Goal: Answer question/provide support: Share knowledge or assist other users

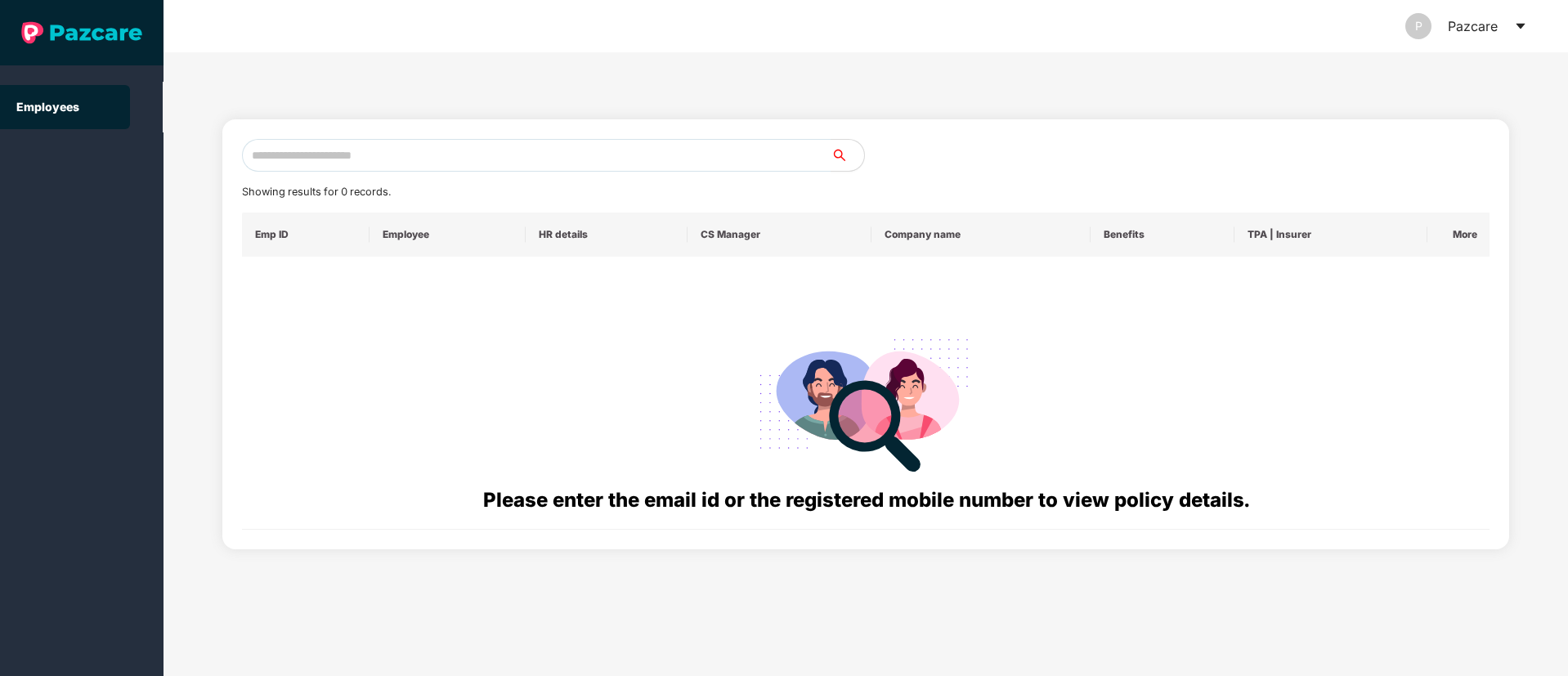
click at [1525, 27] on icon "caret-down" at bounding box center [1521, 27] width 13 height 13
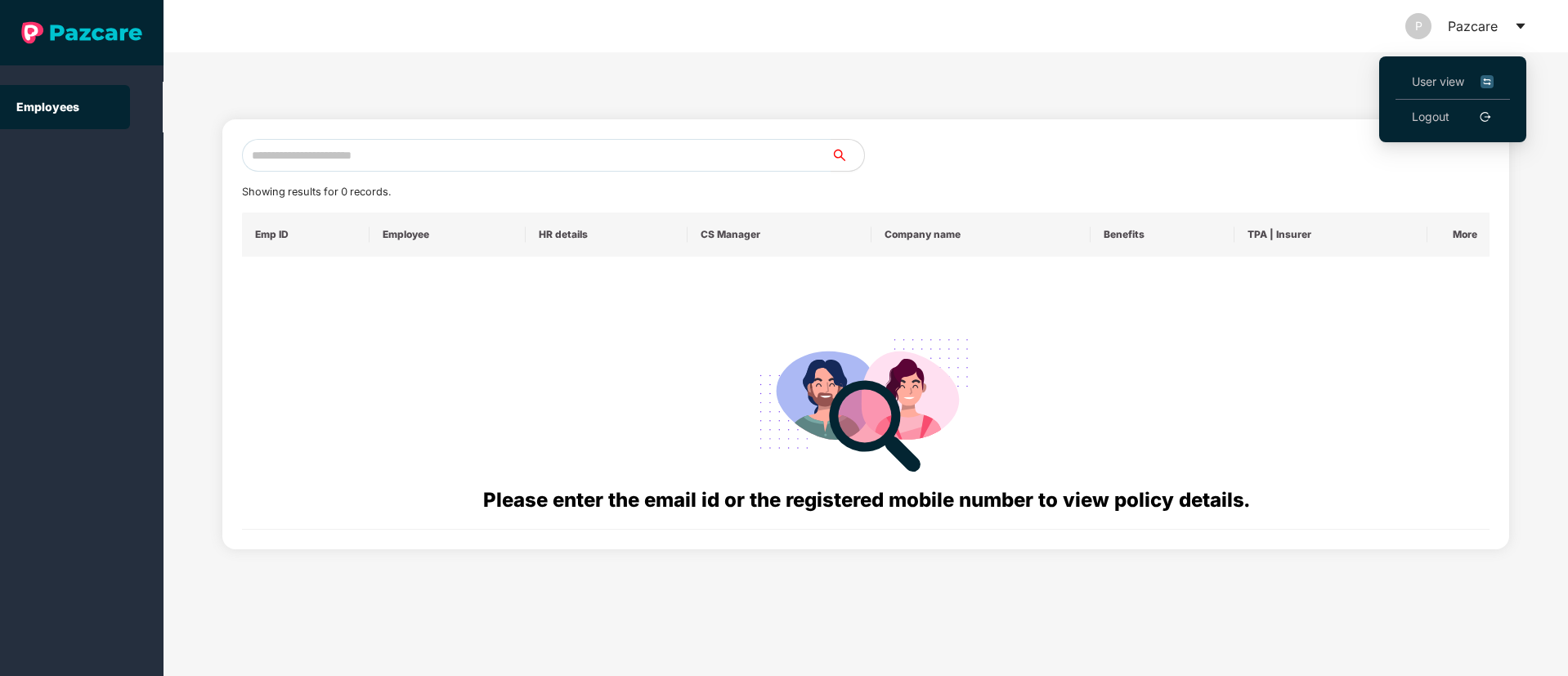
click at [1450, 121] on link "Logout" at bounding box center [1431, 117] width 38 height 18
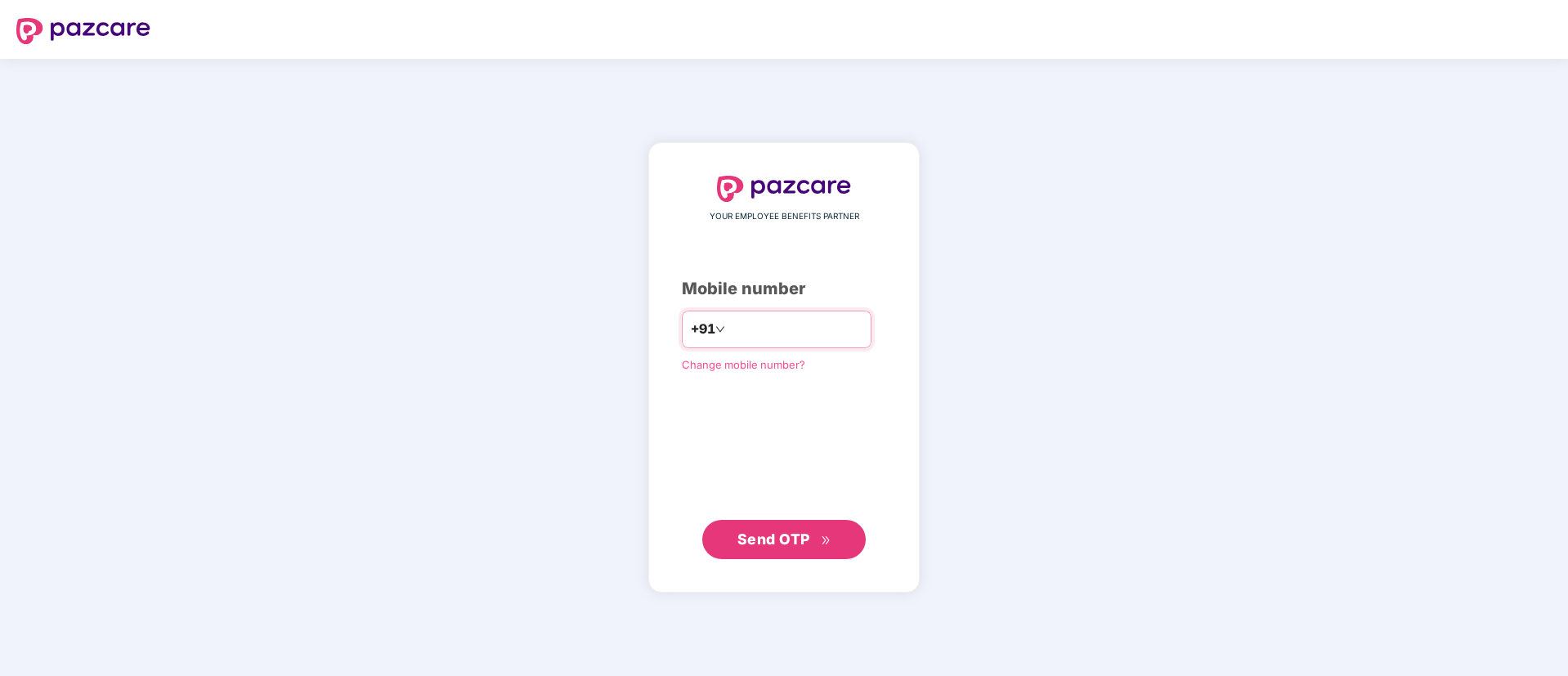
type input "**********"
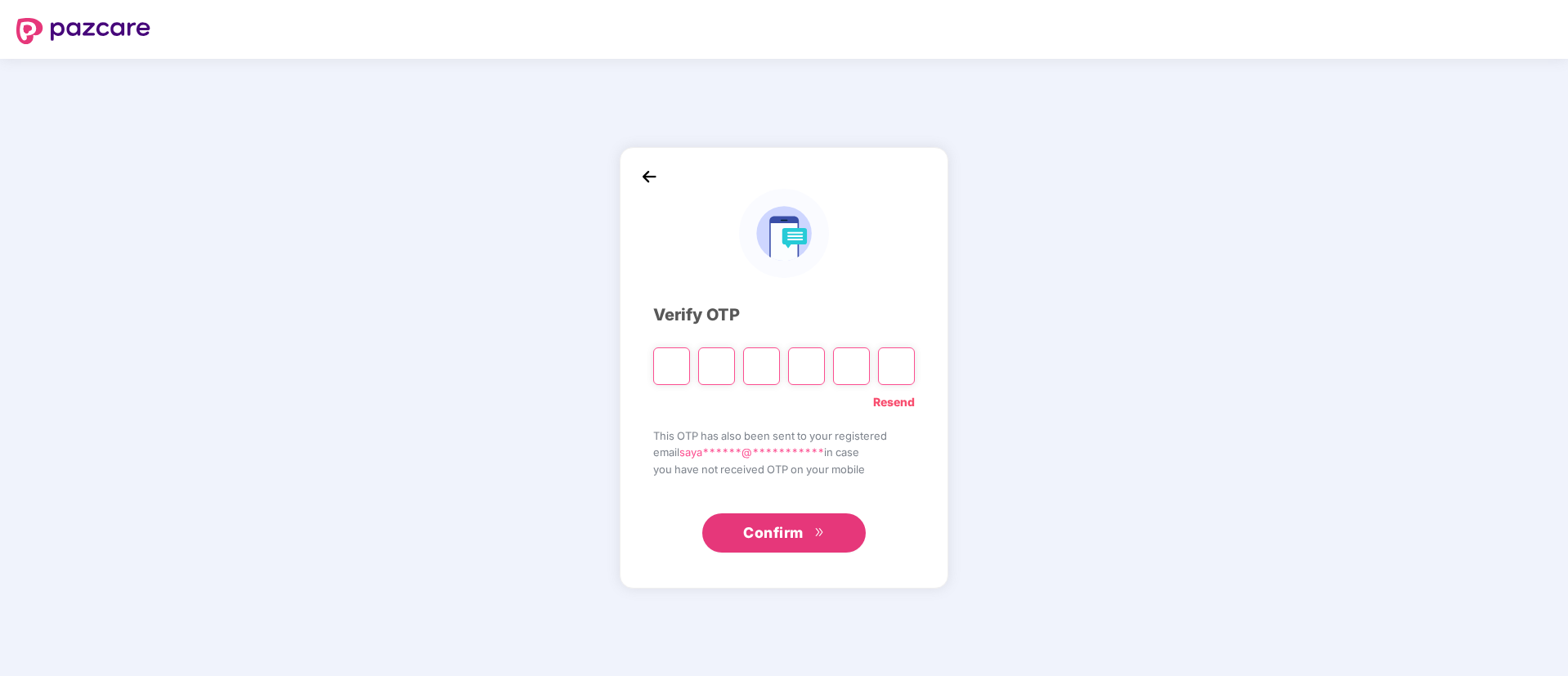
type input "*"
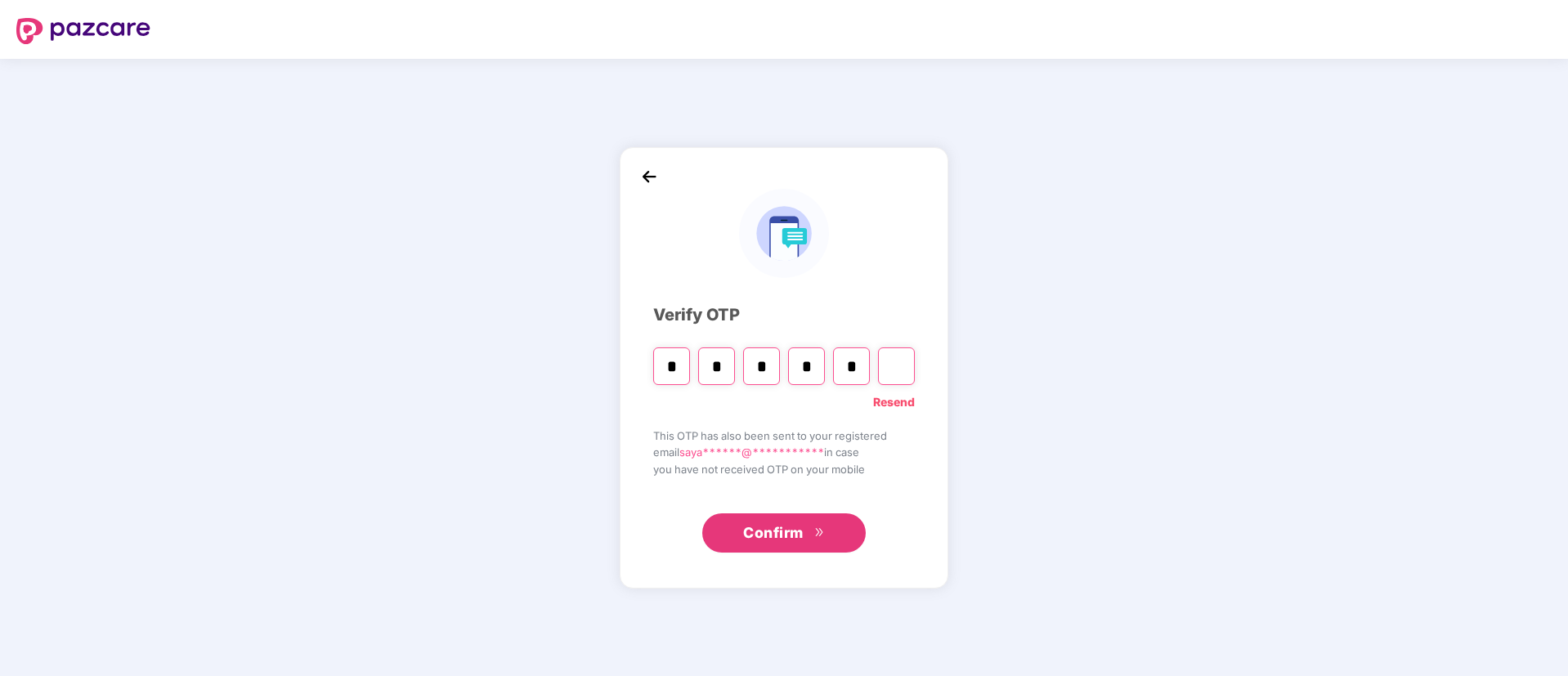
type input "*"
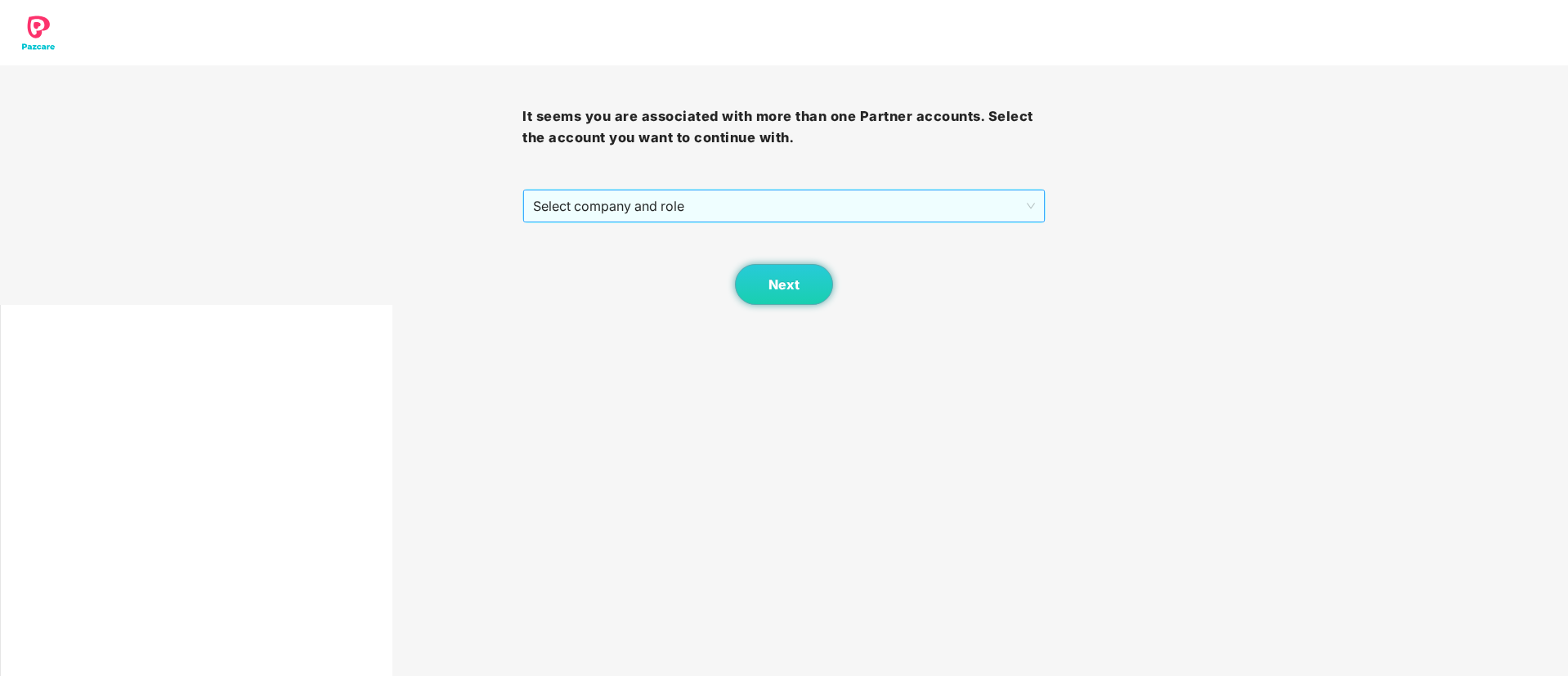
click at [674, 207] on span "Select company and role" at bounding box center [784, 205] width 501 height 31
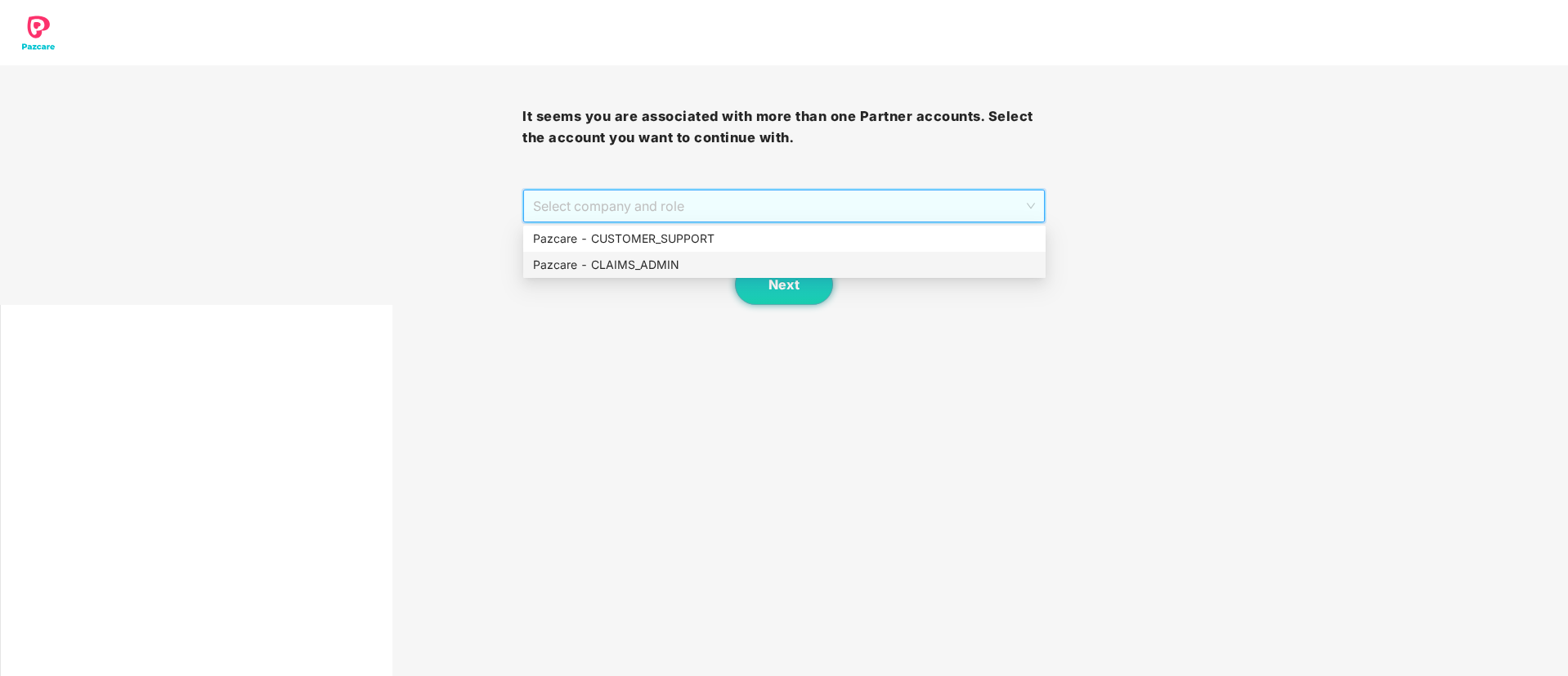
click at [653, 265] on div "Pazcare - CLAIMS_ADMIN" at bounding box center [784, 264] width 503 height 18
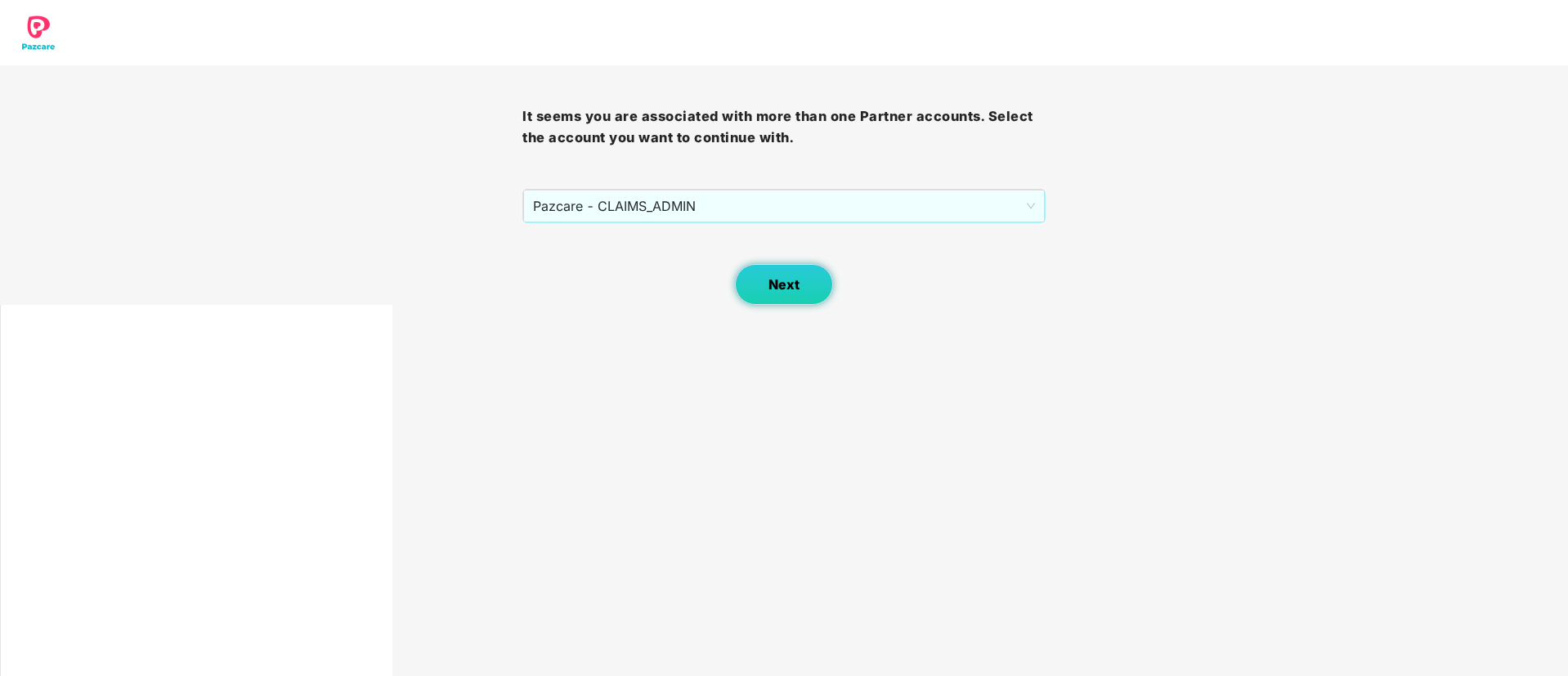
click at [772, 297] on button "Next" at bounding box center [784, 284] width 98 height 41
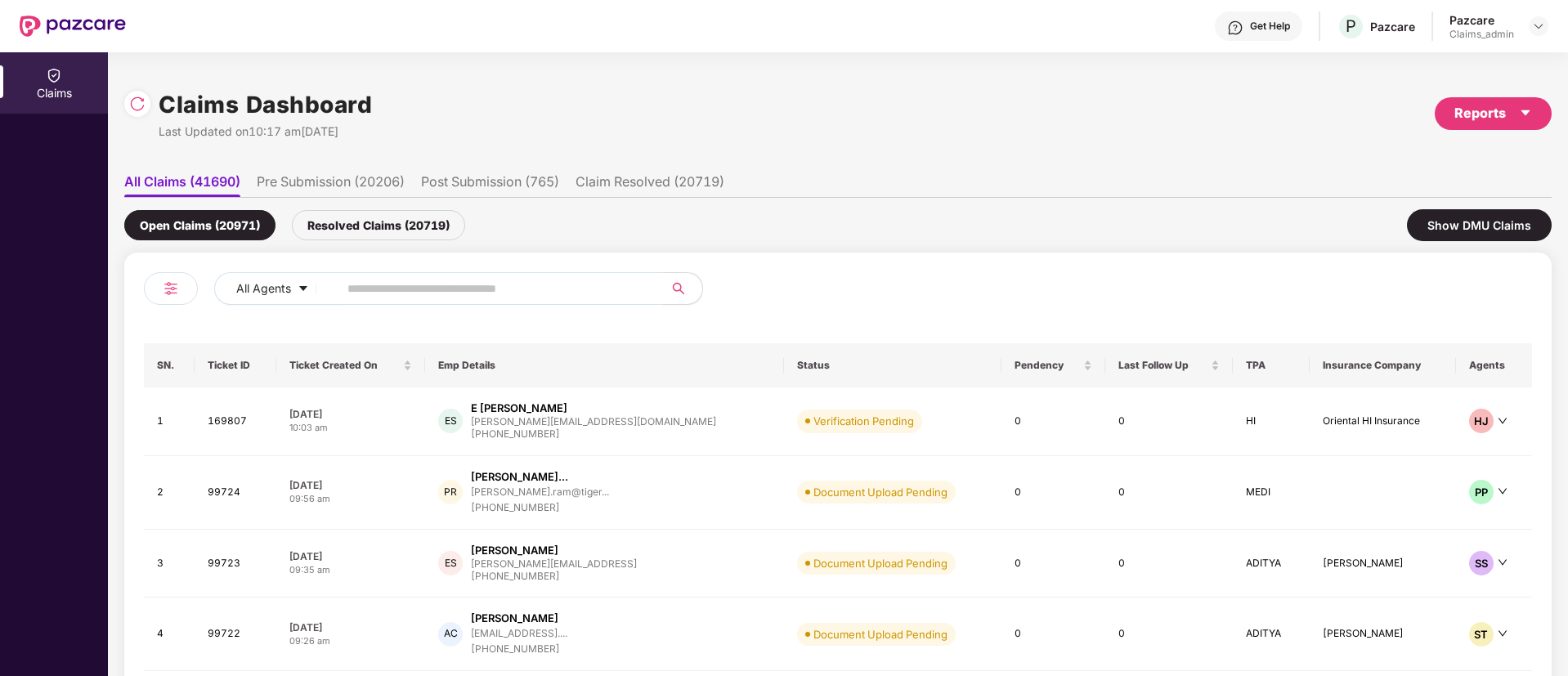
click at [425, 283] on input "text" at bounding box center [494, 289] width 294 height 25
paste input "******"
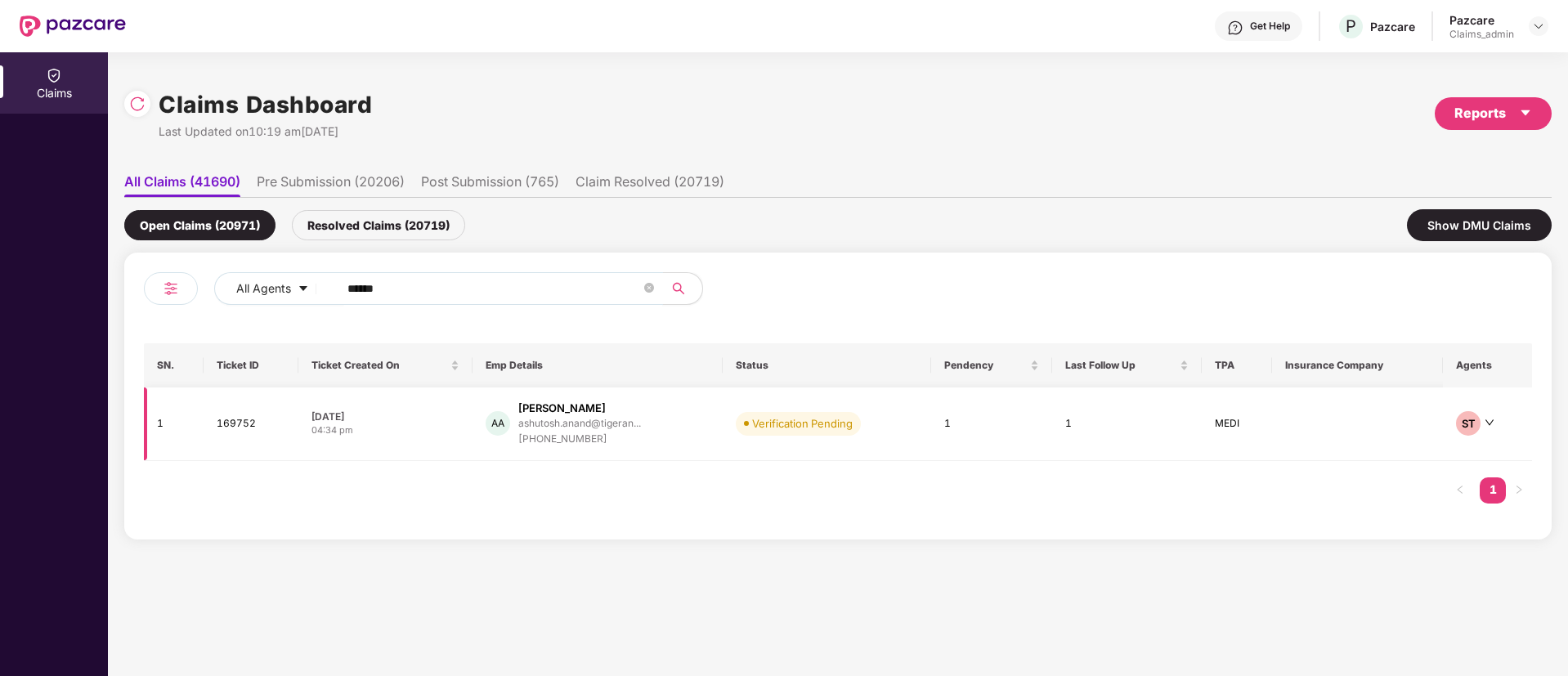
type input "******"
click at [571, 412] on div "Ashutosh Anand" at bounding box center [562, 408] width 87 height 15
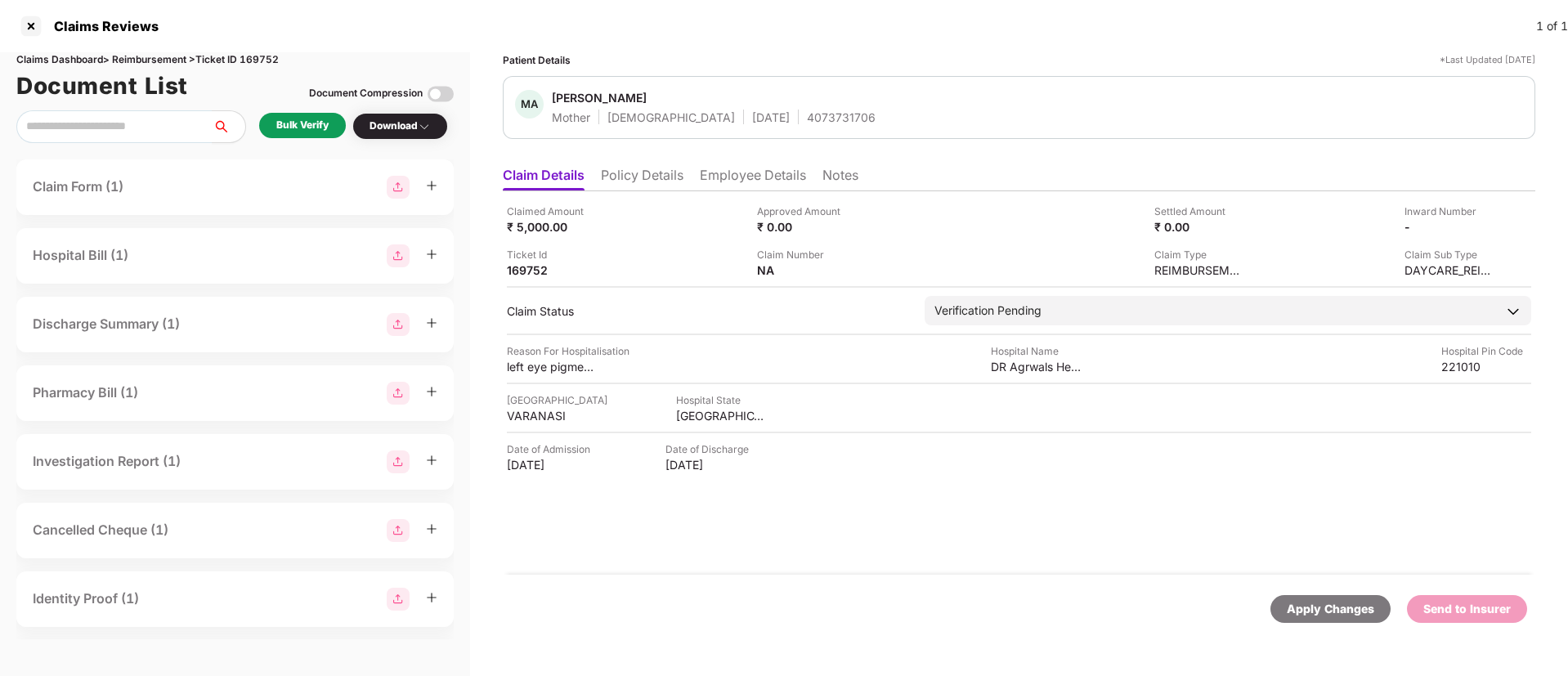
click at [312, 129] on div "Bulk Verify" at bounding box center [302, 126] width 52 height 15
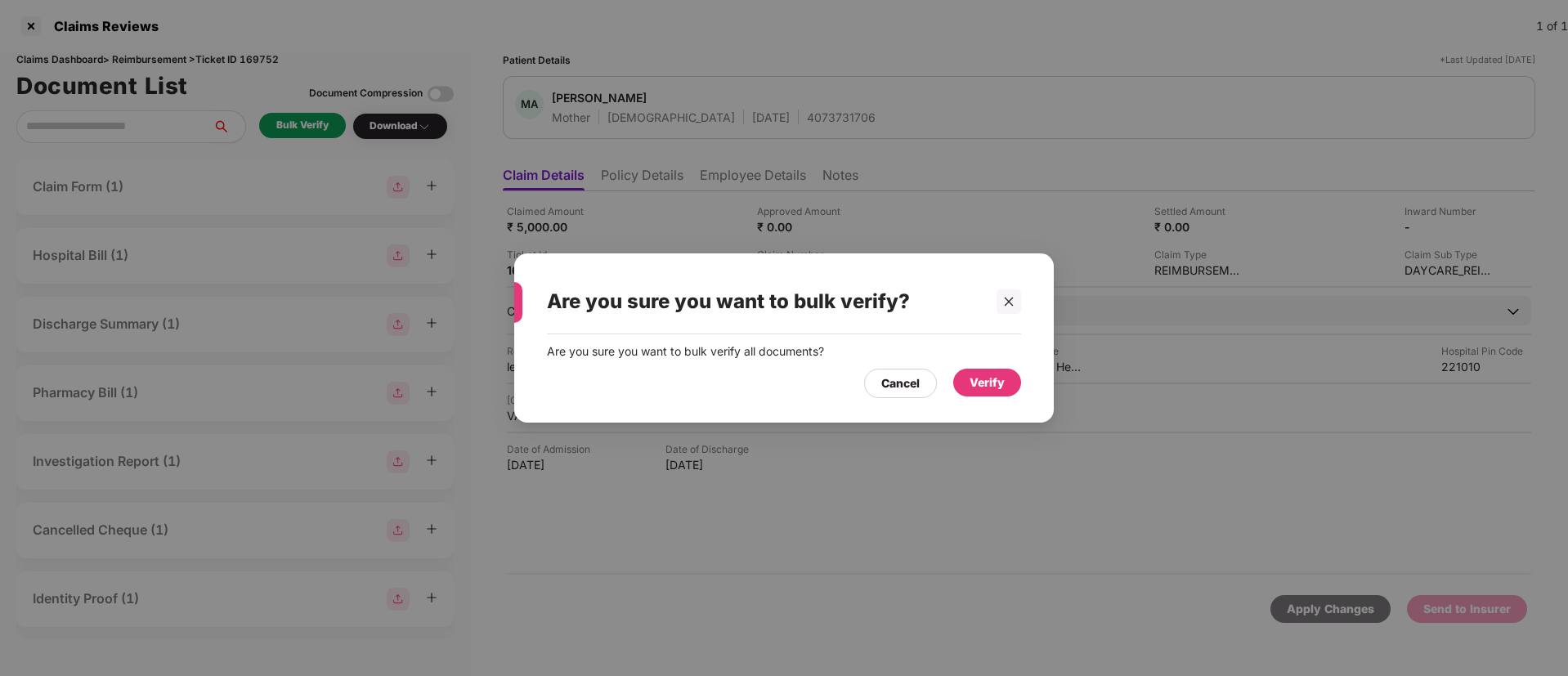
click at [994, 380] on div "Verify" at bounding box center [987, 382] width 35 height 18
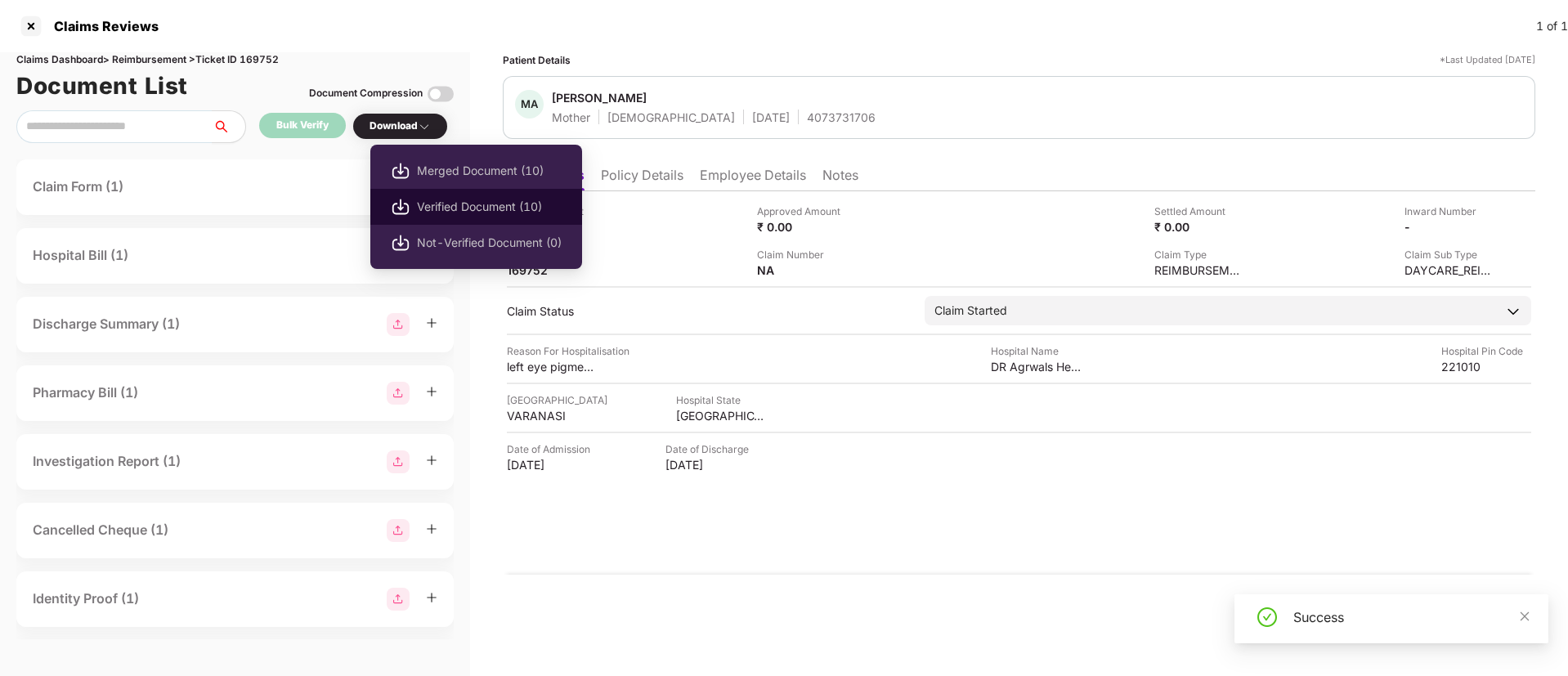
click at [481, 208] on span "Verified Document (10)" at bounding box center [490, 206] width 145 height 18
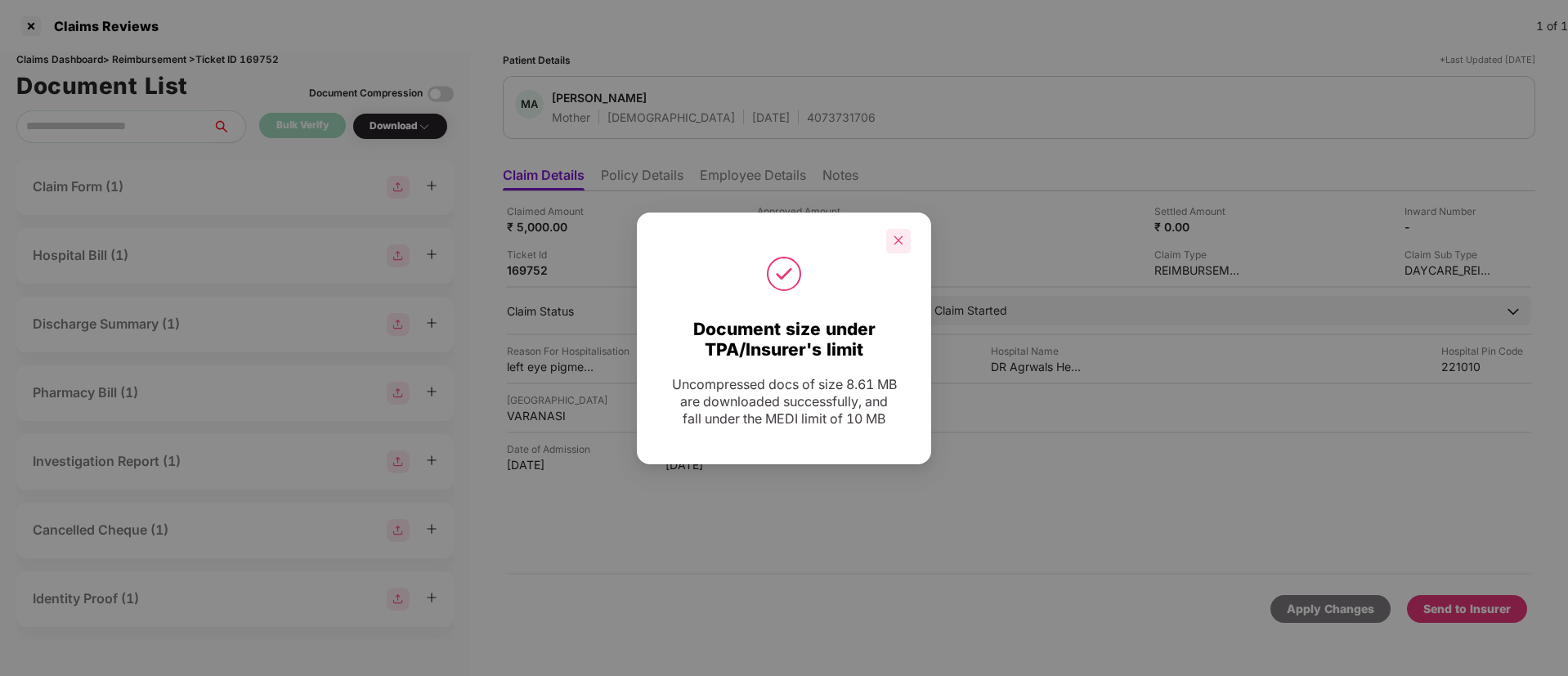
click at [897, 237] on icon "close" at bounding box center [899, 241] width 9 height 9
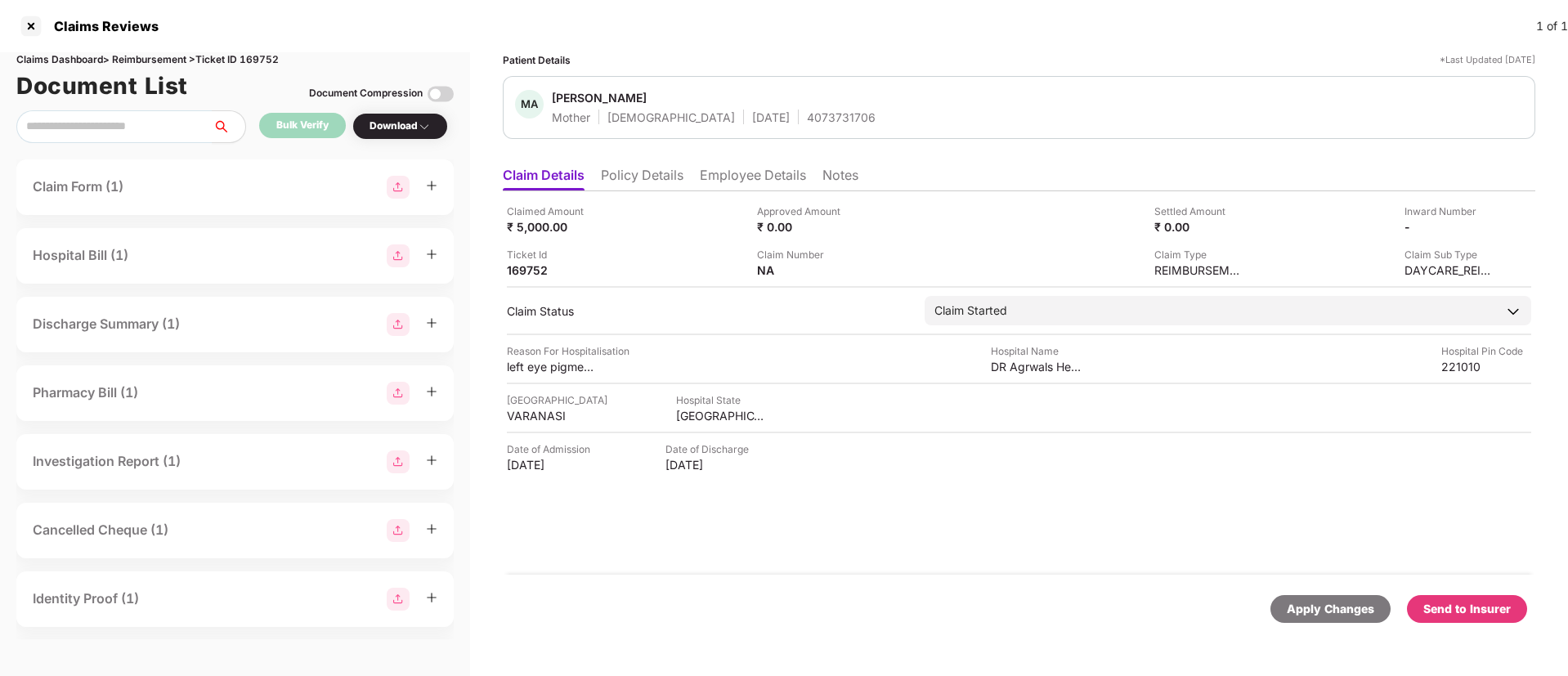
click at [1465, 611] on div "Send to Insurer" at bounding box center [1467, 608] width 87 height 18
click at [652, 178] on li "Policy Details" at bounding box center [642, 178] width 83 height 24
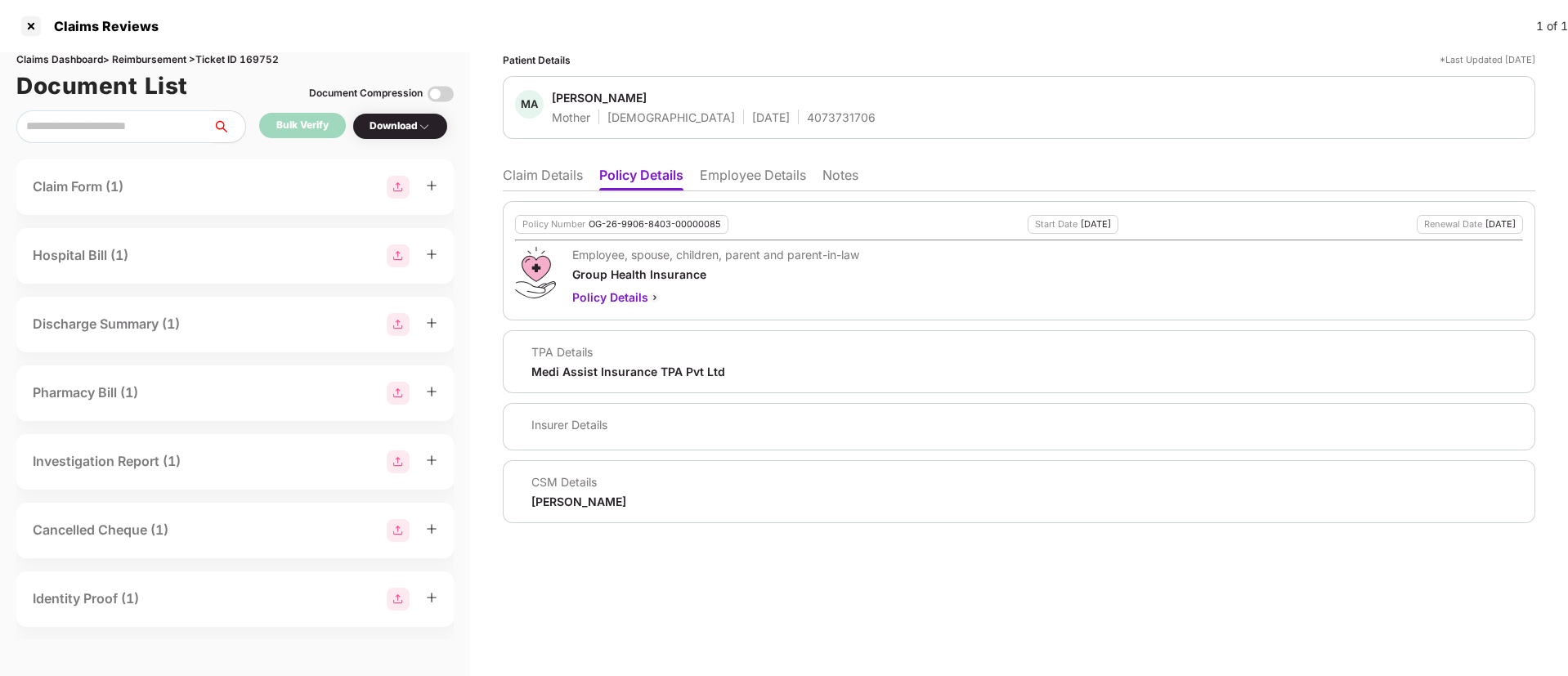
click at [766, 176] on li "Employee Details" at bounding box center [753, 178] width 106 height 24
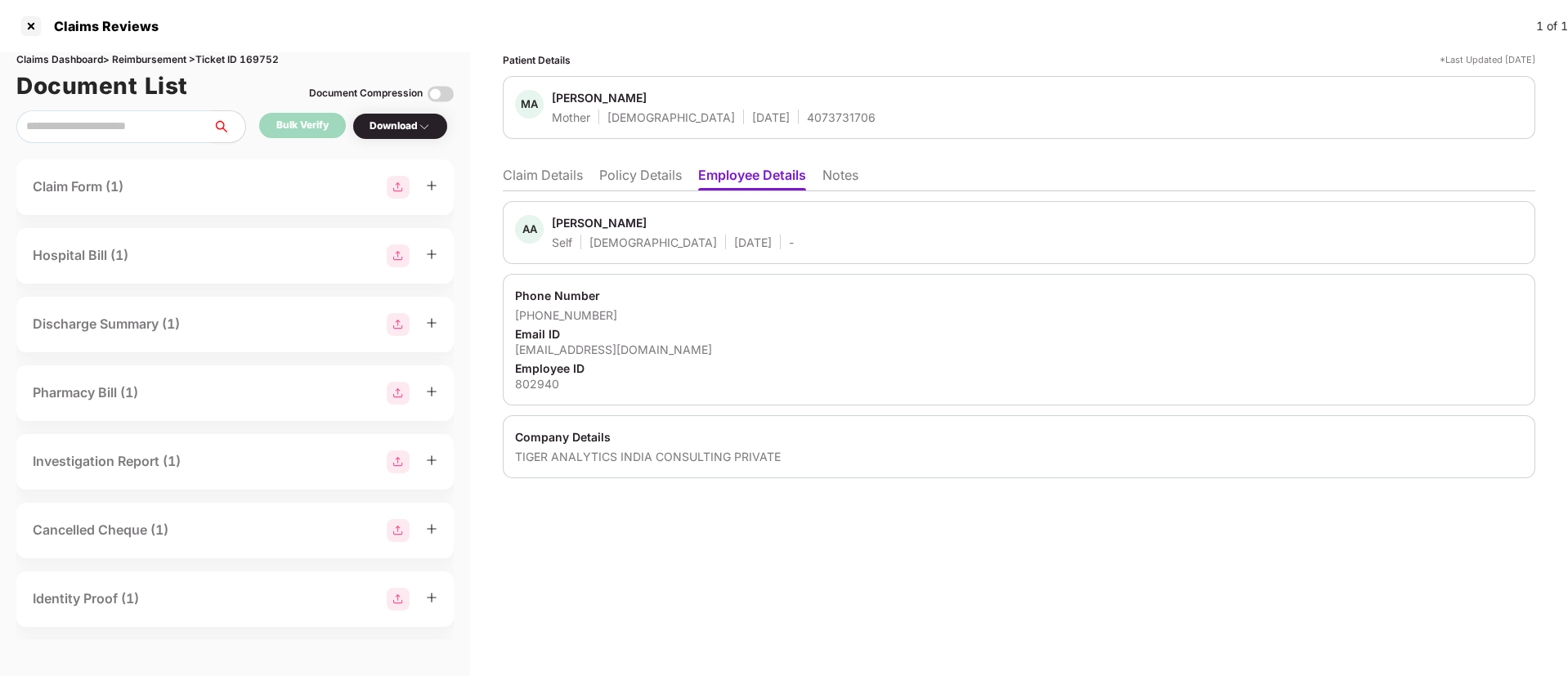
click at [610, 178] on li "Policy Details" at bounding box center [640, 178] width 83 height 24
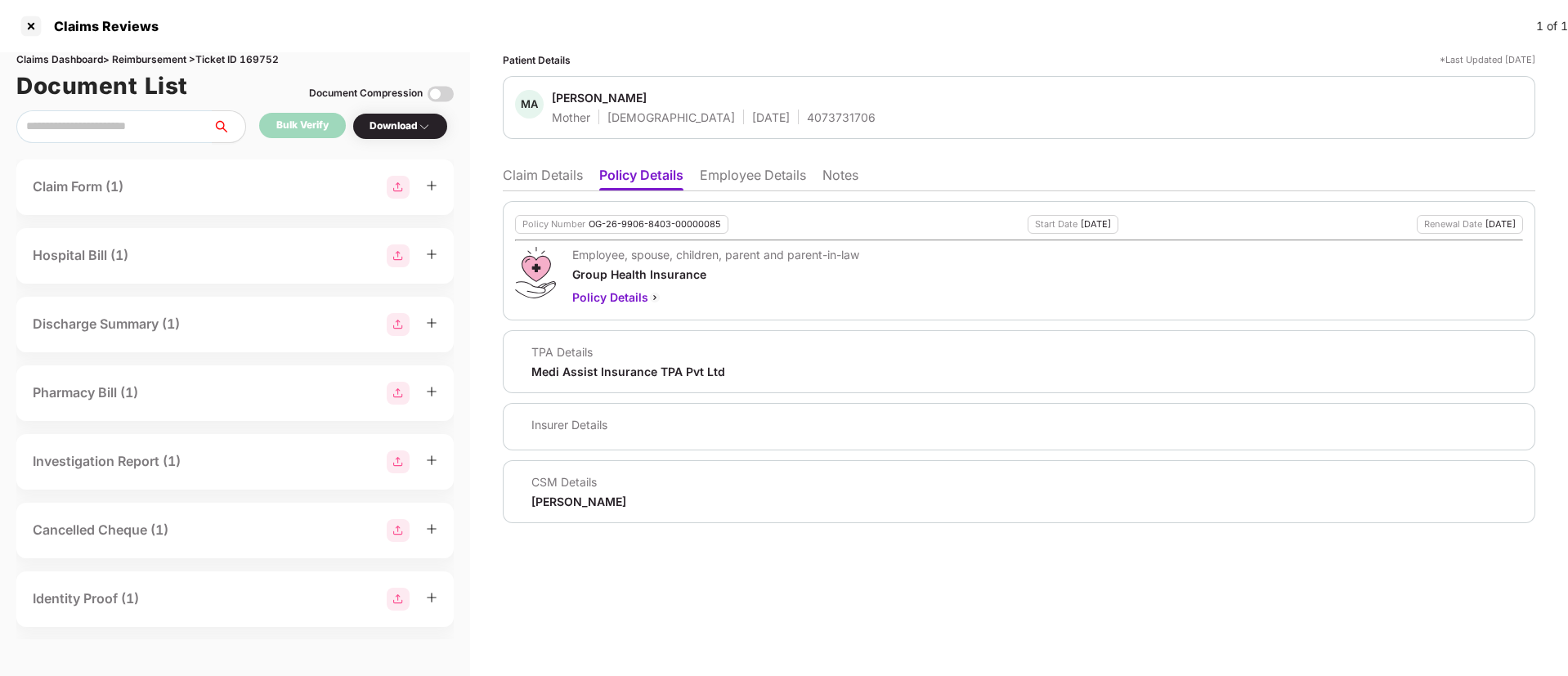
click at [540, 177] on li "Claim Details" at bounding box center [543, 178] width 80 height 24
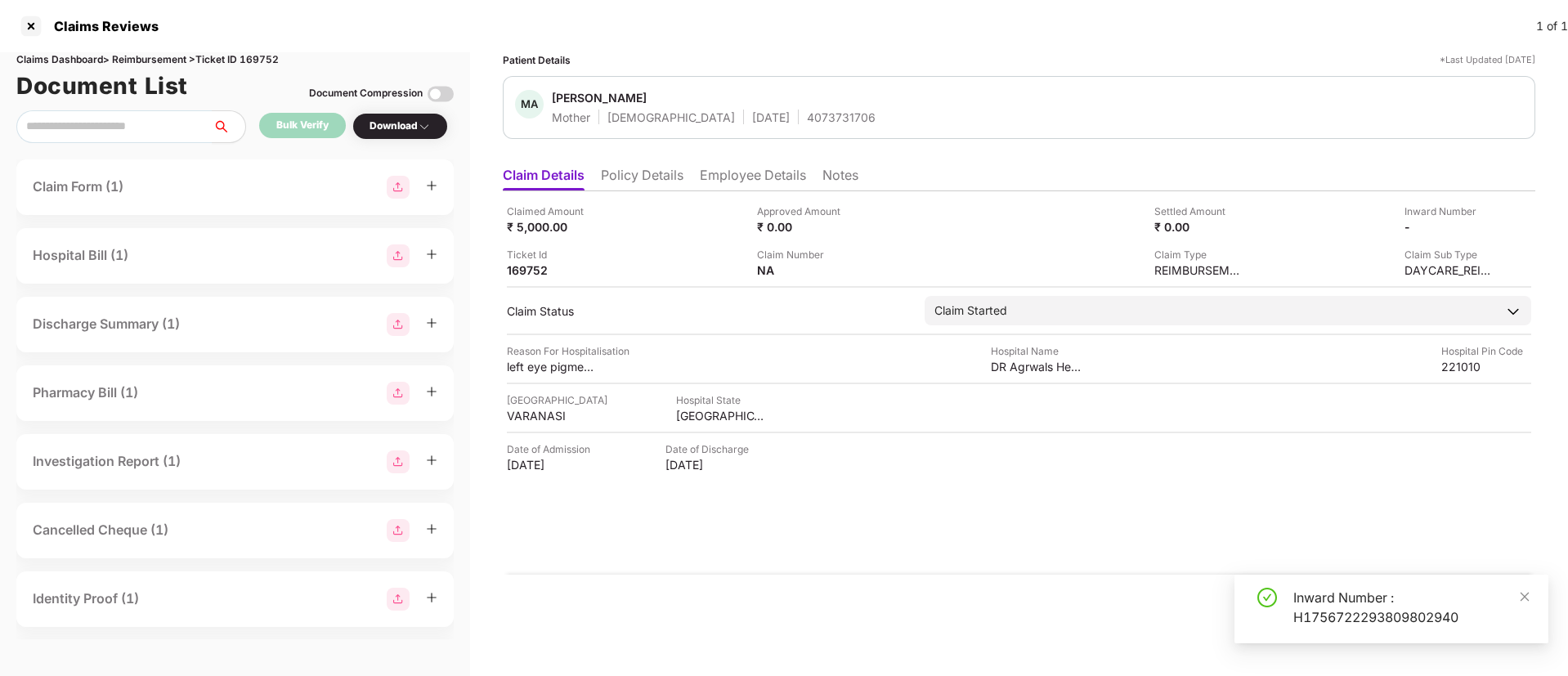
click at [649, 174] on li "Policy Details" at bounding box center [642, 178] width 83 height 24
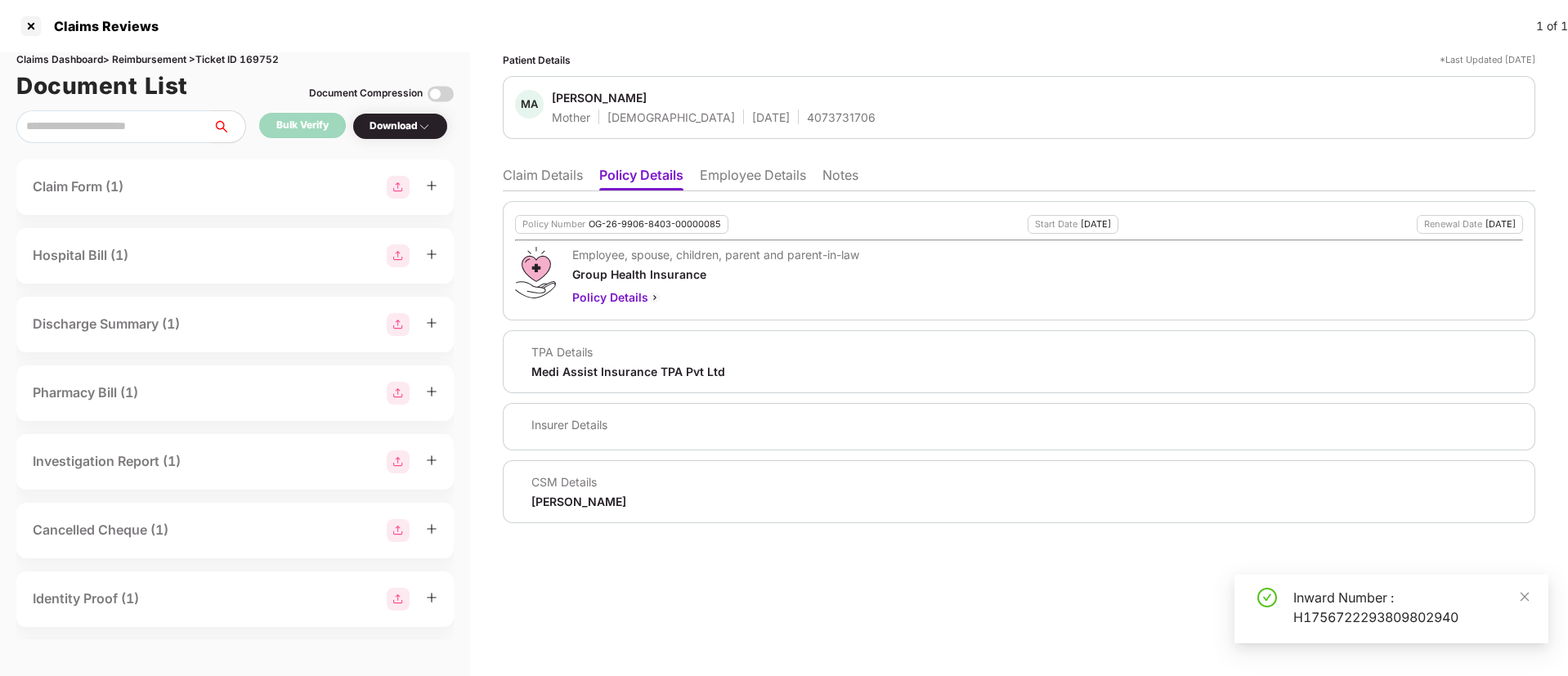
click at [532, 177] on li "Claim Details" at bounding box center [543, 178] width 80 height 24
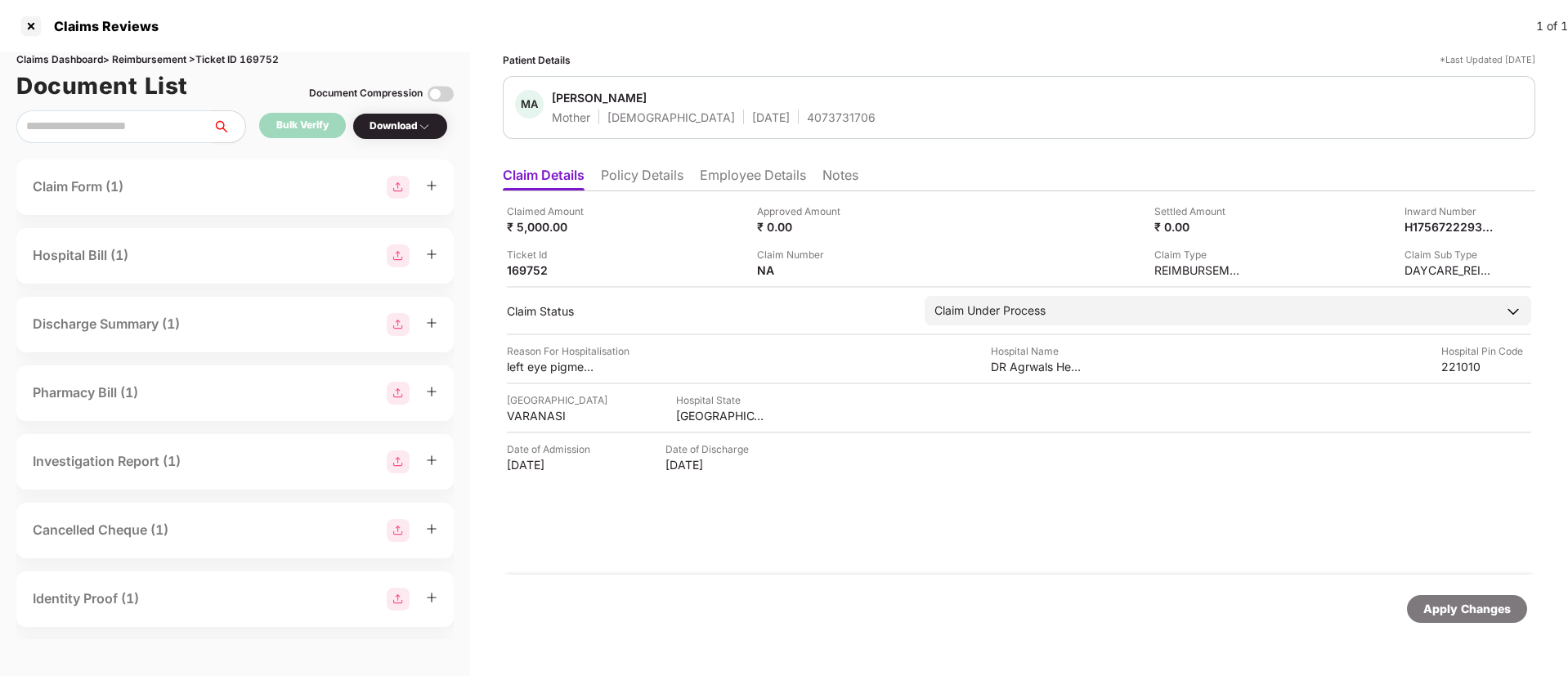
click at [626, 176] on li "Policy Details" at bounding box center [642, 178] width 83 height 24
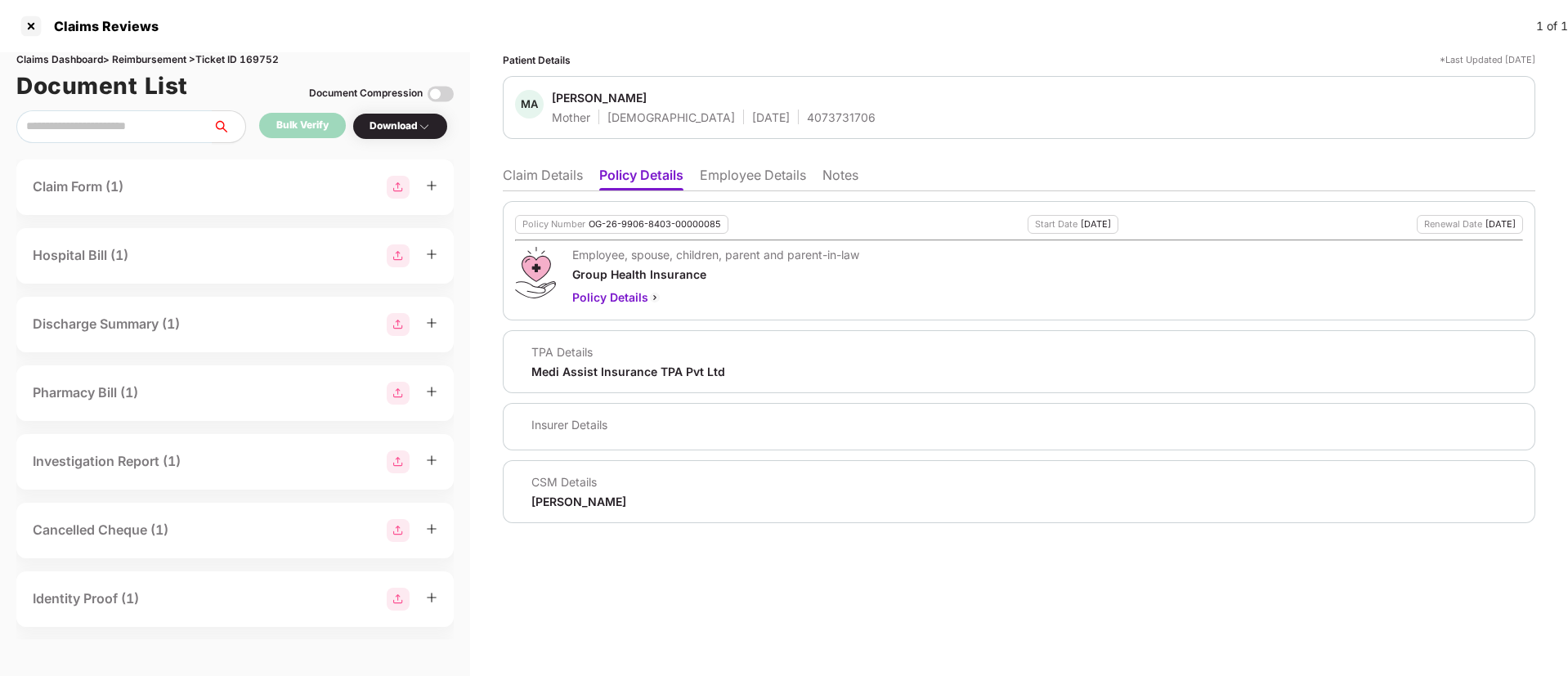
click at [773, 176] on li "Employee Details" at bounding box center [753, 178] width 106 height 24
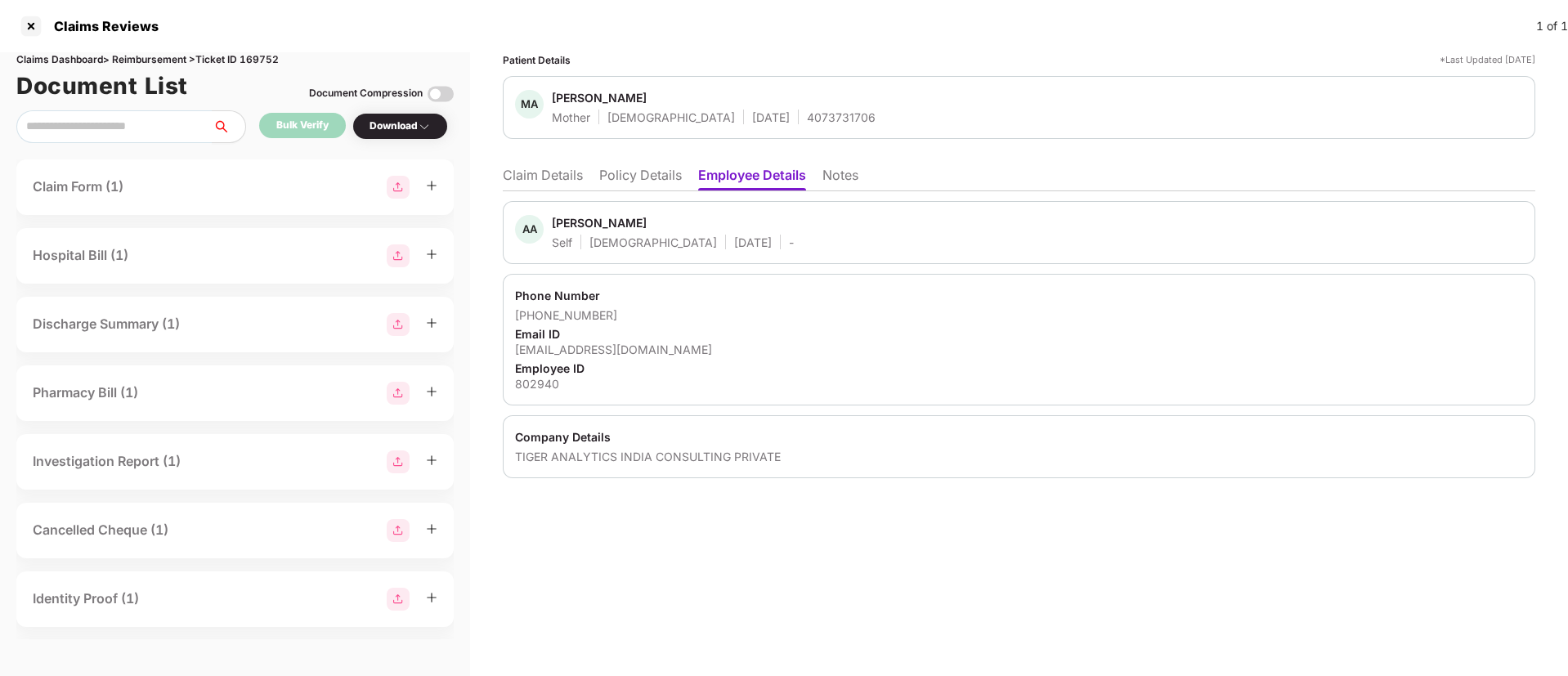
click at [540, 176] on li "Claim Details" at bounding box center [543, 178] width 80 height 24
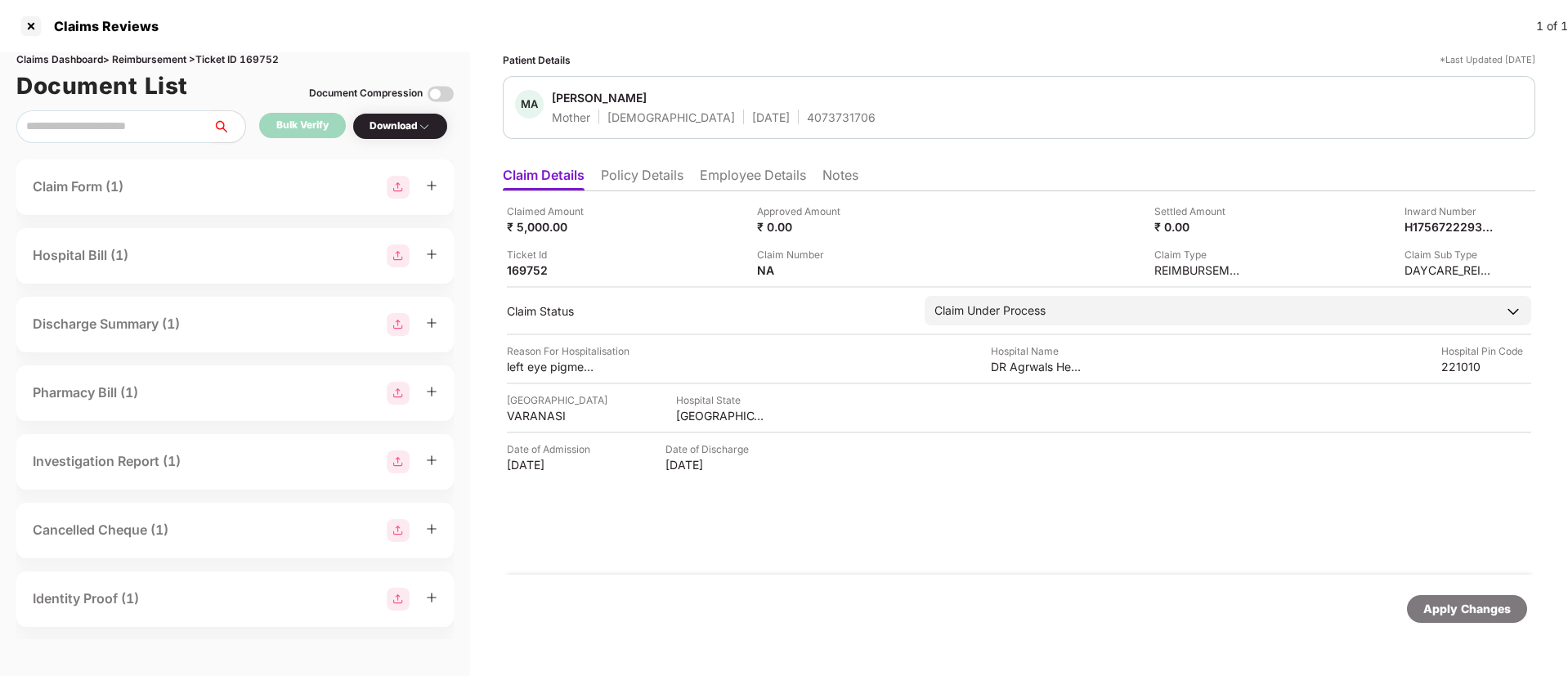
click at [655, 177] on li "Policy Details" at bounding box center [642, 178] width 83 height 24
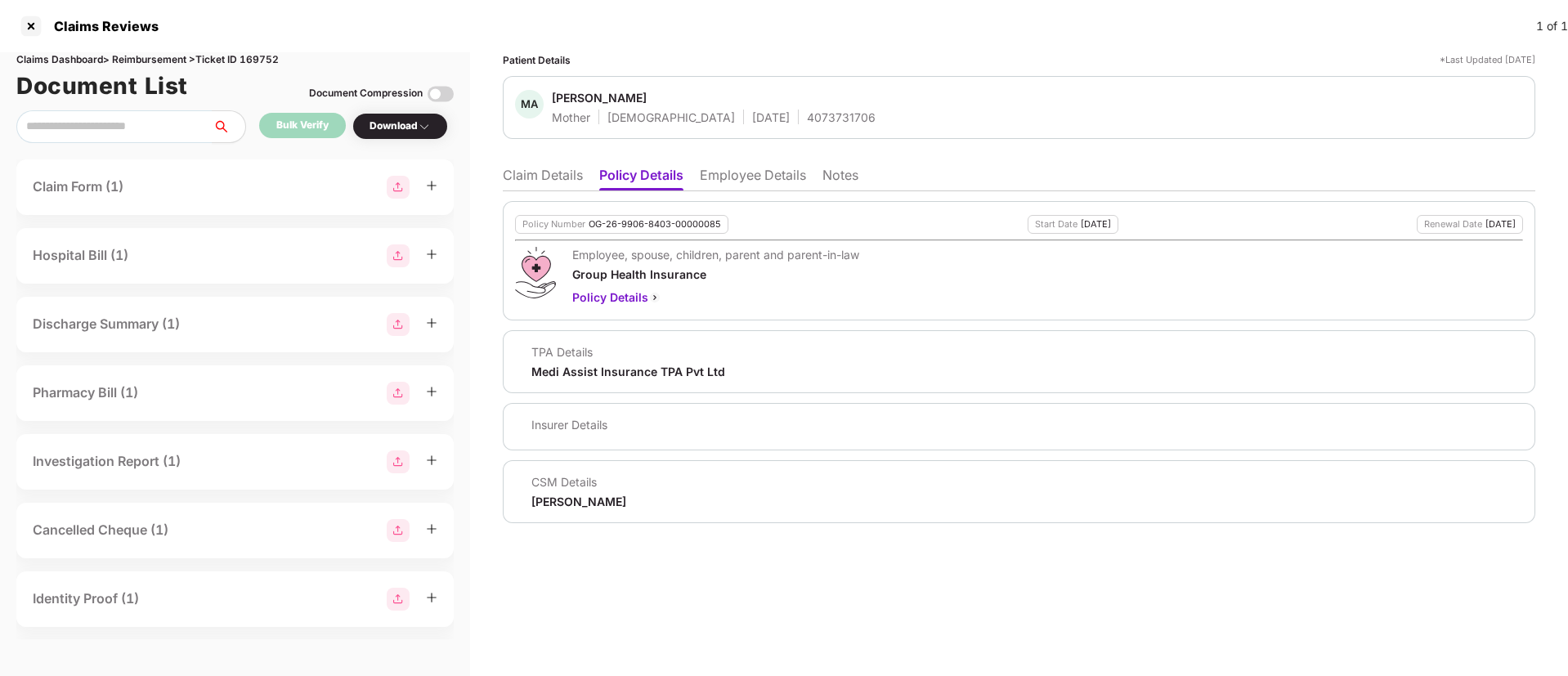
click at [732, 168] on li "Employee Details" at bounding box center [753, 178] width 106 height 24
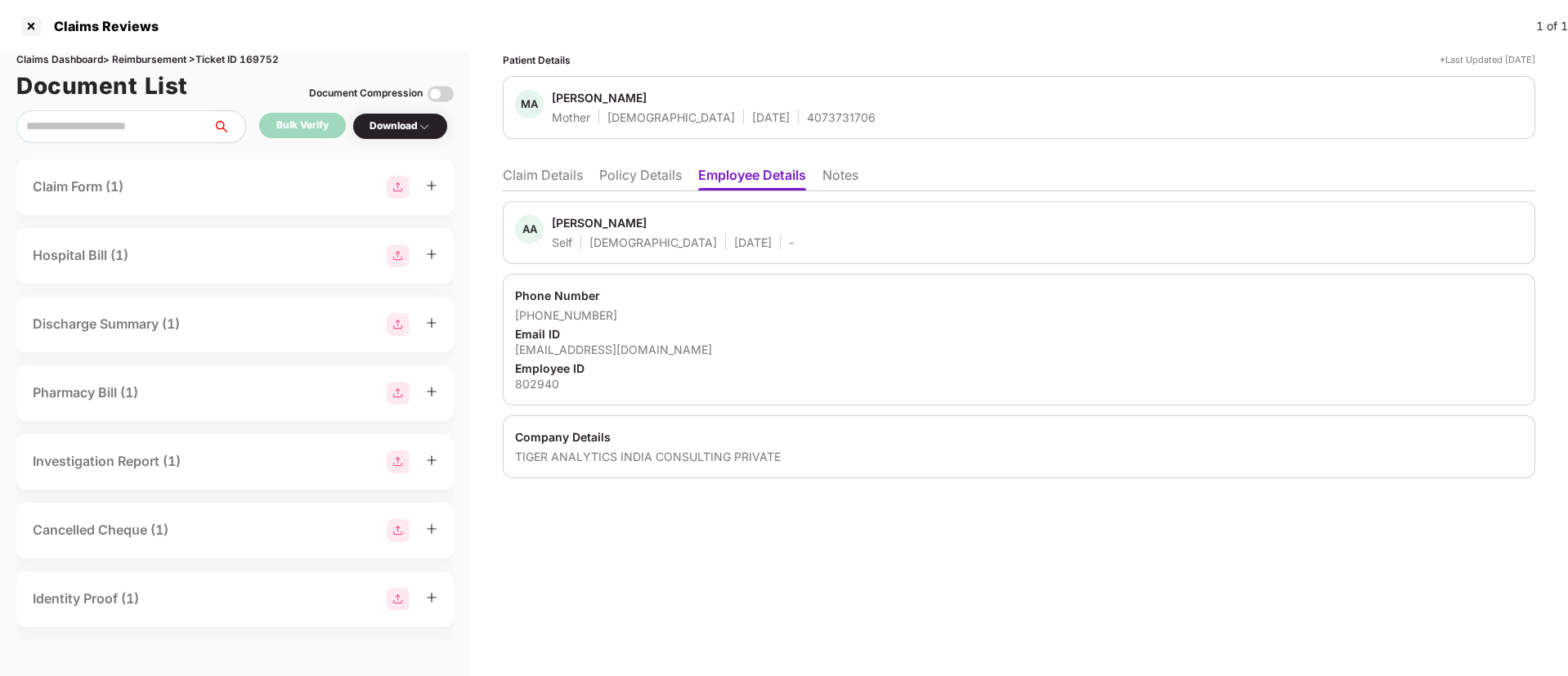
click at [662, 557] on div "Patient Details *Last Updated 01 Sep 2025 MA Madhu Anand Mother Female 04 Apr 1…" at bounding box center [1018, 364] width 1098 height 624
click at [563, 222] on div "Ashutosh Anand" at bounding box center [599, 222] width 95 height 15
copy div "Ashutosh"
click at [550, 172] on li "Claim Details" at bounding box center [543, 178] width 80 height 24
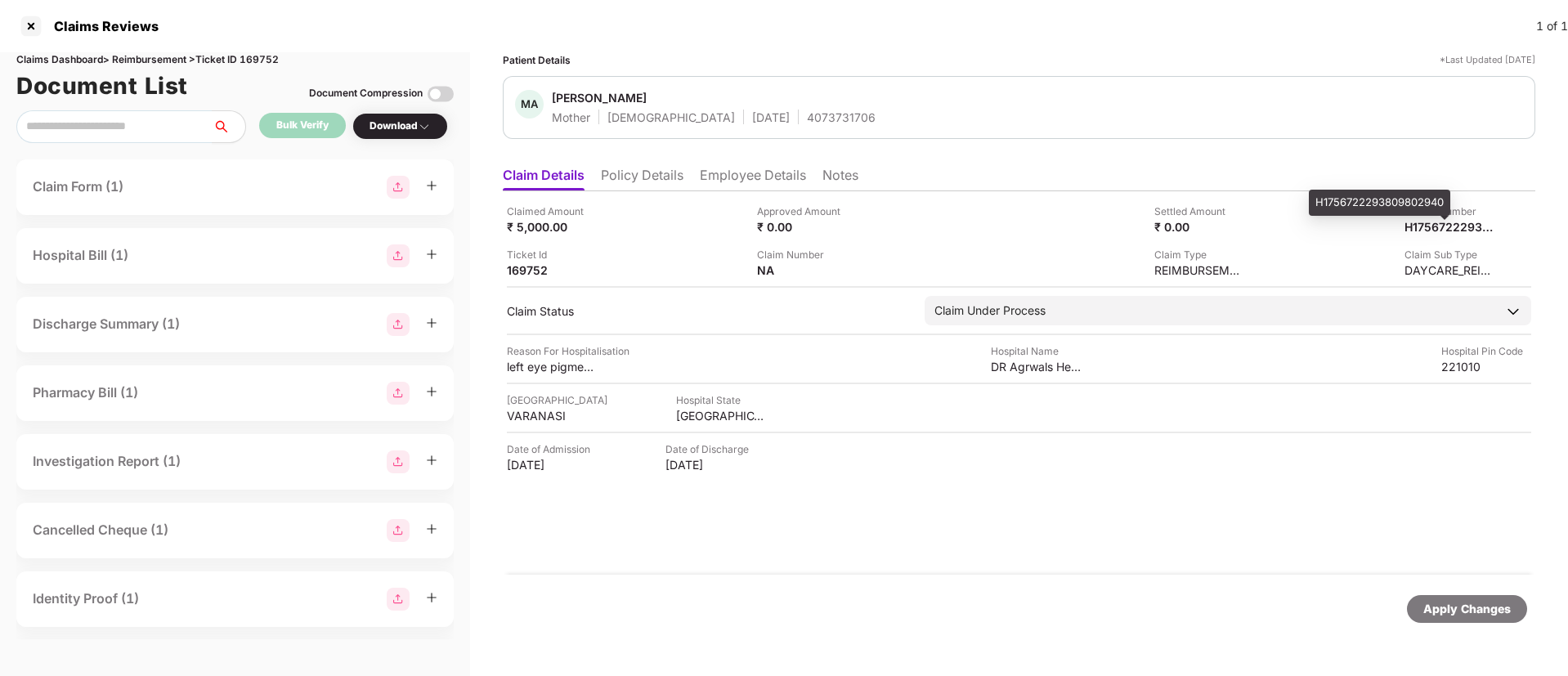
click at [1412, 201] on div "H1756722293809802940" at bounding box center [1380, 203] width 142 height 27
click at [1410, 200] on div "H1756722293809802940" at bounding box center [1380, 203] width 142 height 27
copy div "H1756722293809802940"
click at [718, 179] on li "Employee Details" at bounding box center [753, 178] width 106 height 24
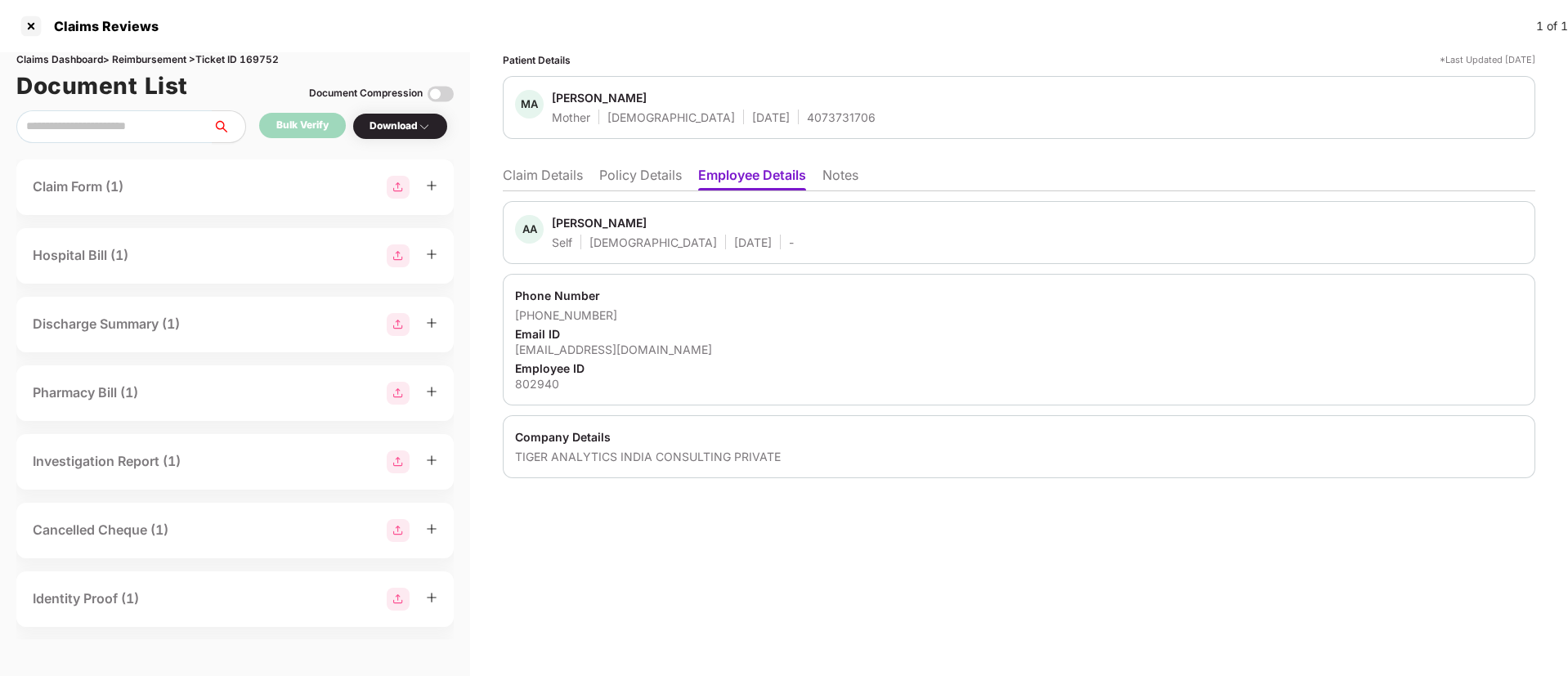
click at [539, 173] on li "Claim Details" at bounding box center [543, 178] width 80 height 24
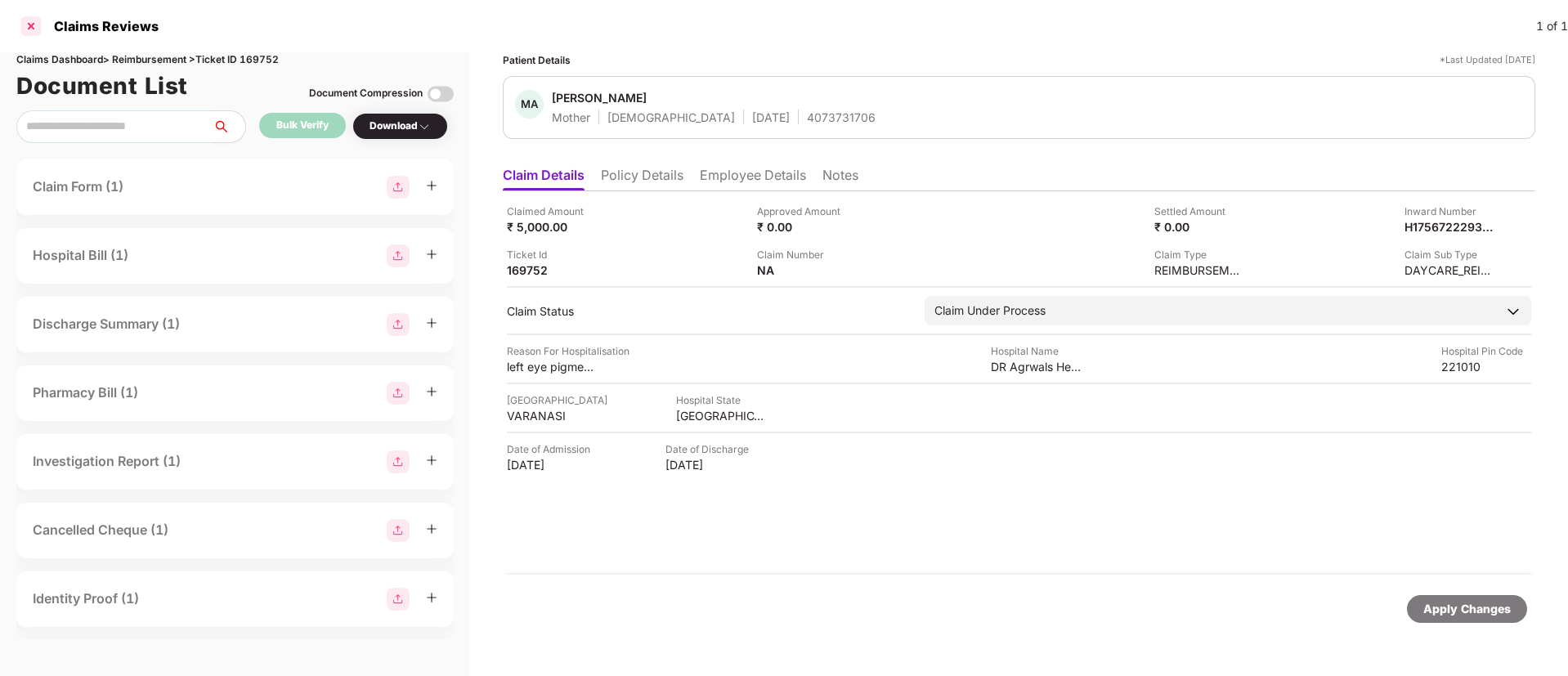
click at [25, 32] on div at bounding box center [31, 27] width 27 height 27
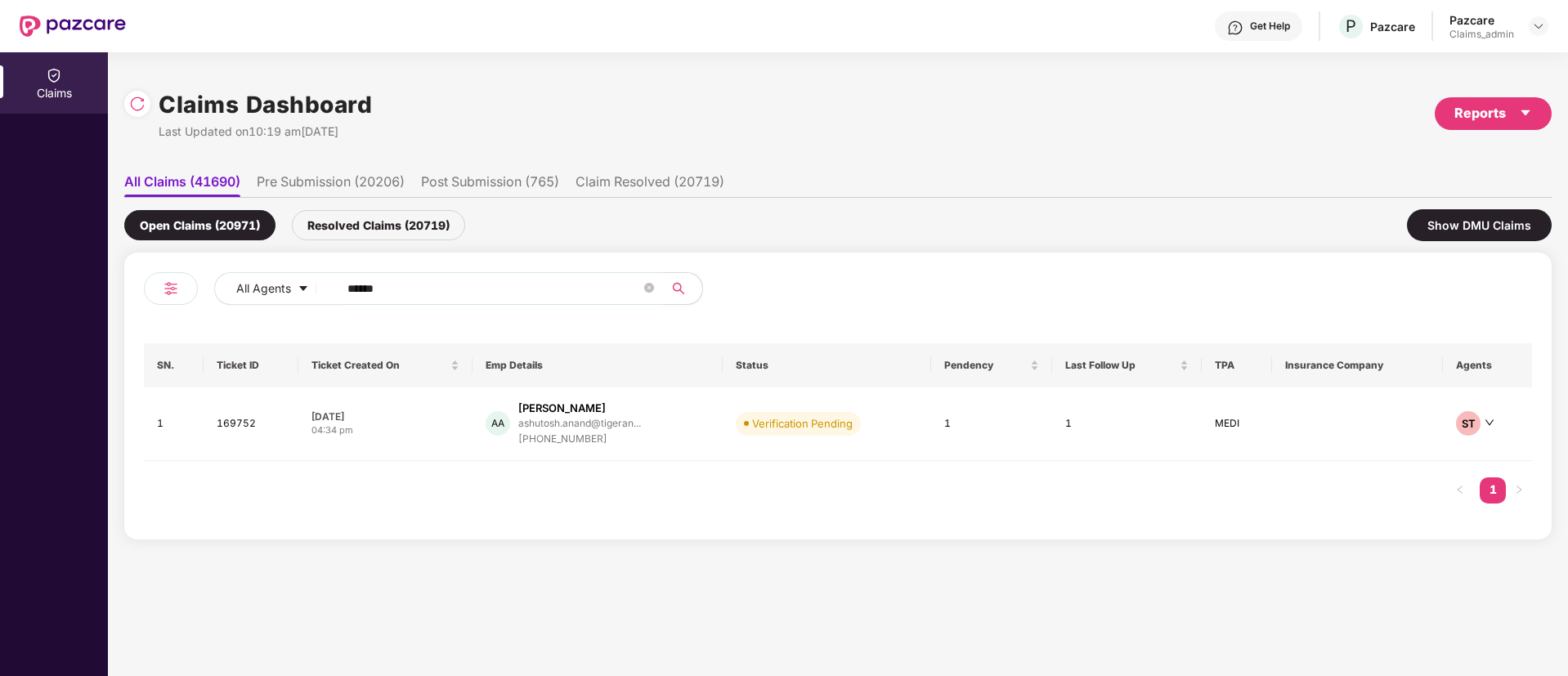
drag, startPoint x: 395, startPoint y: 289, endPoint x: 213, endPoint y: 293, distance: 182.0
click at [213, 293] on div "All Agents ******" at bounding box center [491, 295] width 694 height 46
paste input "text"
type input "******"
click at [610, 422] on div "sadik.shaik@tigeranaly..." at bounding box center [579, 422] width 114 height 10
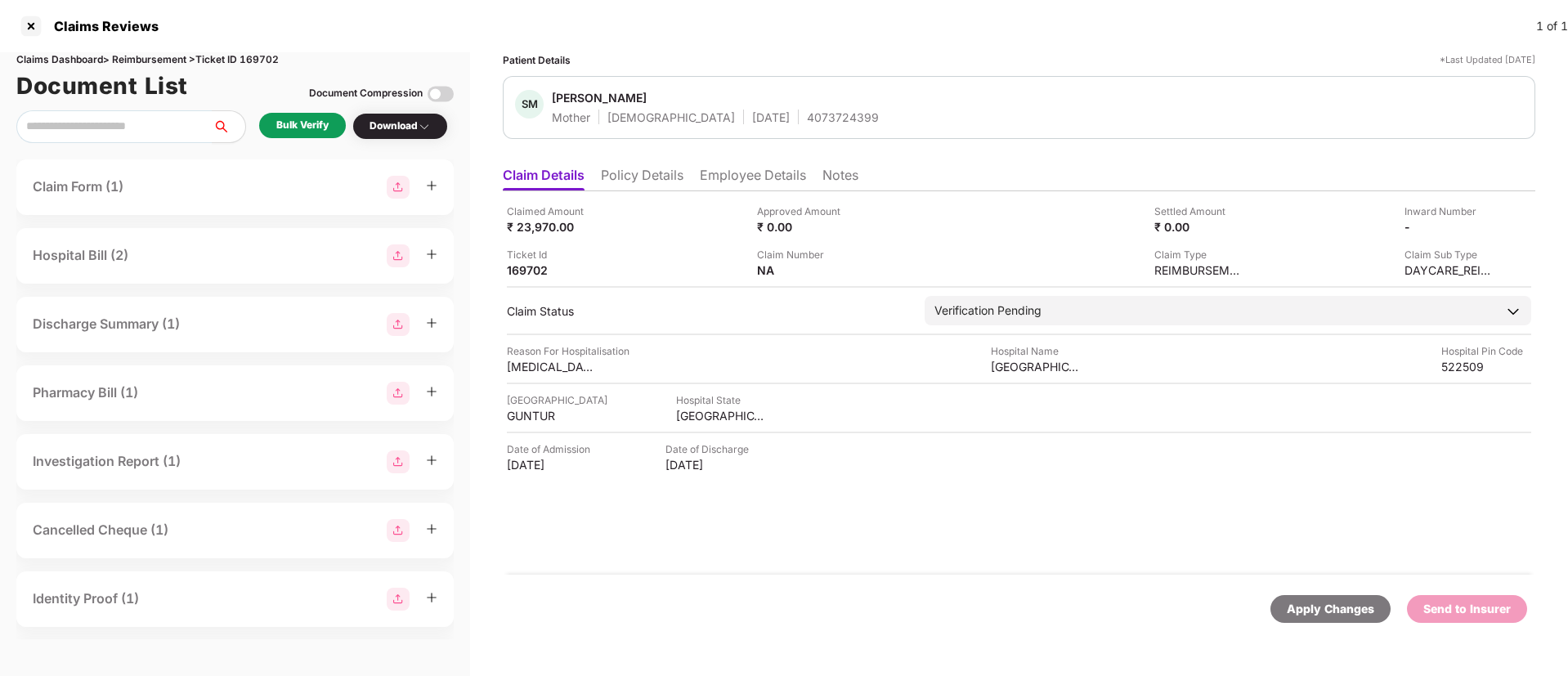
click at [297, 126] on div "Bulk Verify" at bounding box center [302, 126] width 52 height 15
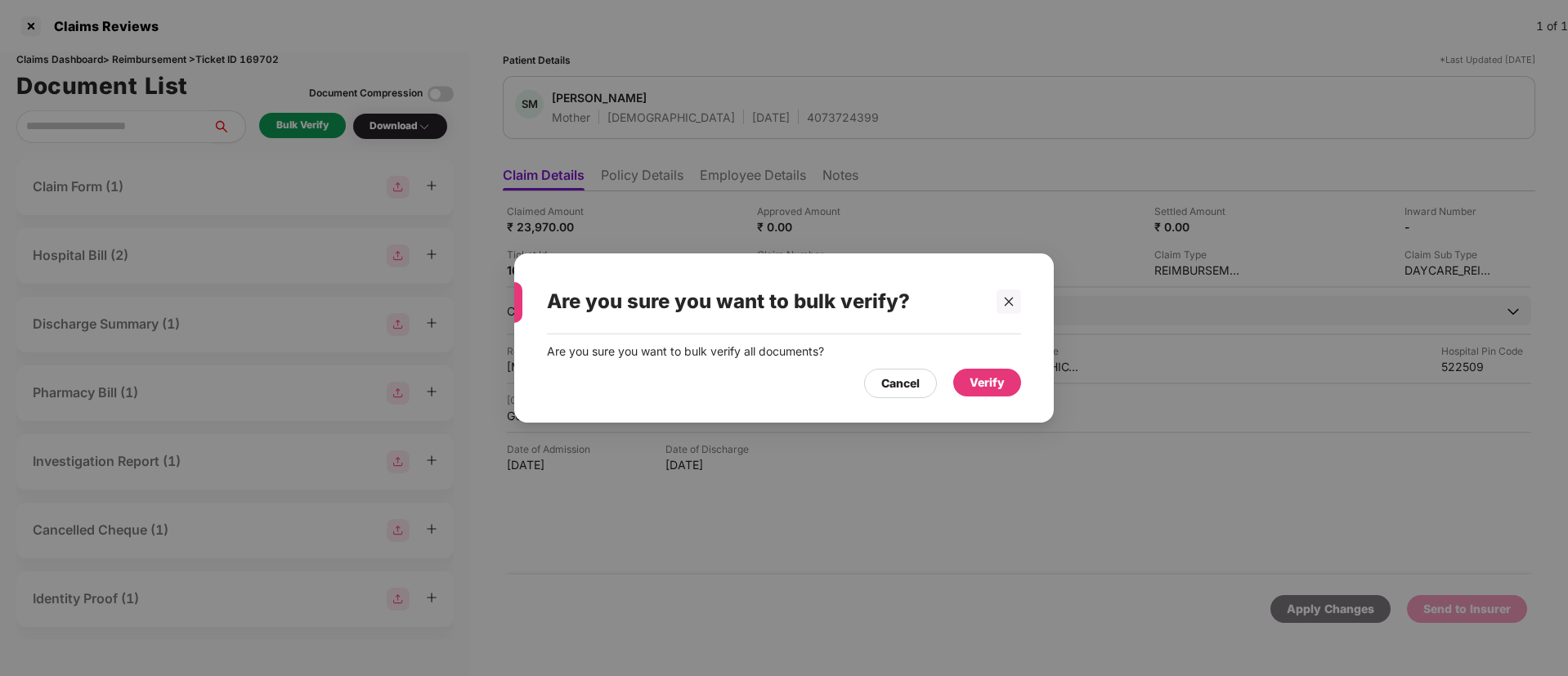
click at [995, 383] on div "Verify" at bounding box center [987, 382] width 35 height 18
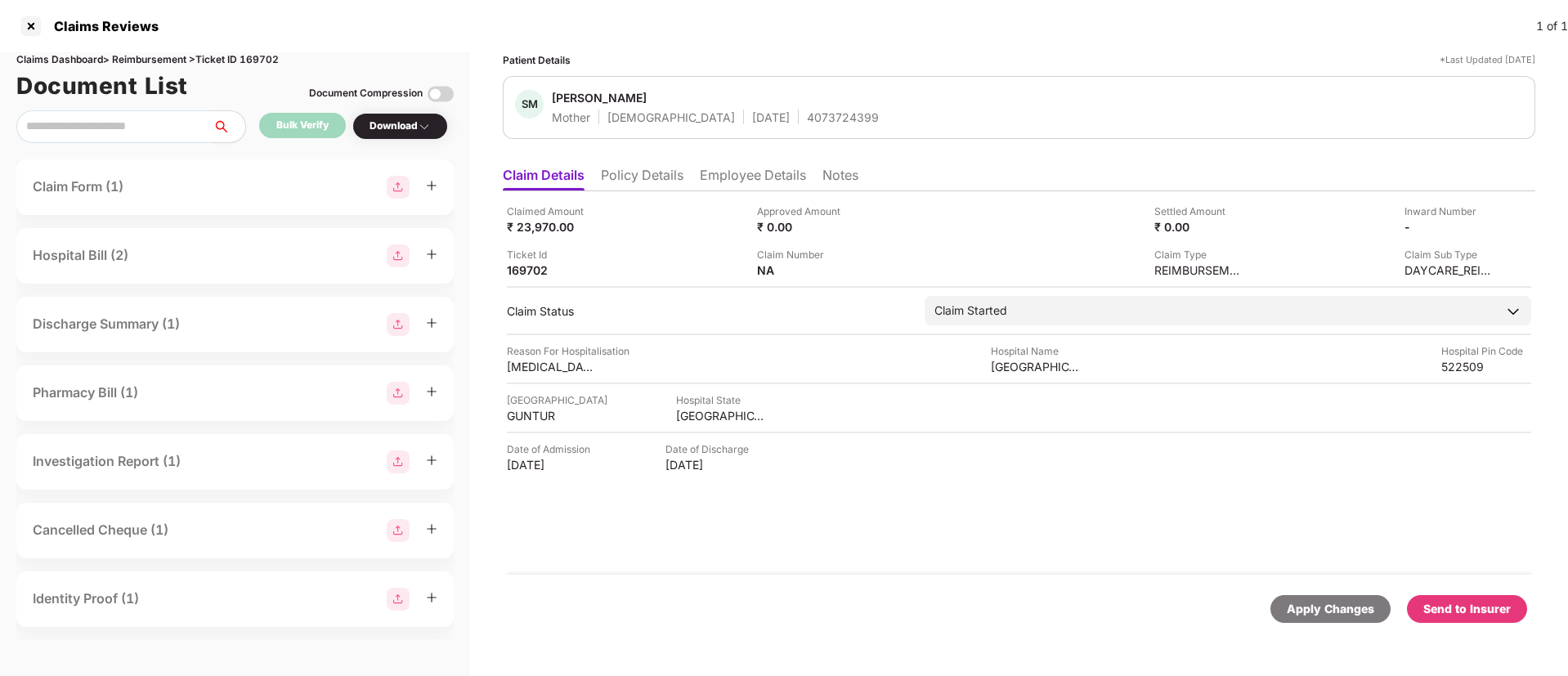
click at [400, 115] on div "Download" at bounding box center [400, 126] width 96 height 27
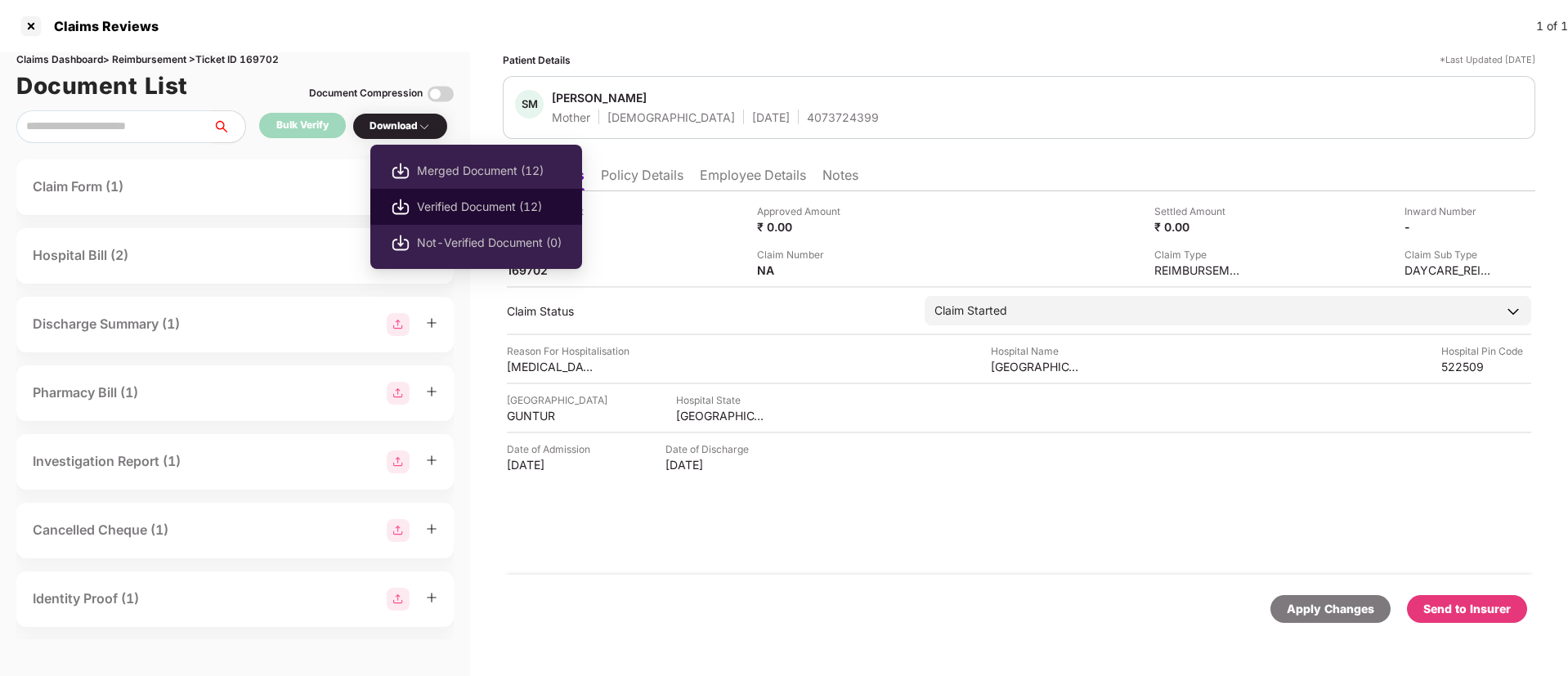
click at [432, 205] on span "Verified Document (12)" at bounding box center [490, 206] width 145 height 18
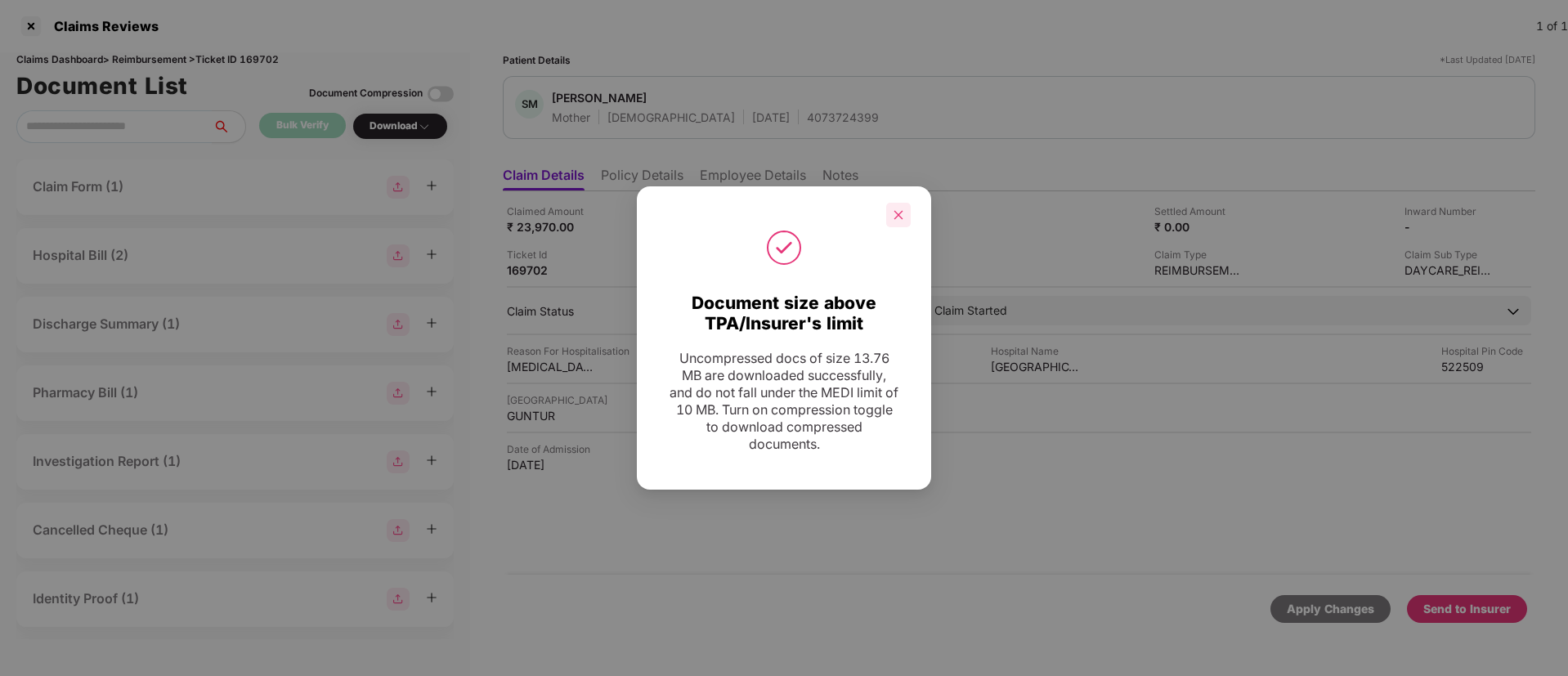
click at [901, 214] on icon "close" at bounding box center [899, 215] width 11 height 11
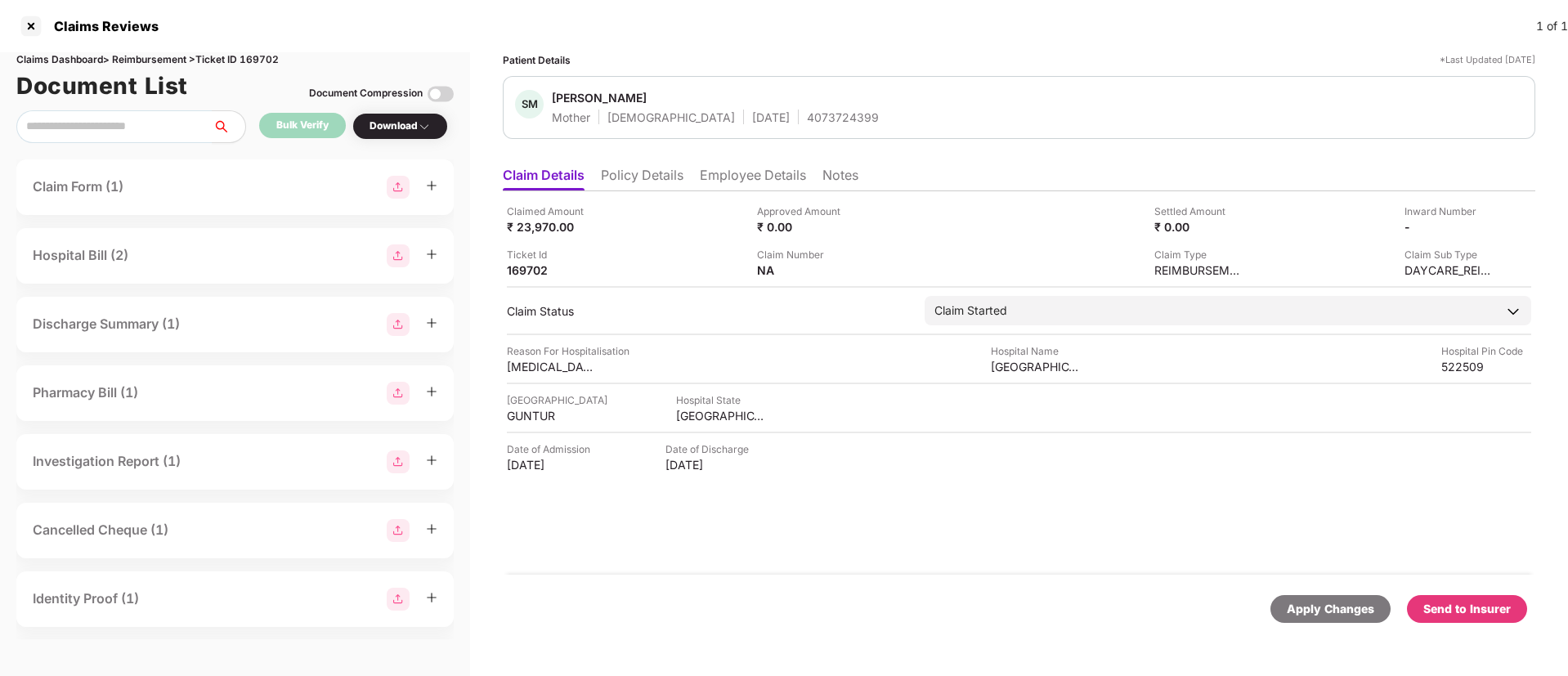
click at [1477, 601] on div "Send to Insurer" at bounding box center [1467, 608] width 87 height 18
click at [728, 176] on li "Employee Details" at bounding box center [753, 178] width 106 height 24
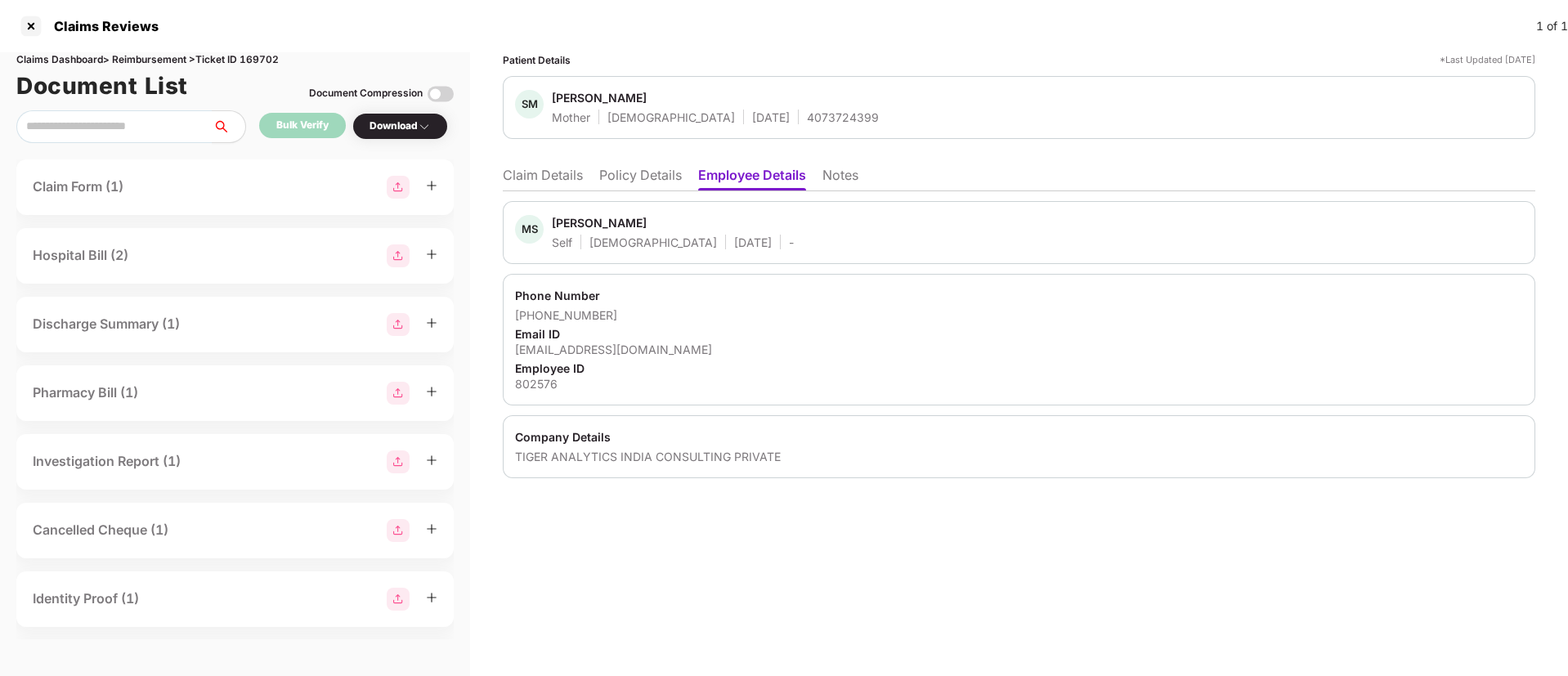
drag, startPoint x: 552, startPoint y: 227, endPoint x: 652, endPoint y: 222, distance: 100.1
click at [652, 222] on div "MS Mahammad Sadik Shaik Self Male 04 July 1996 -" at bounding box center [654, 232] width 279 height 35
copy div "Mahammad Sadik"
click at [544, 172] on li "Claim Details" at bounding box center [543, 178] width 80 height 24
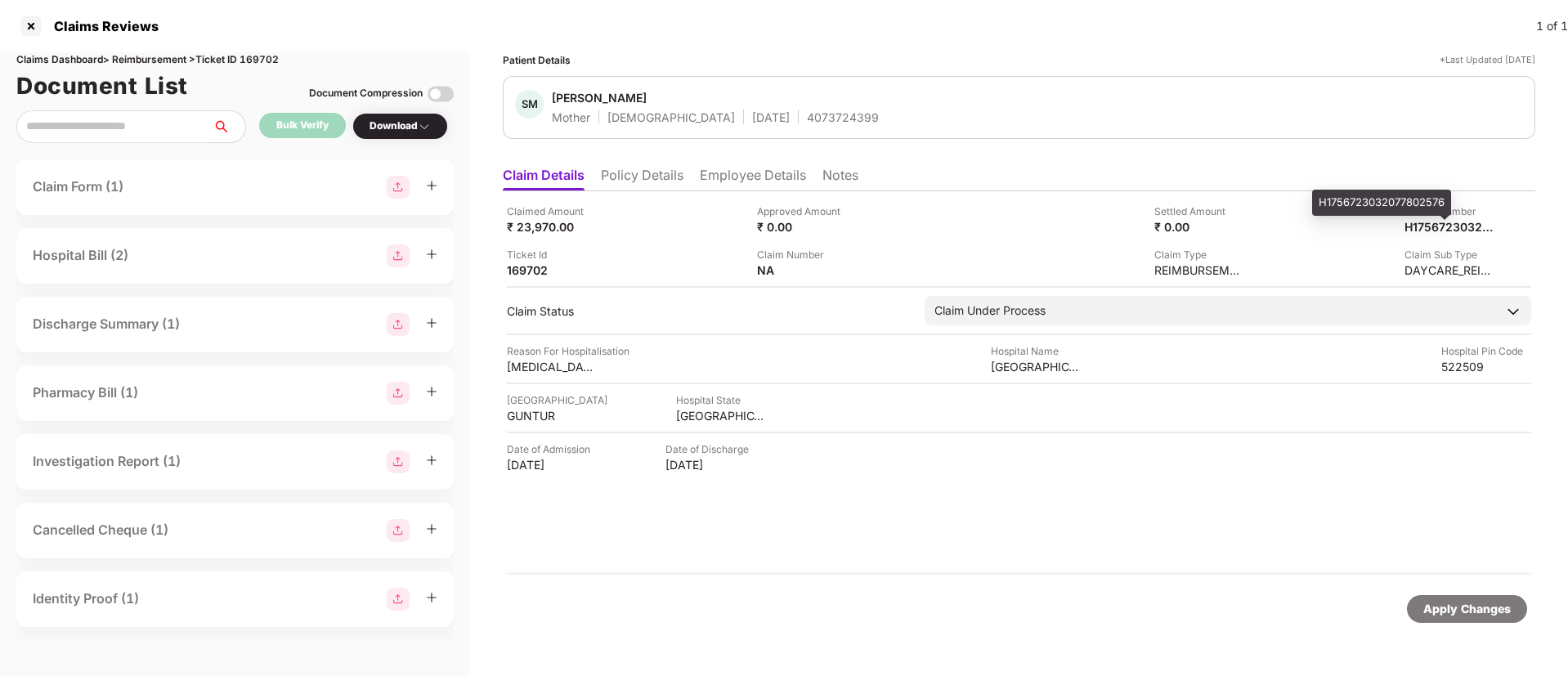
click at [1384, 208] on div "H1756723032077802576" at bounding box center [1382, 203] width 139 height 27
copy div "H1756723032077802576"
click at [39, 29] on div at bounding box center [31, 27] width 27 height 27
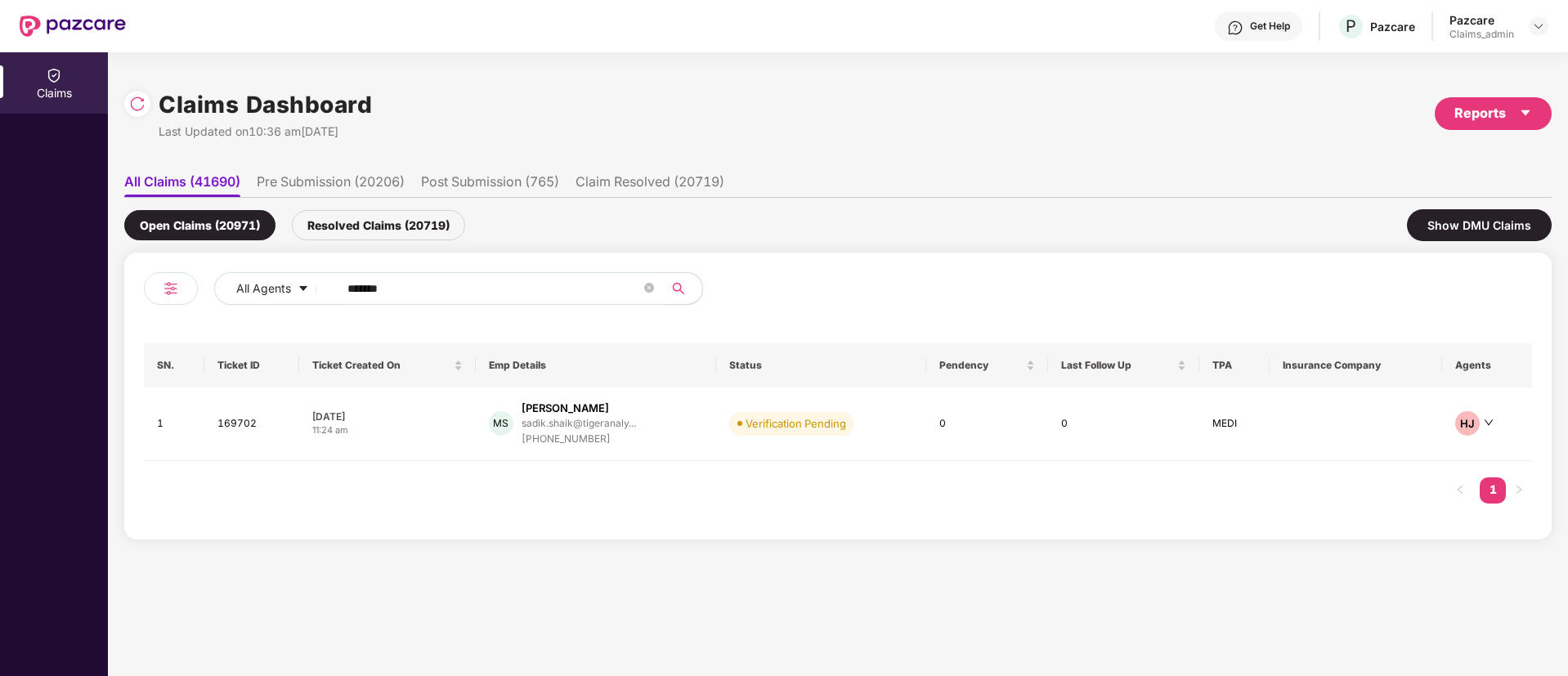
click at [416, 283] on input "******" at bounding box center [494, 289] width 294 height 25
drag, startPoint x: 416, startPoint y: 283, endPoint x: 406, endPoint y: 278, distance: 11.2
click at [314, 282] on div "All Agents ******" at bounding box center [630, 288] width 833 height 32
paste input "text"
type input "******"
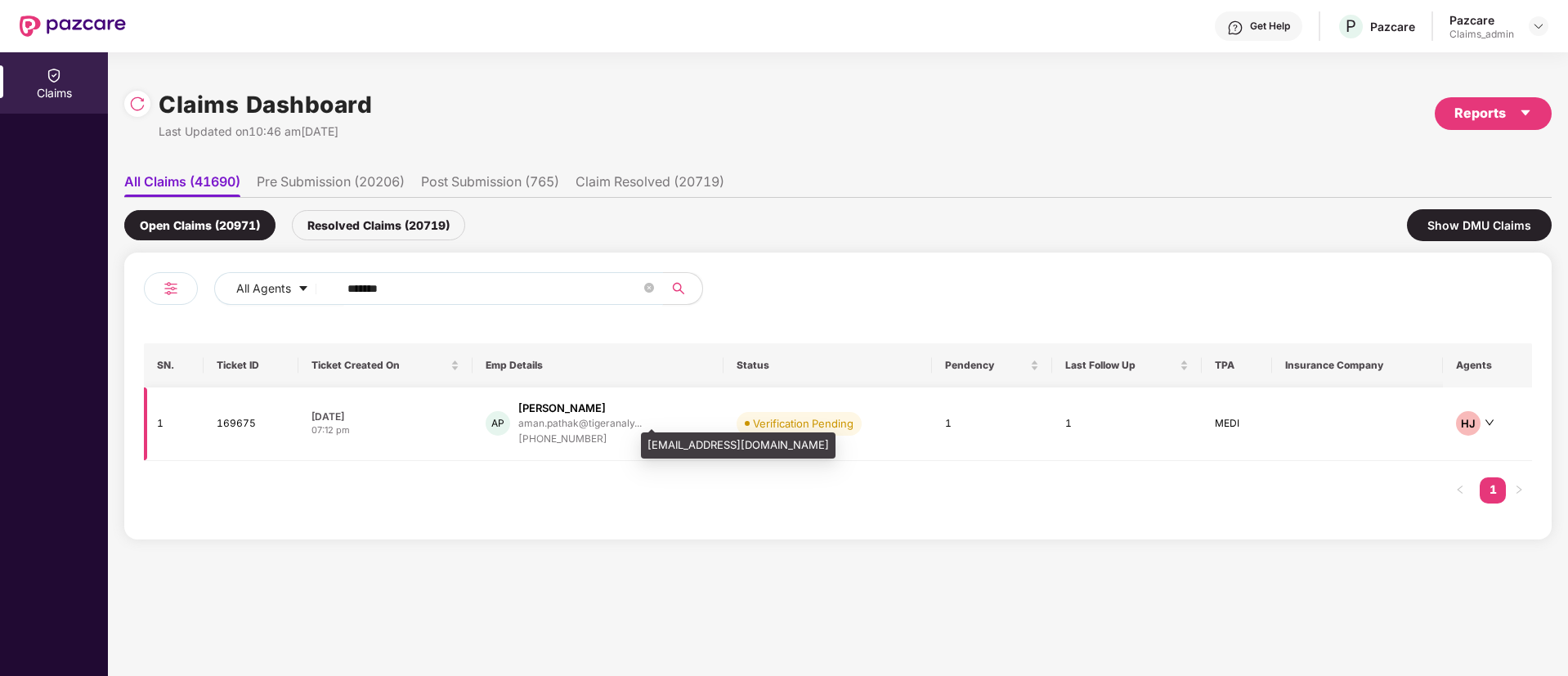
click at [551, 423] on div "aman.pathak@tigeranaly..." at bounding box center [580, 422] width 124 height 10
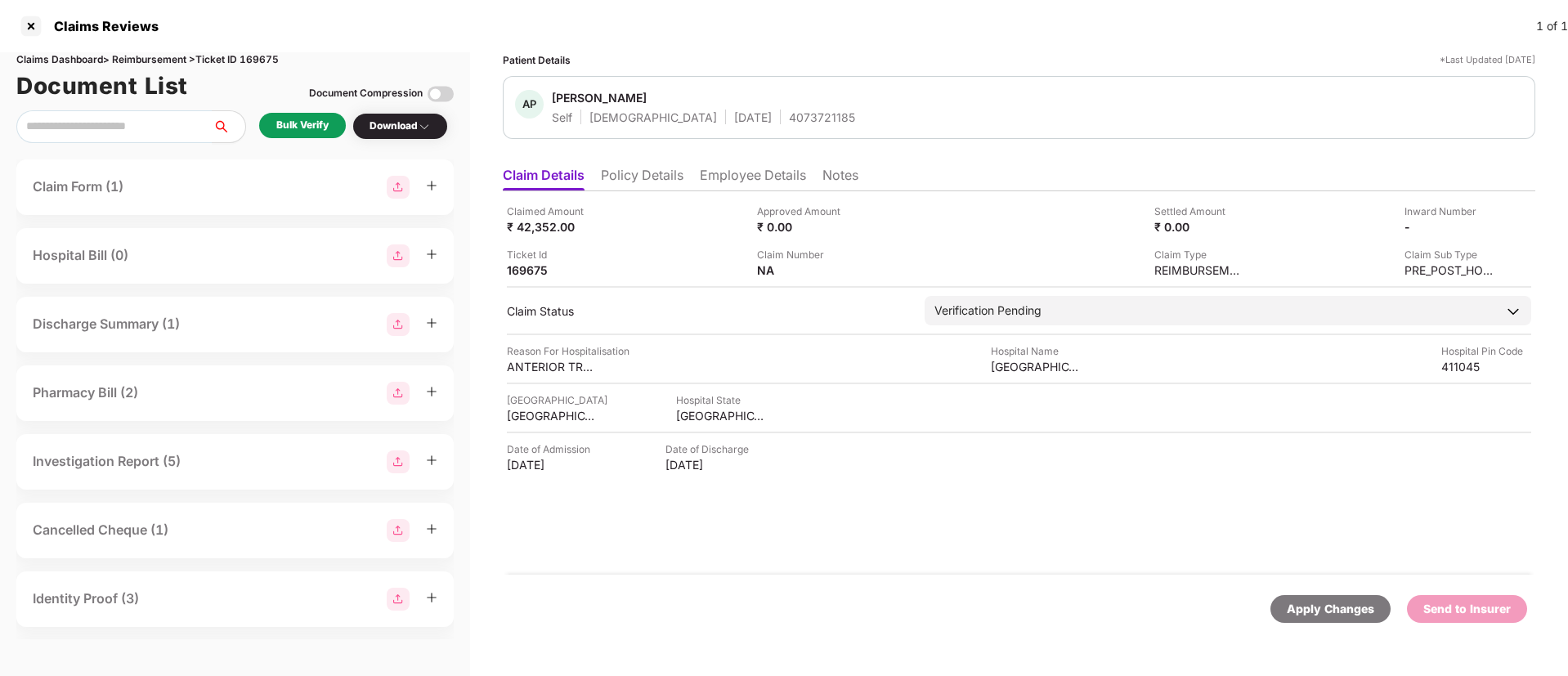
click at [295, 121] on div "Bulk Verify" at bounding box center [302, 126] width 52 height 15
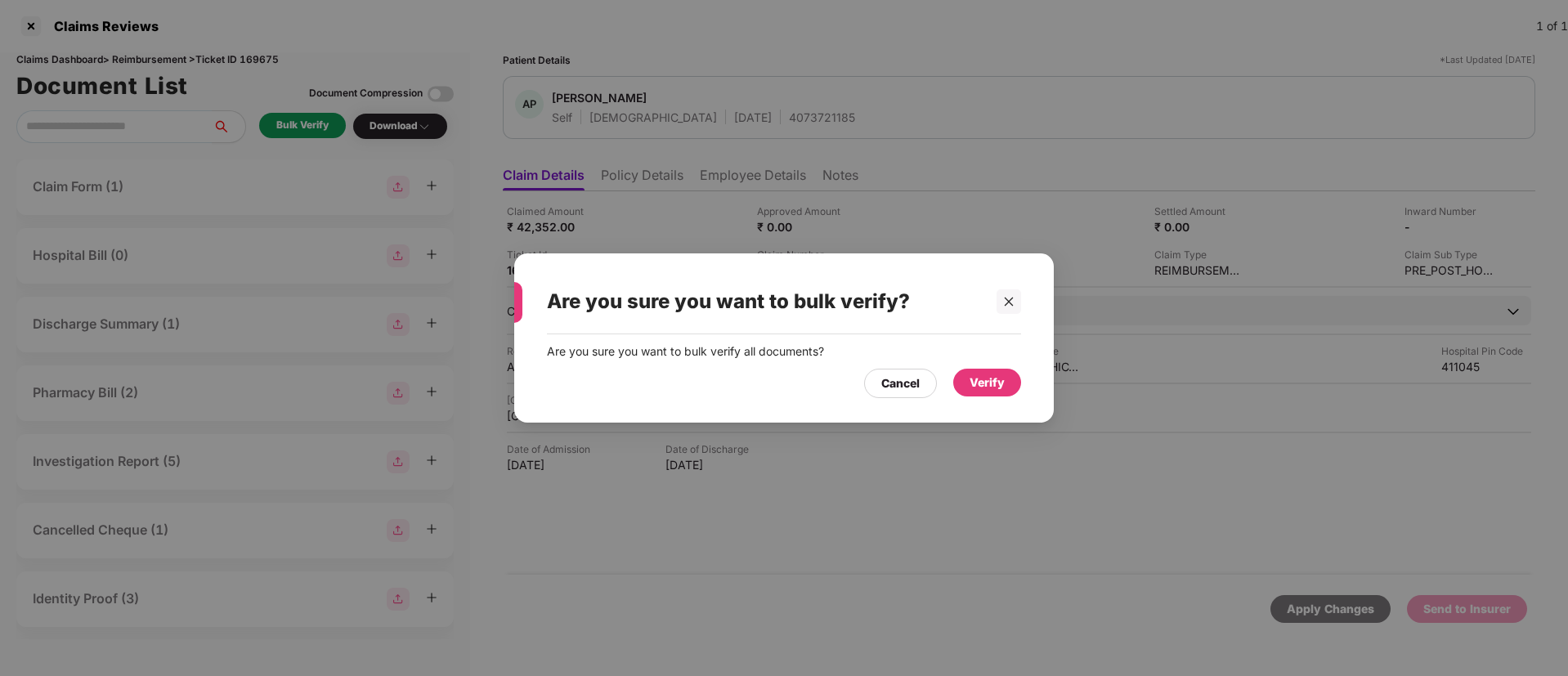
click at [980, 388] on div "Verify" at bounding box center [987, 382] width 35 height 18
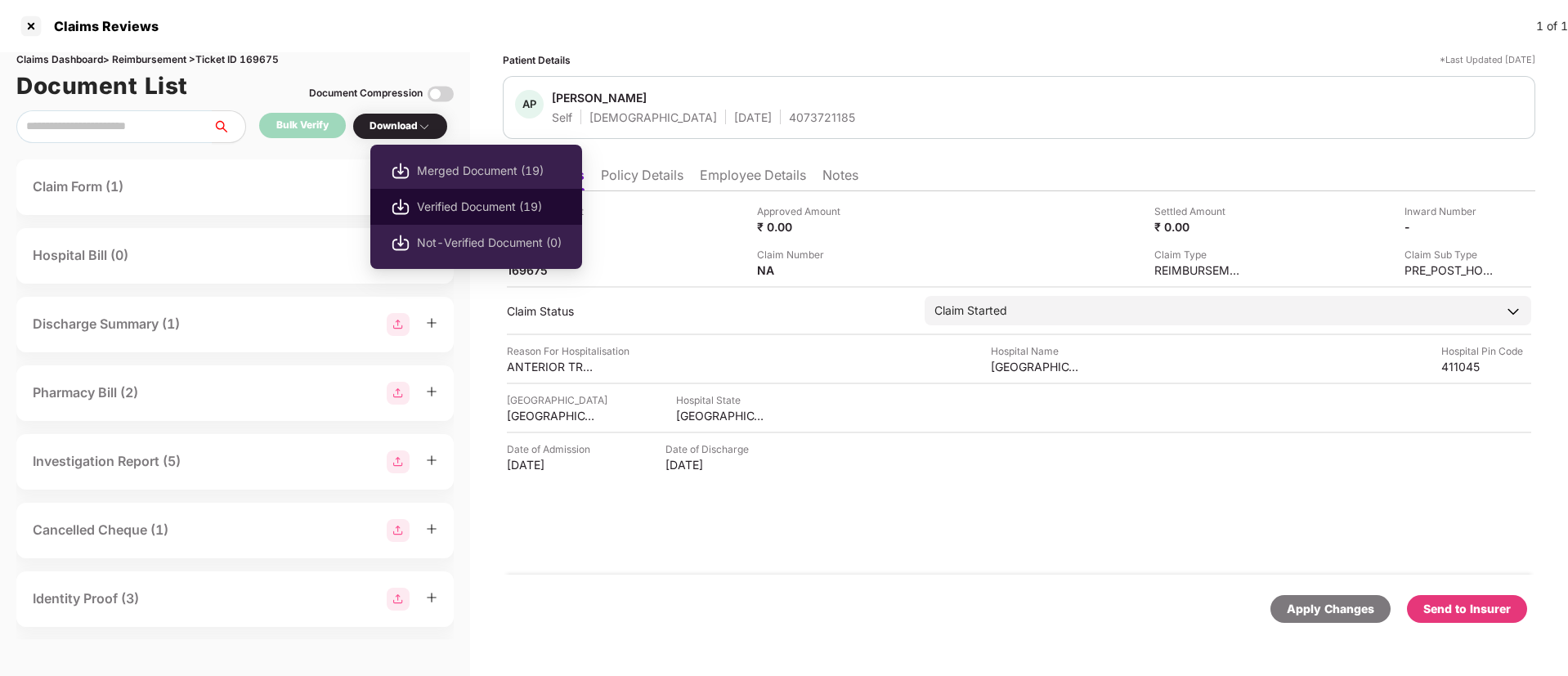
click at [461, 207] on span "Verified Document (19)" at bounding box center [490, 206] width 145 height 18
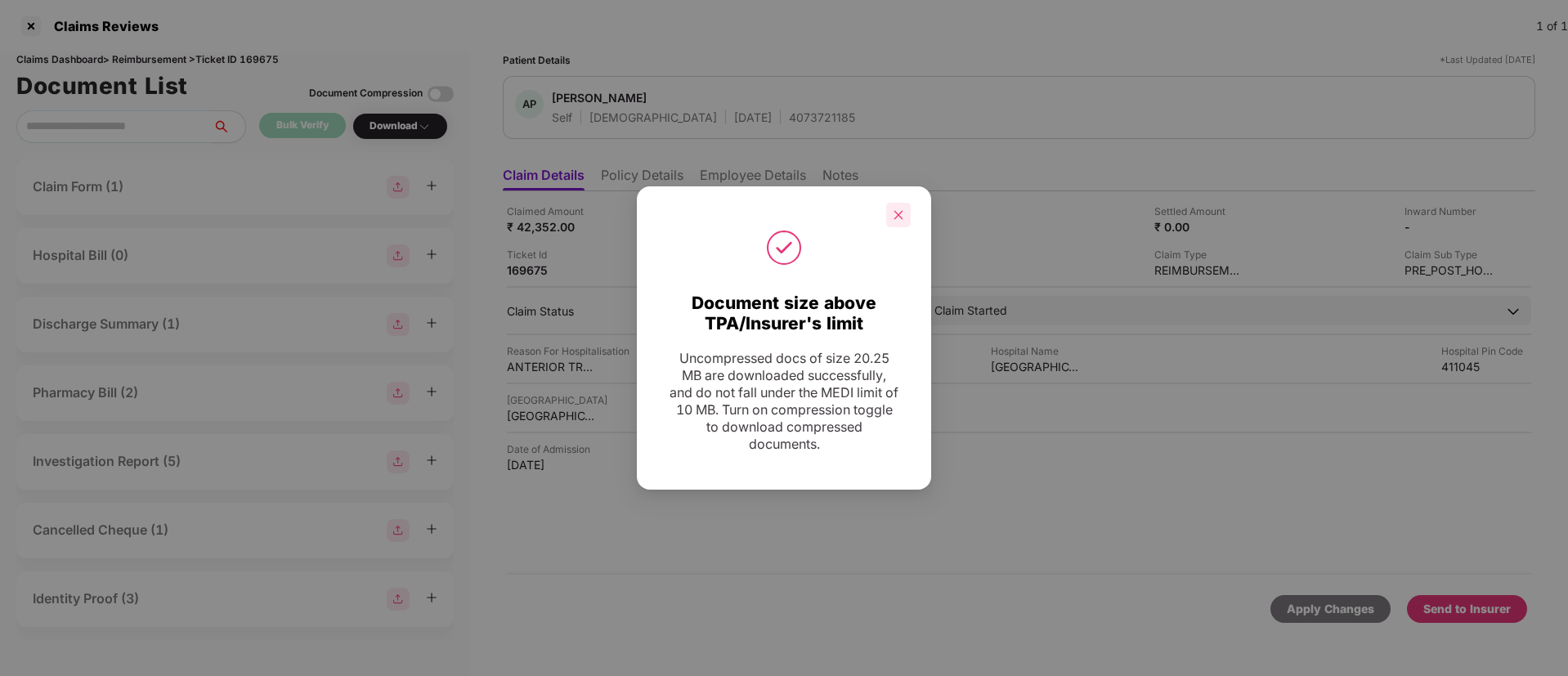
click at [901, 213] on icon "close" at bounding box center [899, 215] width 11 height 11
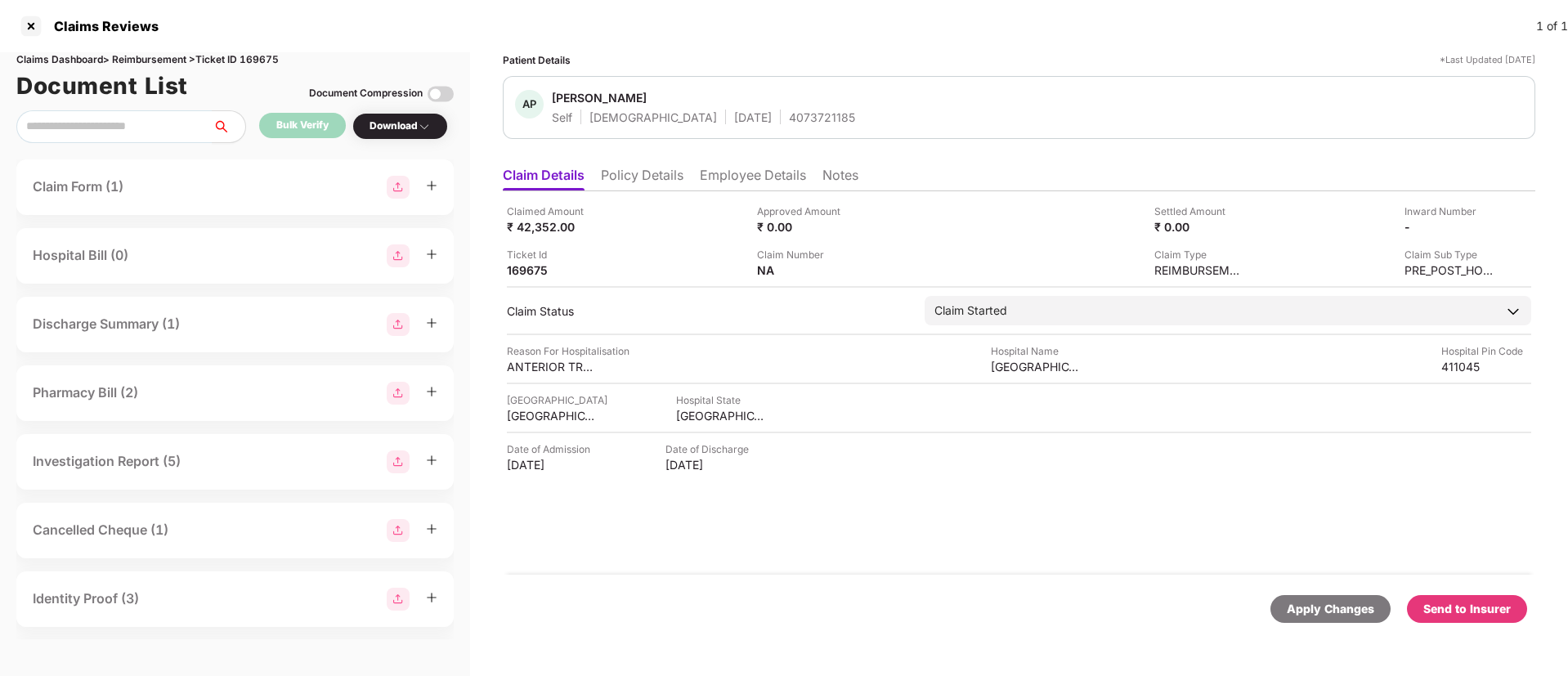
click at [1457, 604] on div "Send to Insurer" at bounding box center [1467, 608] width 87 height 18
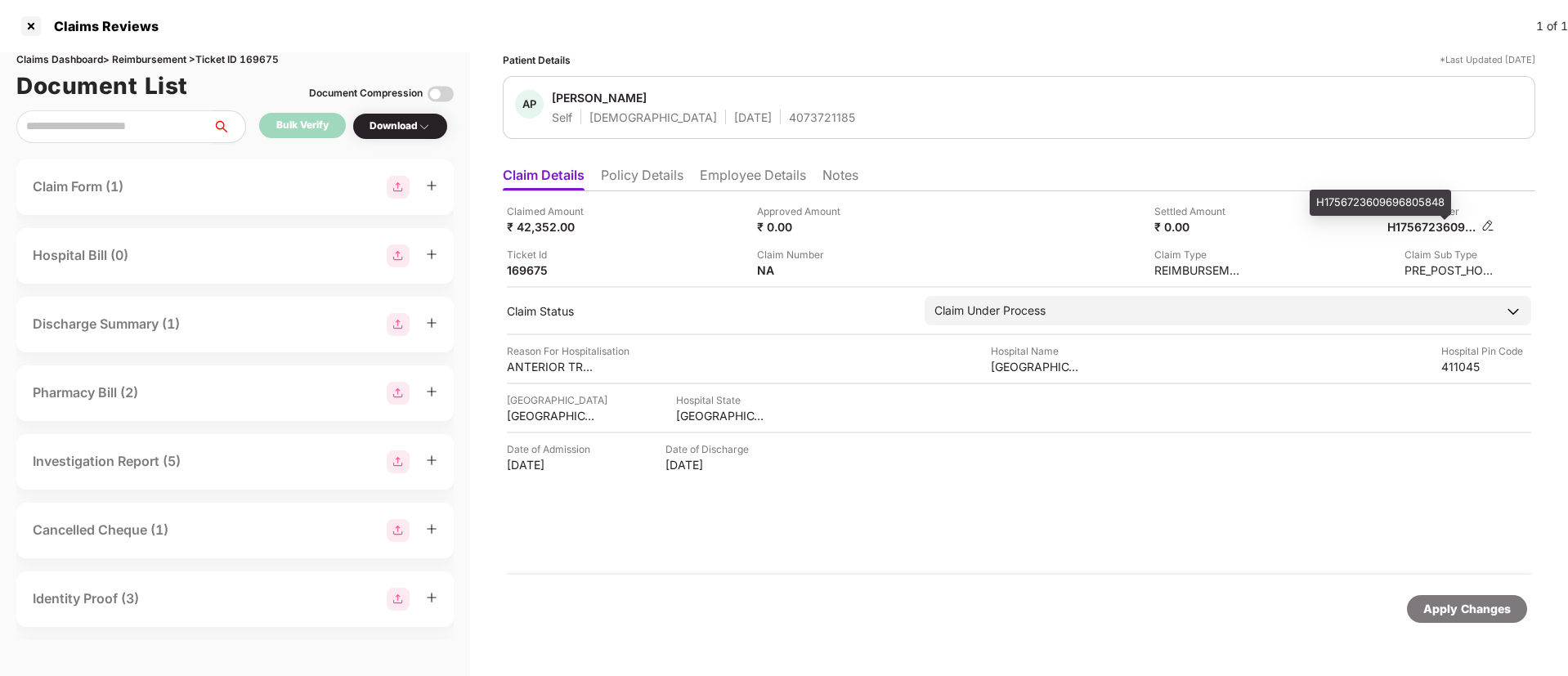
click at [1421, 219] on div "H1756723609696805848" at bounding box center [1432, 226] width 90 height 15
click at [1416, 229] on div "H1756723609696805848" at bounding box center [1432, 226] width 90 height 15
copy div "H1756723609696805848"
click at [716, 164] on ul "Claim Details Policy Details Employee Details Notes" at bounding box center [1019, 175] width 1033 height 32
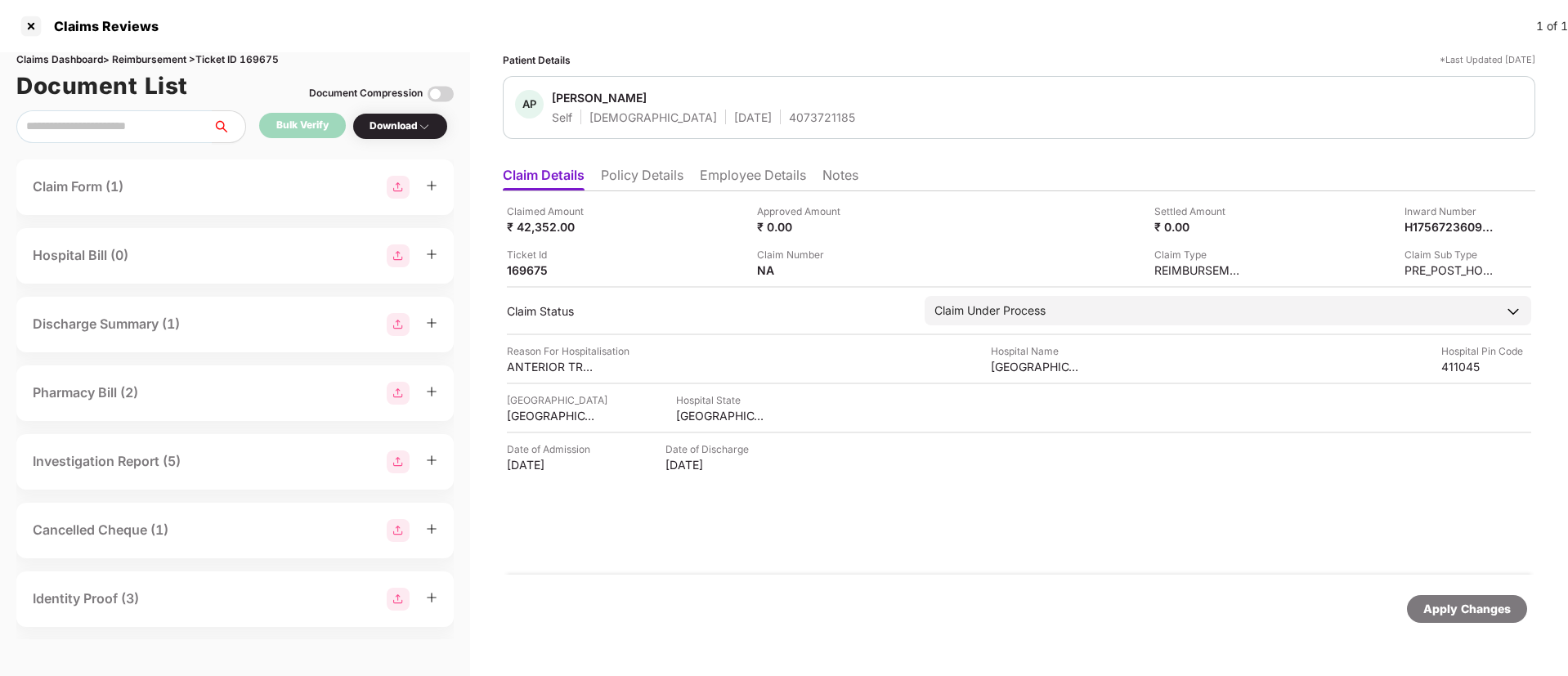
click at [721, 171] on li "Employee Details" at bounding box center [753, 178] width 106 height 24
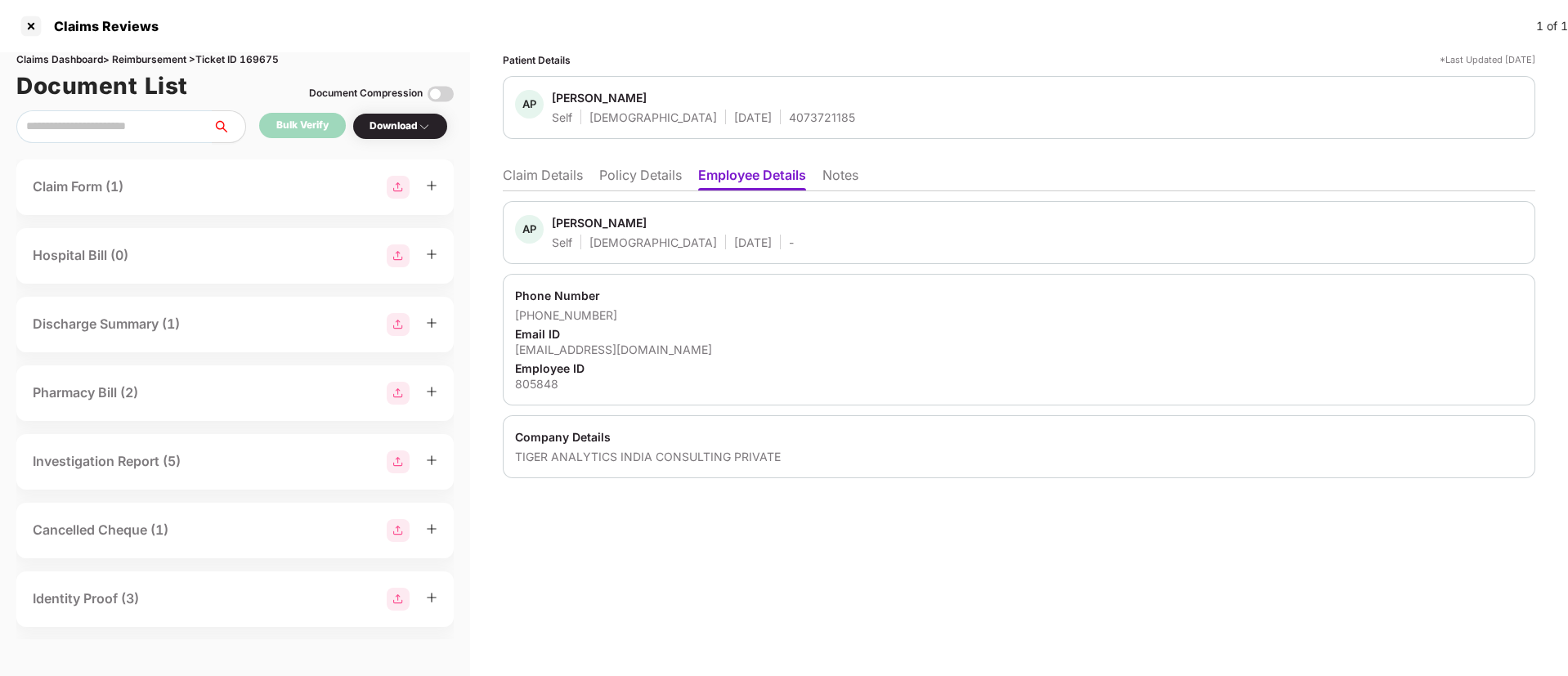
click at [569, 219] on div "Aman Pathak" at bounding box center [599, 222] width 95 height 15
copy div "Aman"
click at [26, 14] on div at bounding box center [31, 27] width 27 height 27
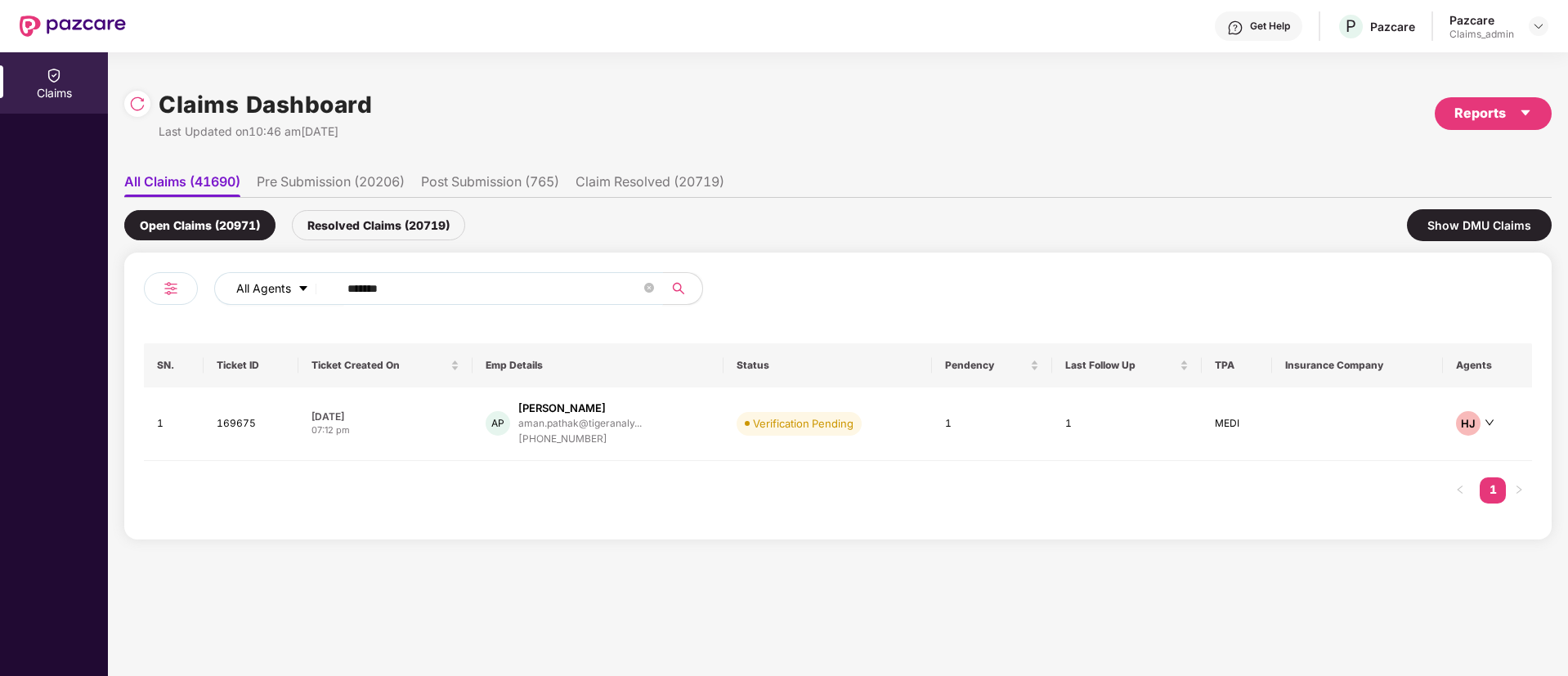
drag, startPoint x: 419, startPoint y: 277, endPoint x: 321, endPoint y: 295, distance: 99.6
click at [321, 295] on div "All Agents ******" at bounding box center [630, 288] width 833 height 32
paste input "text"
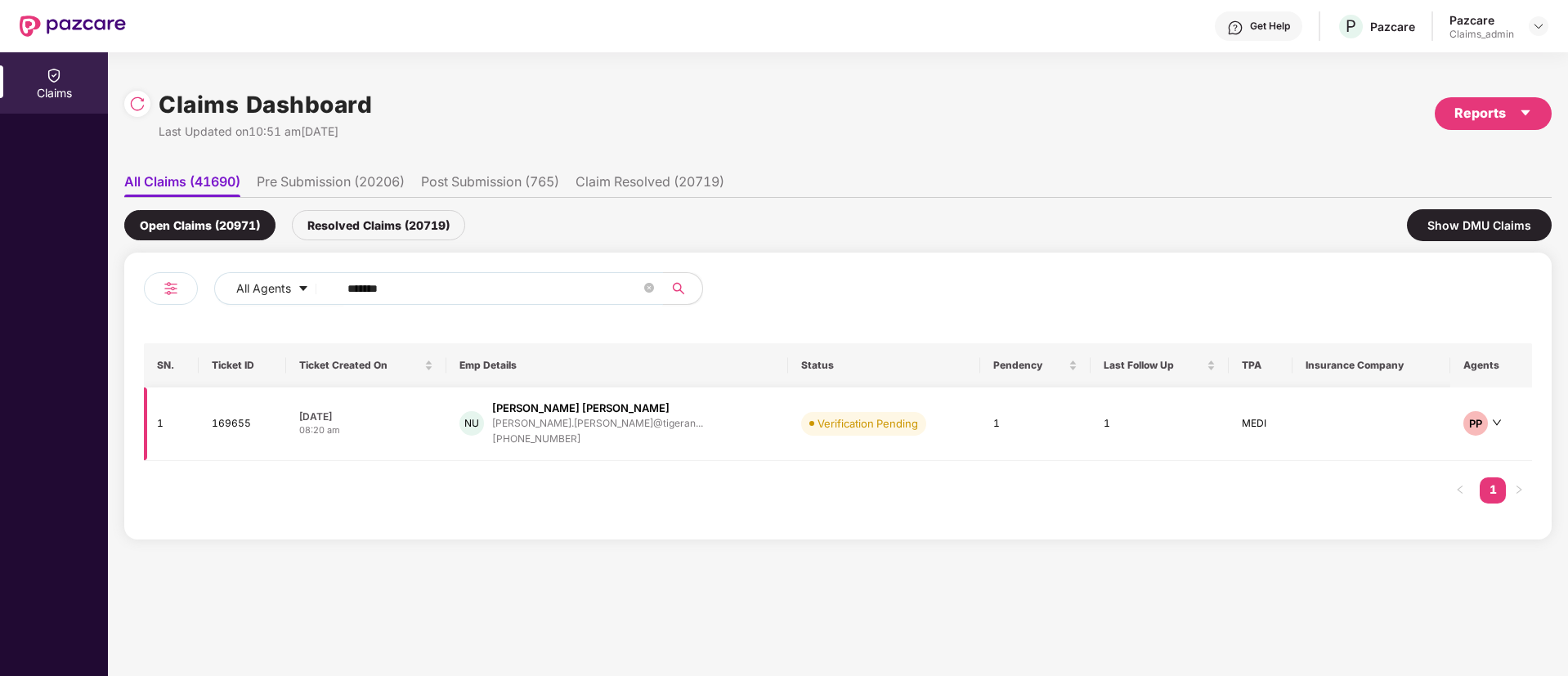
type input "******"
click at [616, 435] on div "+919963195968" at bounding box center [598, 439] width 211 height 15
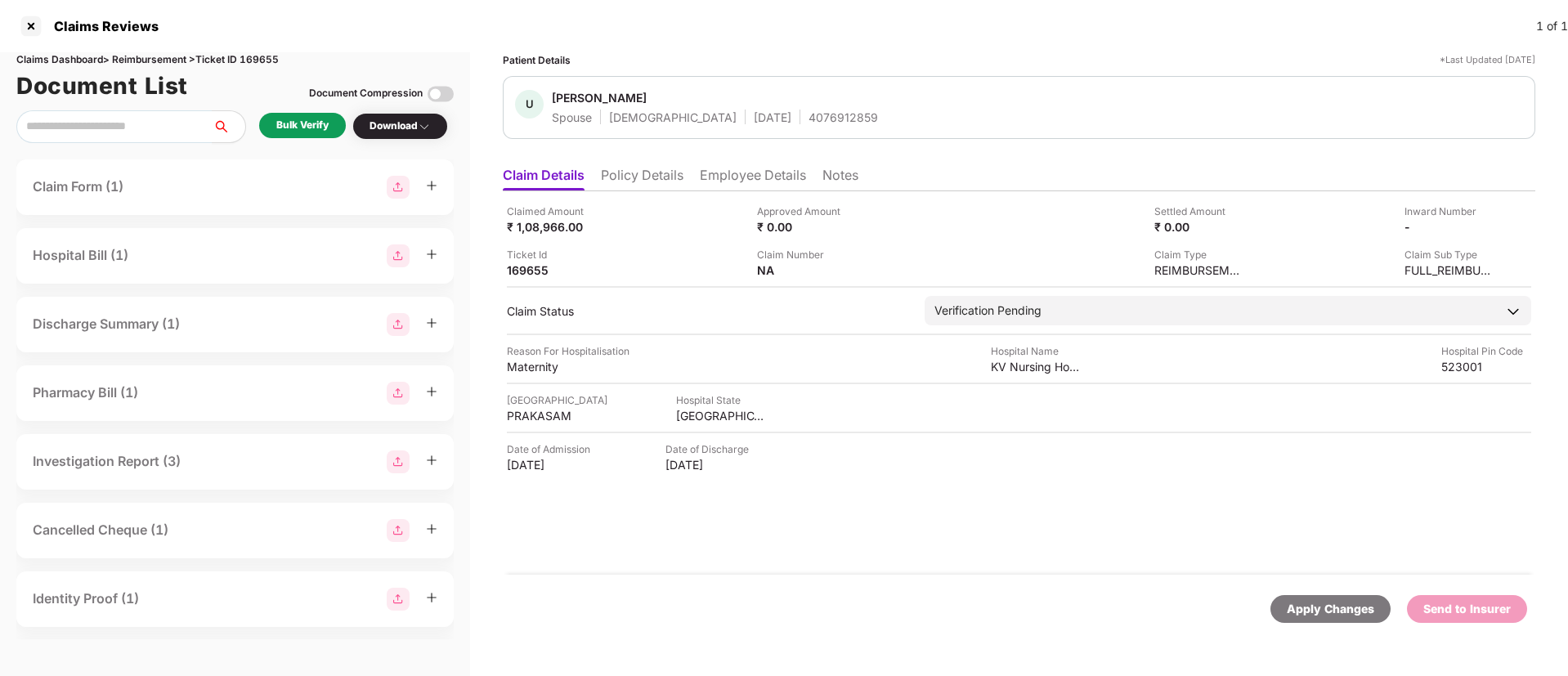
click at [301, 126] on div "Bulk Verify" at bounding box center [302, 126] width 52 height 15
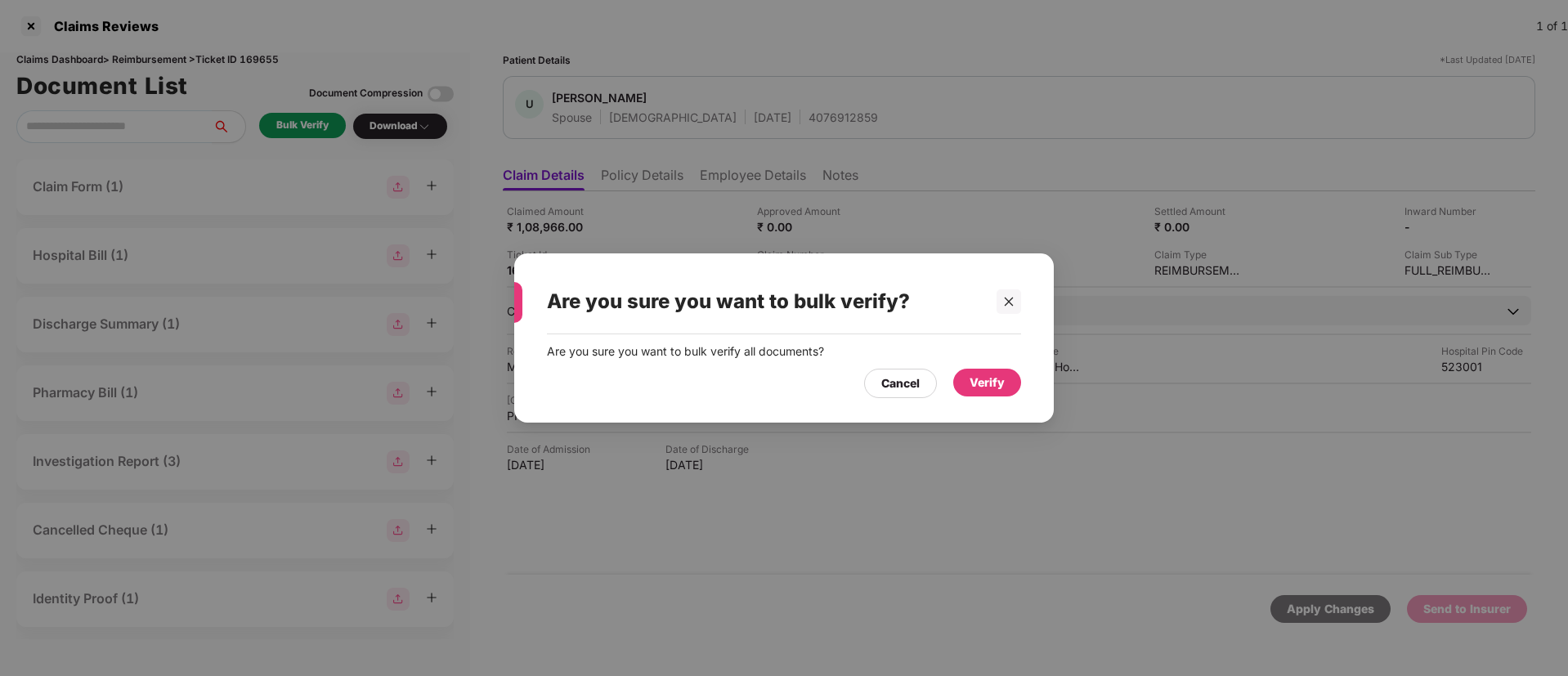
click at [989, 384] on div "Verify" at bounding box center [987, 382] width 35 height 18
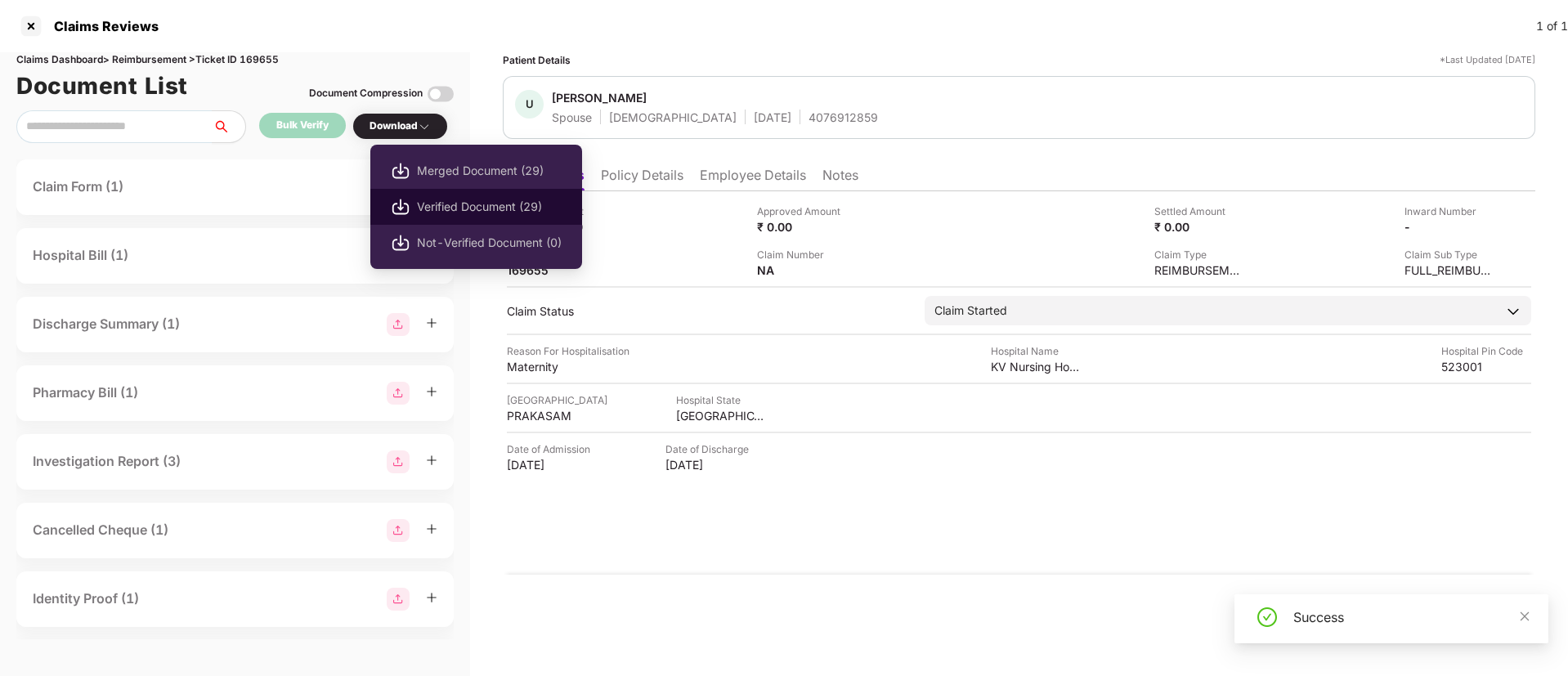
click at [435, 196] on li "Verified Document (29)" at bounding box center [476, 207] width 212 height 36
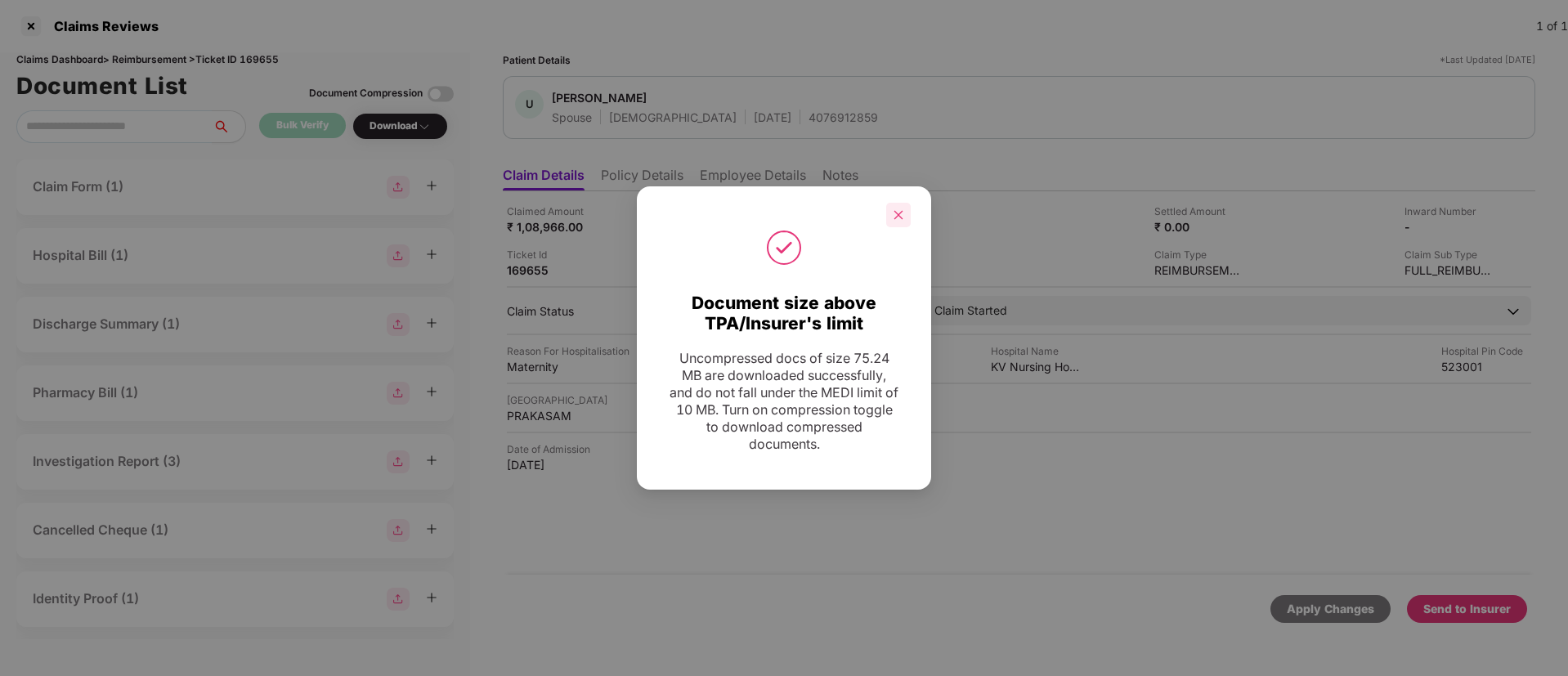
click at [900, 212] on icon "close" at bounding box center [899, 215] width 11 height 11
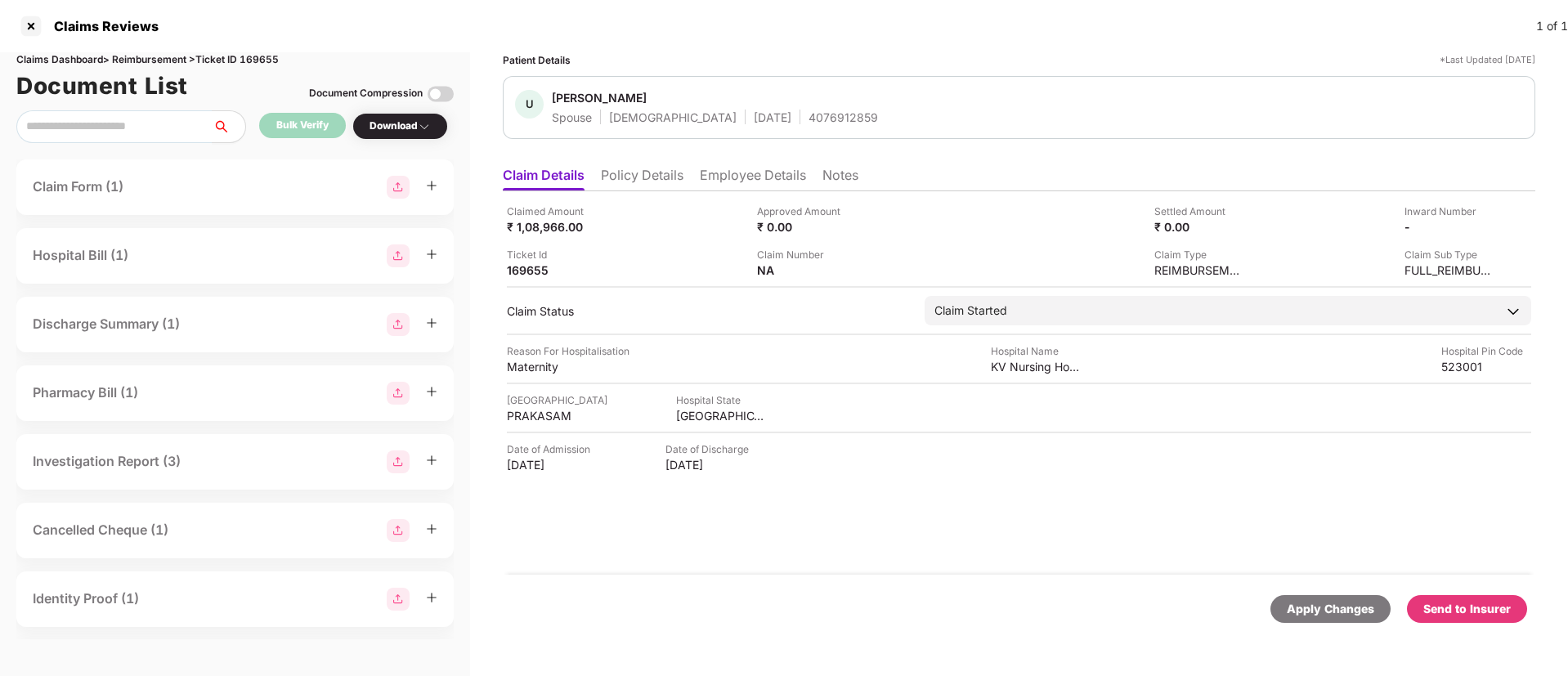
click at [1446, 607] on div "Send to Insurer" at bounding box center [1467, 608] width 87 height 18
click at [1447, 607] on div "Send to Insurer" at bounding box center [1467, 608] width 87 height 18
click at [732, 168] on li "Employee Details" at bounding box center [753, 178] width 106 height 24
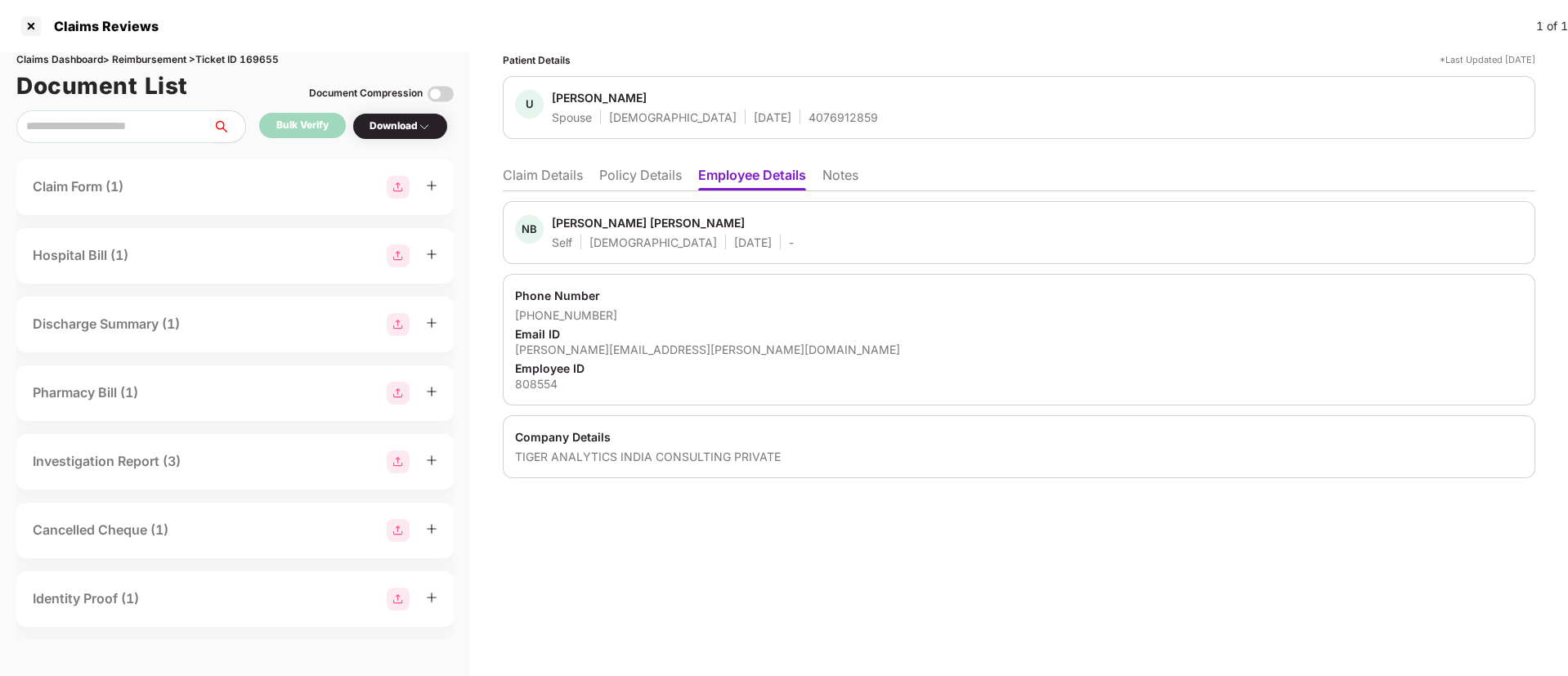
click at [579, 223] on div "Narender Babu Unnam" at bounding box center [648, 222] width 193 height 15
copy div "Narender"
click at [554, 169] on li "Claim Details" at bounding box center [543, 178] width 80 height 24
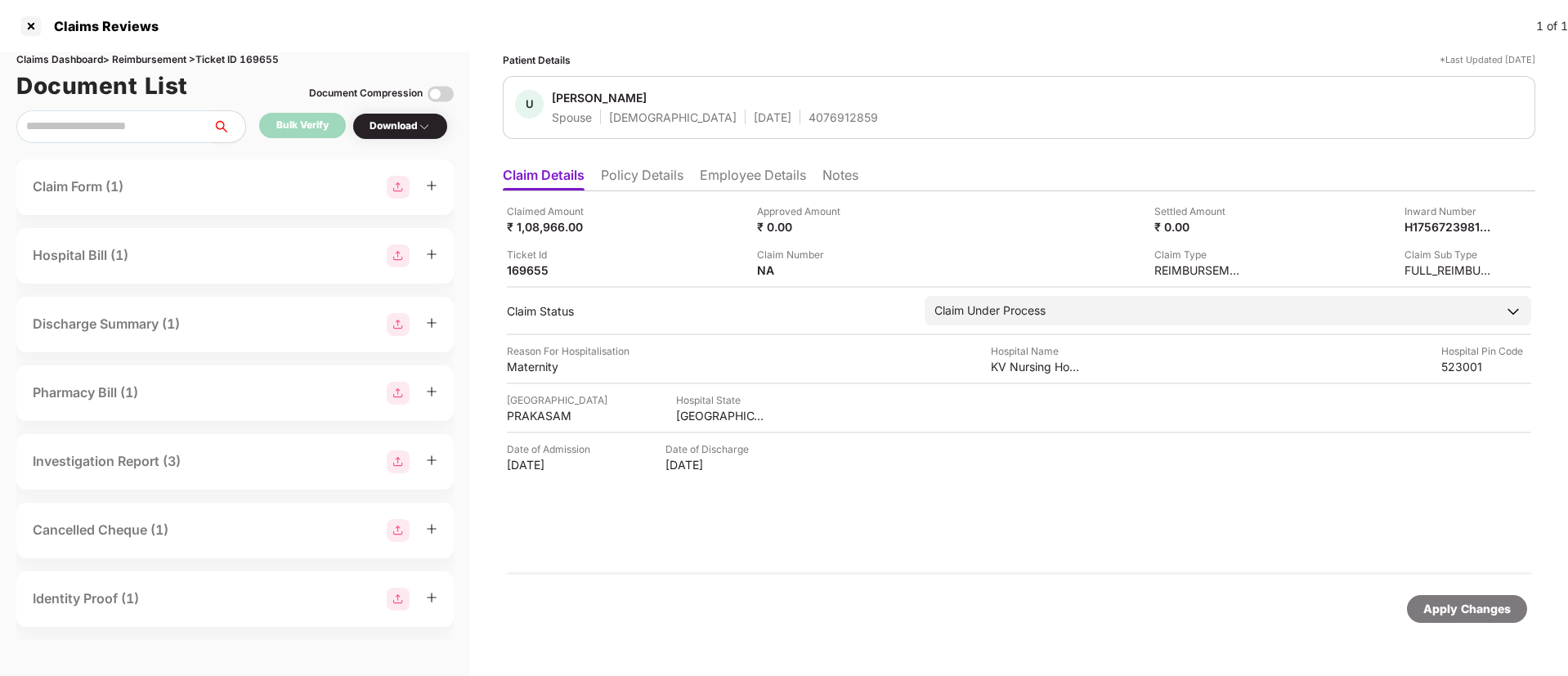
click at [1401, 185] on ul "Claim Details Policy Details Employee Details Notes" at bounding box center [1019, 175] width 1033 height 32
click at [1393, 192] on div "Claimed Amount ₹ 1,08,966.00 Approved Amount ₹ 0.00 Settled Amount ₹ 0.00 Inwar…" at bounding box center [1019, 382] width 1033 height 383
click at [1426, 223] on div "H1756723981986808554" at bounding box center [1432, 226] width 90 height 15
click at [1427, 224] on div "H1756723981986808554" at bounding box center [1432, 226] width 90 height 15
copy div "H1756723981986808554"
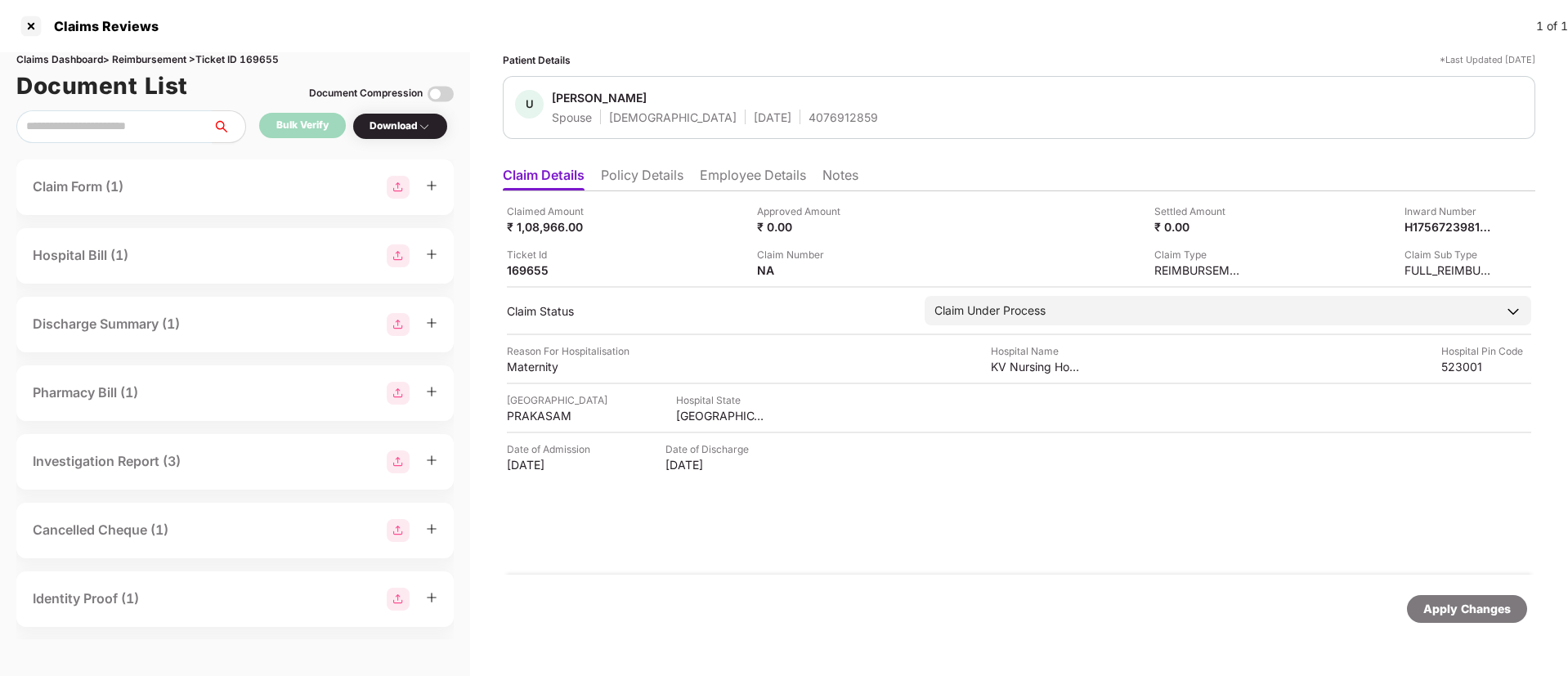
click at [743, 182] on li "Employee Details" at bounding box center [753, 178] width 106 height 24
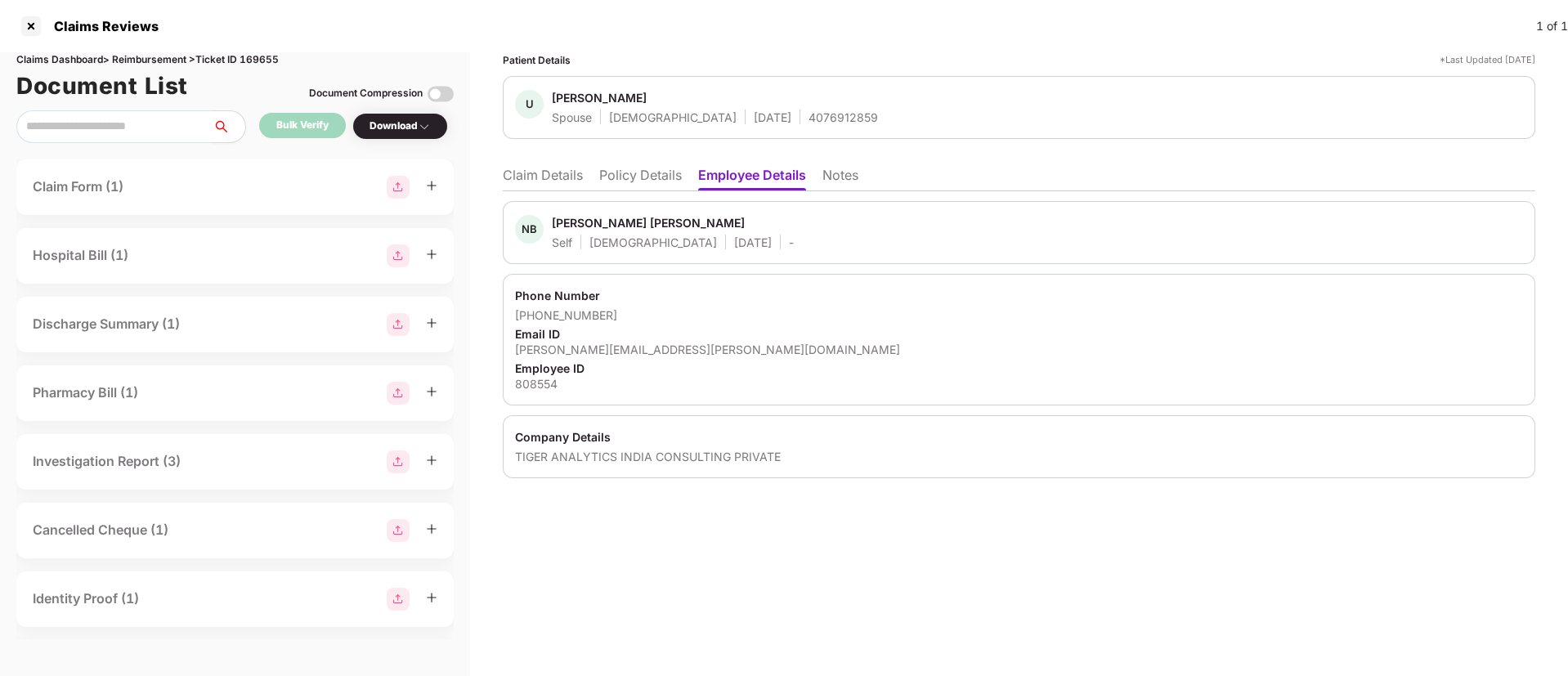
click at [617, 182] on li "Policy Details" at bounding box center [640, 178] width 83 height 24
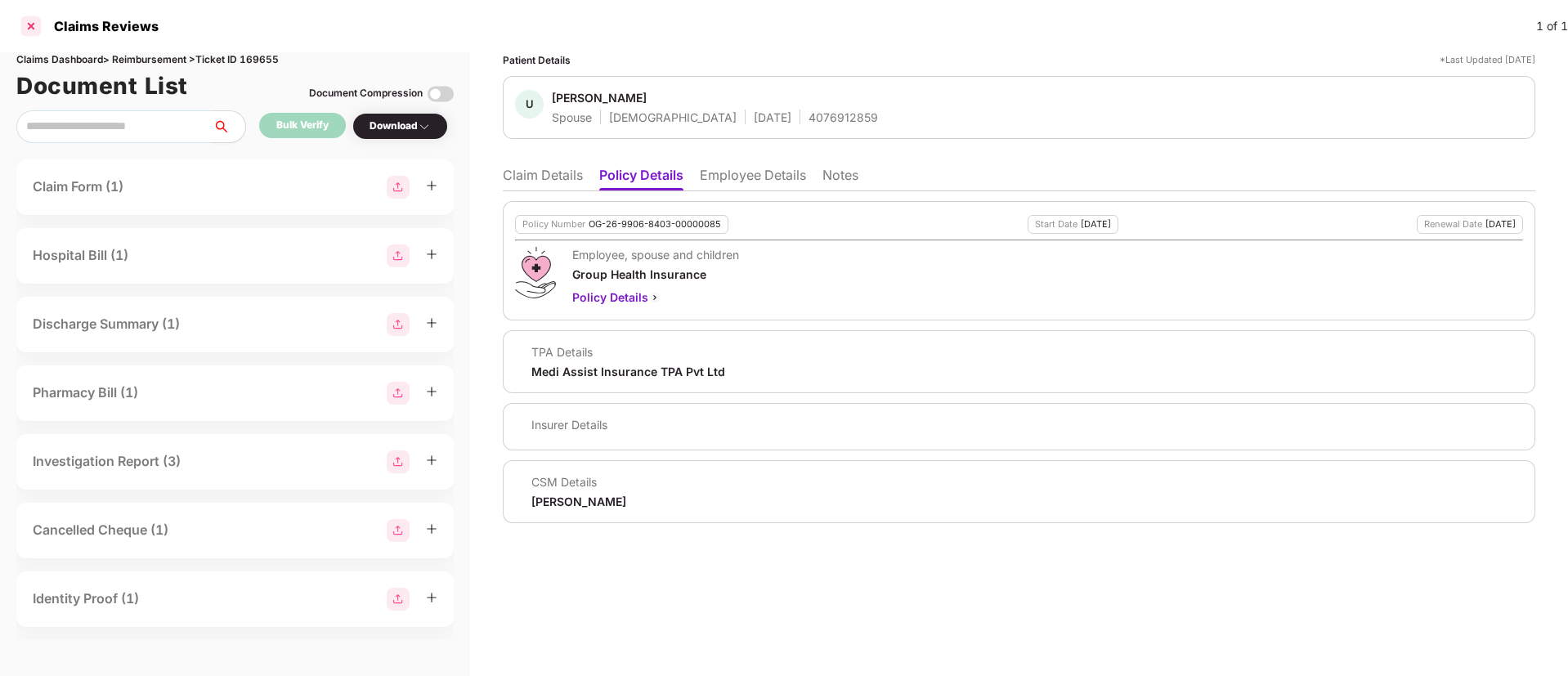
click at [33, 19] on div at bounding box center [31, 27] width 27 height 27
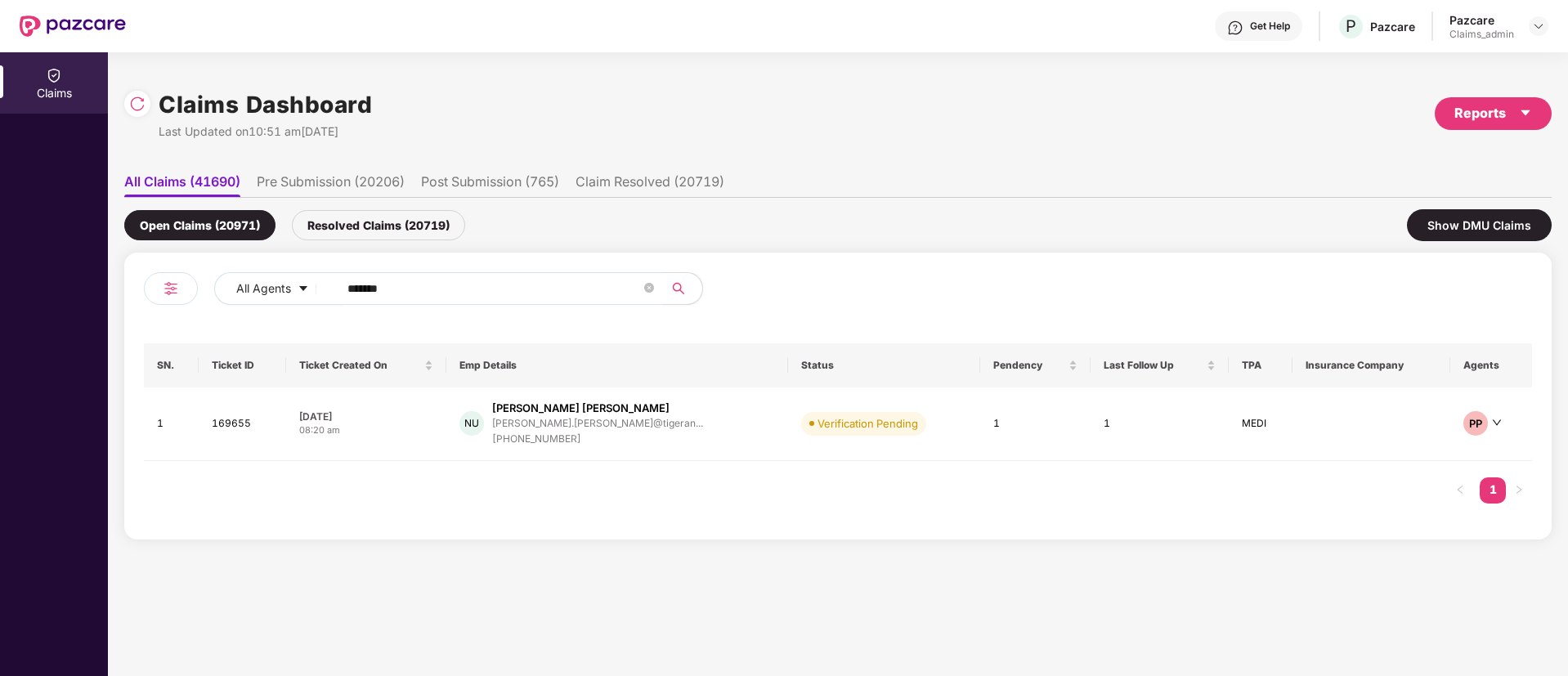
drag, startPoint x: 445, startPoint y: 291, endPoint x: 111, endPoint y: 291, distance: 334.0
click at [112, 291] on div "Claims Dashboard Last Updated on 10:51 am, 01 Sep 2025 Reports All Claims (4169…" at bounding box center [839, 364] width 1461 height 624
paste input "text"
type input "******"
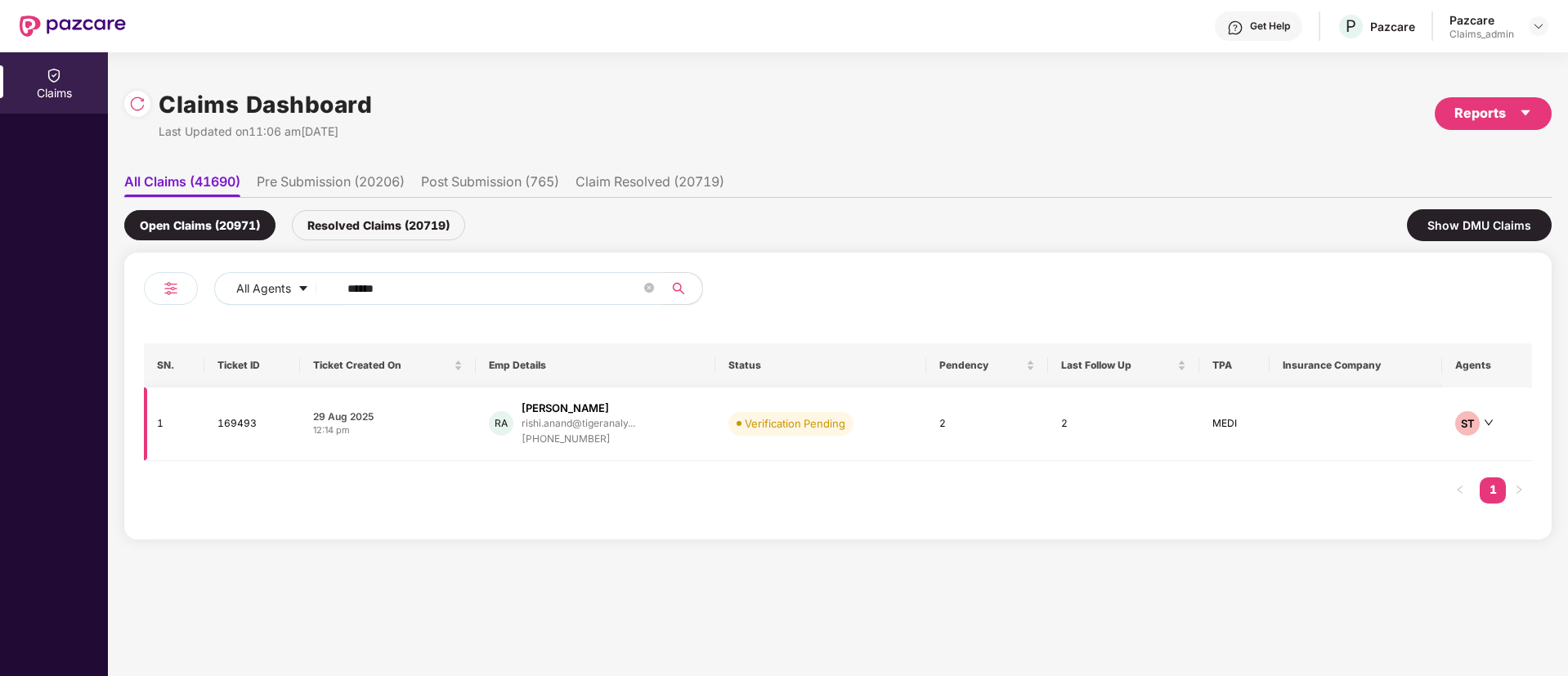
click at [660, 409] on div "RA Rishi Anand rishi.anand@tigeranaly... +918368813852" at bounding box center [595, 423] width 213 height 47
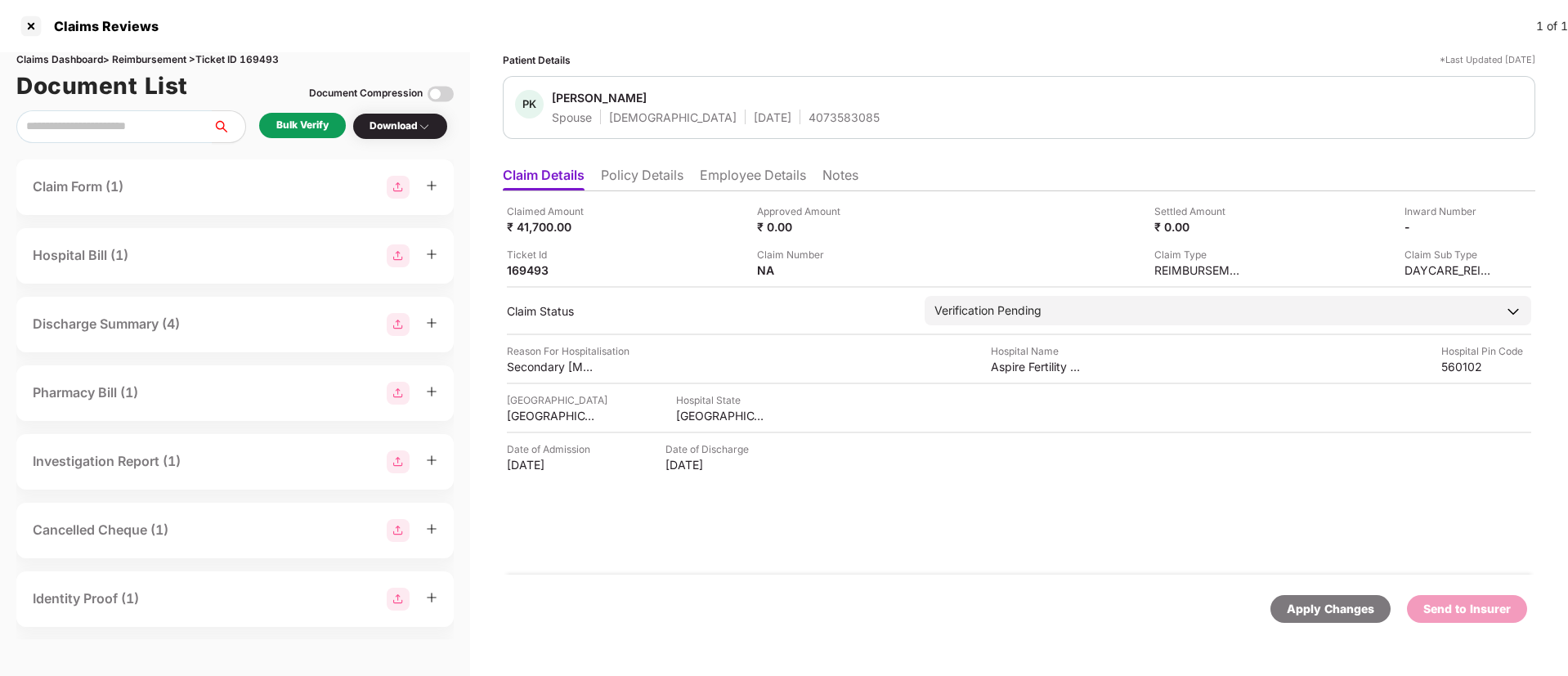
click at [304, 126] on div "Bulk Verify" at bounding box center [302, 126] width 52 height 15
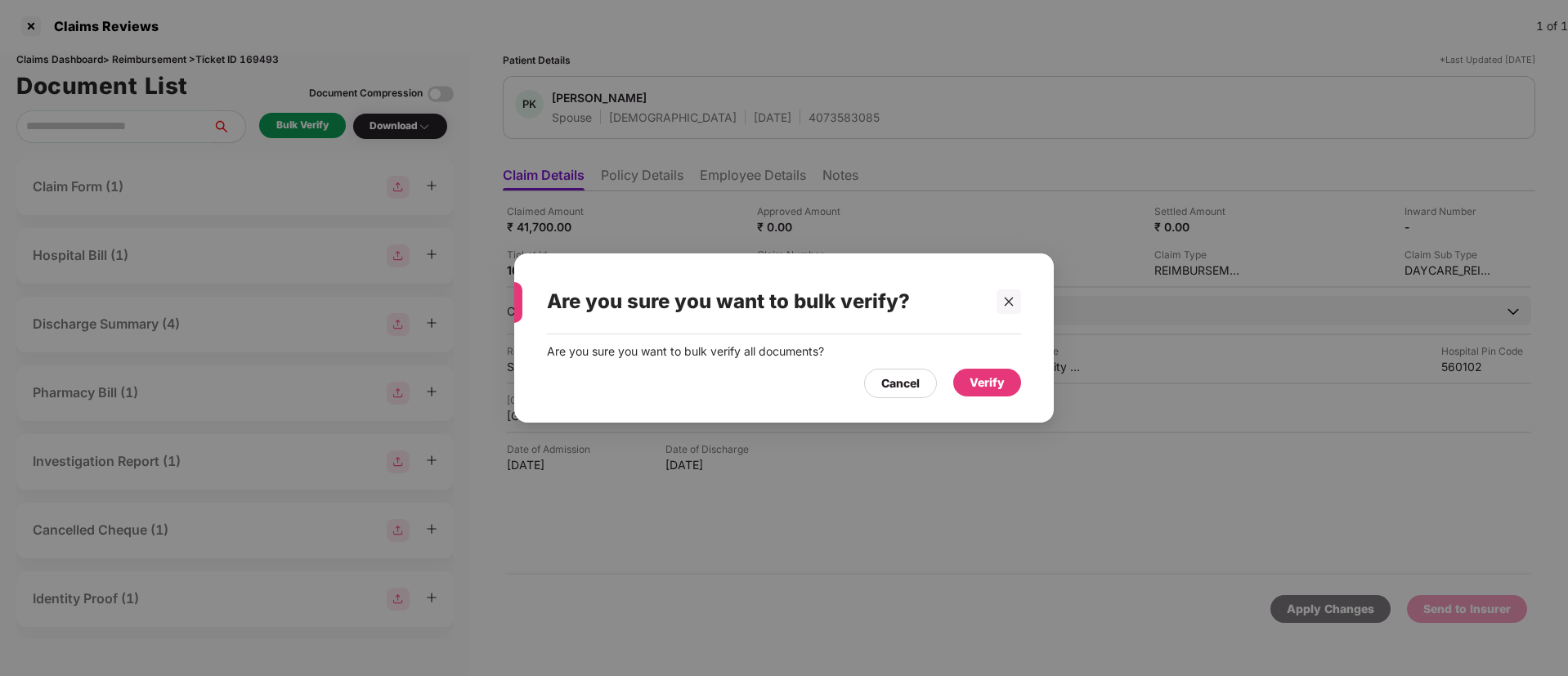
click at [982, 382] on div "Verify" at bounding box center [987, 382] width 35 height 18
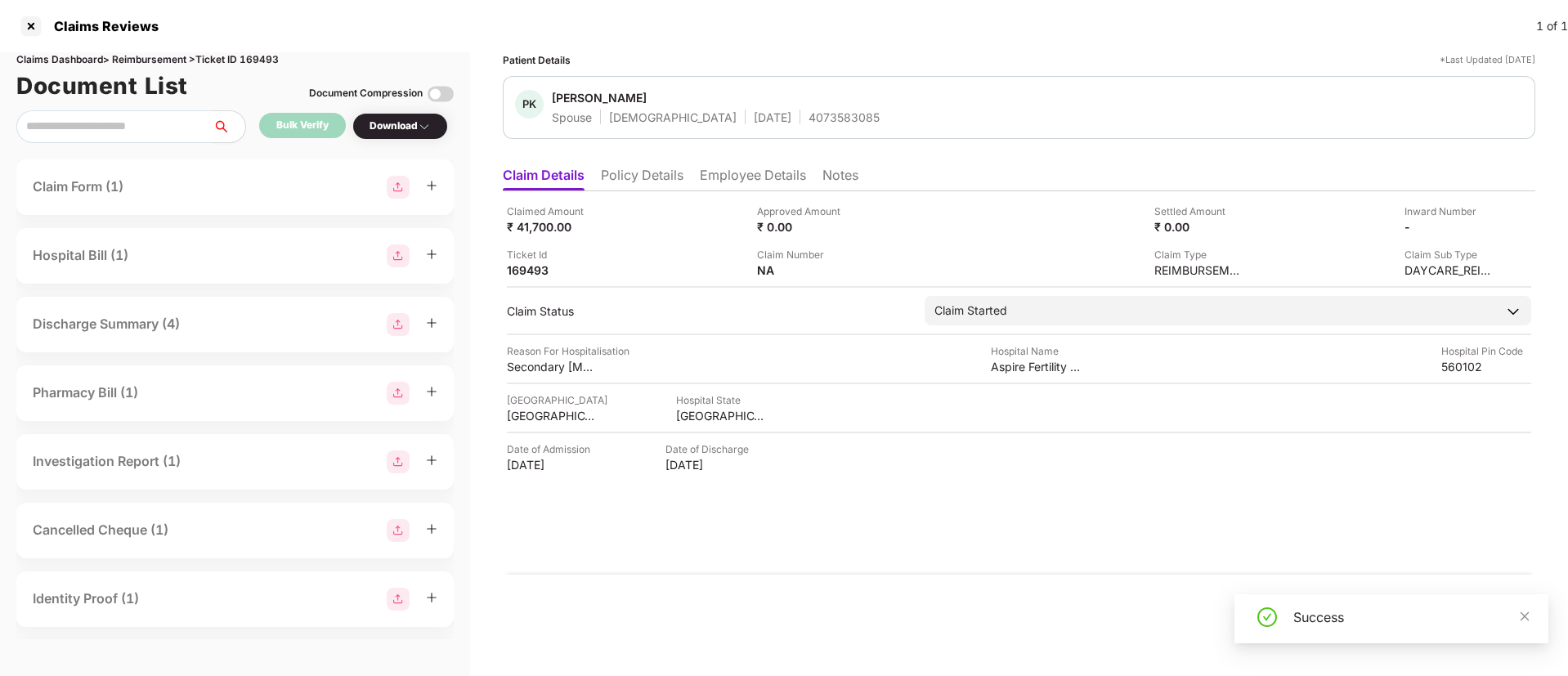
click at [400, 121] on div "Download" at bounding box center [400, 126] width 61 height 15
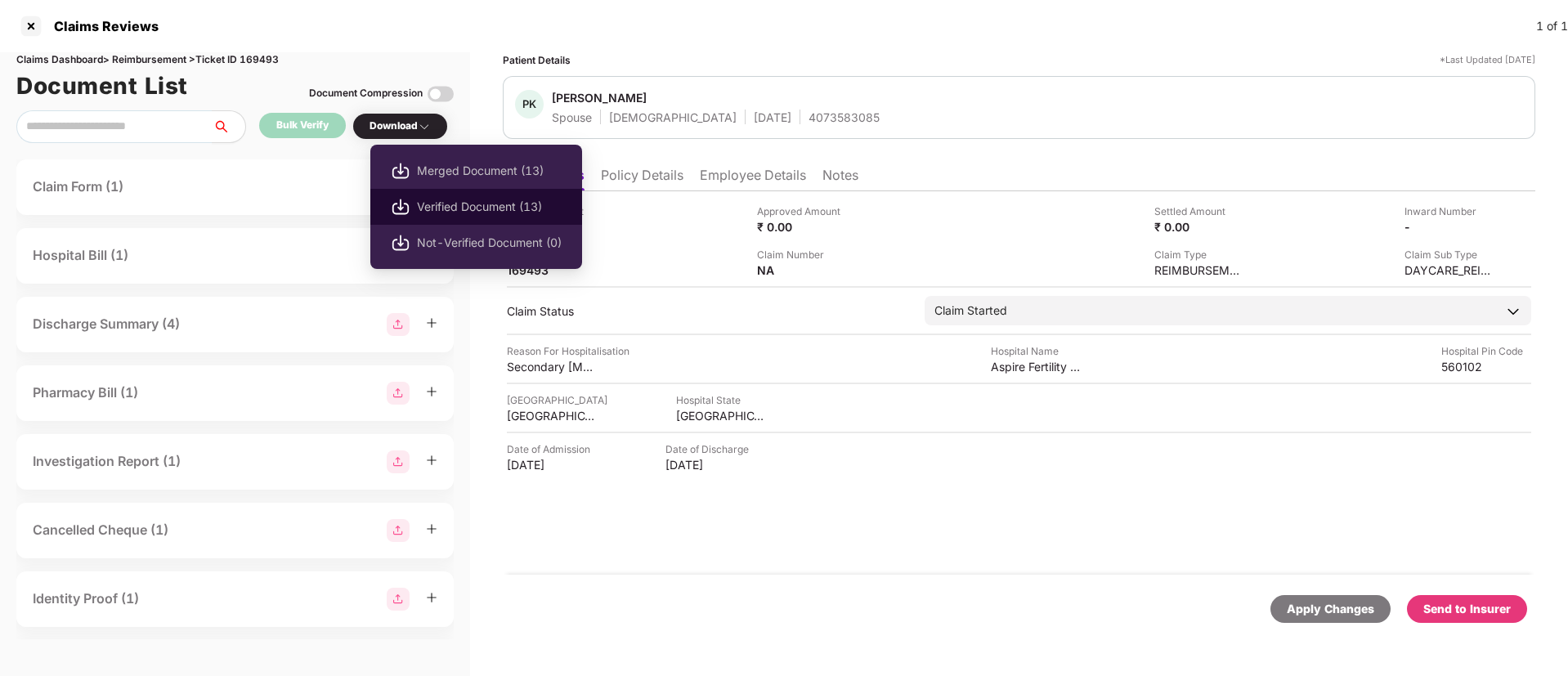
click at [459, 194] on li "Verified Document (13)" at bounding box center [476, 207] width 212 height 36
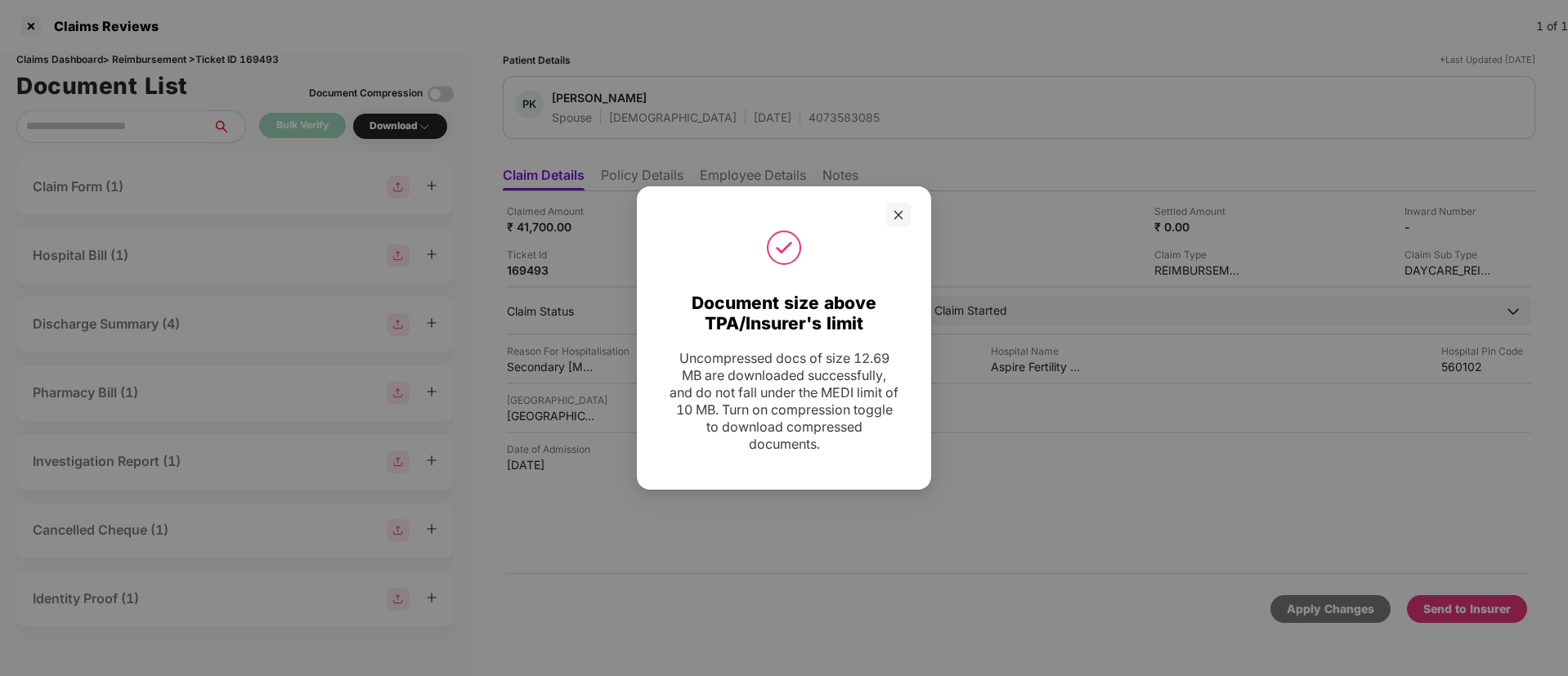
drag, startPoint x: 899, startPoint y: 218, endPoint x: 912, endPoint y: 202, distance: 20.6
click at [899, 217] on icon "close" at bounding box center [899, 215] width 11 height 11
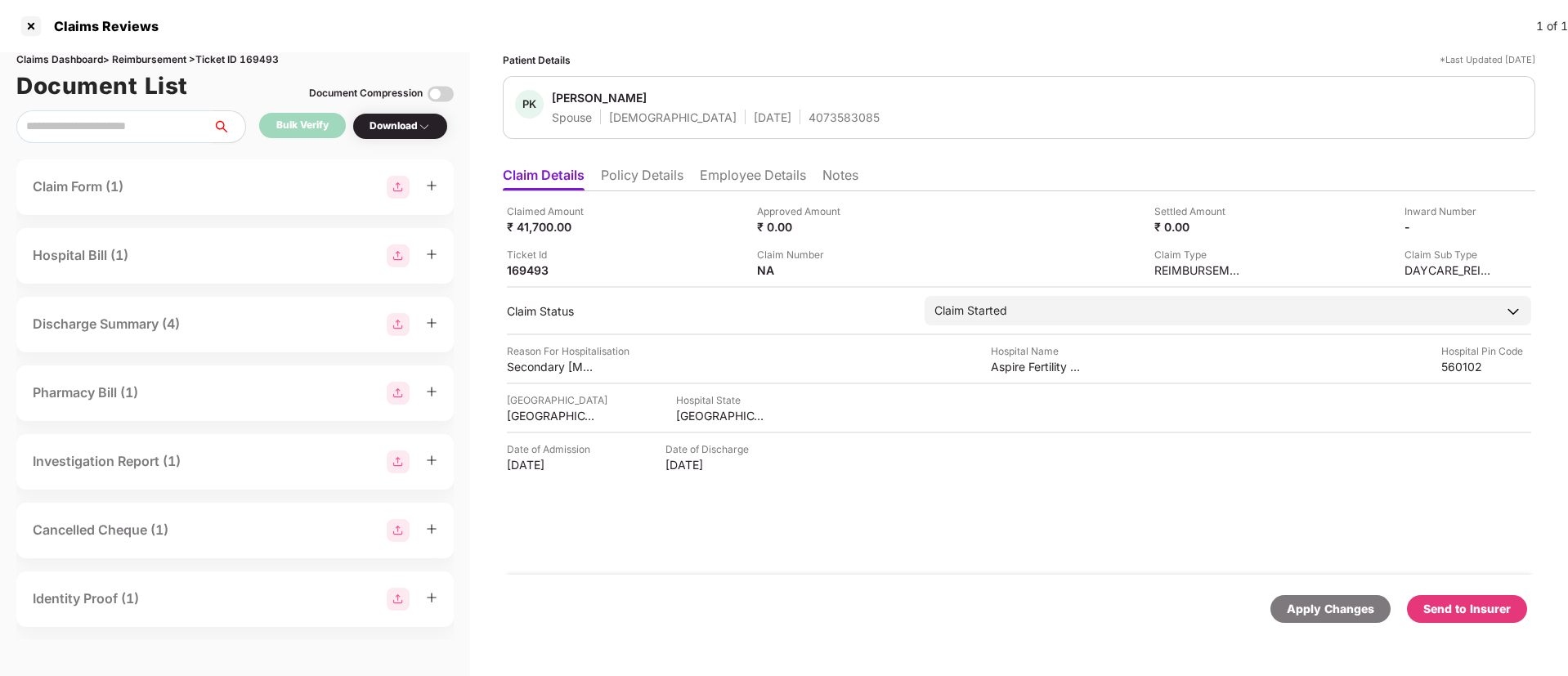
click at [1475, 604] on div "Send to Insurer" at bounding box center [1467, 608] width 87 height 18
click at [742, 177] on li "Employee Details" at bounding box center [753, 178] width 106 height 24
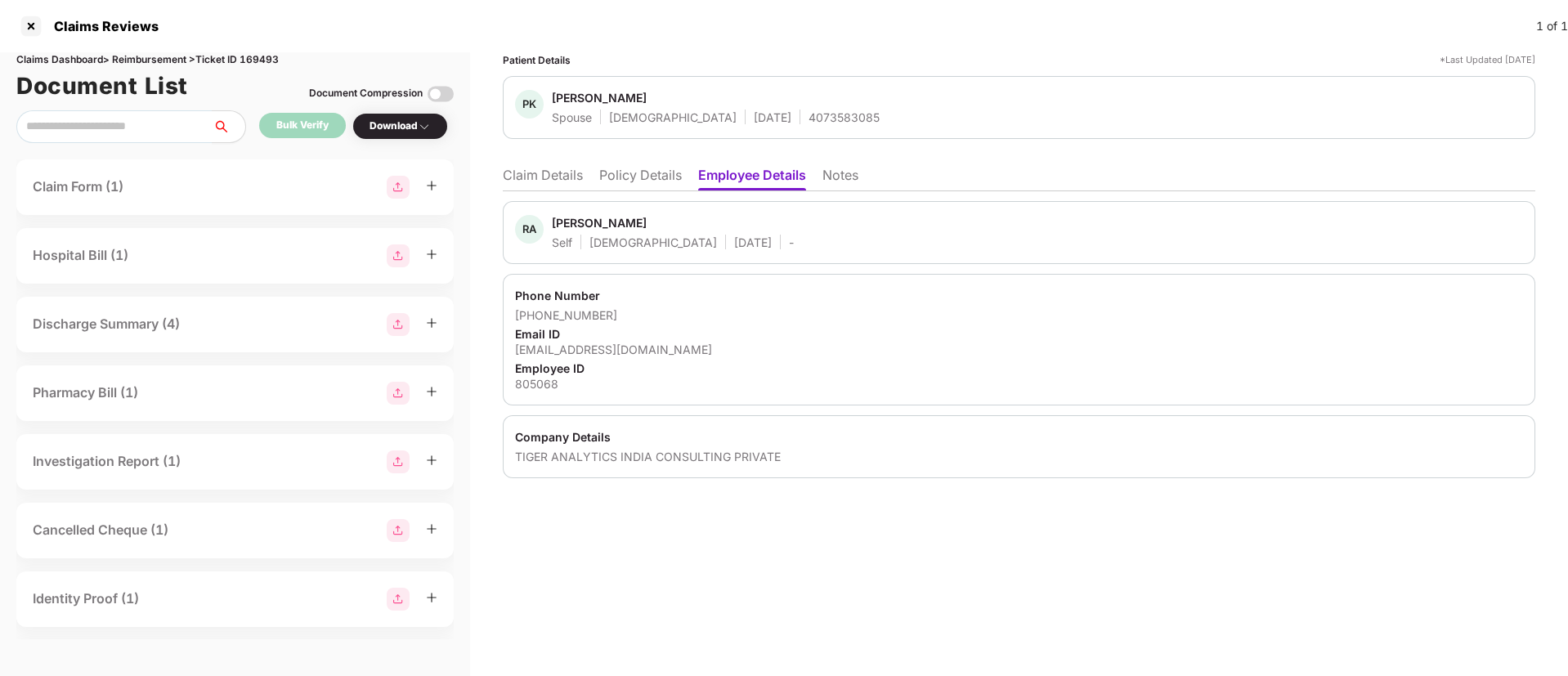
click at [641, 169] on li "Policy Details" at bounding box center [640, 178] width 83 height 24
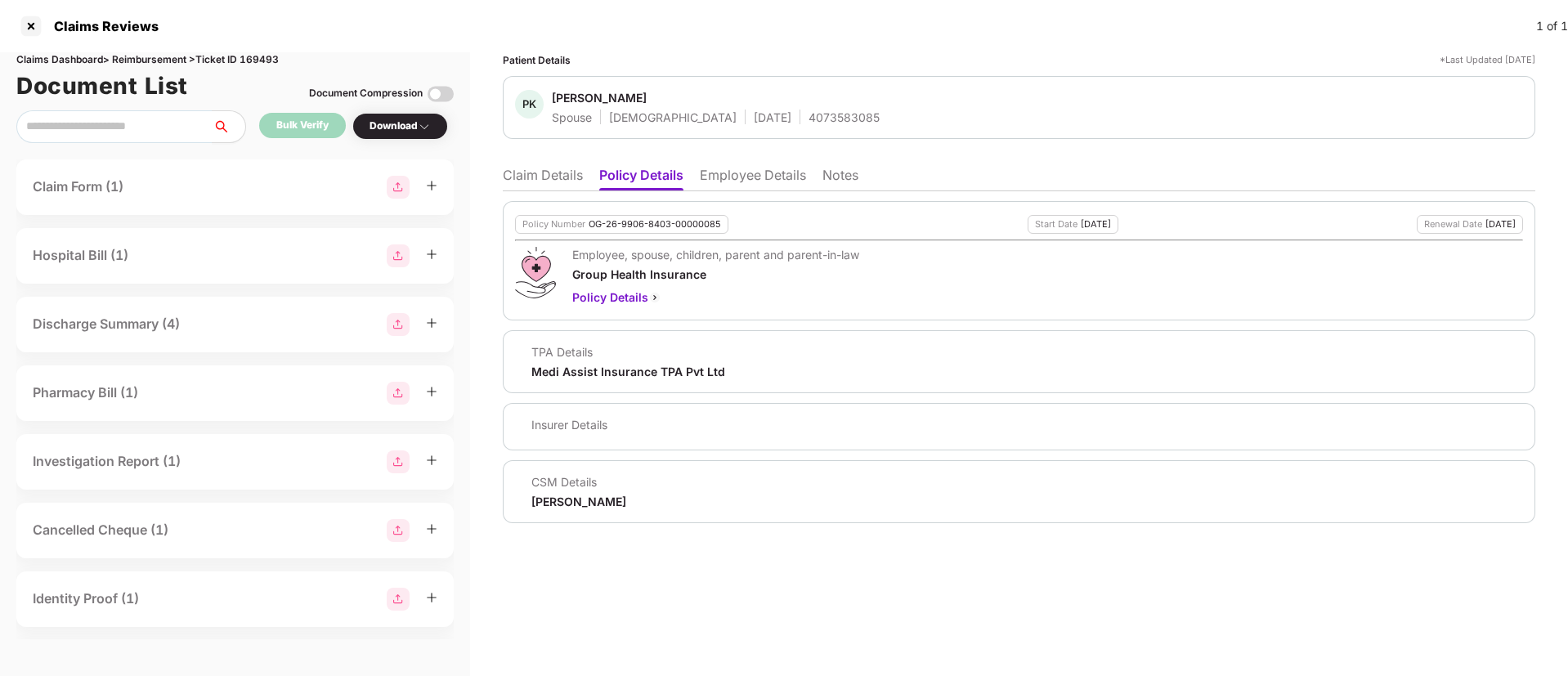
click at [746, 177] on li "Employee Details" at bounding box center [753, 178] width 106 height 24
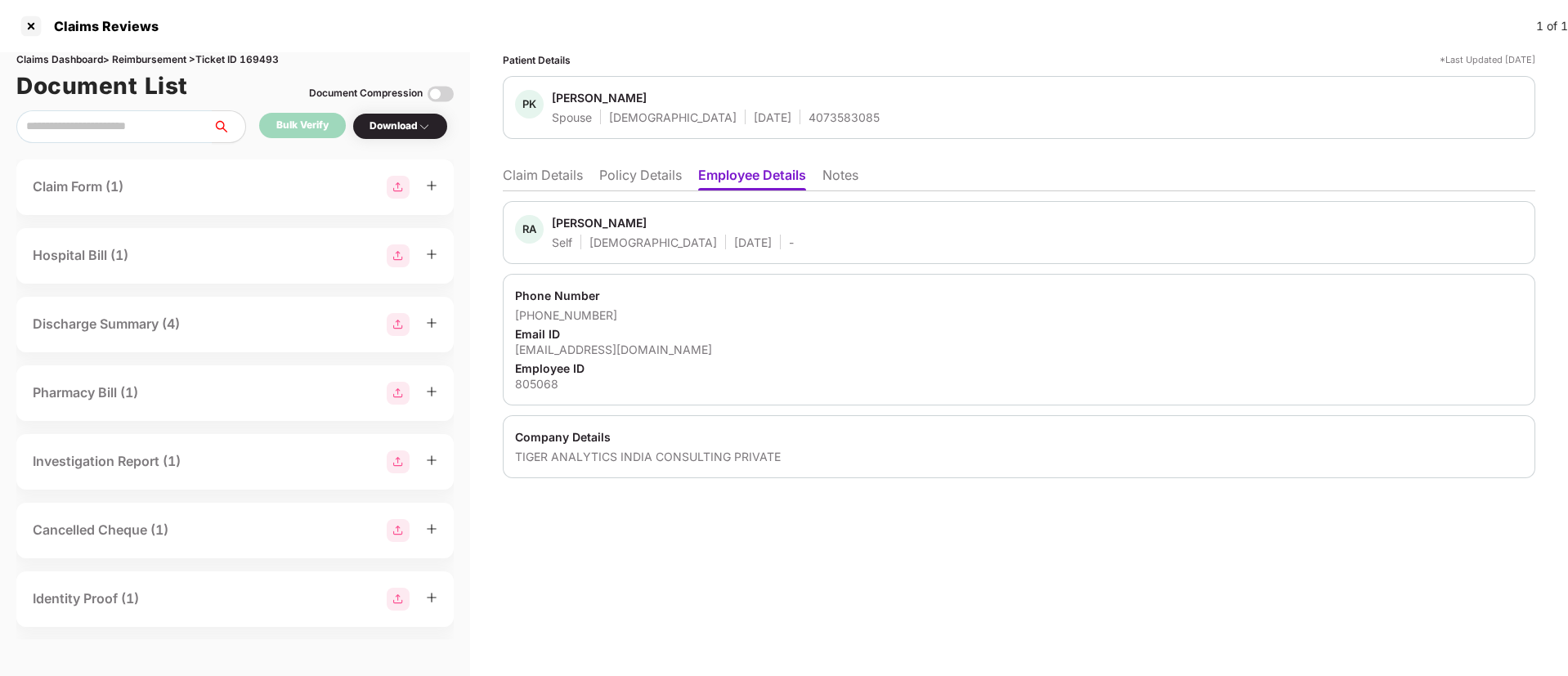
click at [566, 175] on li "Claim Details" at bounding box center [543, 178] width 80 height 24
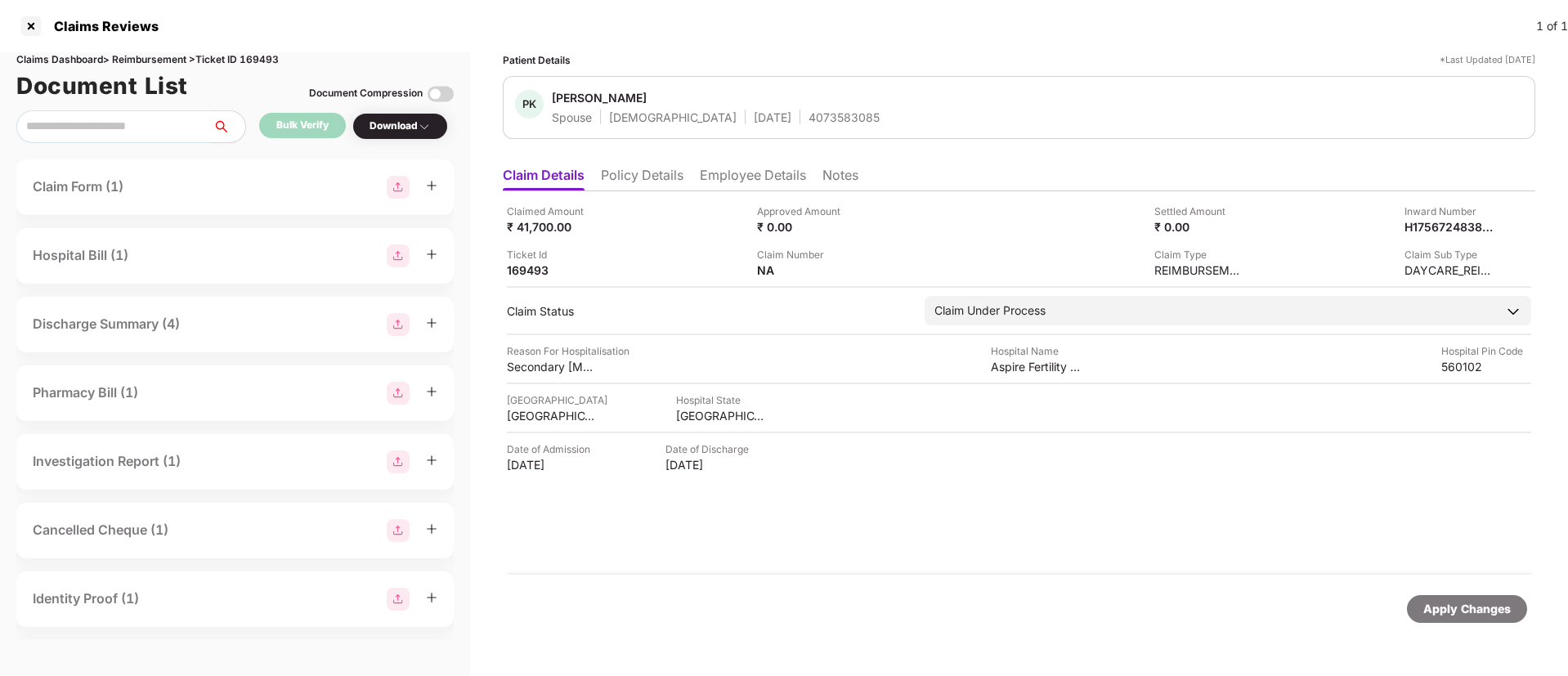
click at [742, 172] on li "Employee Details" at bounding box center [753, 178] width 106 height 24
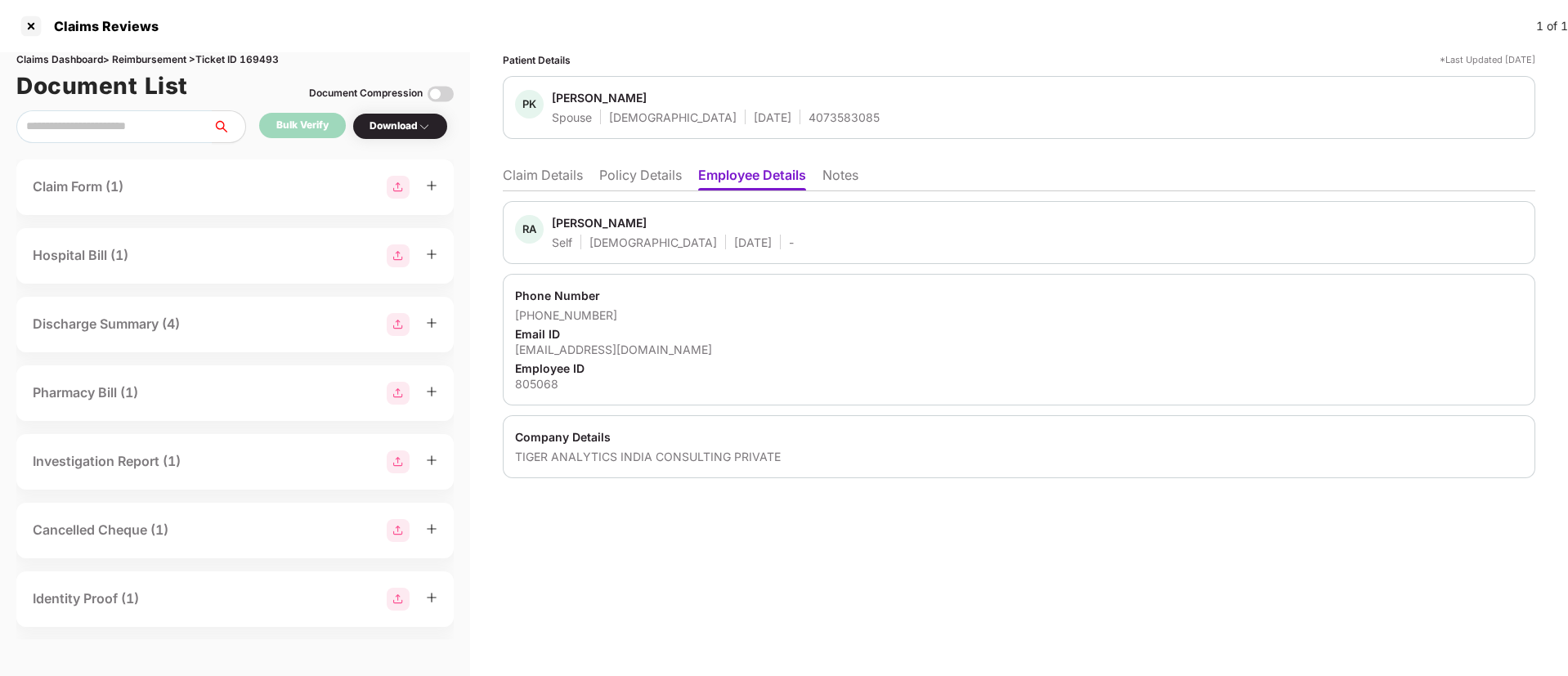
click at [546, 172] on li "Claim Details" at bounding box center [543, 178] width 80 height 24
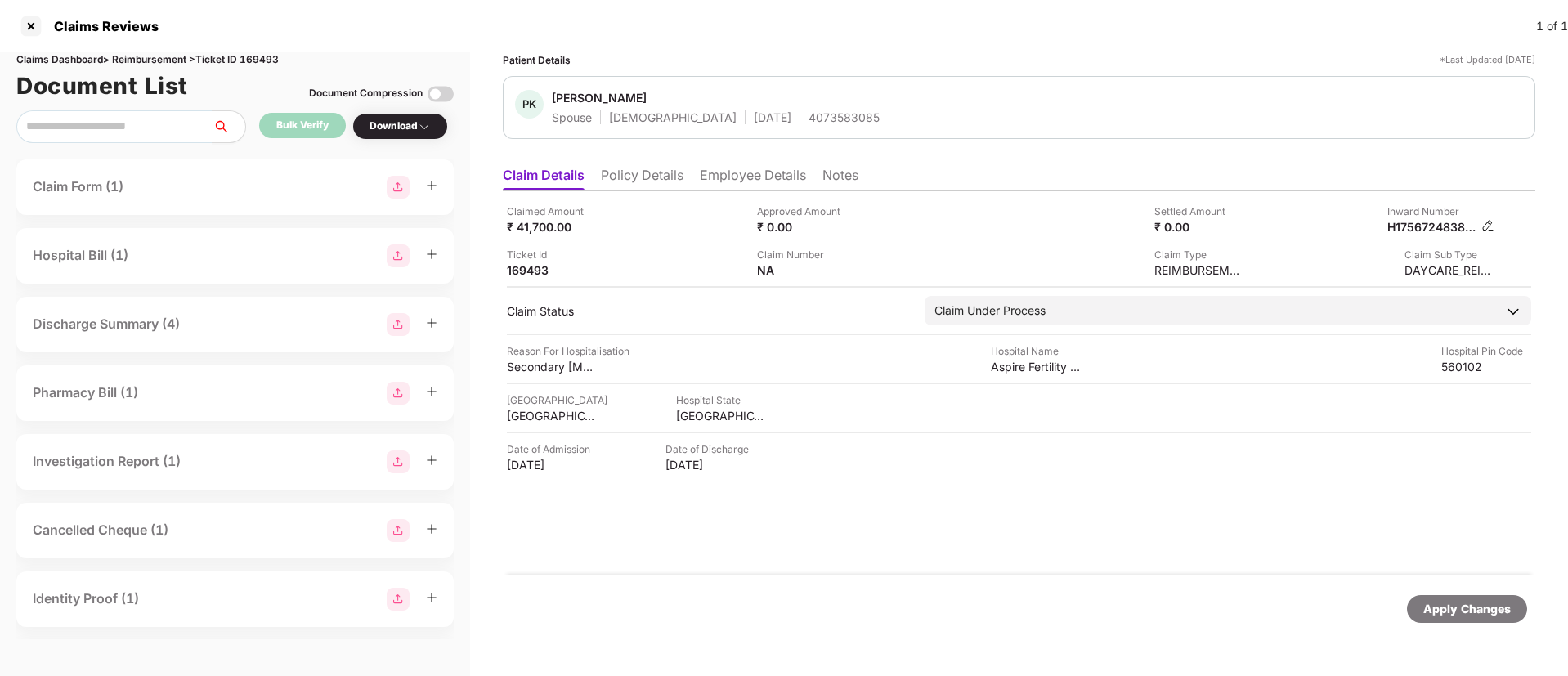
click at [1424, 224] on div "H1756724838517805068" at bounding box center [1432, 226] width 90 height 15
copy div "H1756724838517805068"
click at [745, 168] on li "Employee Details" at bounding box center [753, 178] width 106 height 24
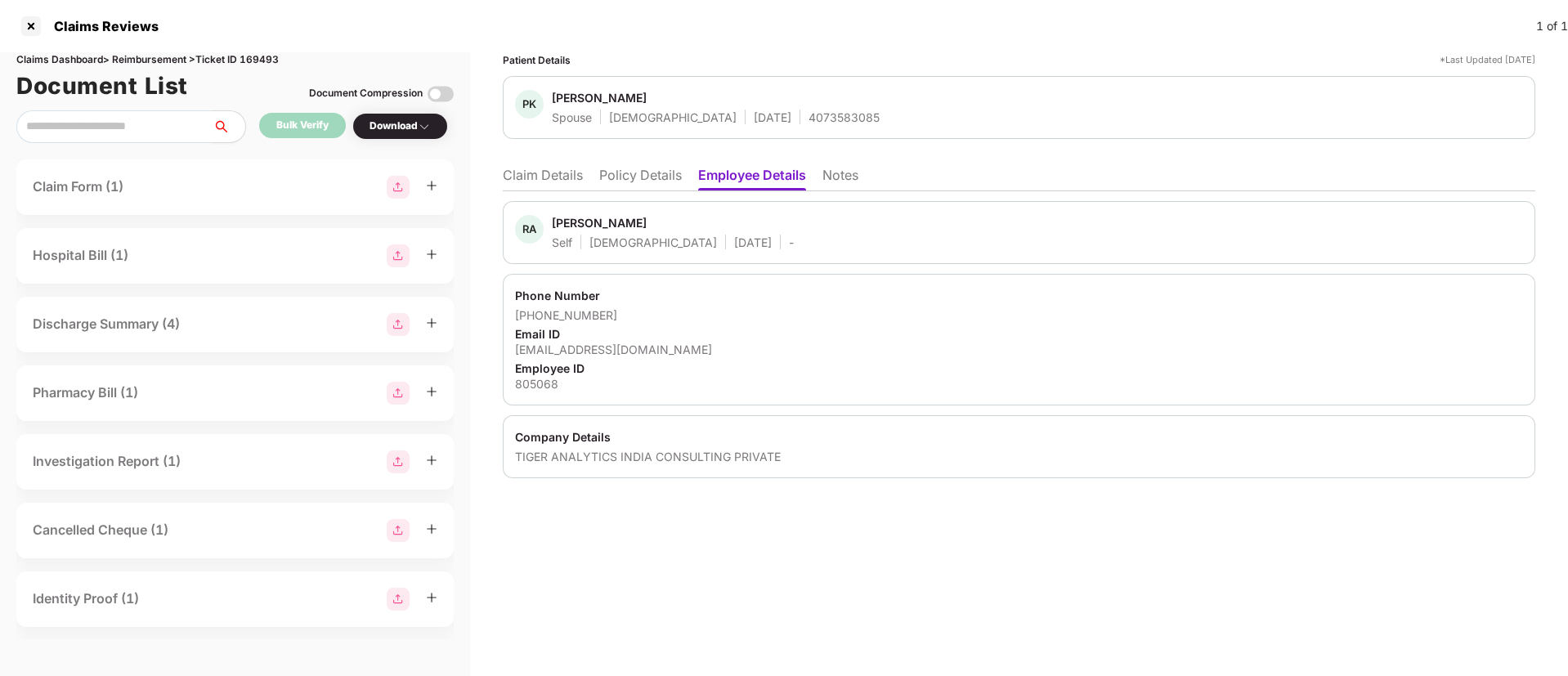
click at [560, 218] on div "Rishi Anand" at bounding box center [599, 222] width 95 height 15
copy div "Rishi"
click at [529, 183] on li "Claim Details" at bounding box center [543, 178] width 80 height 24
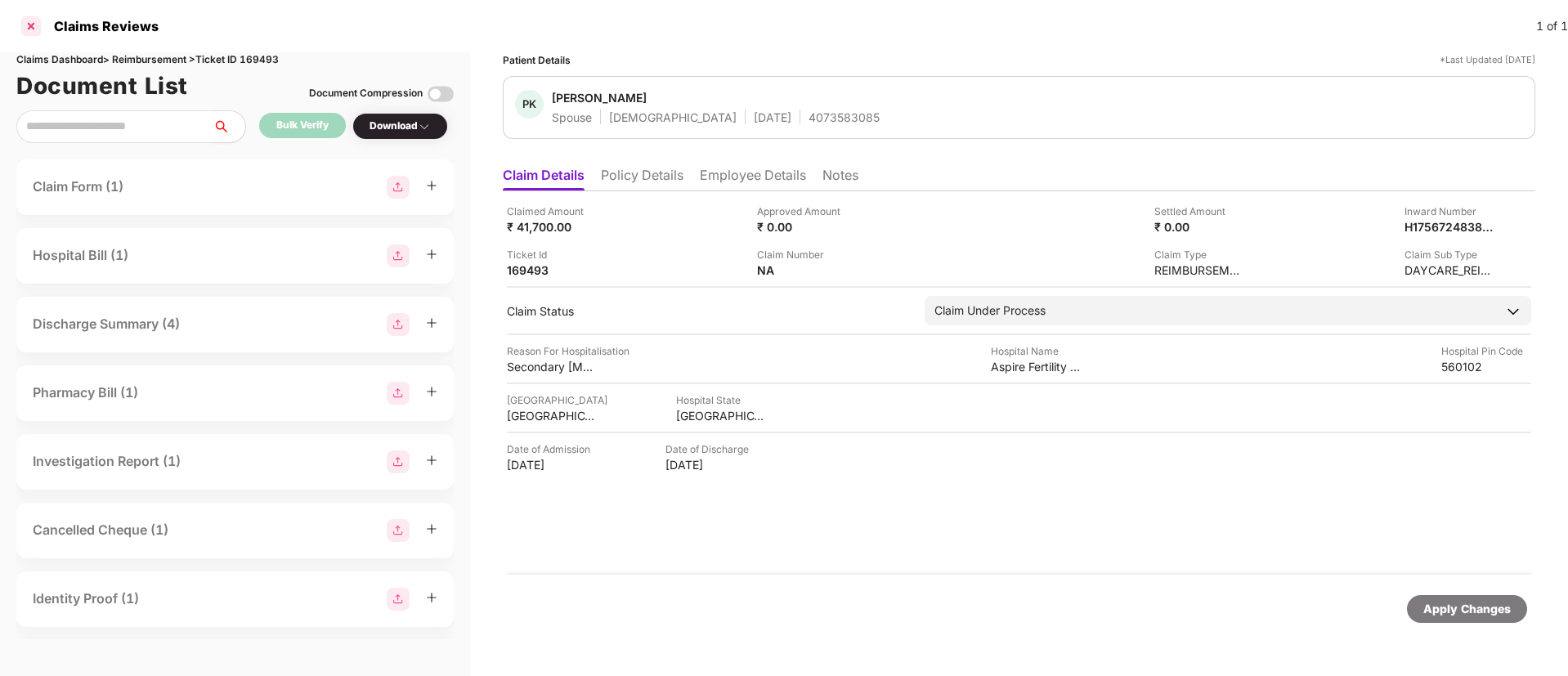
click at [27, 22] on div at bounding box center [31, 27] width 27 height 27
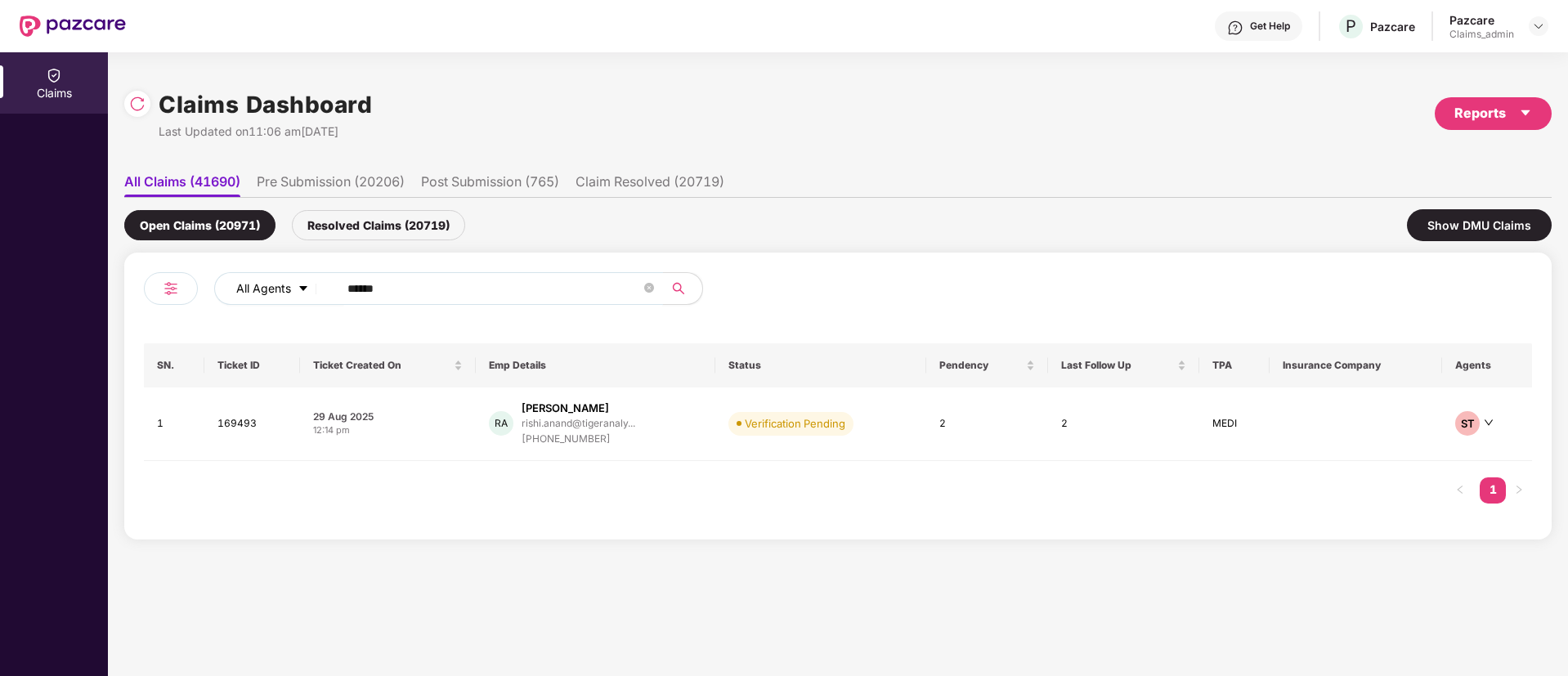
drag, startPoint x: 430, startPoint y: 280, endPoint x: 241, endPoint y: 283, distance: 189.0
click at [245, 284] on div "All Agents ******" at bounding box center [630, 288] width 833 height 32
paste input "text"
type input "******"
click at [585, 433] on div "+918801382266" at bounding box center [576, 439] width 126 height 15
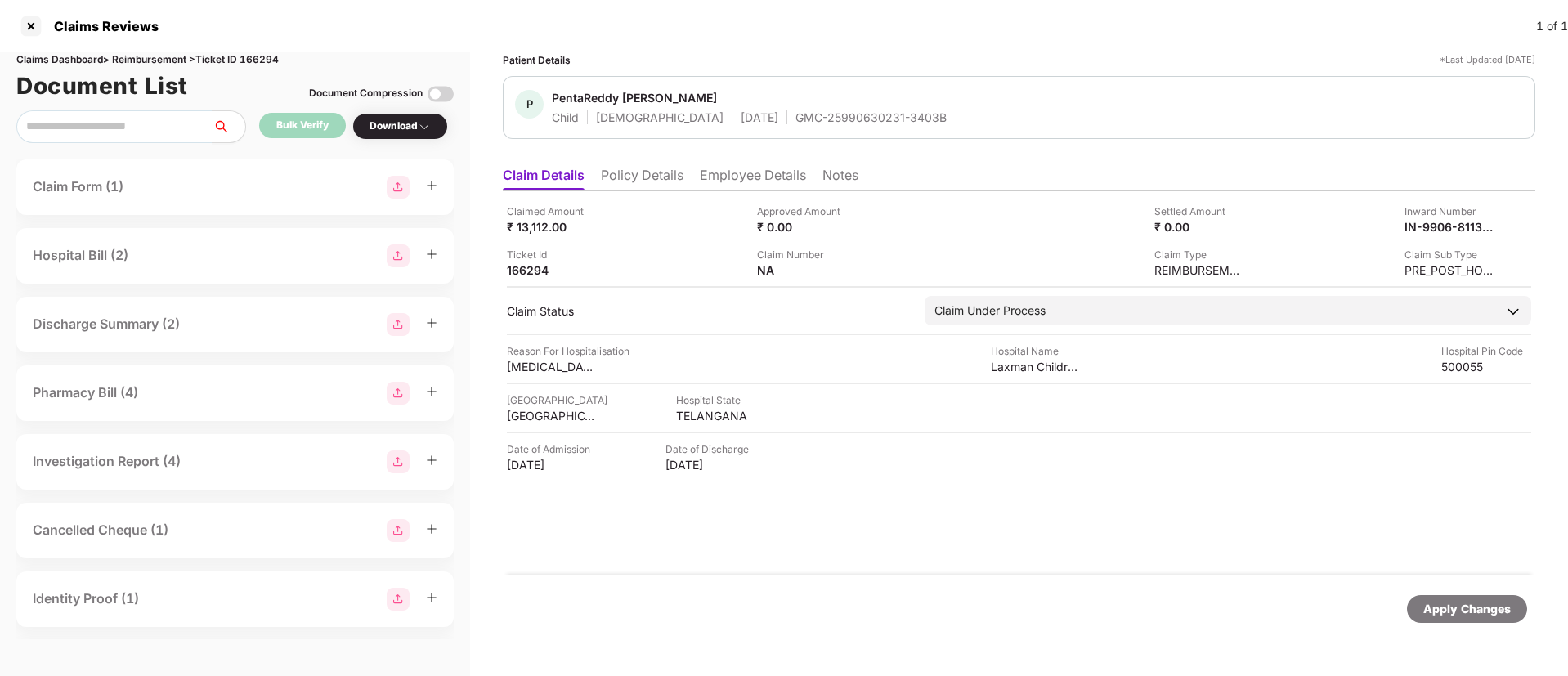
click at [647, 169] on li "Policy Details" at bounding box center [642, 178] width 83 height 24
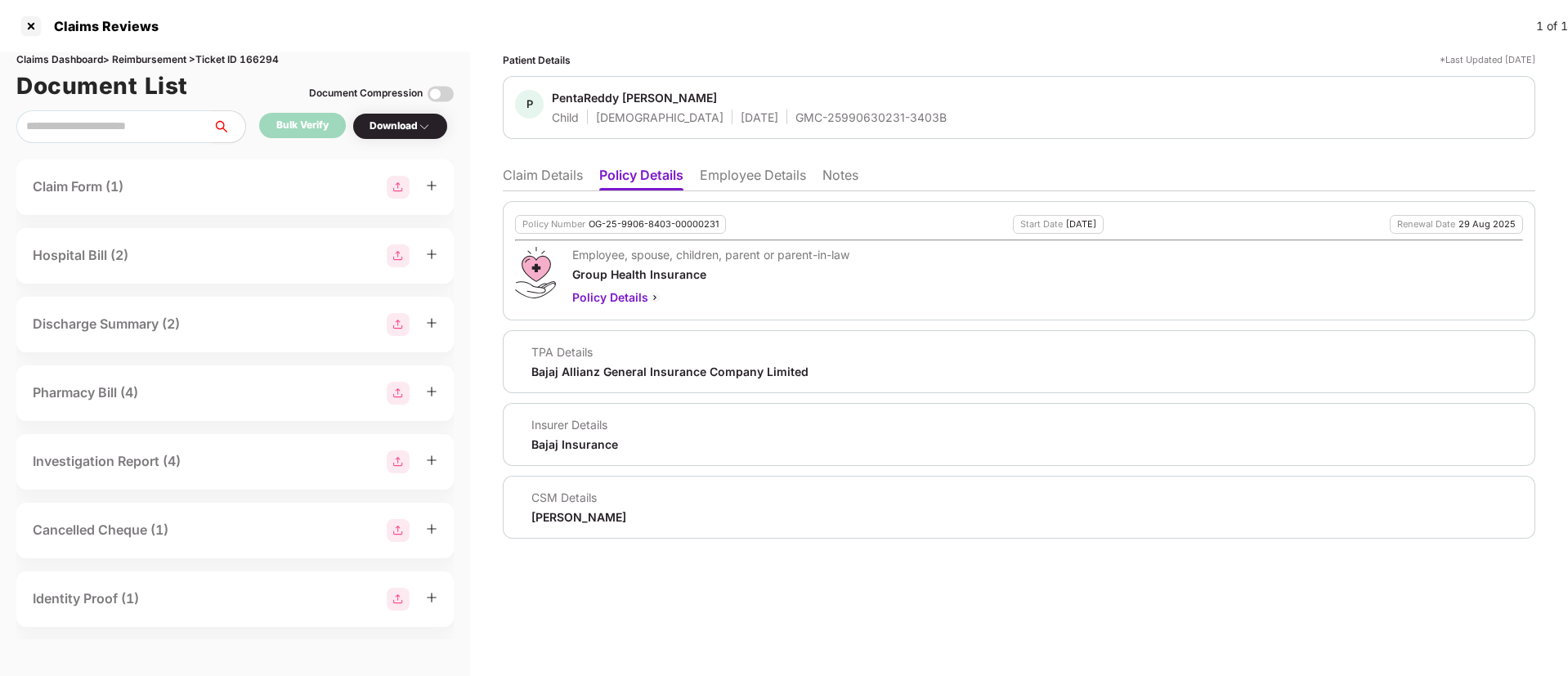
click at [751, 172] on li "Employee Details" at bounding box center [753, 178] width 106 height 24
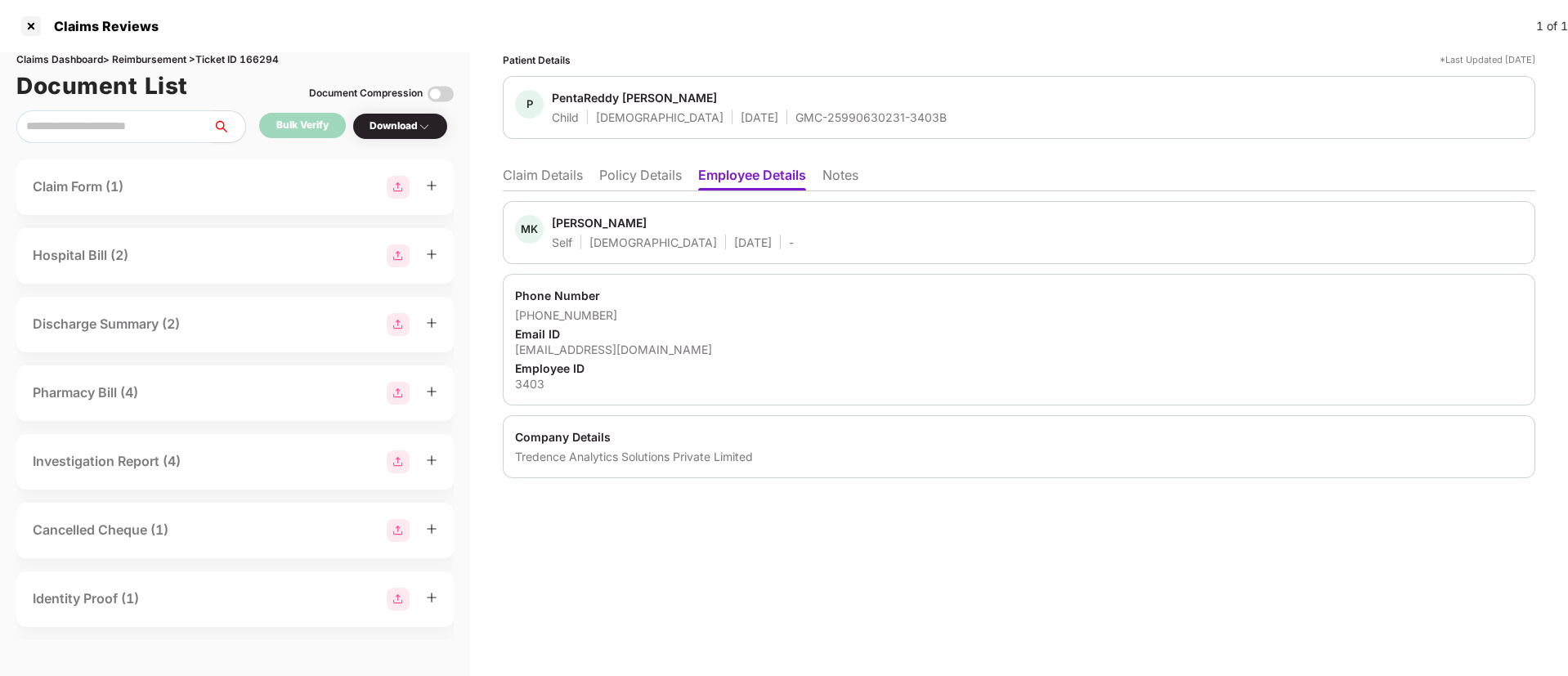
click at [635, 187] on li "Policy Details" at bounding box center [640, 178] width 83 height 24
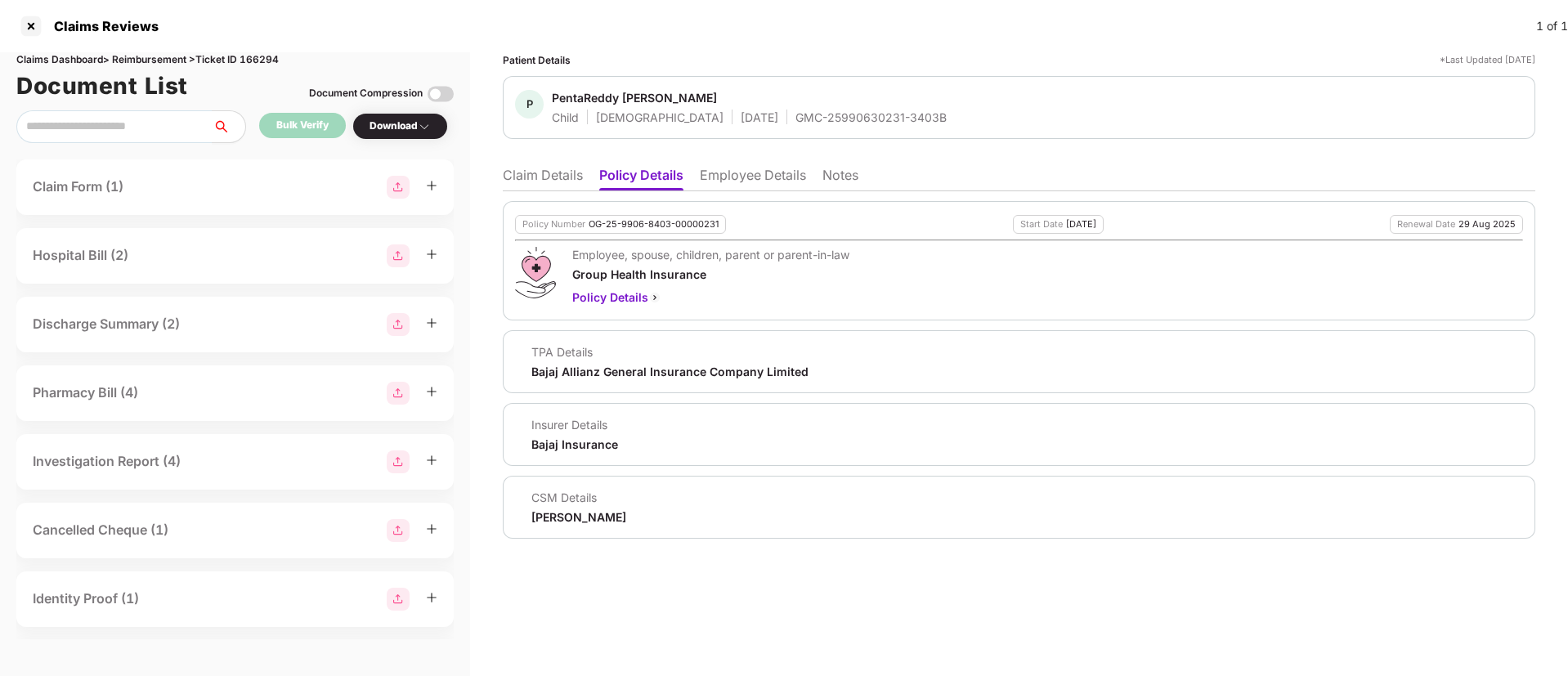
click at [552, 175] on li "Claim Details" at bounding box center [543, 178] width 80 height 24
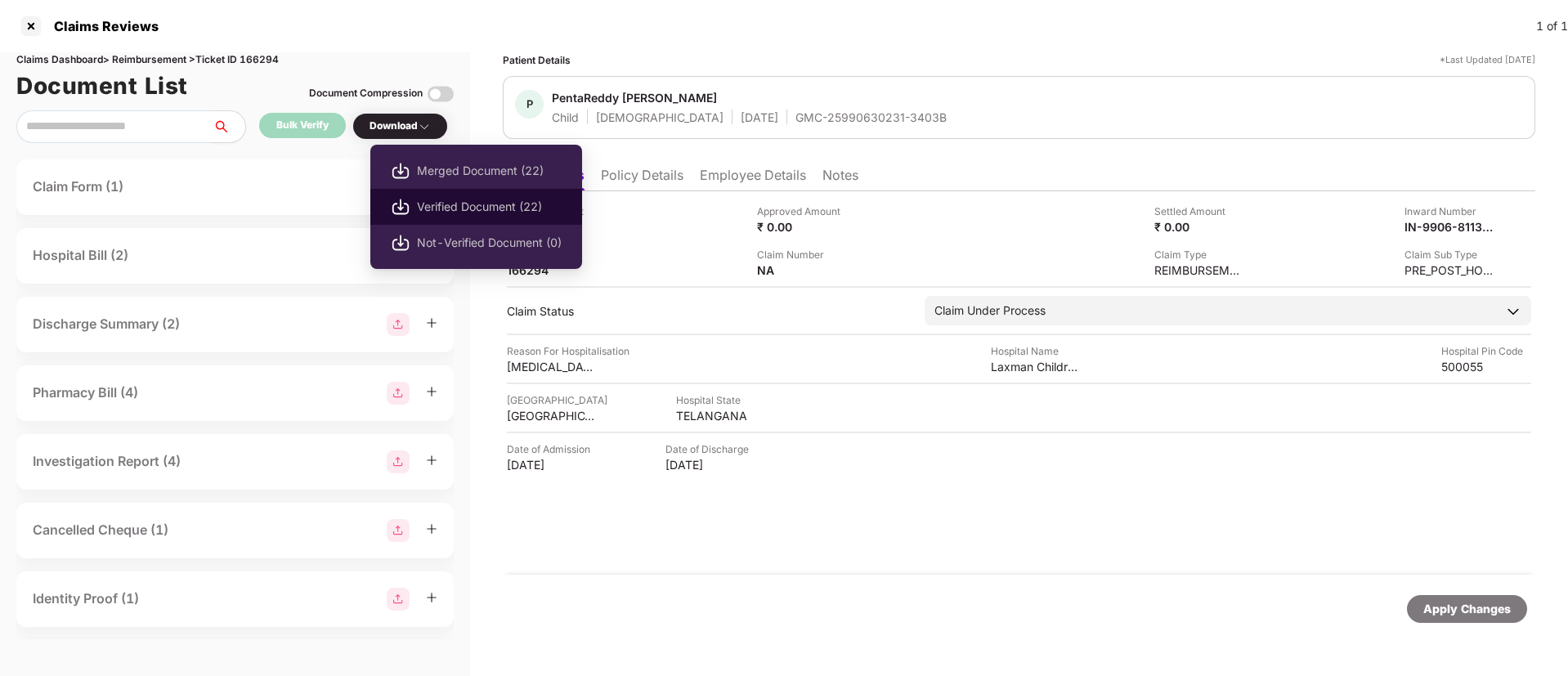
click at [454, 202] on span "Verified Document (22)" at bounding box center [490, 206] width 145 height 18
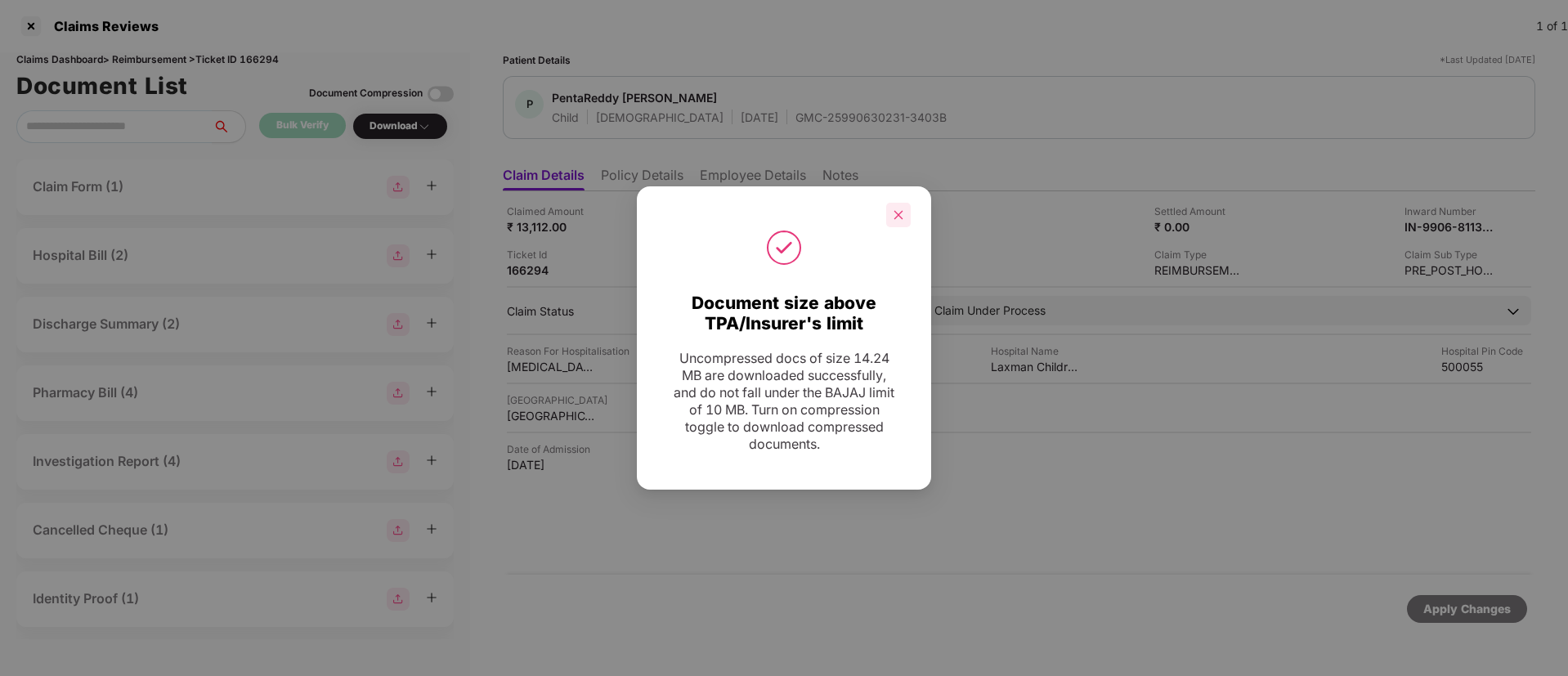
click at [900, 207] on div at bounding box center [899, 215] width 25 height 25
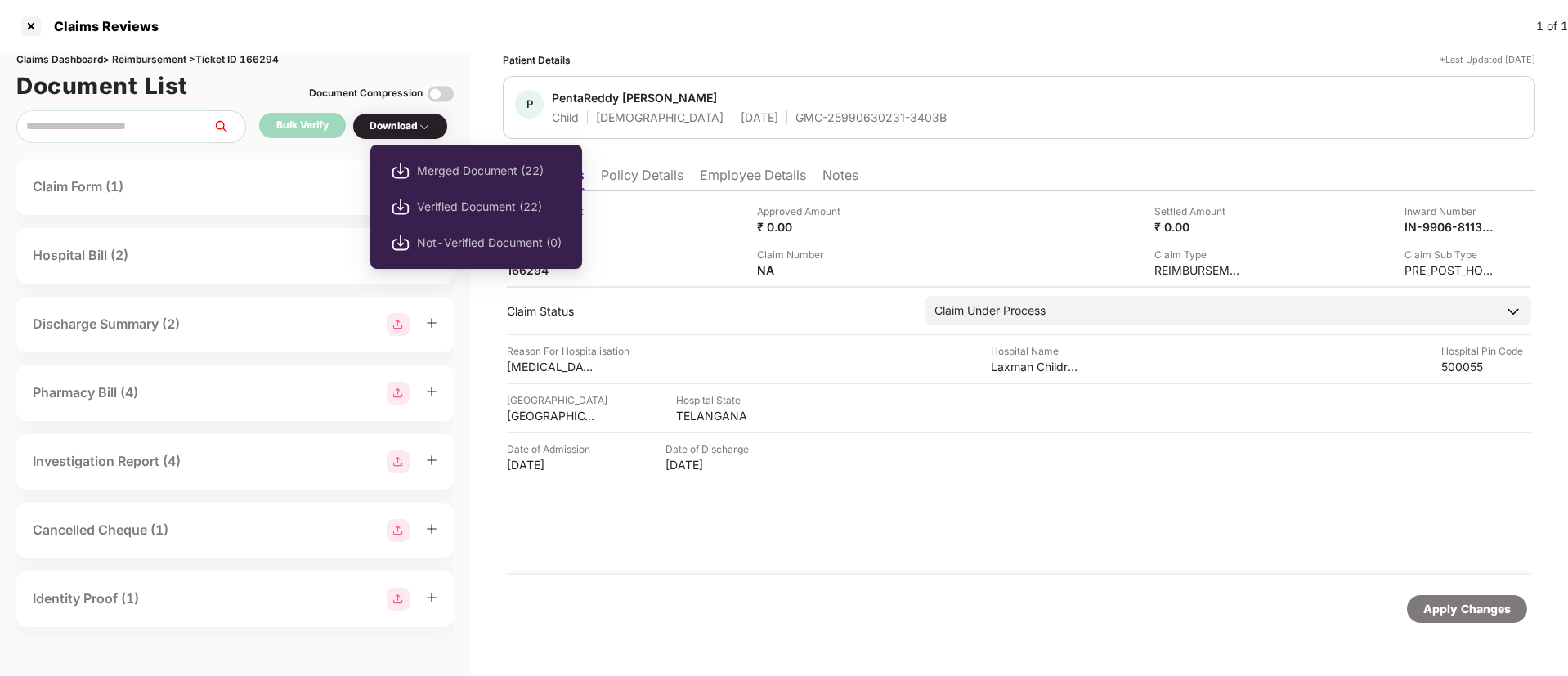
click at [398, 128] on div "Download" at bounding box center [400, 126] width 61 height 15
click at [455, 203] on span "Verified Document (22)" at bounding box center [490, 206] width 145 height 18
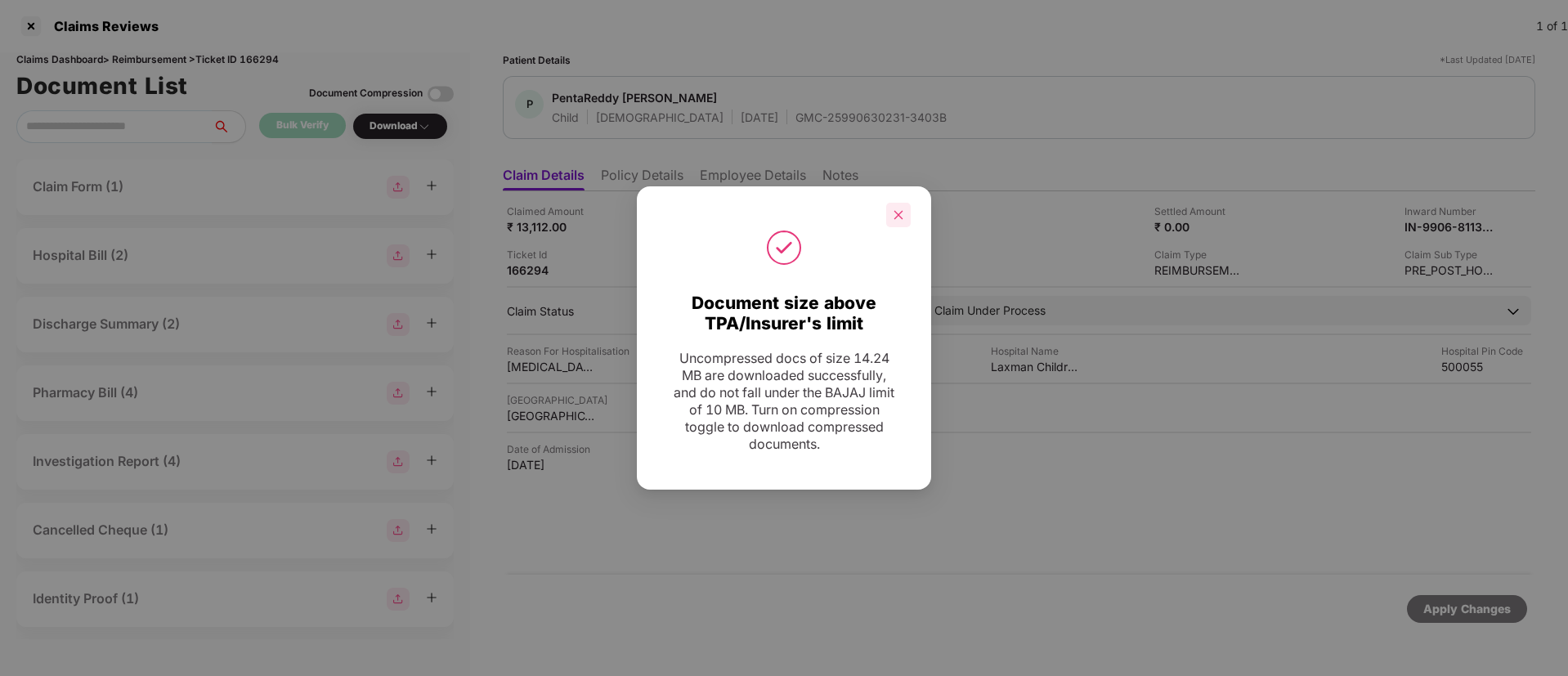
click at [901, 222] on div at bounding box center [899, 215] width 25 height 25
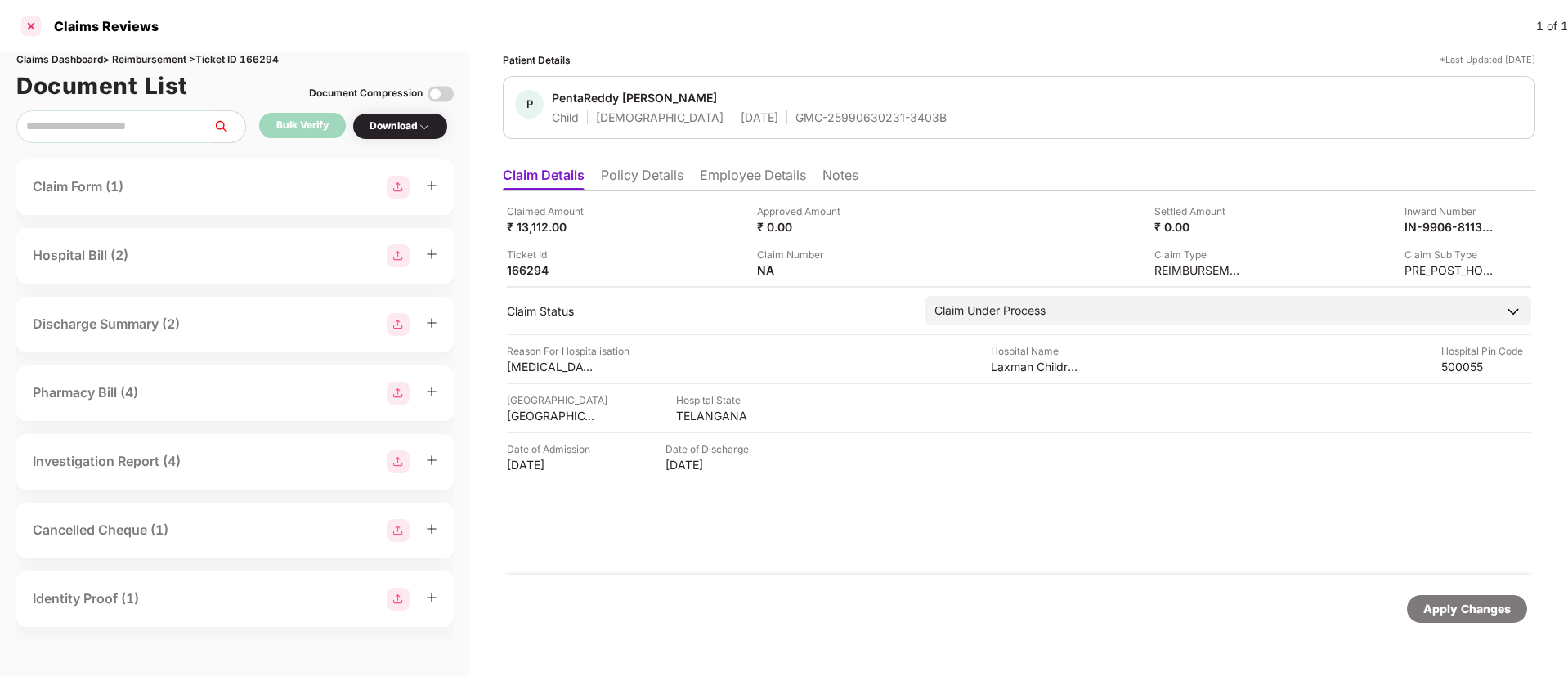
click at [32, 26] on div at bounding box center [31, 27] width 27 height 27
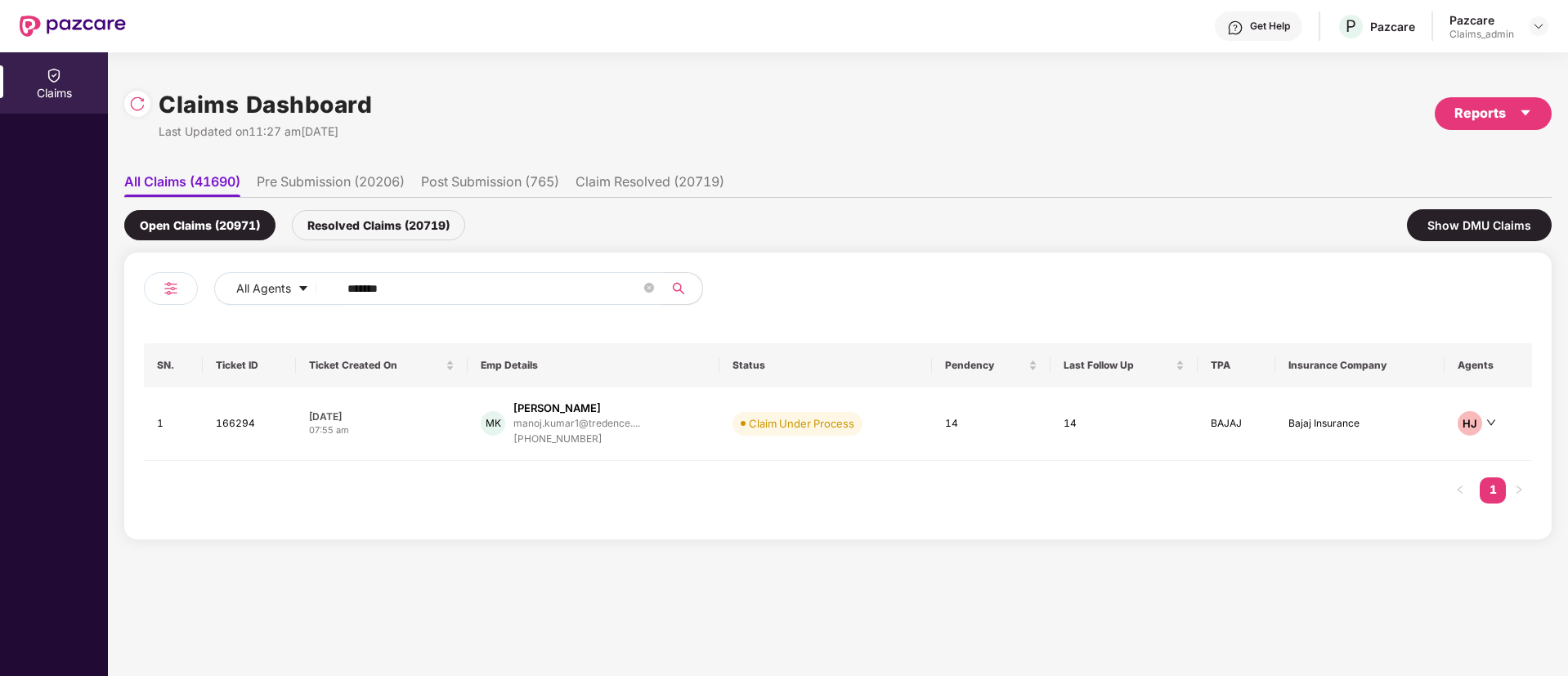
drag, startPoint x: 444, startPoint y: 278, endPoint x: 176, endPoint y: 280, distance: 268.0
click at [185, 278] on div "All Agents ******" at bounding box center [491, 295] width 694 height 46
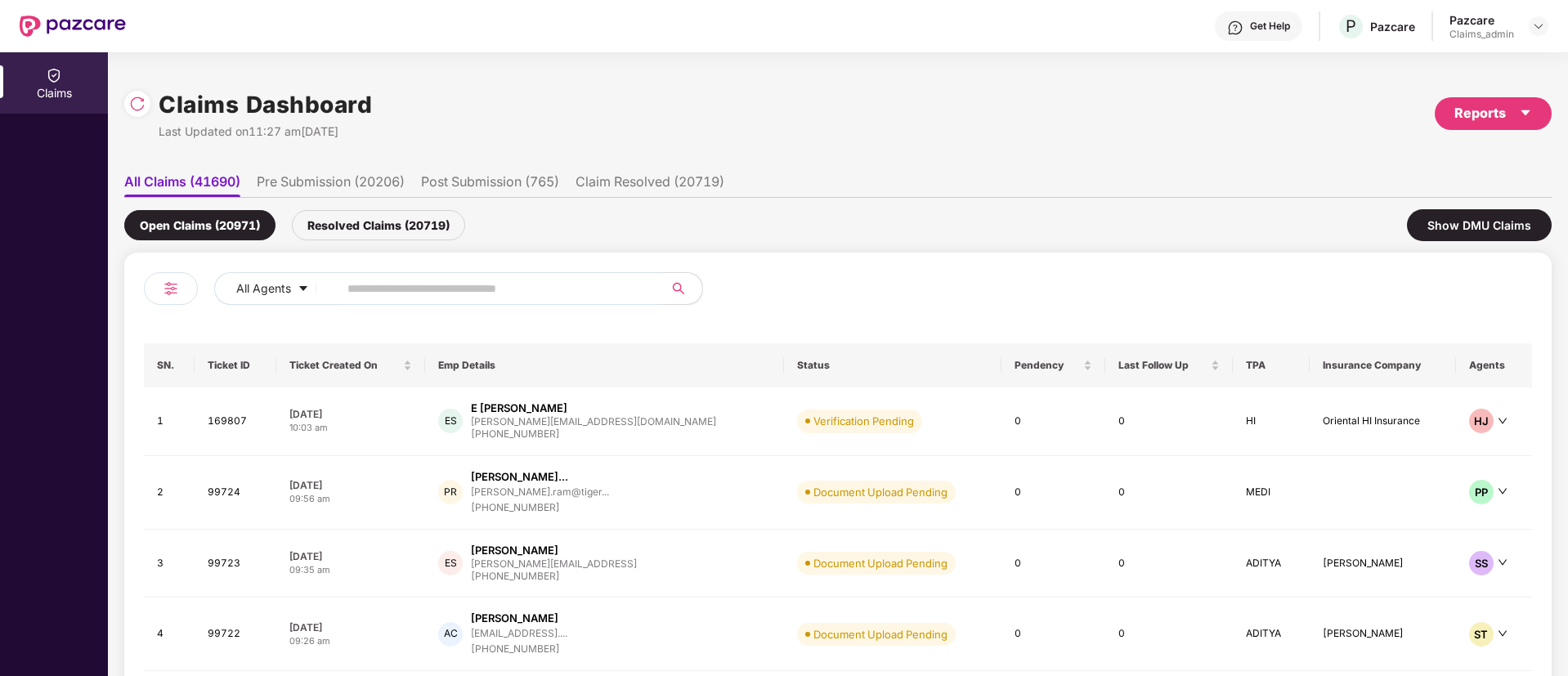
paste input "******"
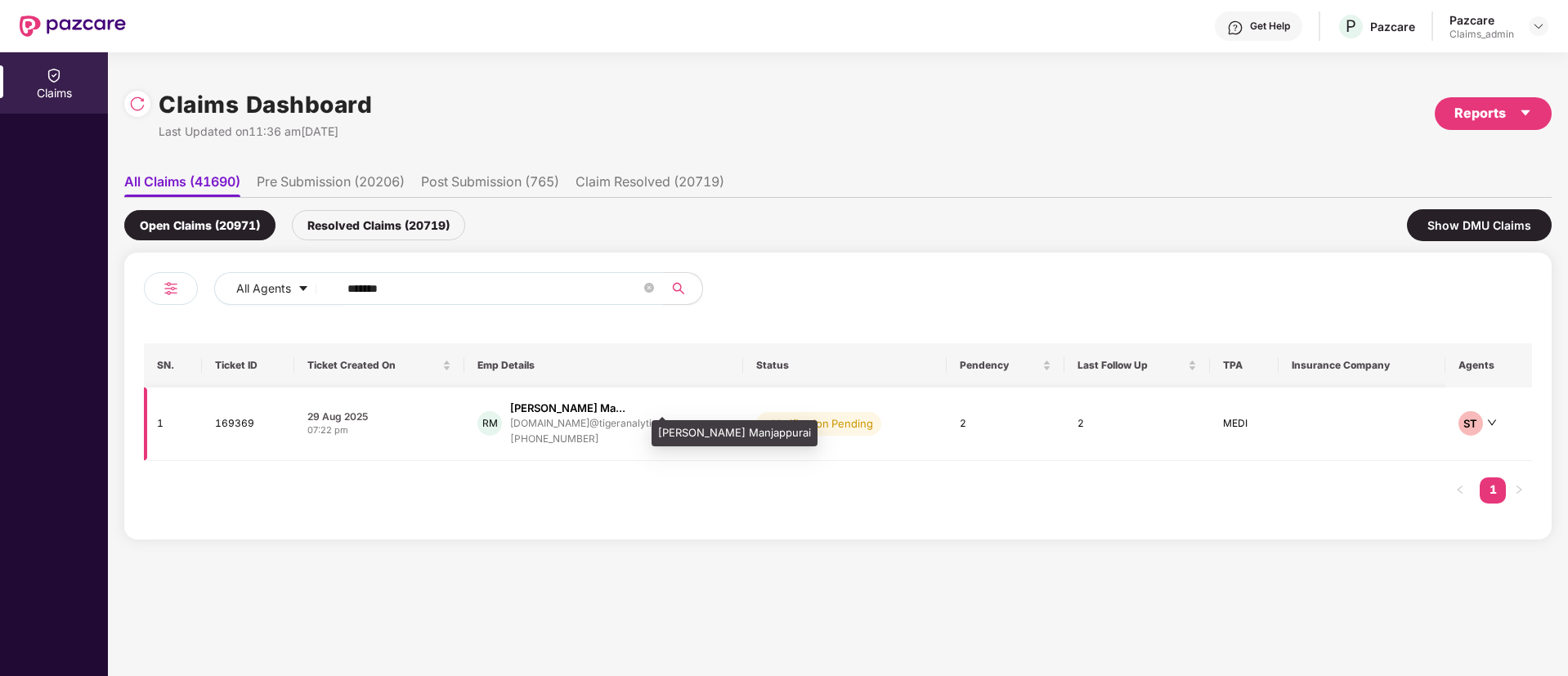
type input "******"
click at [546, 414] on div "Rajesh Ramakrishnan Ma..." at bounding box center [568, 408] width 115 height 15
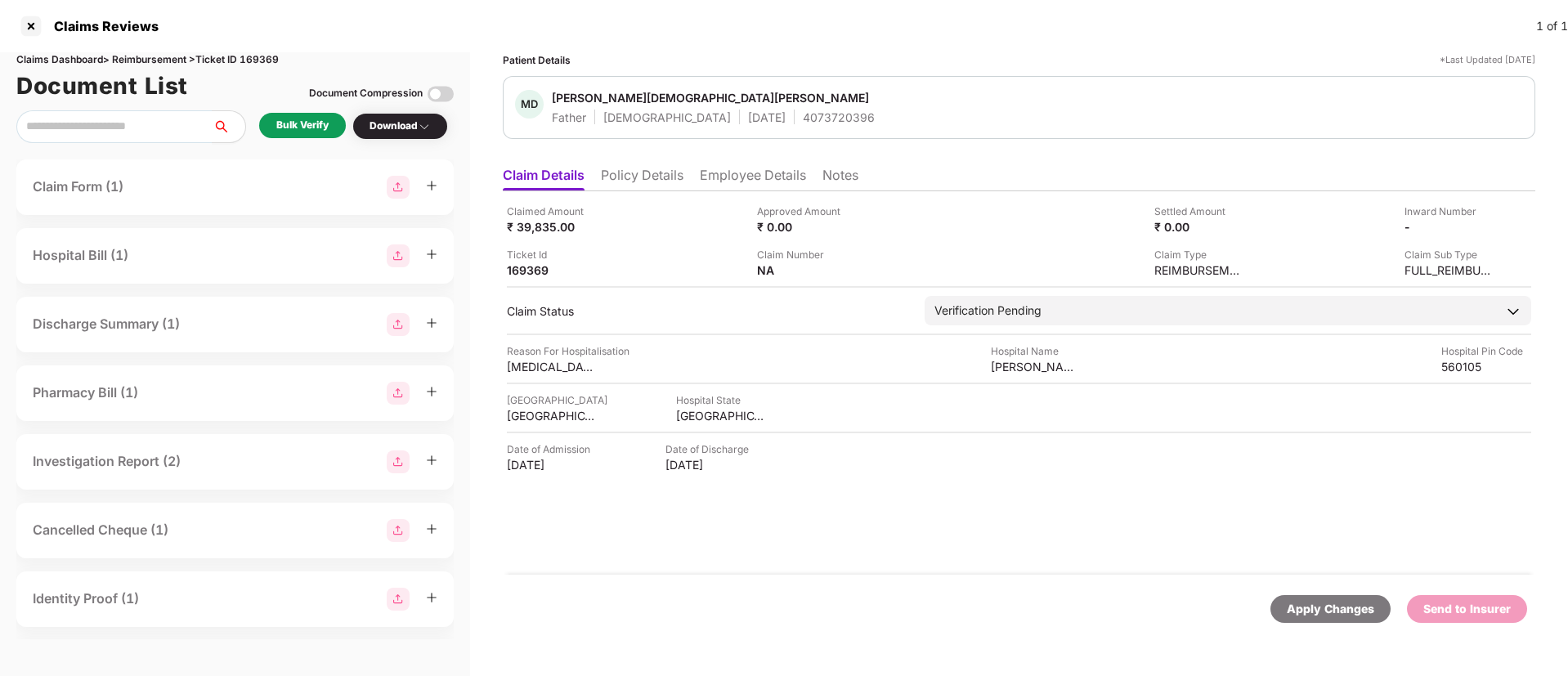
click at [292, 115] on div "Bulk Verify" at bounding box center [302, 126] width 87 height 26
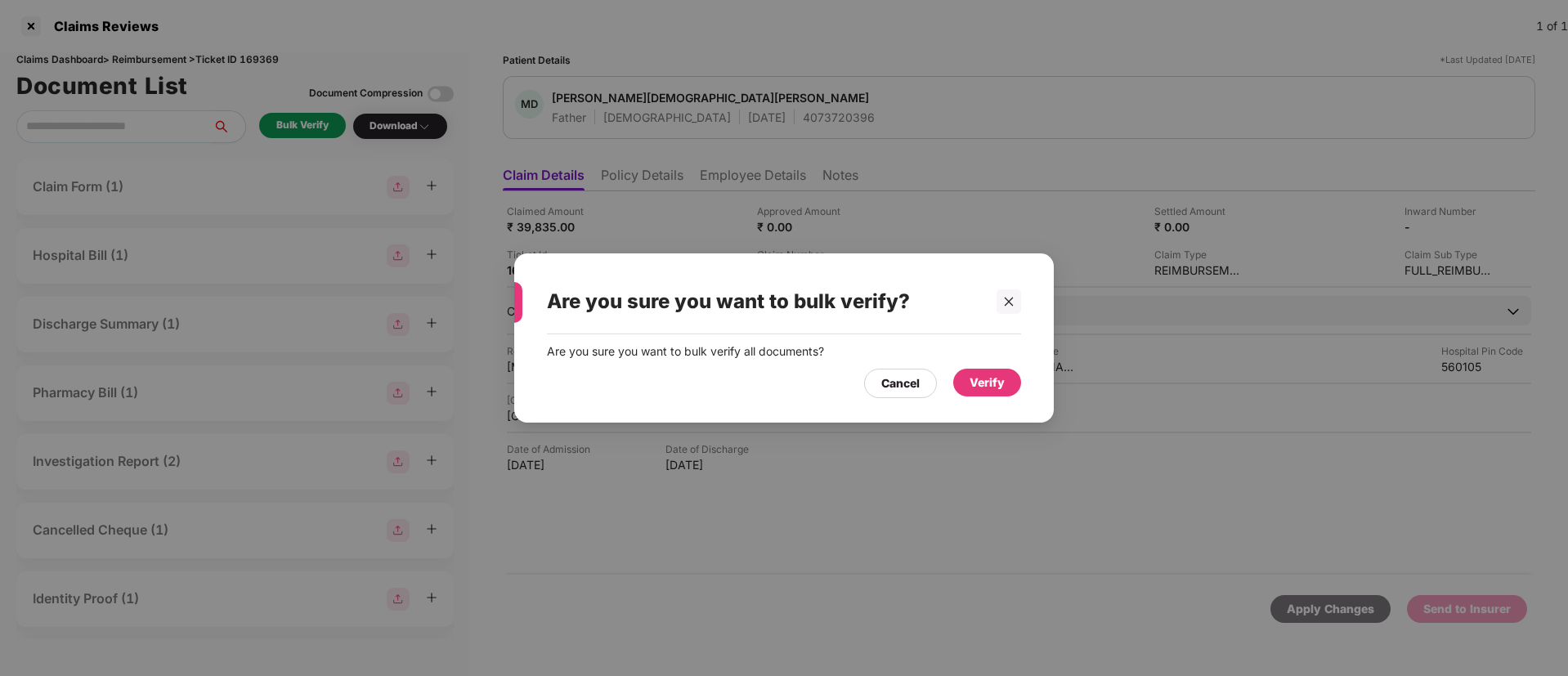
click at [978, 376] on div "Verify" at bounding box center [987, 382] width 35 height 18
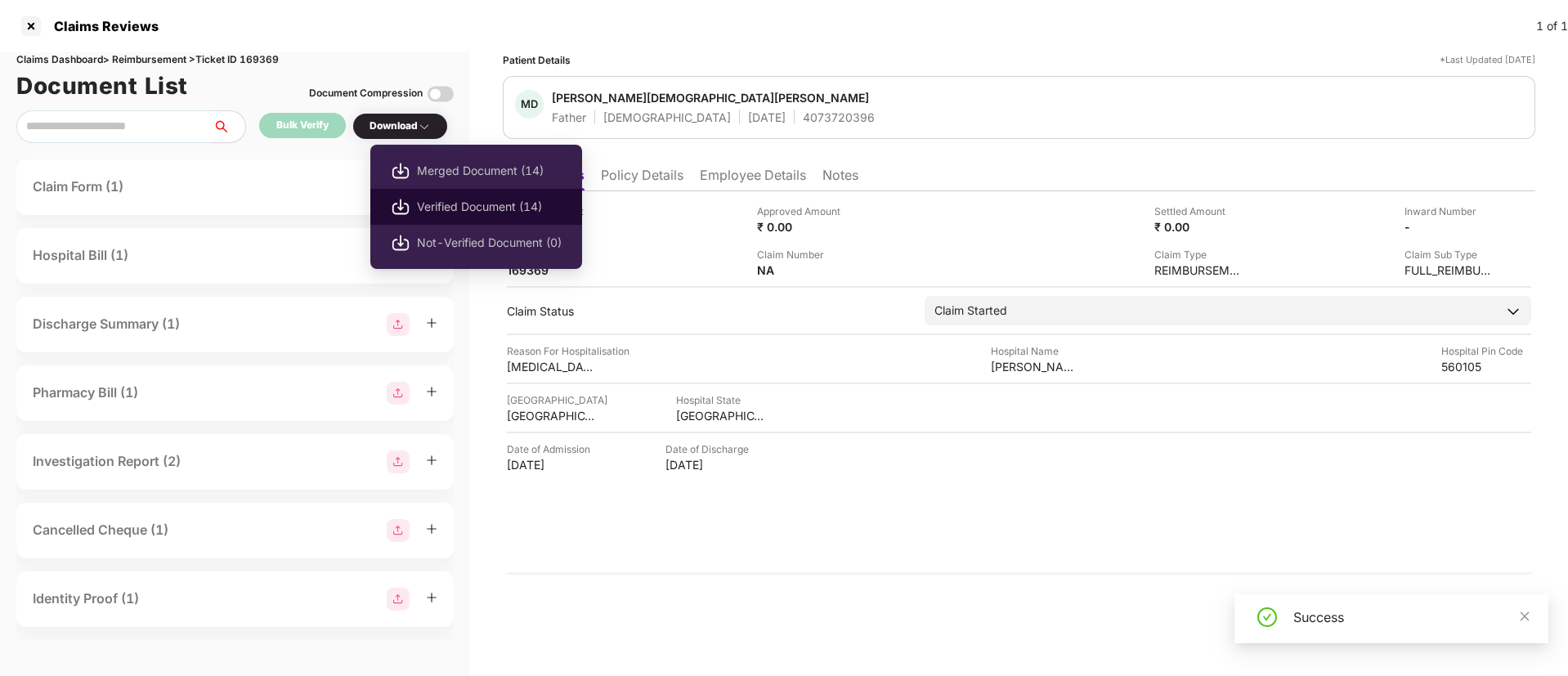
click at [439, 199] on span "Verified Document (14)" at bounding box center [490, 206] width 145 height 18
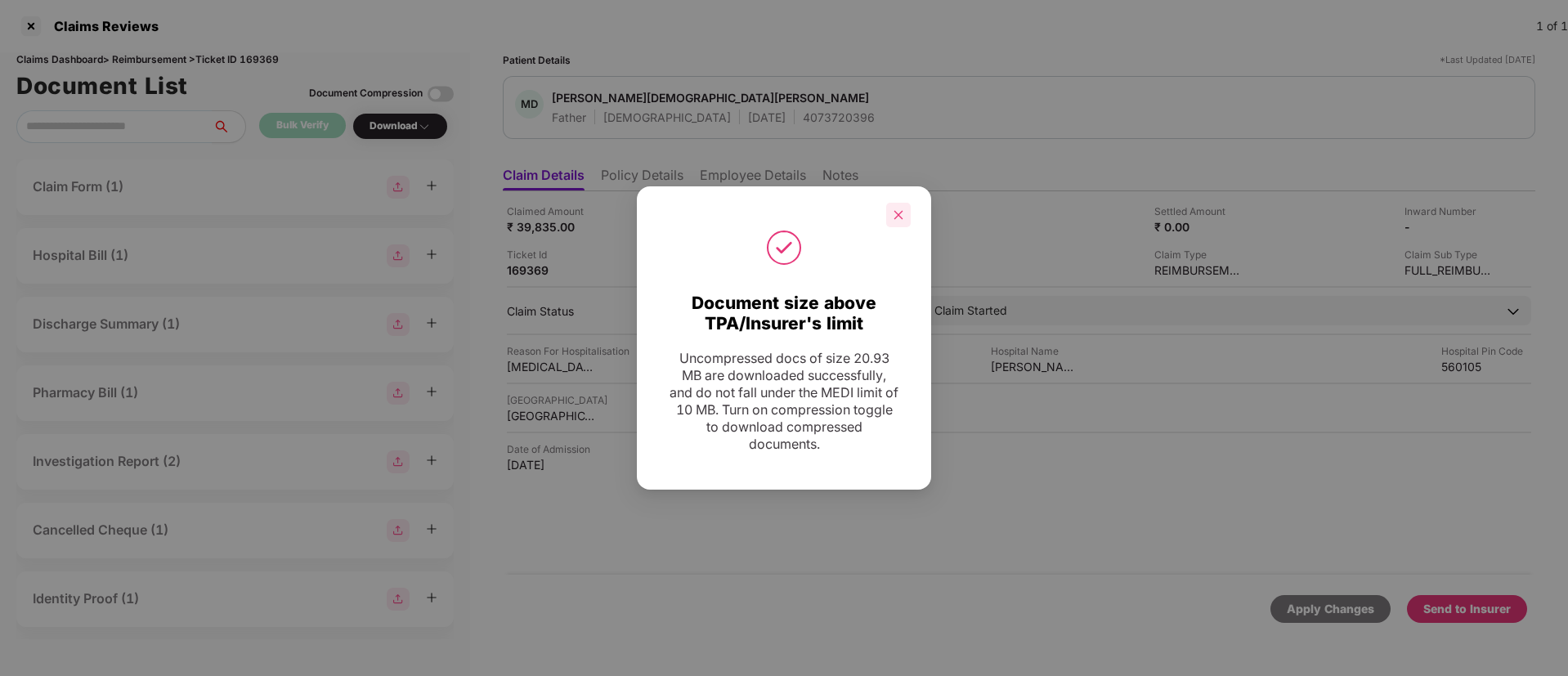
click at [899, 207] on div at bounding box center [899, 215] width 25 height 25
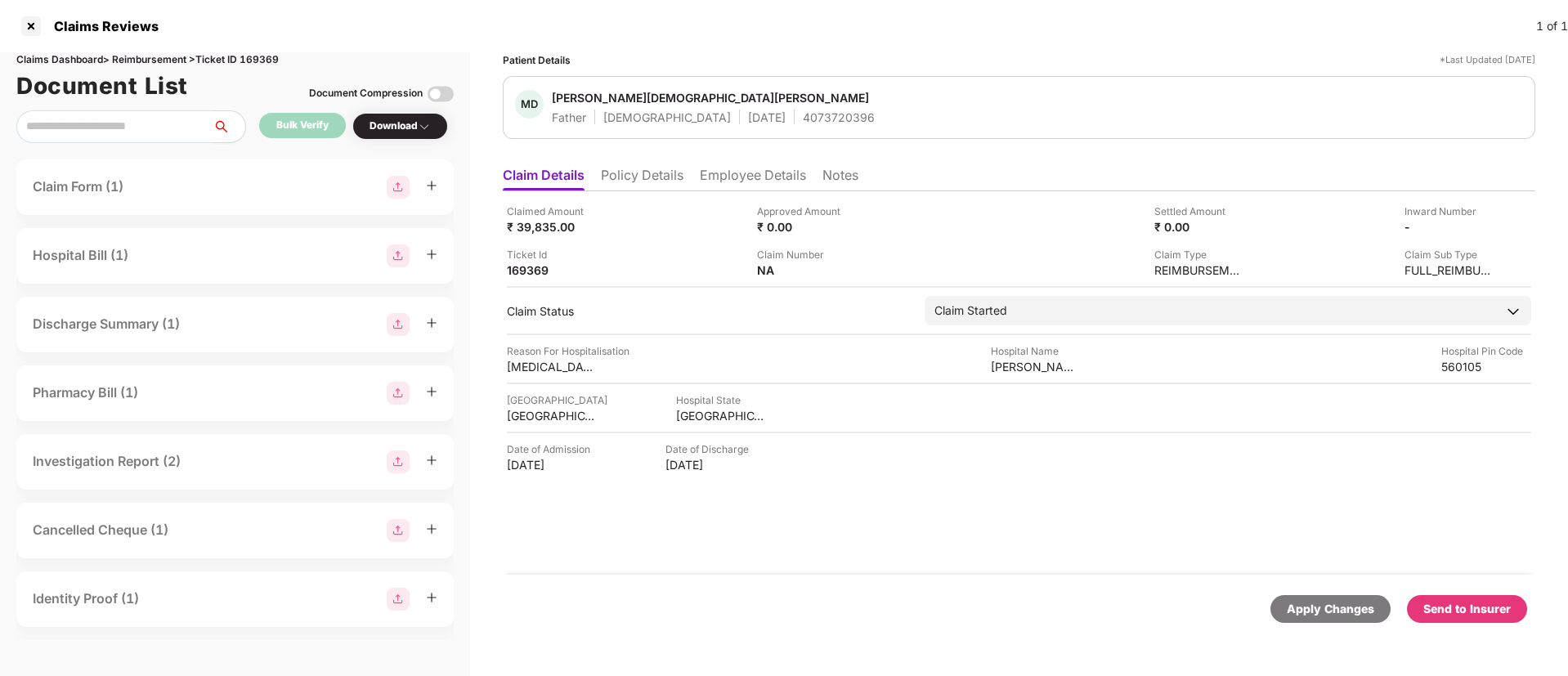
click at [757, 172] on li "Employee Details" at bounding box center [753, 178] width 106 height 24
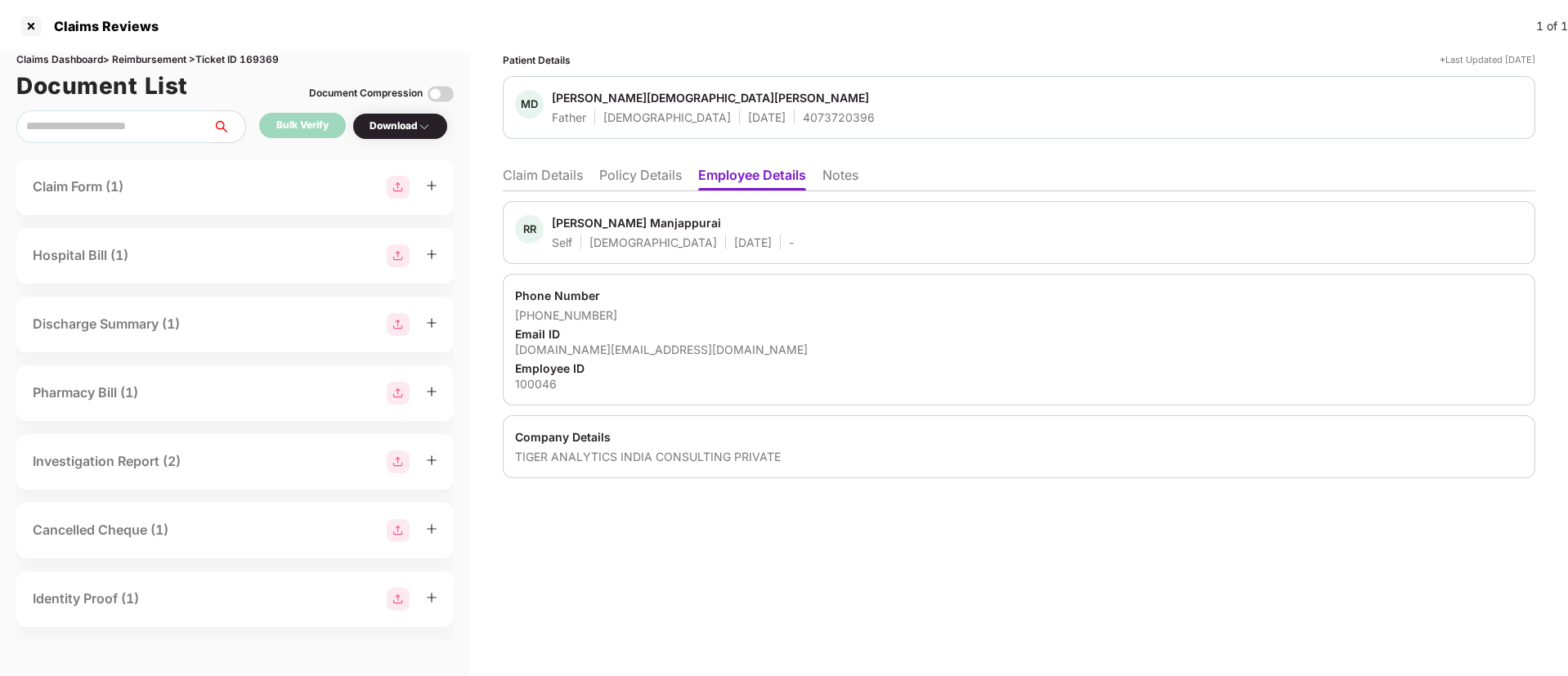
click at [616, 172] on li "Policy Details" at bounding box center [640, 178] width 83 height 24
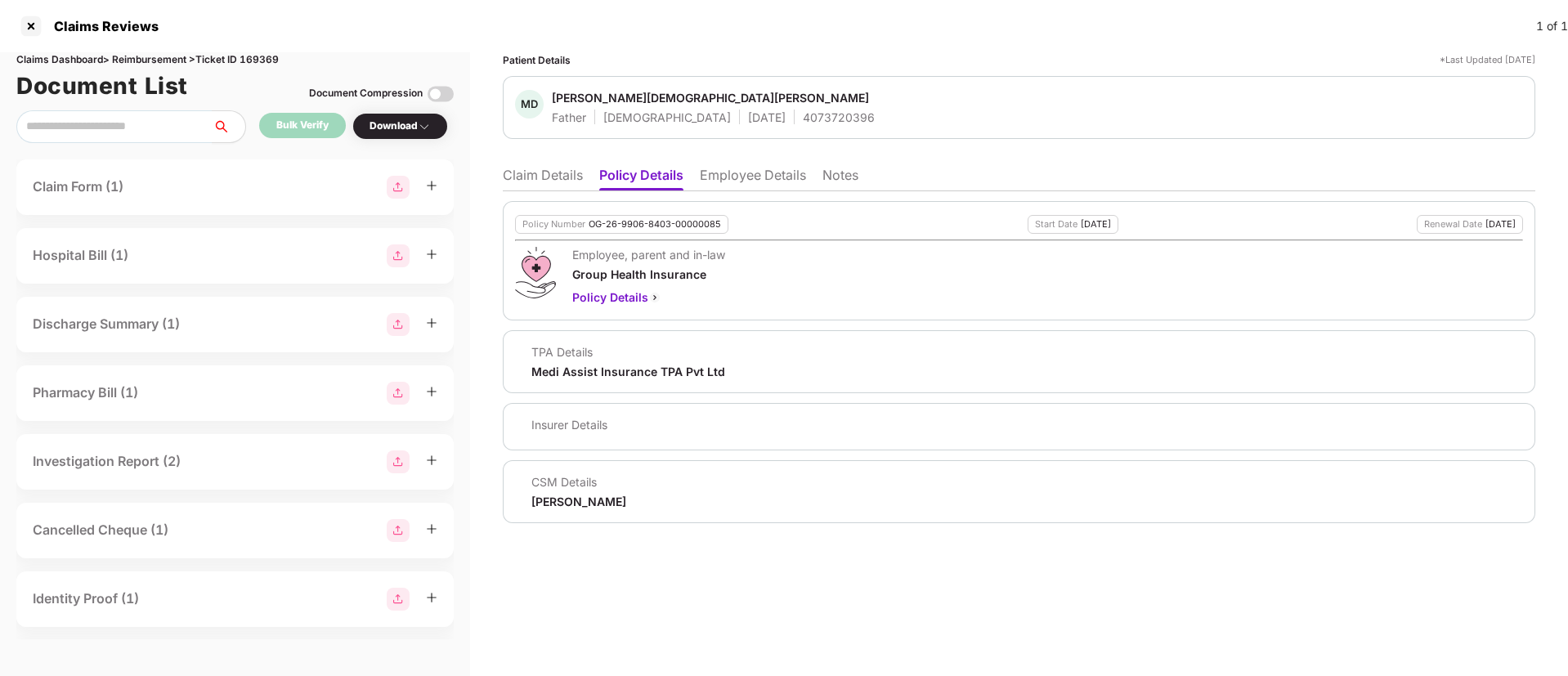
click at [541, 181] on li "Claim Details" at bounding box center [543, 178] width 80 height 24
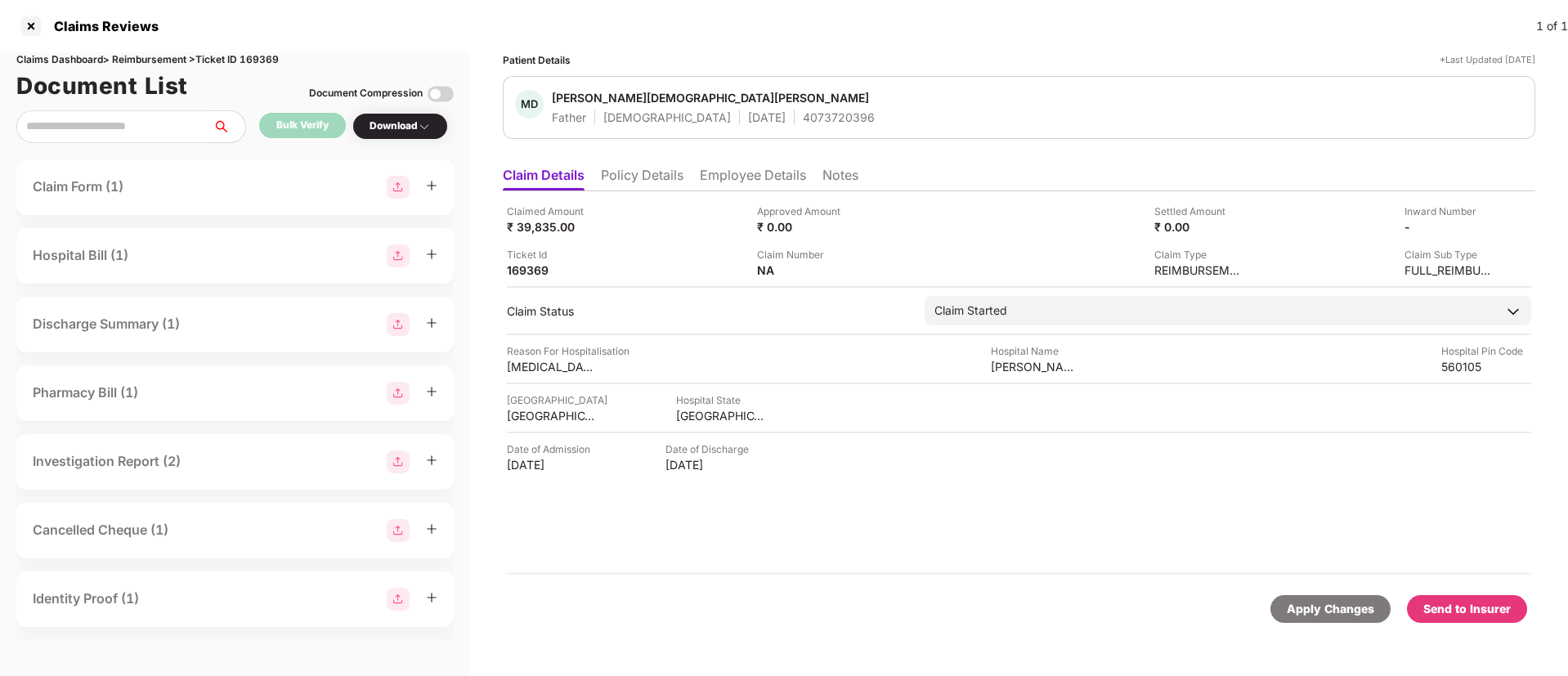
click at [621, 166] on li "Policy Details" at bounding box center [642, 178] width 83 height 24
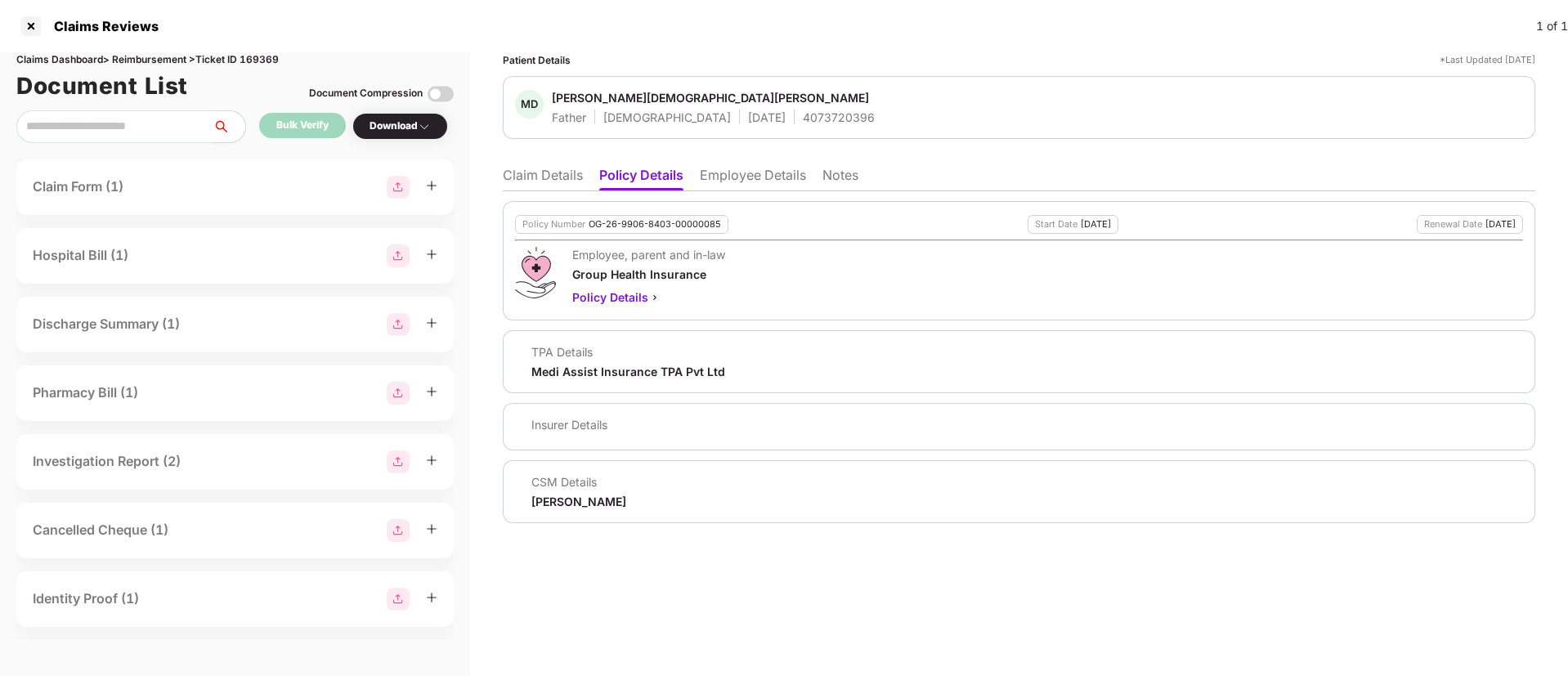
click at [754, 166] on li "Employee Details" at bounding box center [753, 178] width 106 height 24
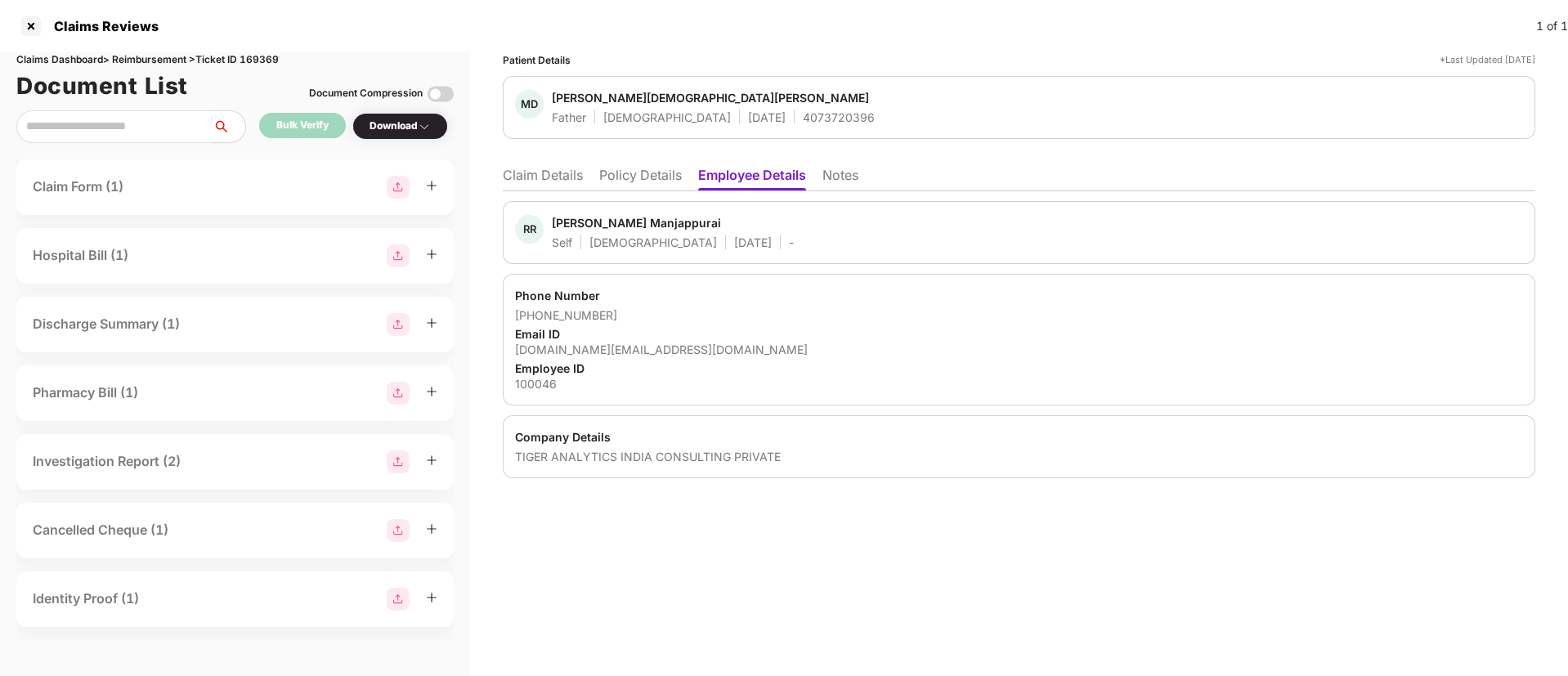
click at [546, 178] on li "Claim Details" at bounding box center [543, 178] width 80 height 24
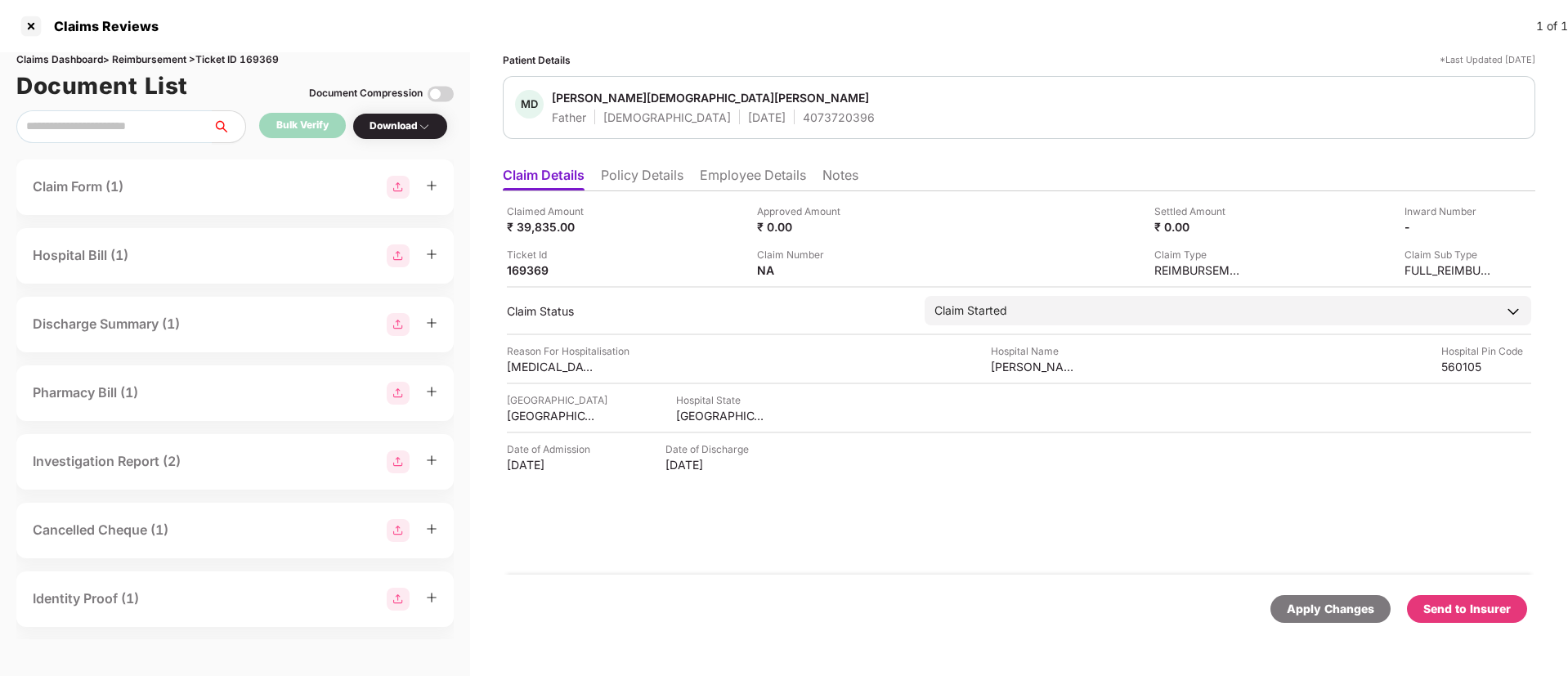
click at [1464, 608] on div "Send to Insurer" at bounding box center [1467, 608] width 87 height 18
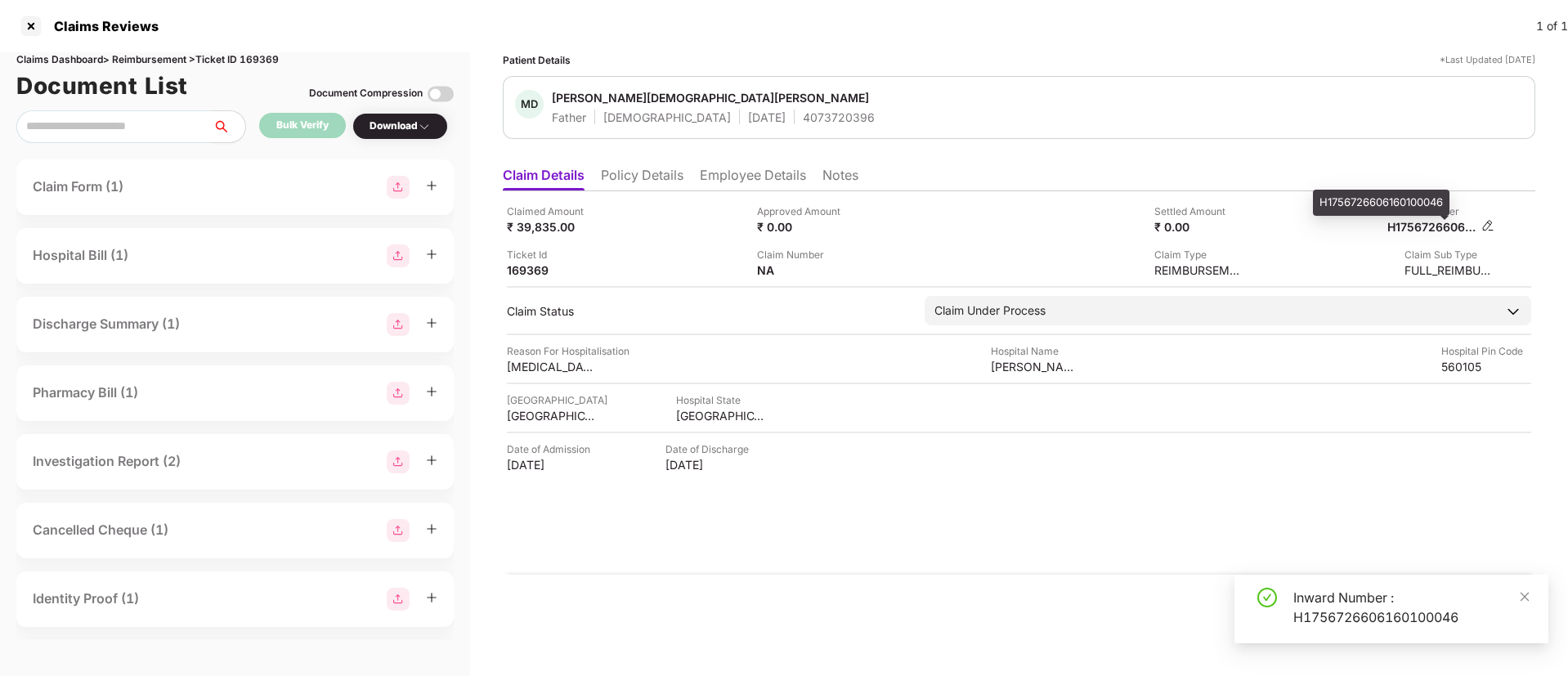
click at [1423, 232] on div "H1756726606160100046" at bounding box center [1432, 226] width 90 height 15
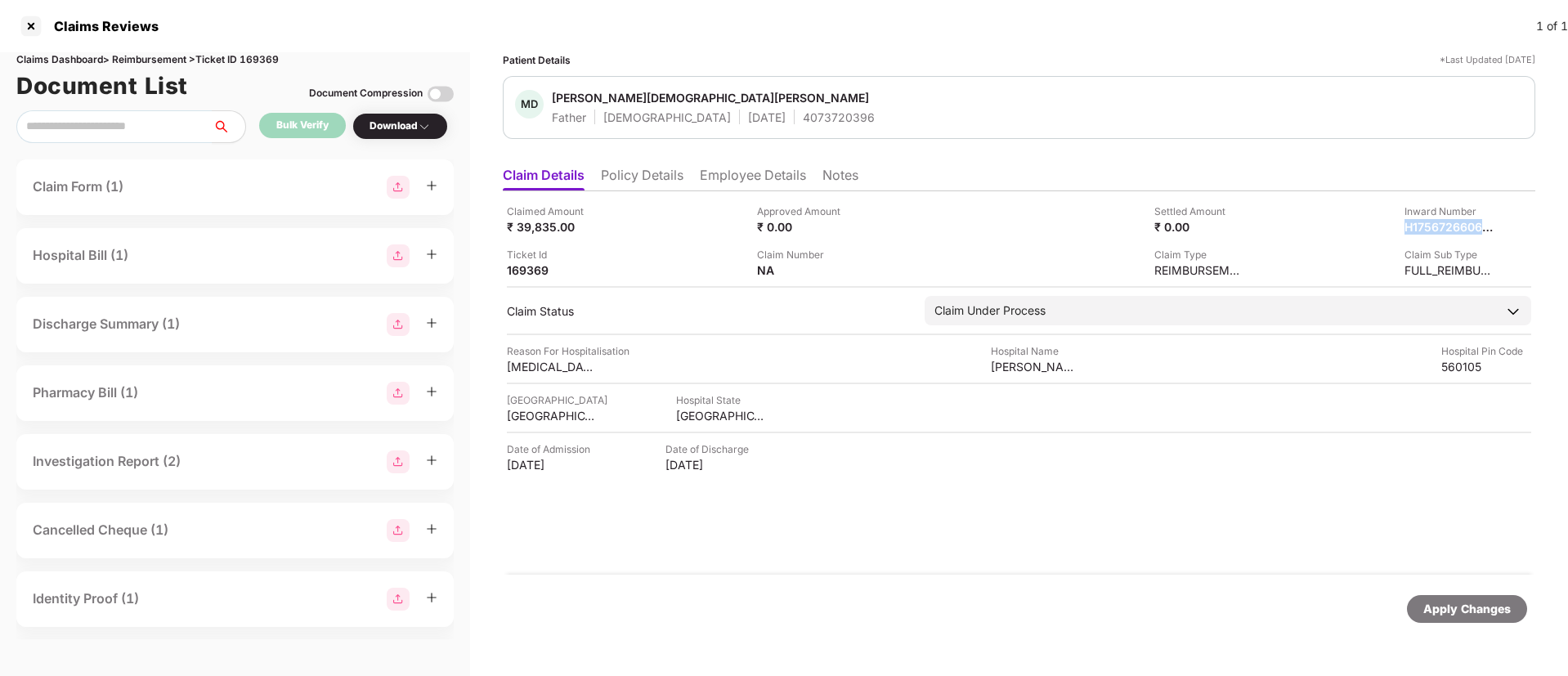
click at [753, 169] on li "Employee Details" at bounding box center [753, 178] width 106 height 24
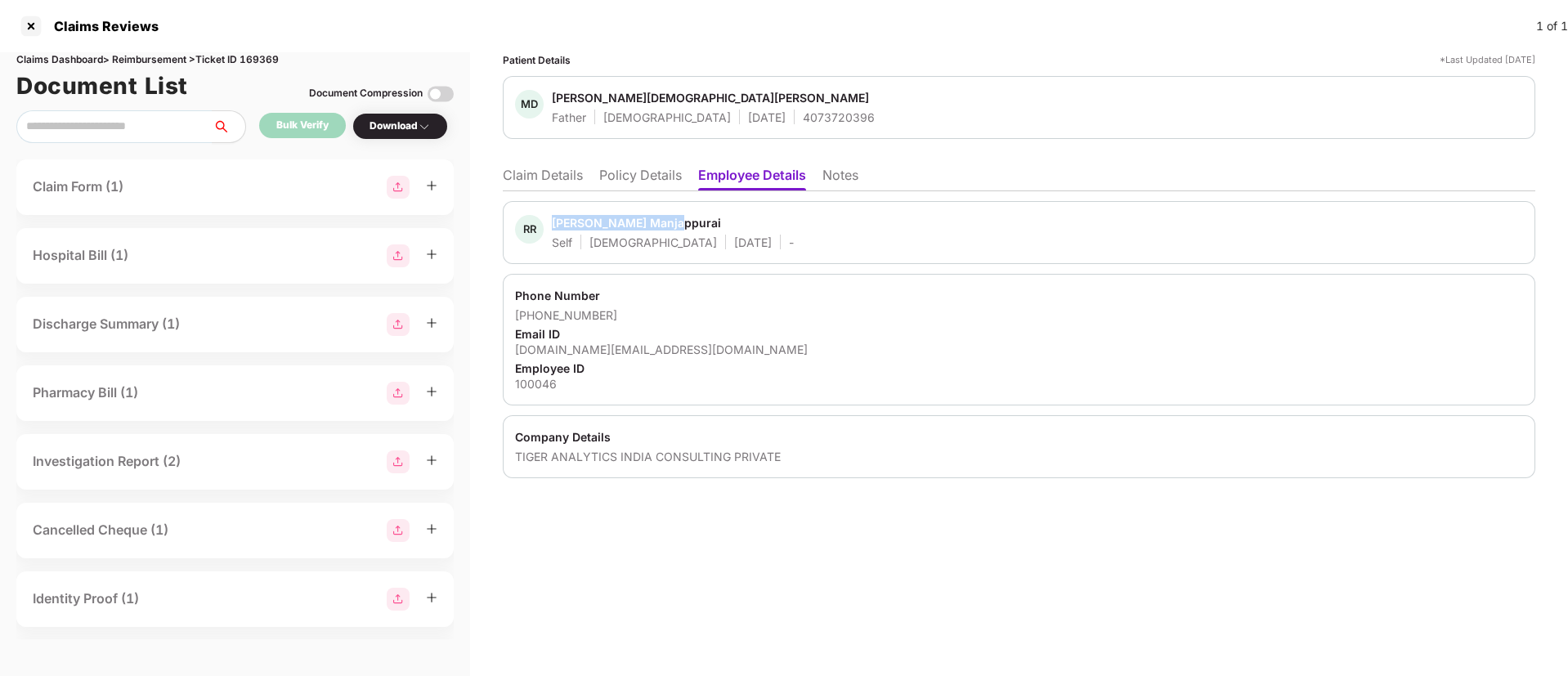
drag, startPoint x: 669, startPoint y: 223, endPoint x: 552, endPoint y: 212, distance: 117.5
click at [552, 212] on div "RR Rajesh Ramakrishnan Manjappurai Self Male 22 Apr 1982 -" at bounding box center [1019, 233] width 1033 height 63
click at [557, 172] on li "Claim Details" at bounding box center [543, 178] width 80 height 24
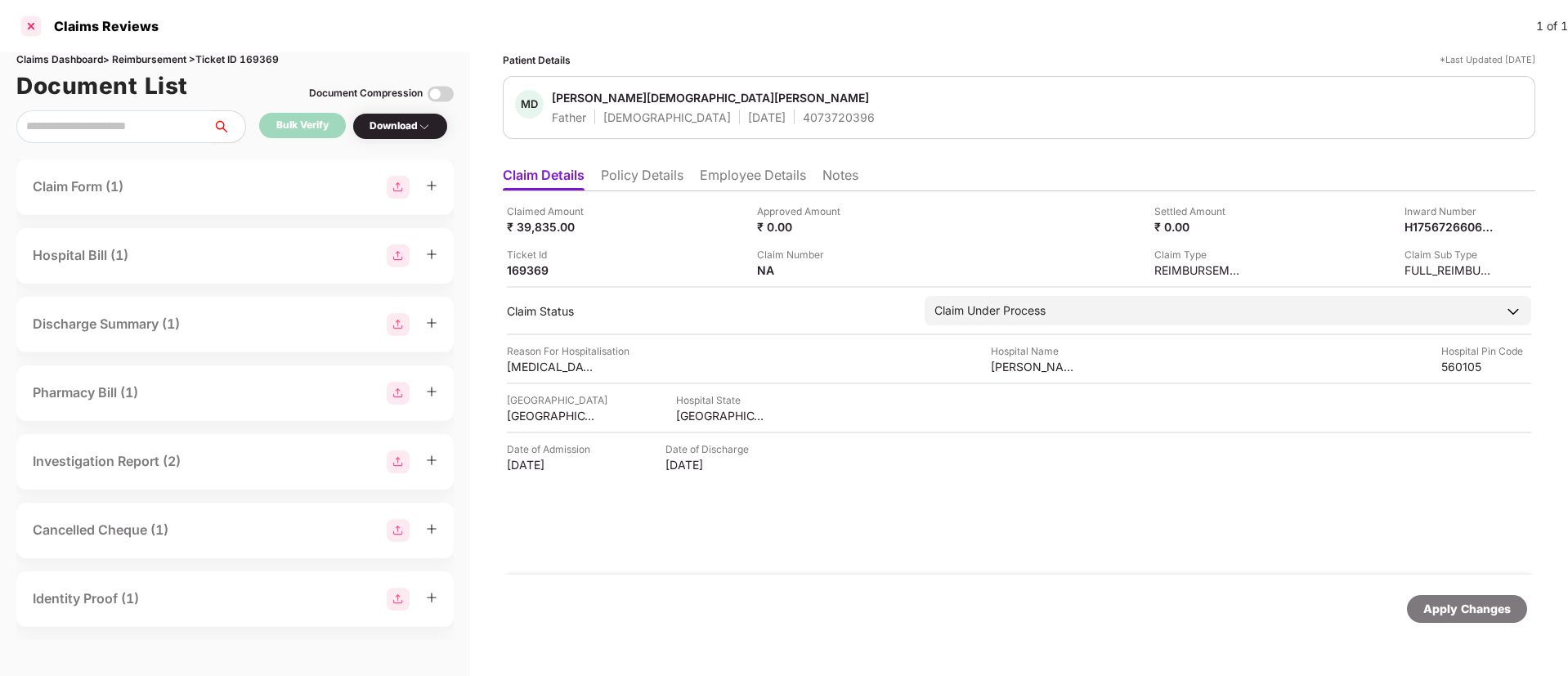
click at [33, 22] on div at bounding box center [31, 27] width 27 height 27
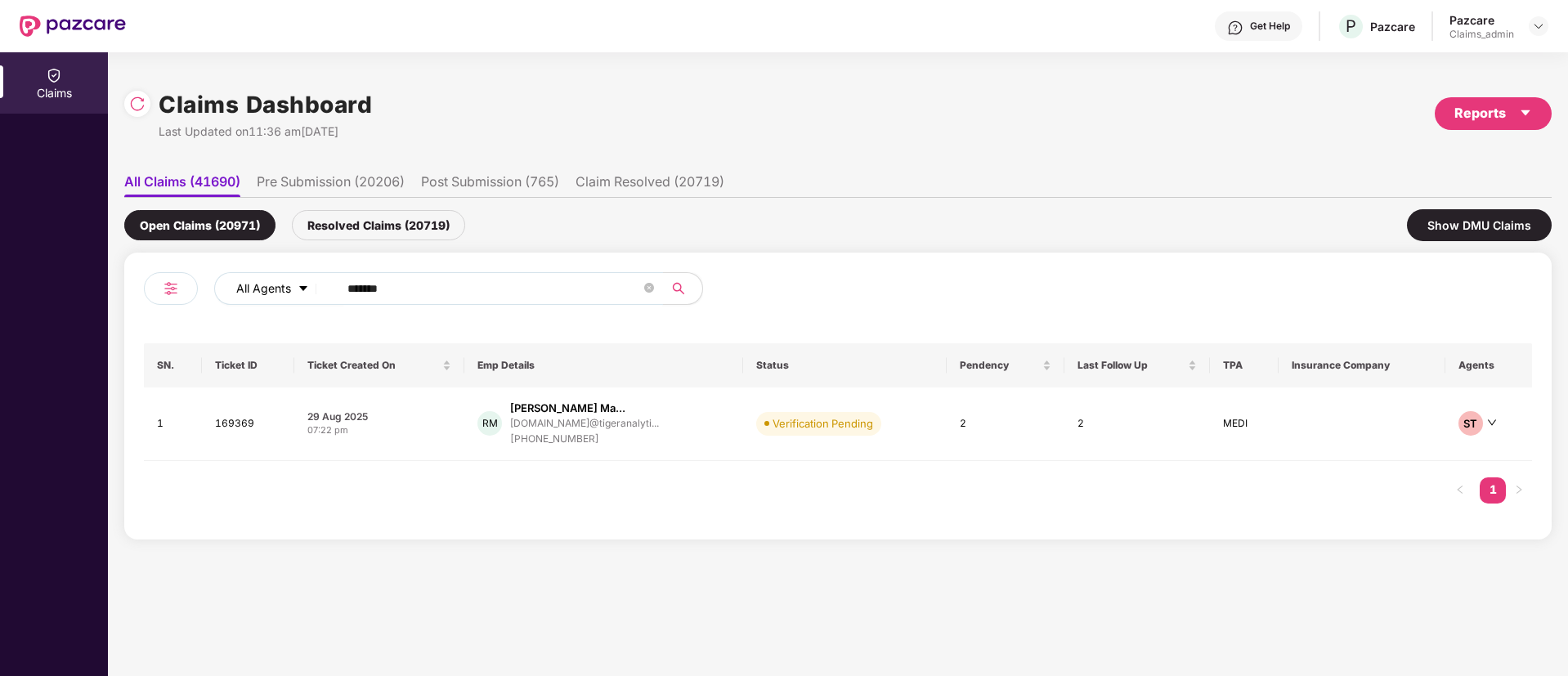
drag, startPoint x: 458, startPoint y: 292, endPoint x: 282, endPoint y: 292, distance: 176.0
click at [281, 292] on div "All Agents ******" at bounding box center [630, 288] width 833 height 32
paste input "text"
type input "******"
click at [607, 423] on div "suresh.suthar@tigerana..." at bounding box center [586, 422] width 168 height 10
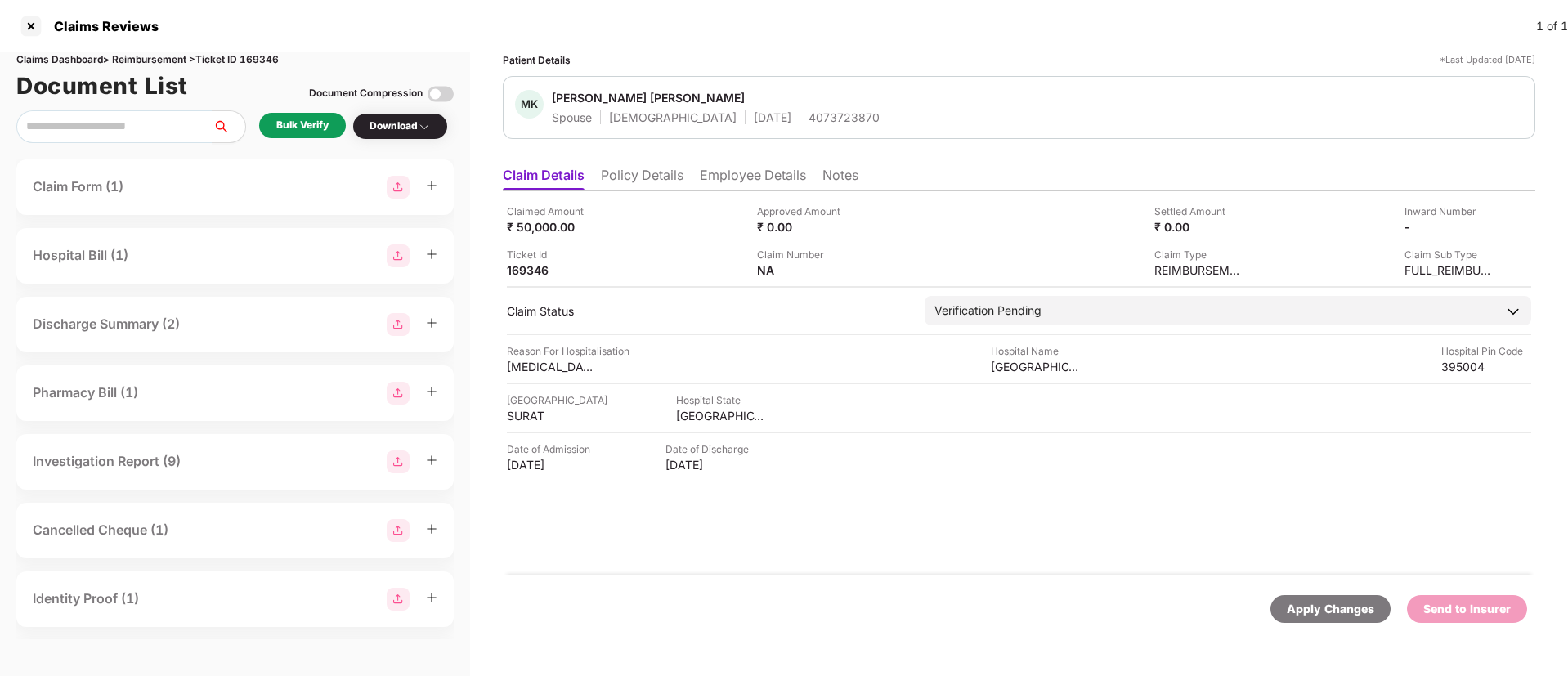
click at [300, 111] on div "Bulk Verify Download" at bounding box center [235, 126] width 437 height 32
click at [302, 126] on div "Bulk Verify" at bounding box center [302, 126] width 52 height 15
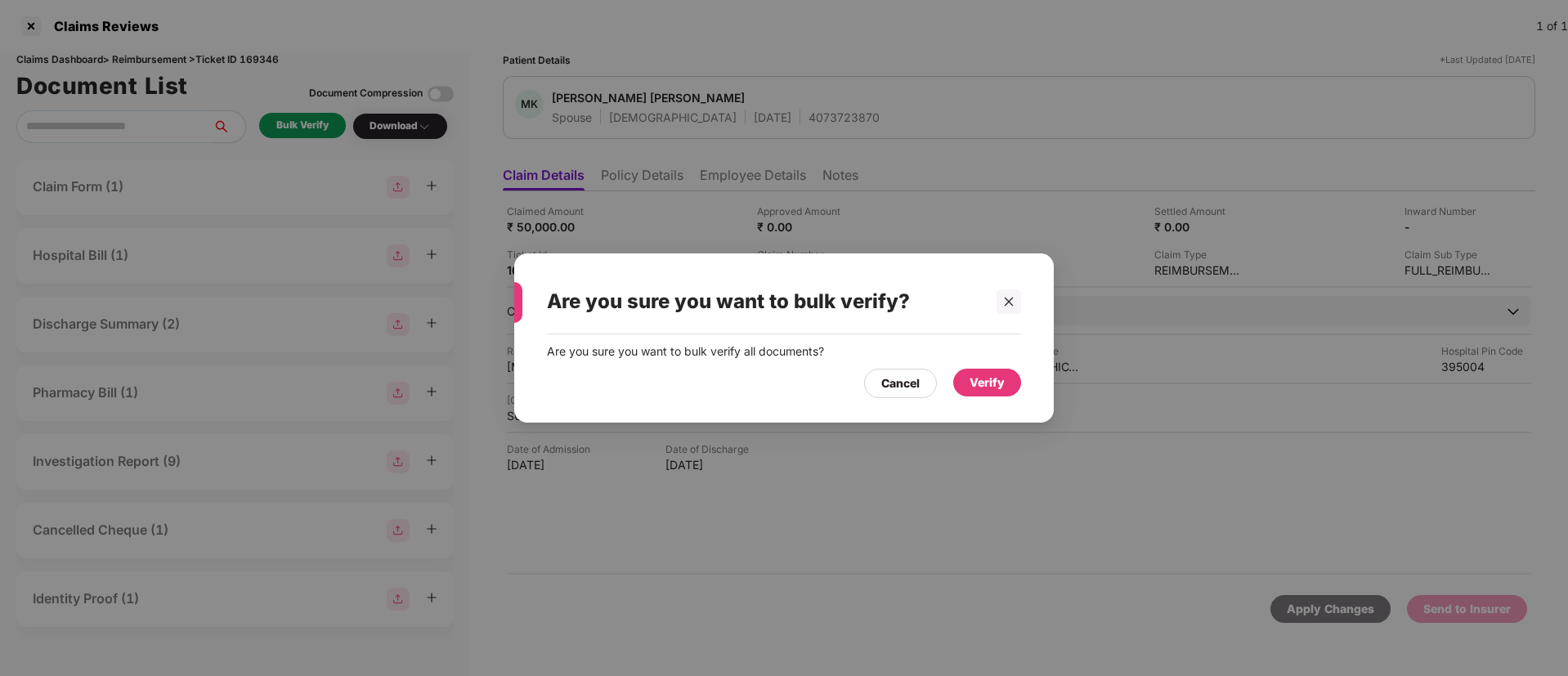
click at [984, 378] on div "Verify" at bounding box center [987, 382] width 35 height 18
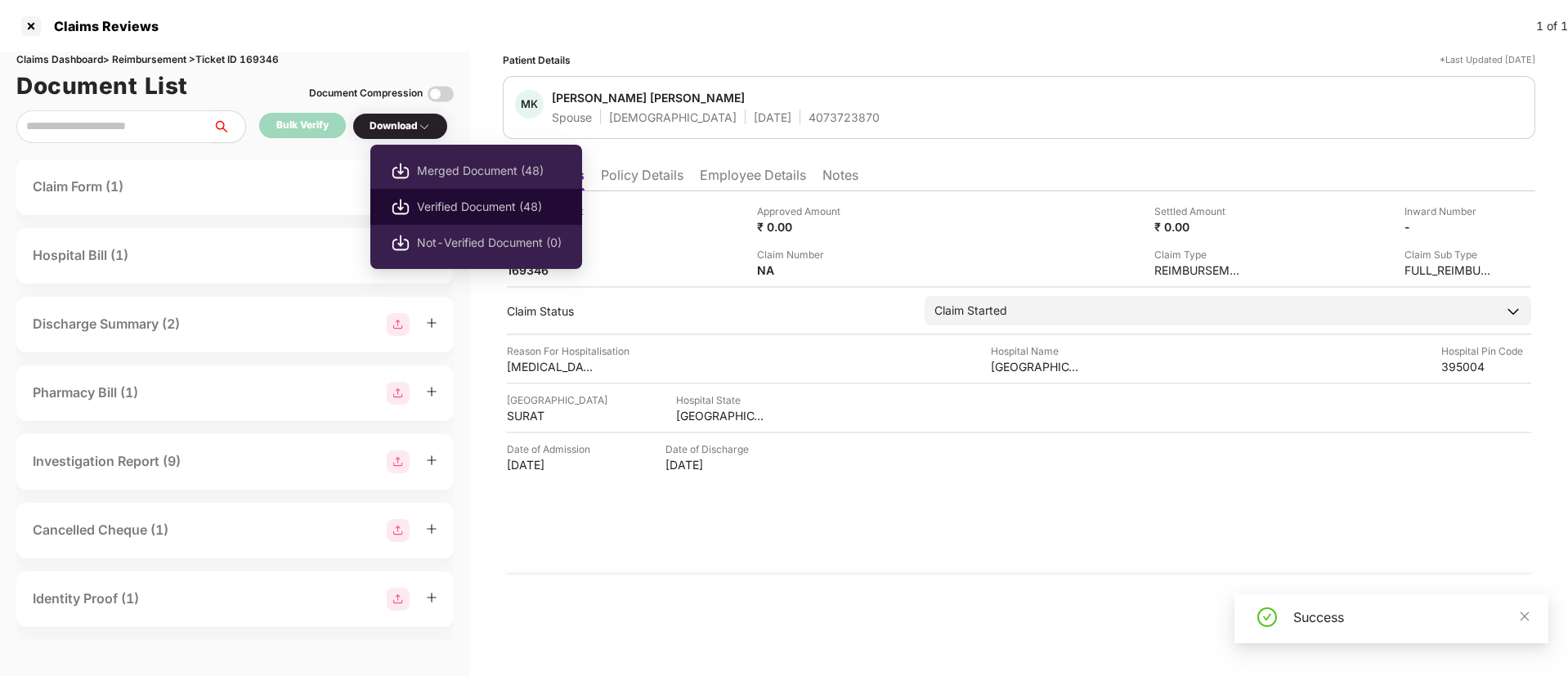
click at [453, 205] on span "Verified Document (48)" at bounding box center [490, 206] width 145 height 18
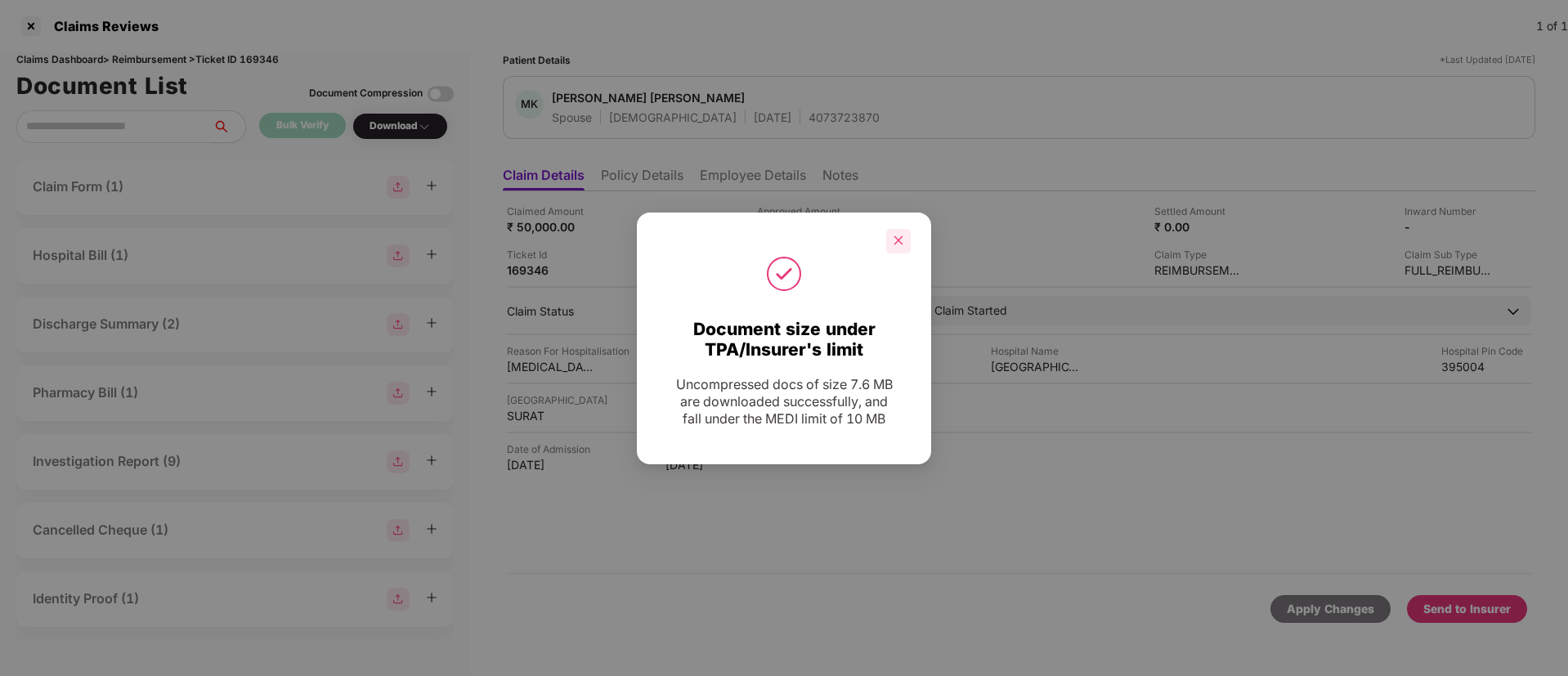
click at [904, 241] on div at bounding box center [899, 241] width 25 height 25
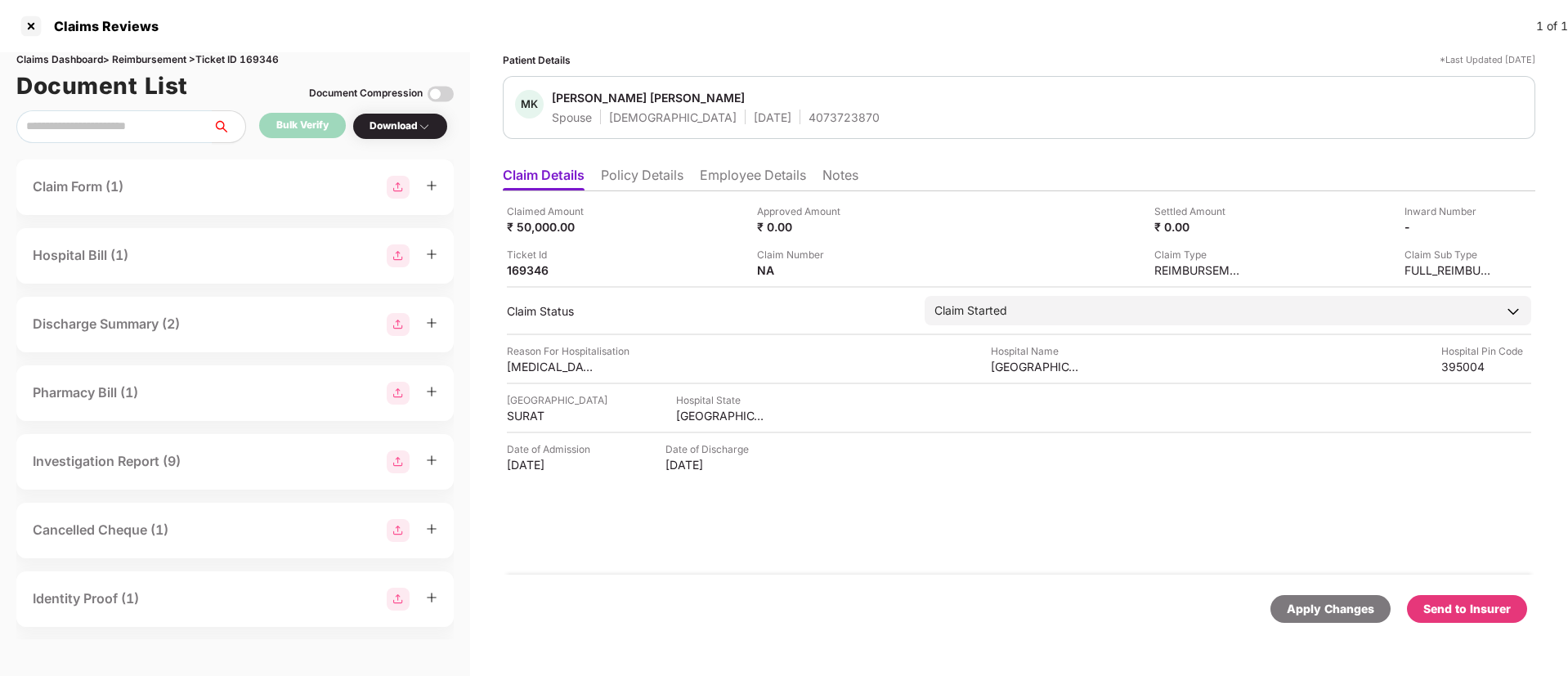
click at [1462, 595] on div "Send to Insurer" at bounding box center [1467, 608] width 120 height 28
click at [641, 174] on li "Policy Details" at bounding box center [642, 178] width 83 height 24
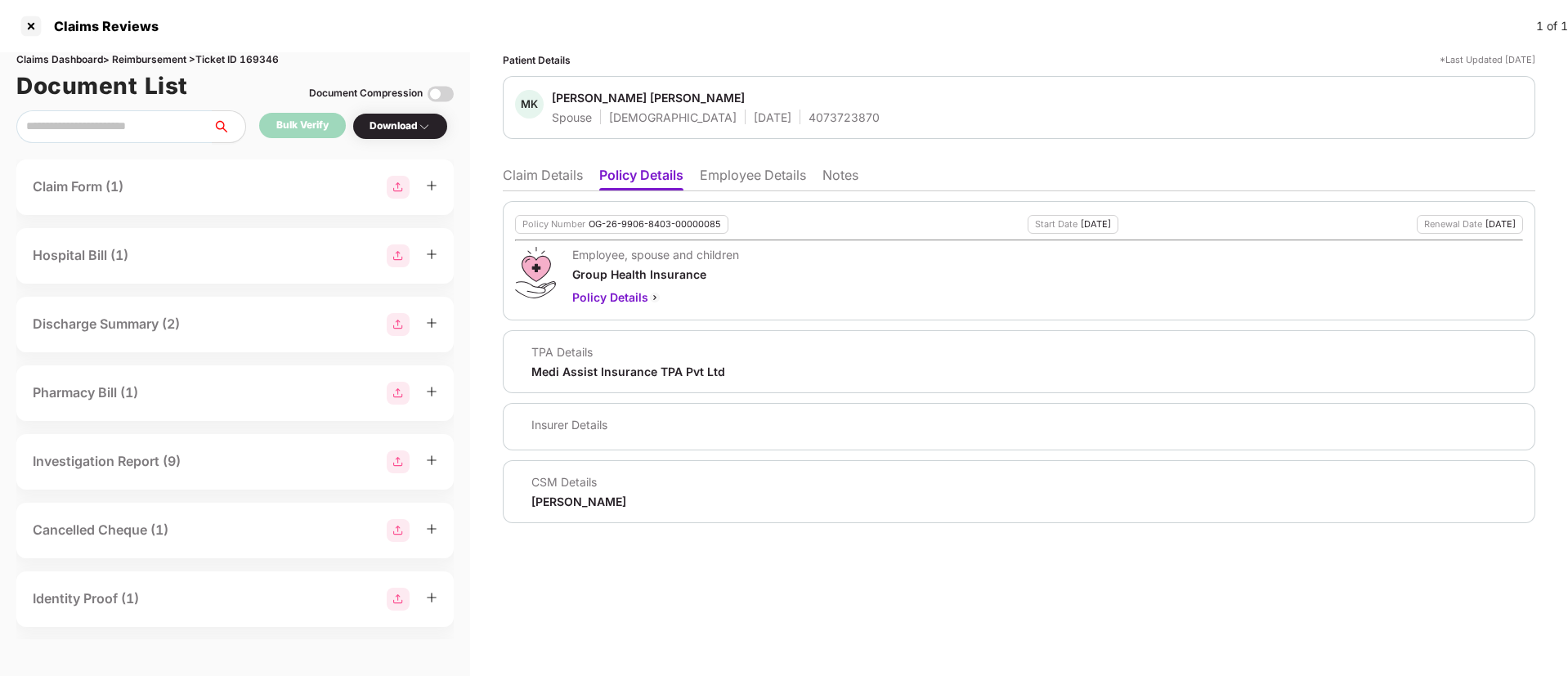
click at [734, 172] on li "Employee Details" at bounding box center [753, 178] width 106 height 24
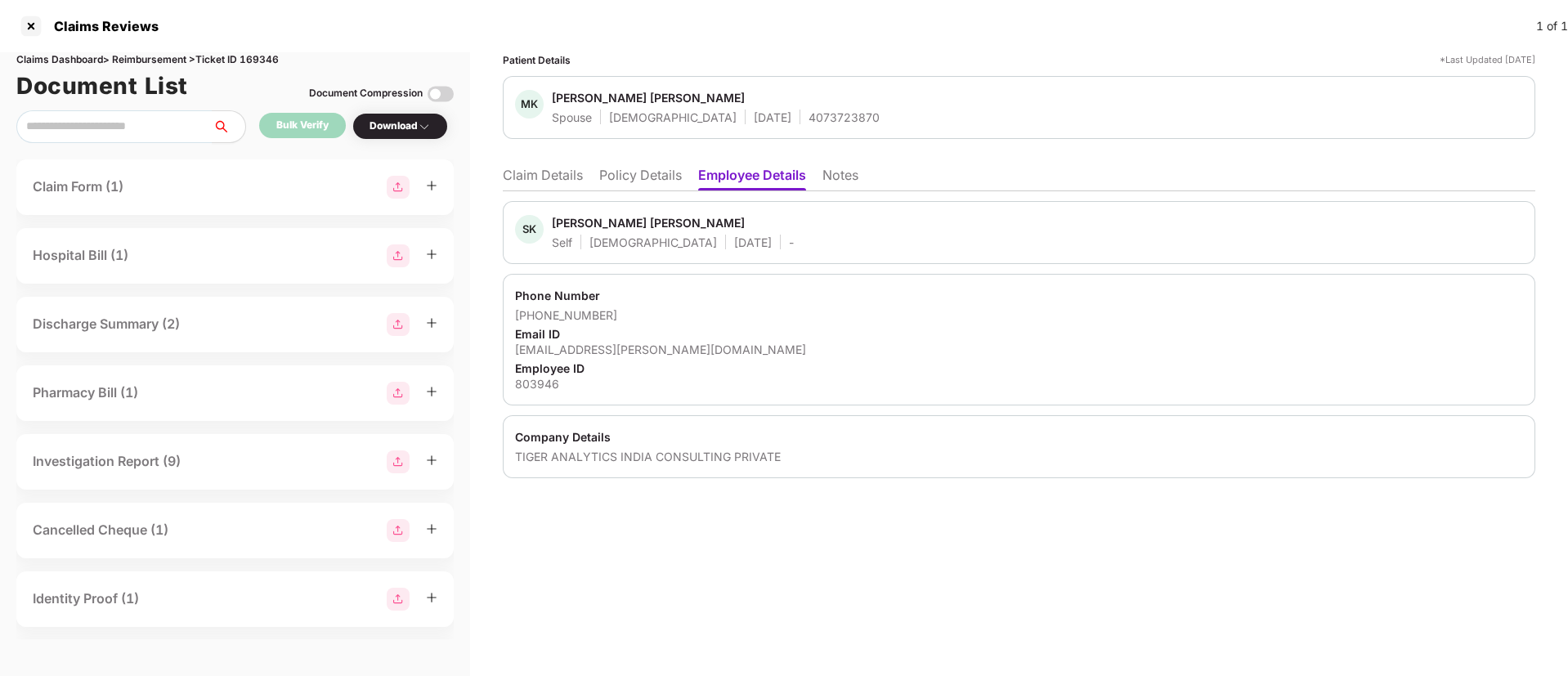
click at [629, 222] on div "Suresh Kumar Suthar" at bounding box center [648, 222] width 193 height 15
click at [574, 220] on div "Suresh Kumar Suthar" at bounding box center [648, 222] width 193 height 15
click at [573, 220] on div "Suresh Kumar Suthar" at bounding box center [648, 222] width 193 height 15
click at [539, 173] on li "Claim Details" at bounding box center [543, 178] width 80 height 24
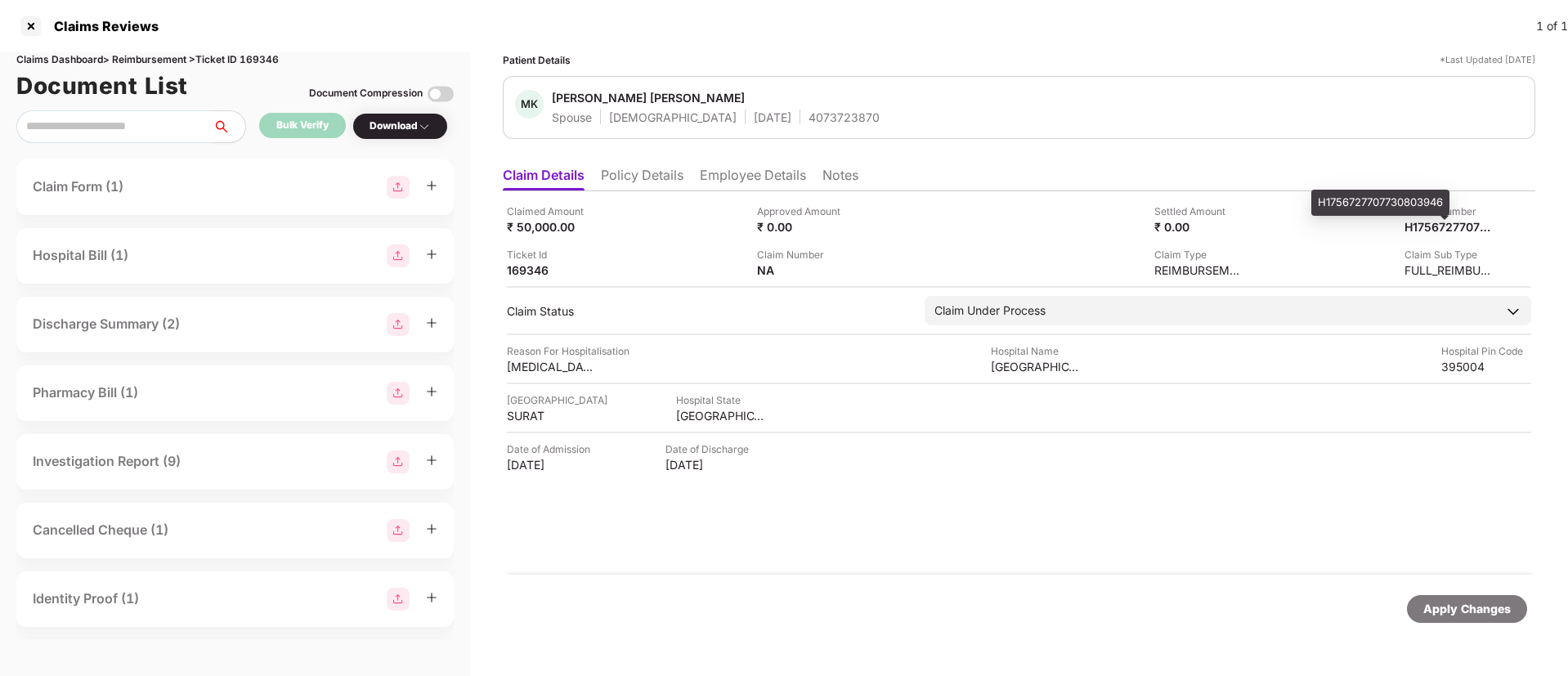
click at [1403, 206] on div "H1756727707730803946" at bounding box center [1380, 203] width 138 height 27
click at [1434, 225] on div "H1756727707730803946" at bounding box center [1432, 226] width 90 height 15
click at [757, 183] on li "Employee Details" at bounding box center [753, 178] width 106 height 24
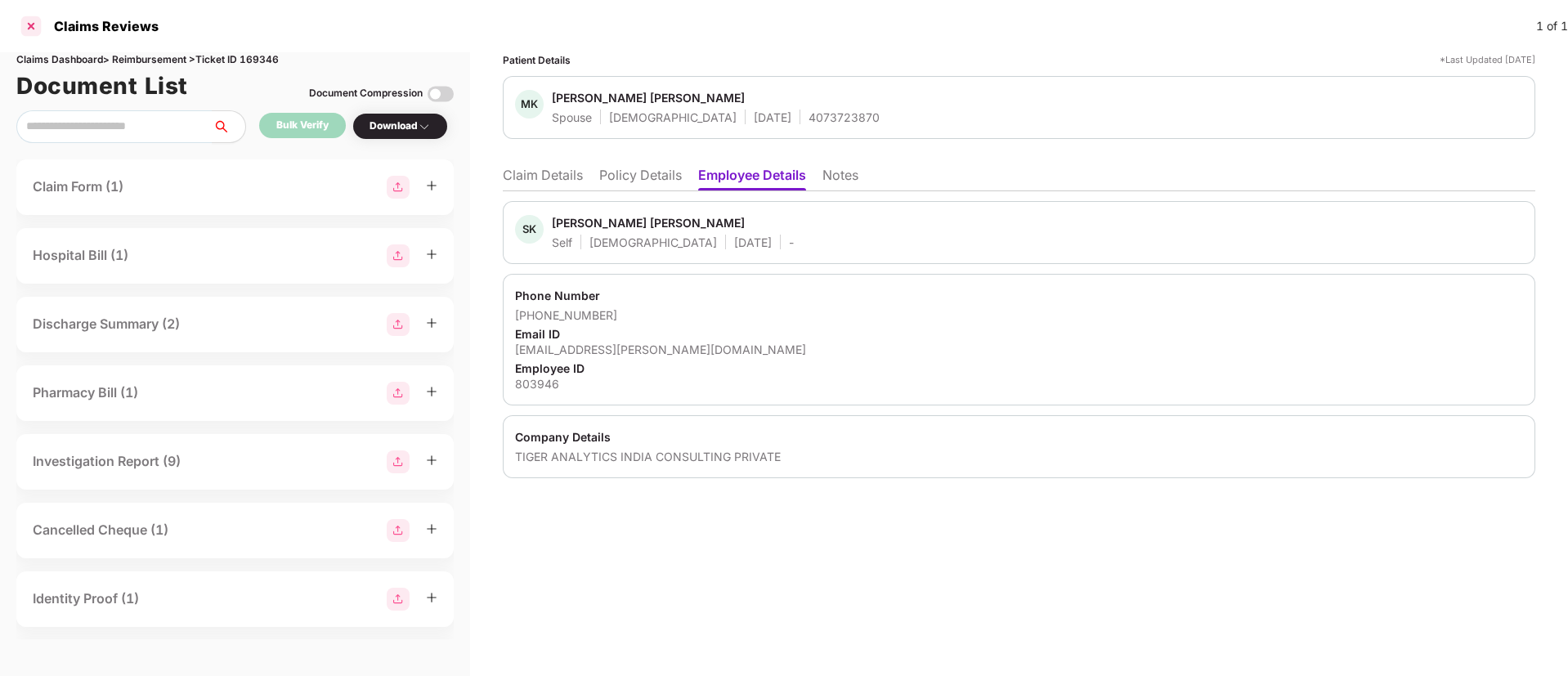
click at [24, 19] on div at bounding box center [31, 27] width 27 height 27
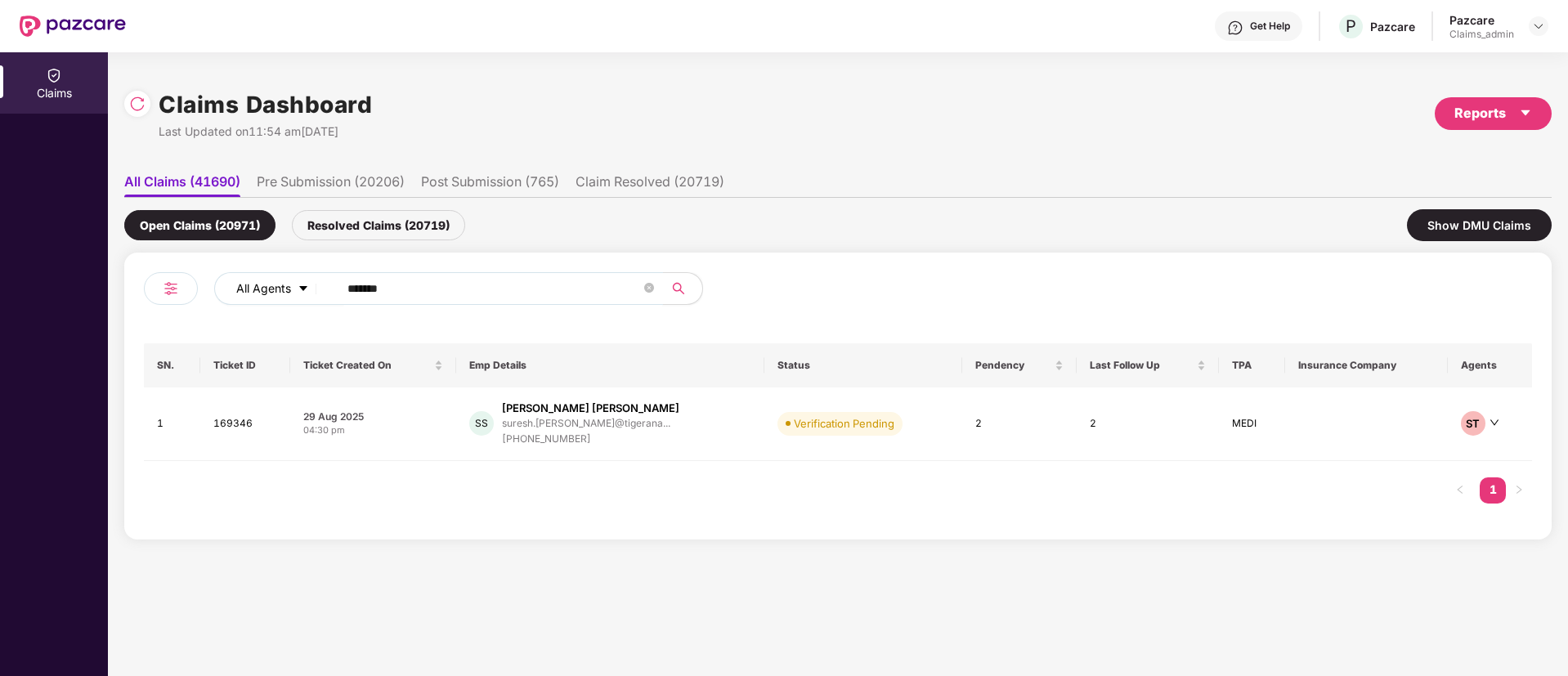
drag, startPoint x: 416, startPoint y: 286, endPoint x: 226, endPoint y: 280, distance: 190.1
click at [226, 280] on div "All Agents ******" at bounding box center [630, 288] width 833 height 32
paste input "text"
type input "******"
click at [537, 436] on div "+918825826821" at bounding box center [587, 439] width 162 height 15
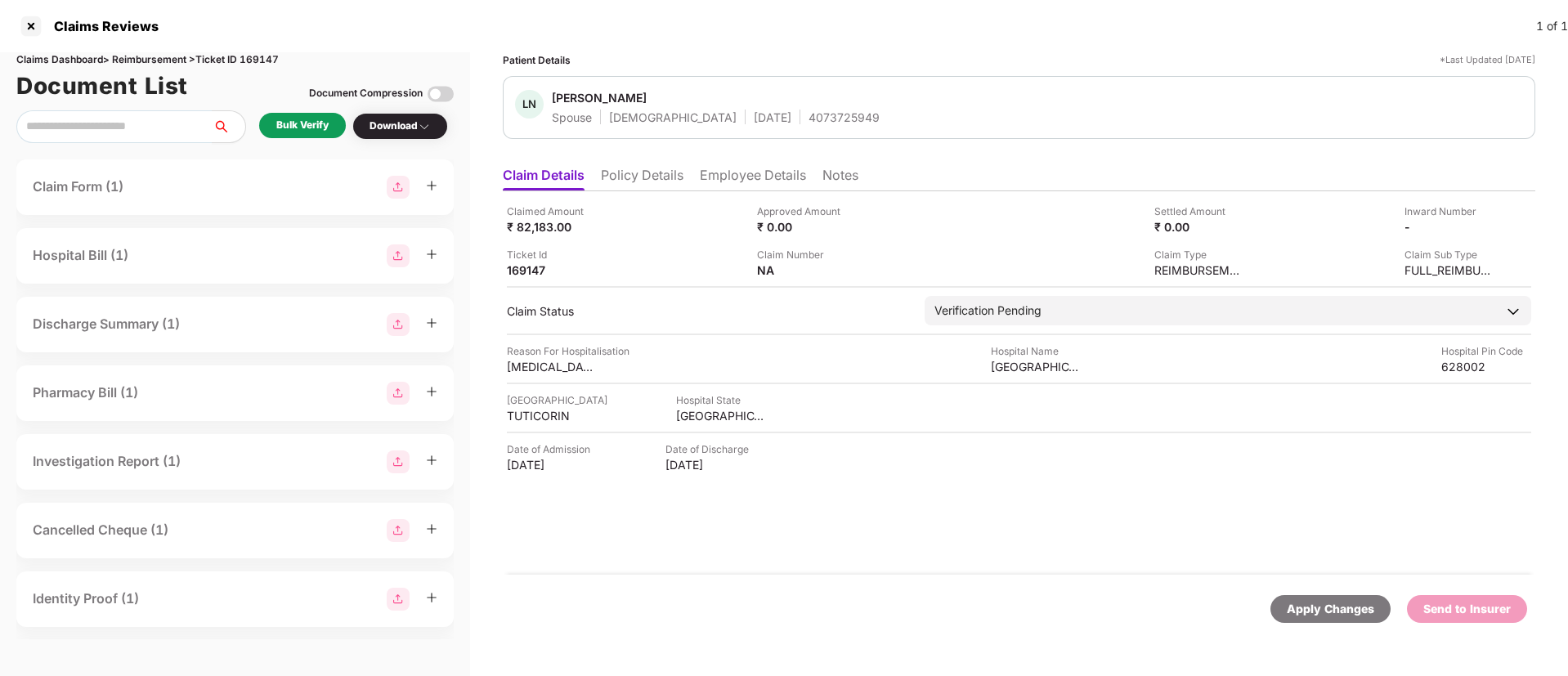
click at [306, 122] on div "Bulk Verify" at bounding box center [302, 126] width 52 height 15
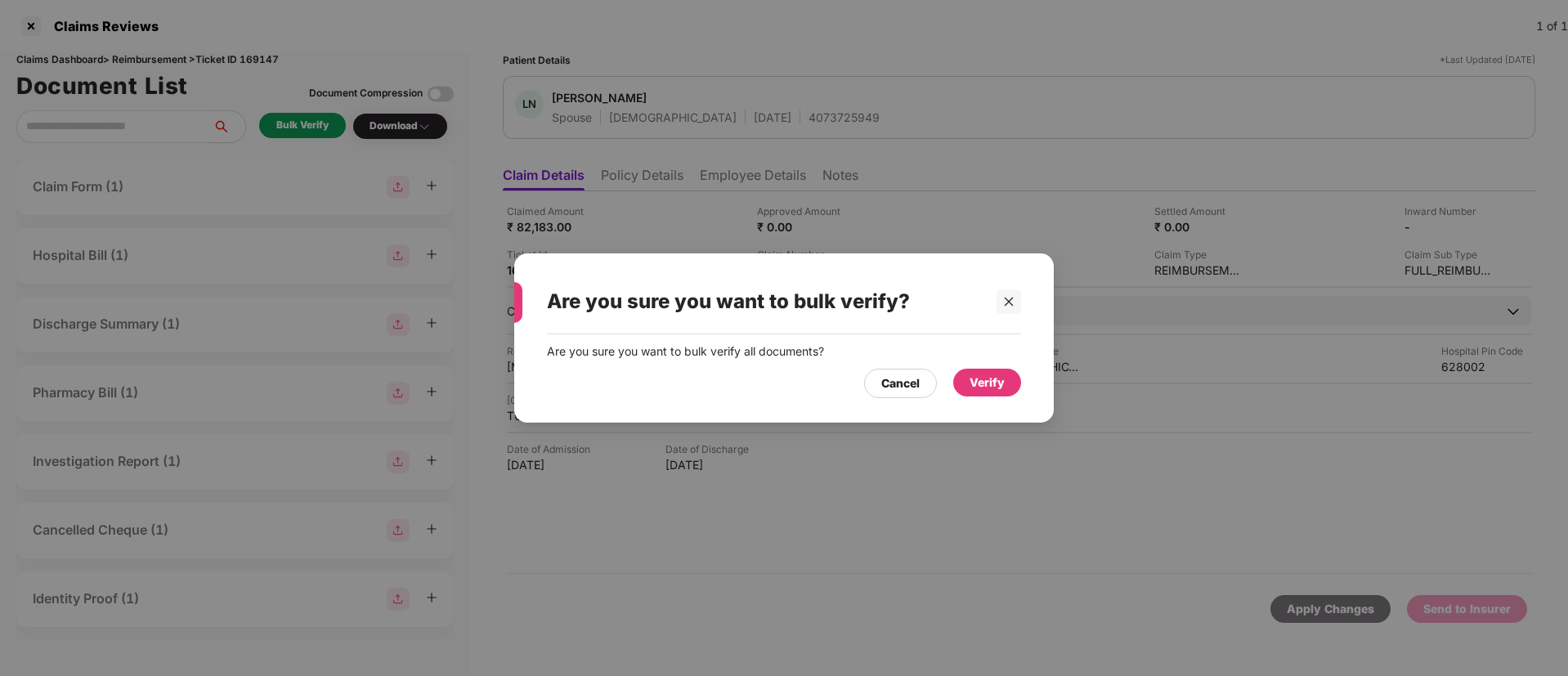
click at [997, 382] on div "Verify" at bounding box center [987, 382] width 35 height 18
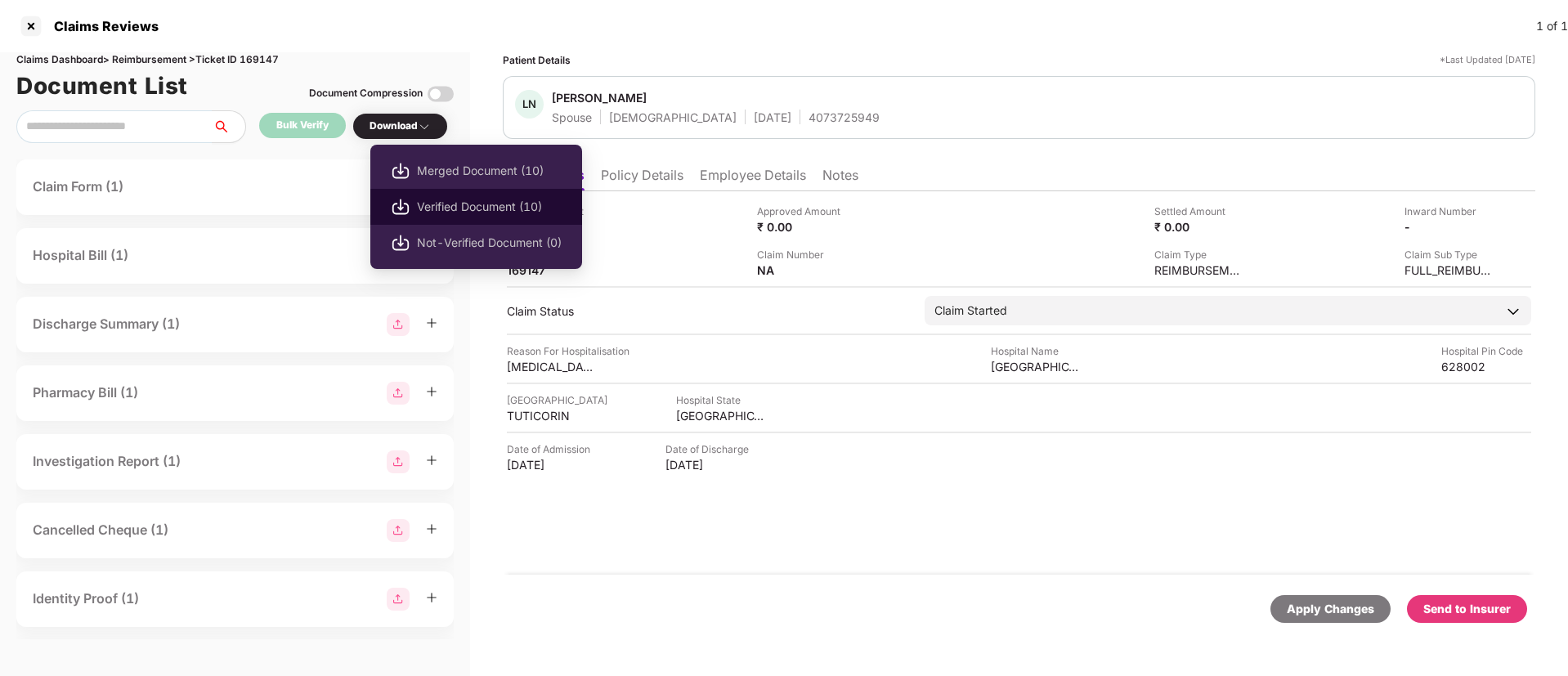
click at [447, 200] on span "Verified Document (10)" at bounding box center [490, 206] width 145 height 18
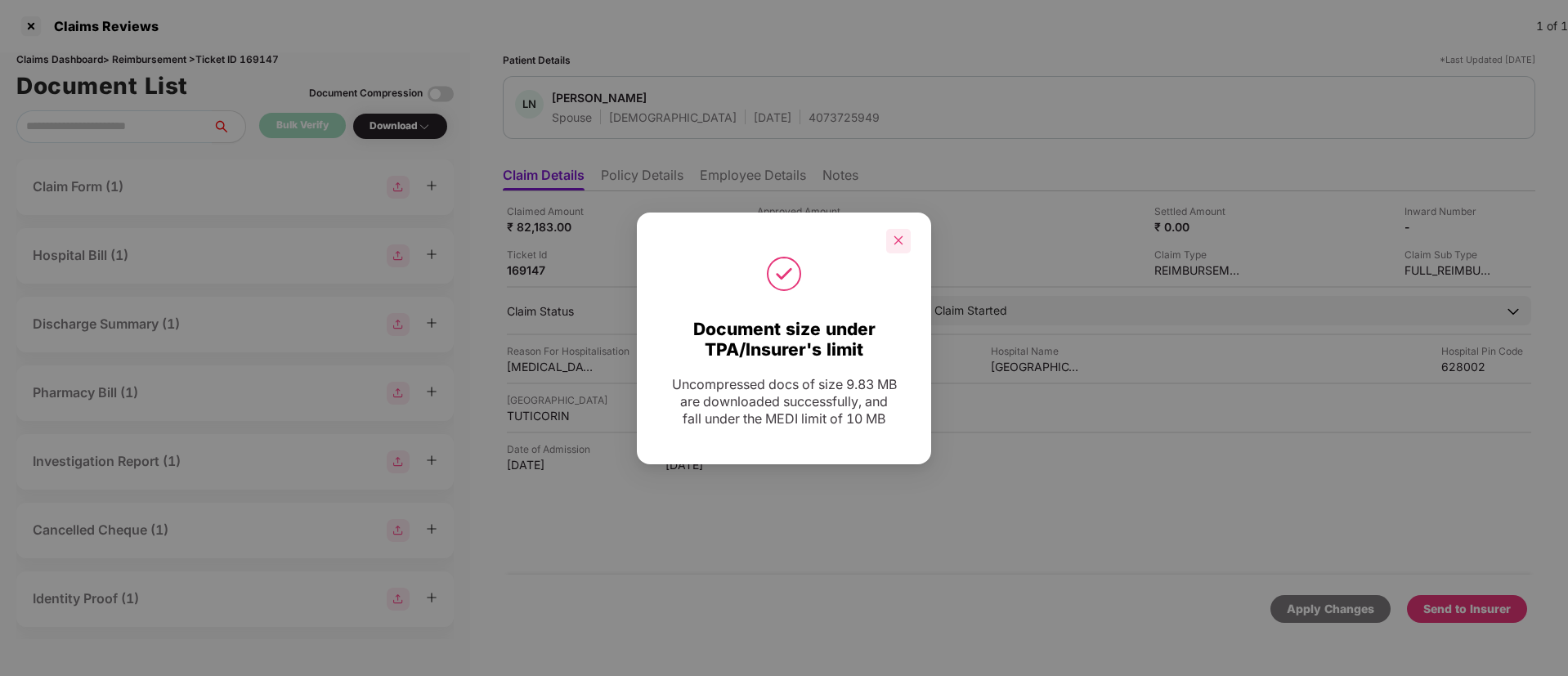
click at [901, 235] on icon "close" at bounding box center [899, 241] width 11 height 11
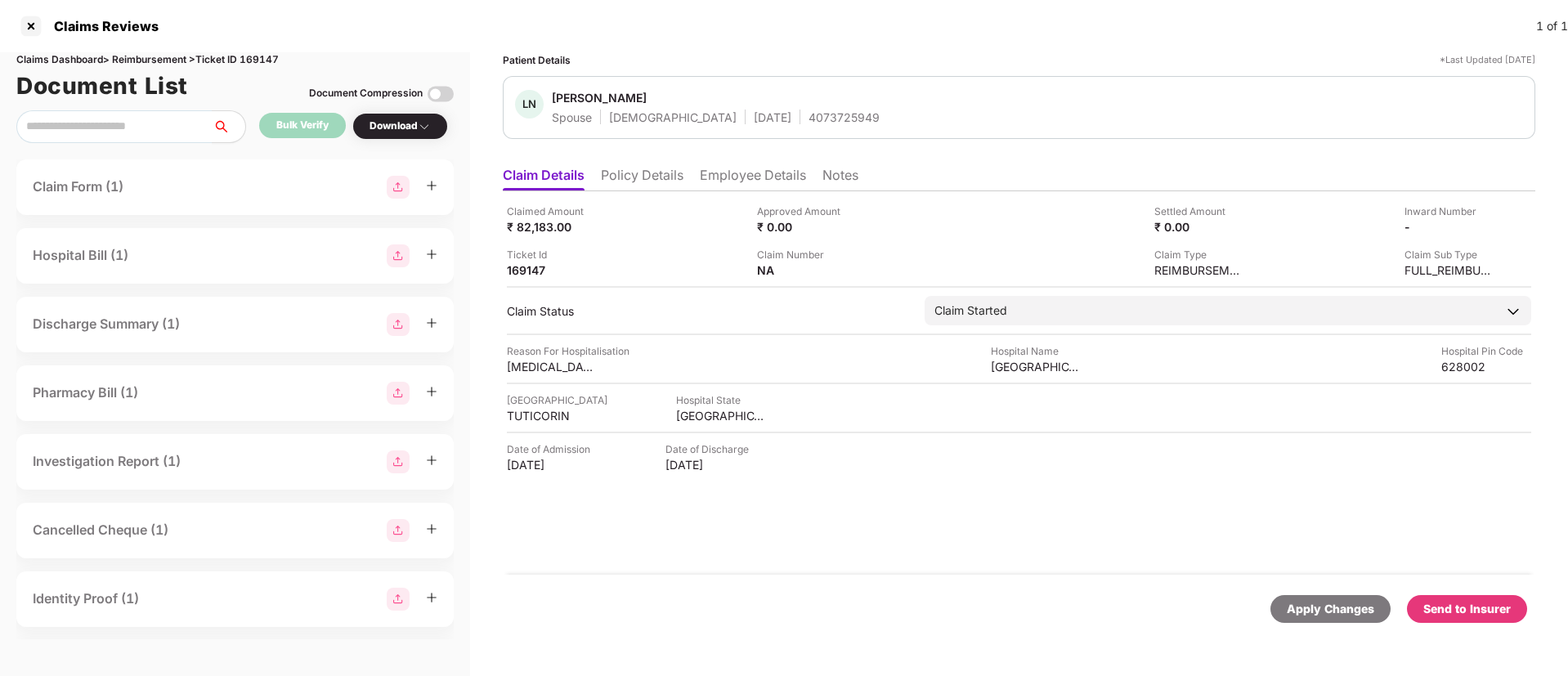
click at [1462, 608] on div "Send to Insurer" at bounding box center [1467, 608] width 87 height 18
click at [750, 176] on li "Employee Details" at bounding box center [753, 178] width 106 height 24
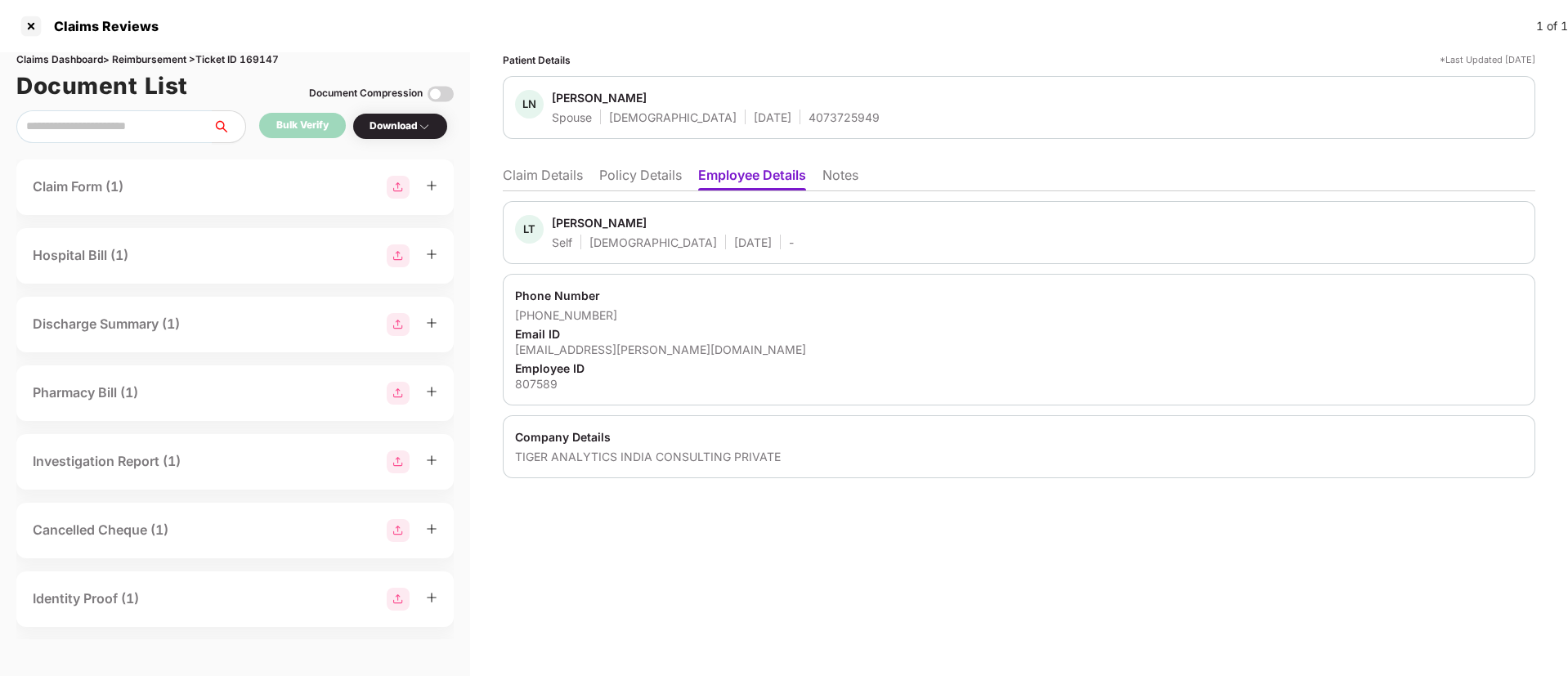
click at [565, 229] on div "Luvin Thomas" at bounding box center [599, 222] width 95 height 15
click at [566, 225] on div "Luvin Thomas" at bounding box center [599, 222] width 95 height 15
click at [573, 225] on div "Luvin Thomas" at bounding box center [599, 222] width 95 height 15
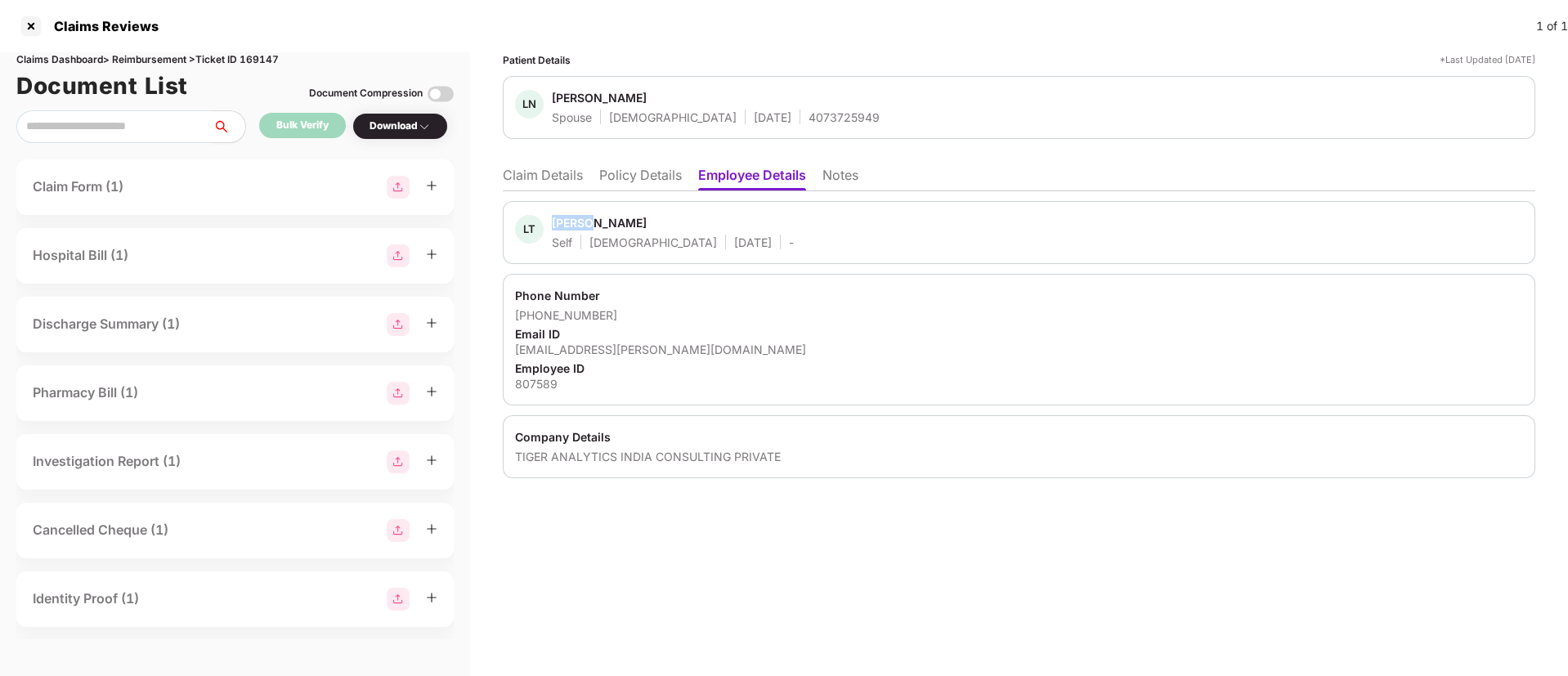
click at [548, 178] on li "Claim Details" at bounding box center [543, 178] width 80 height 24
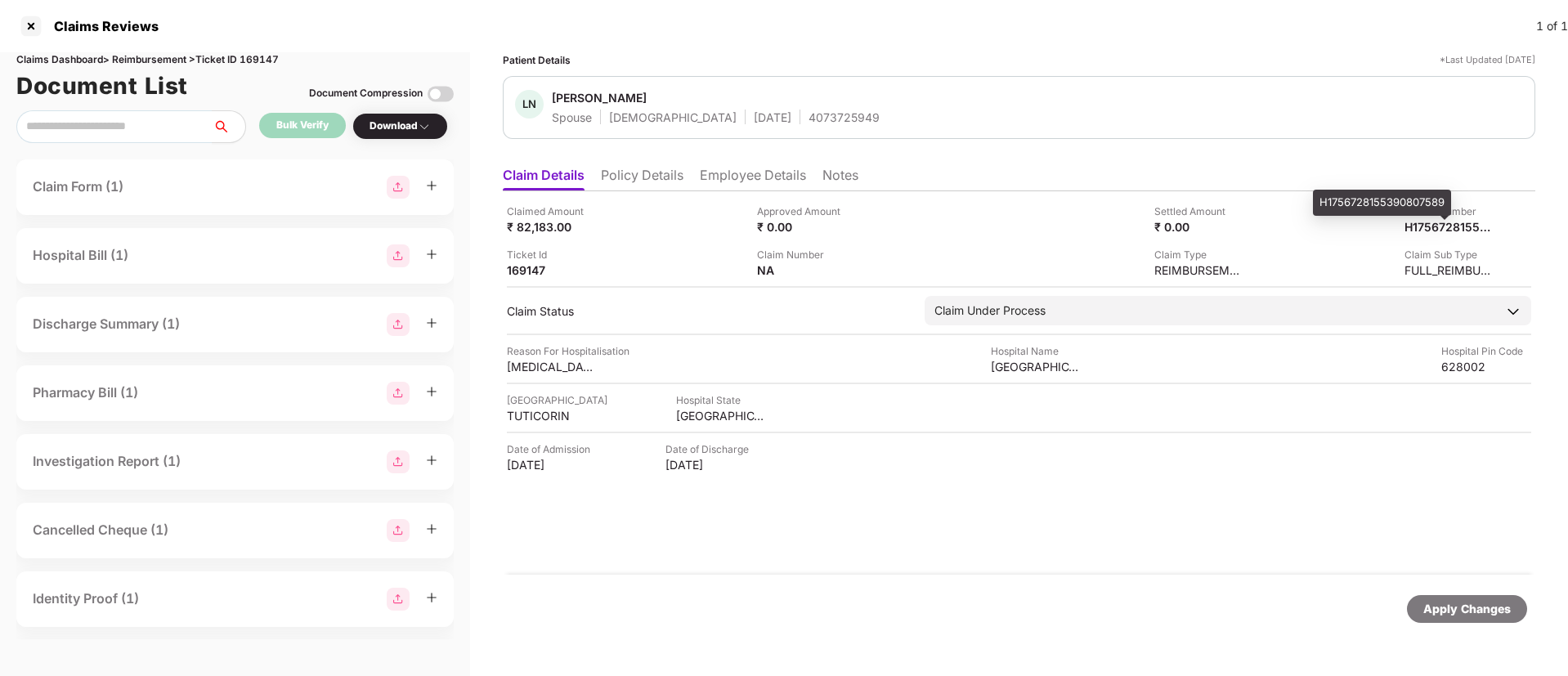
click at [1429, 201] on div "H1756728155390807589" at bounding box center [1382, 203] width 138 height 27
click at [1427, 201] on div "H1756728155390807589" at bounding box center [1382, 203] width 138 height 27
click at [25, 32] on div at bounding box center [31, 27] width 27 height 27
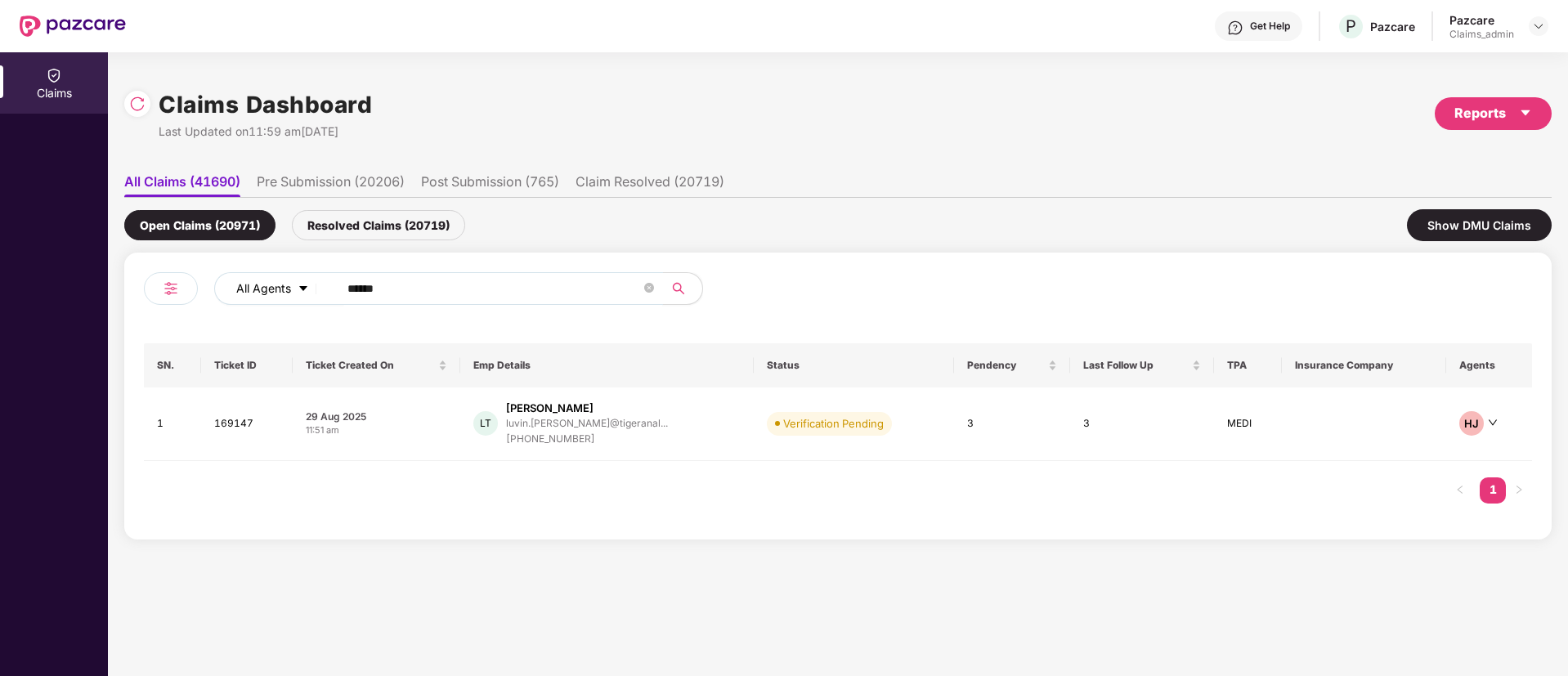
drag, startPoint x: 416, startPoint y: 283, endPoint x: 244, endPoint y: 284, distance: 172.0
click at [244, 284] on div "All Agents ******" at bounding box center [630, 288] width 833 height 32
paste input "text"
type input "******"
click at [612, 433] on div "+917827450992" at bounding box center [580, 439] width 127 height 15
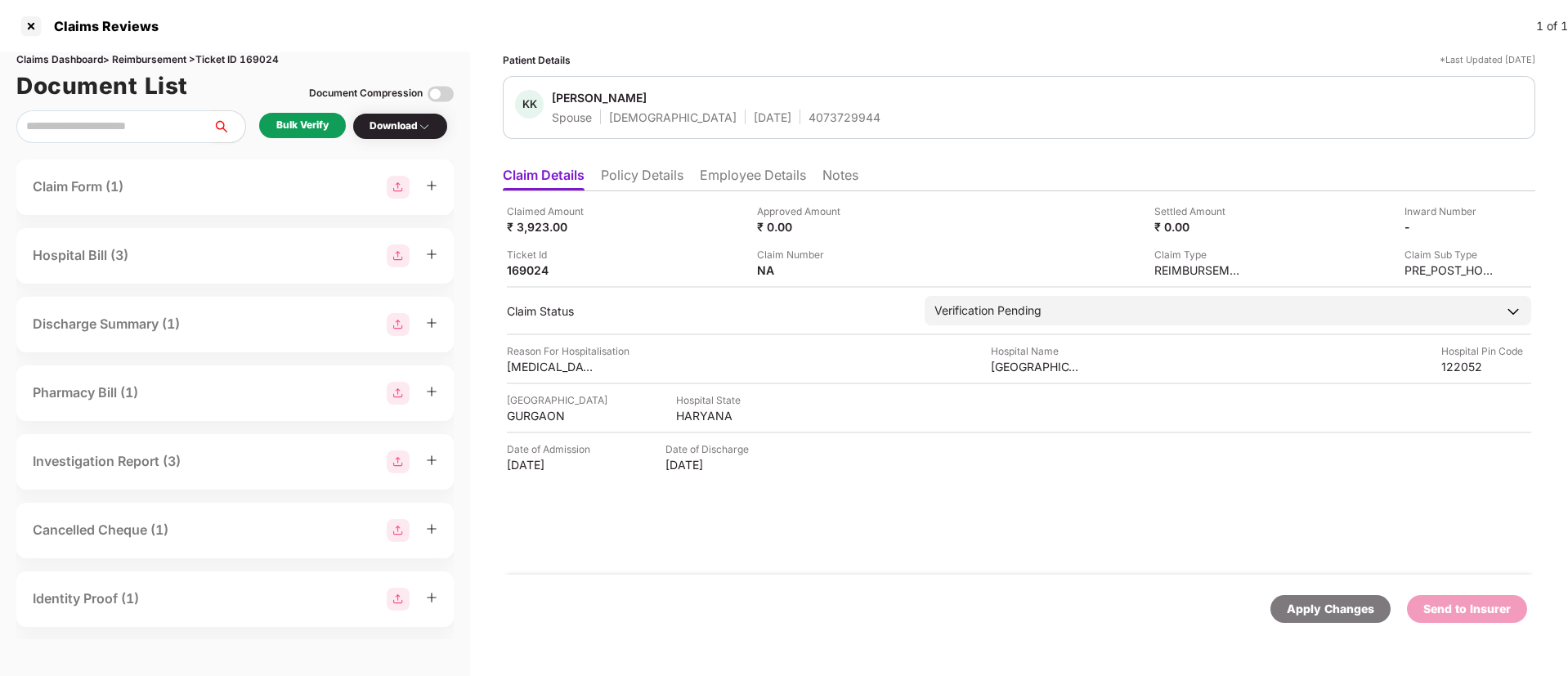
click at [287, 126] on div "Bulk Verify" at bounding box center [302, 126] width 52 height 15
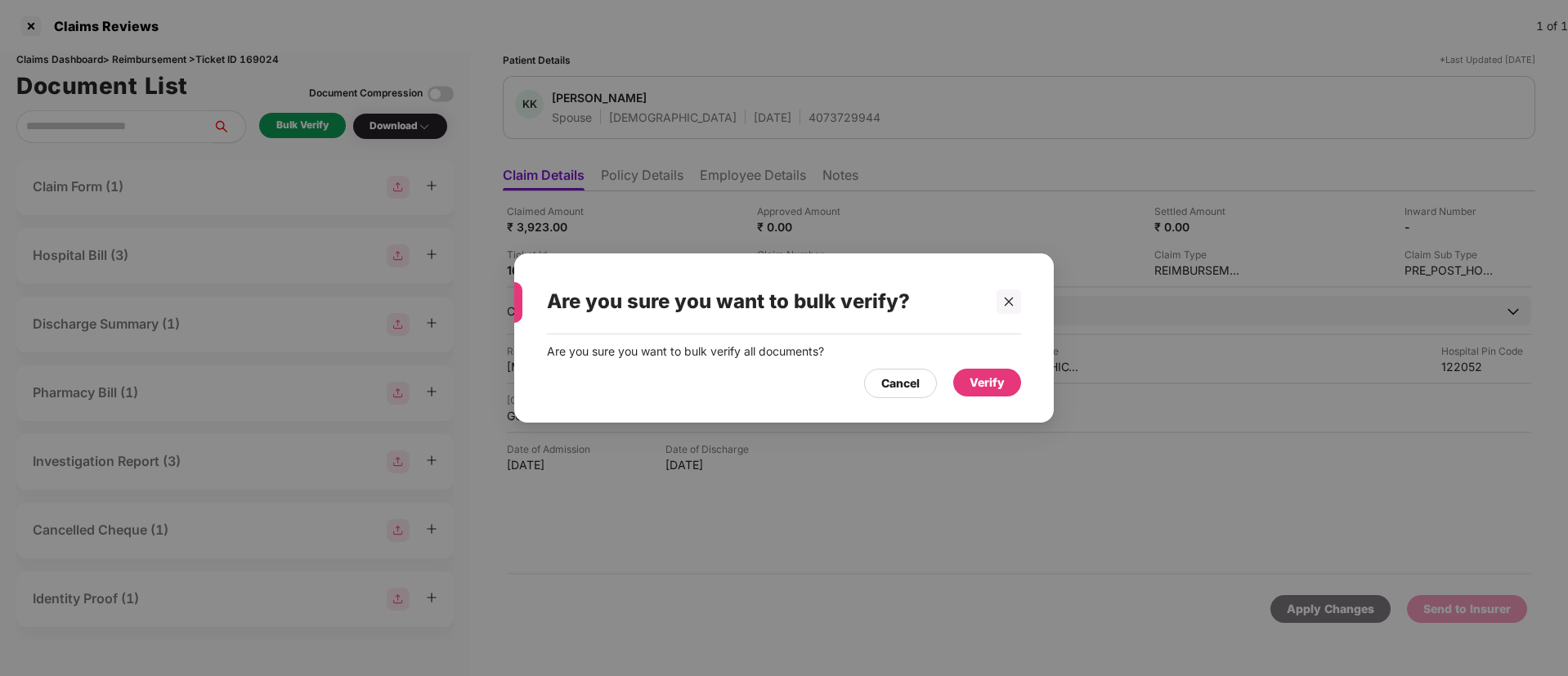
click at [989, 383] on div "Verify" at bounding box center [987, 382] width 35 height 18
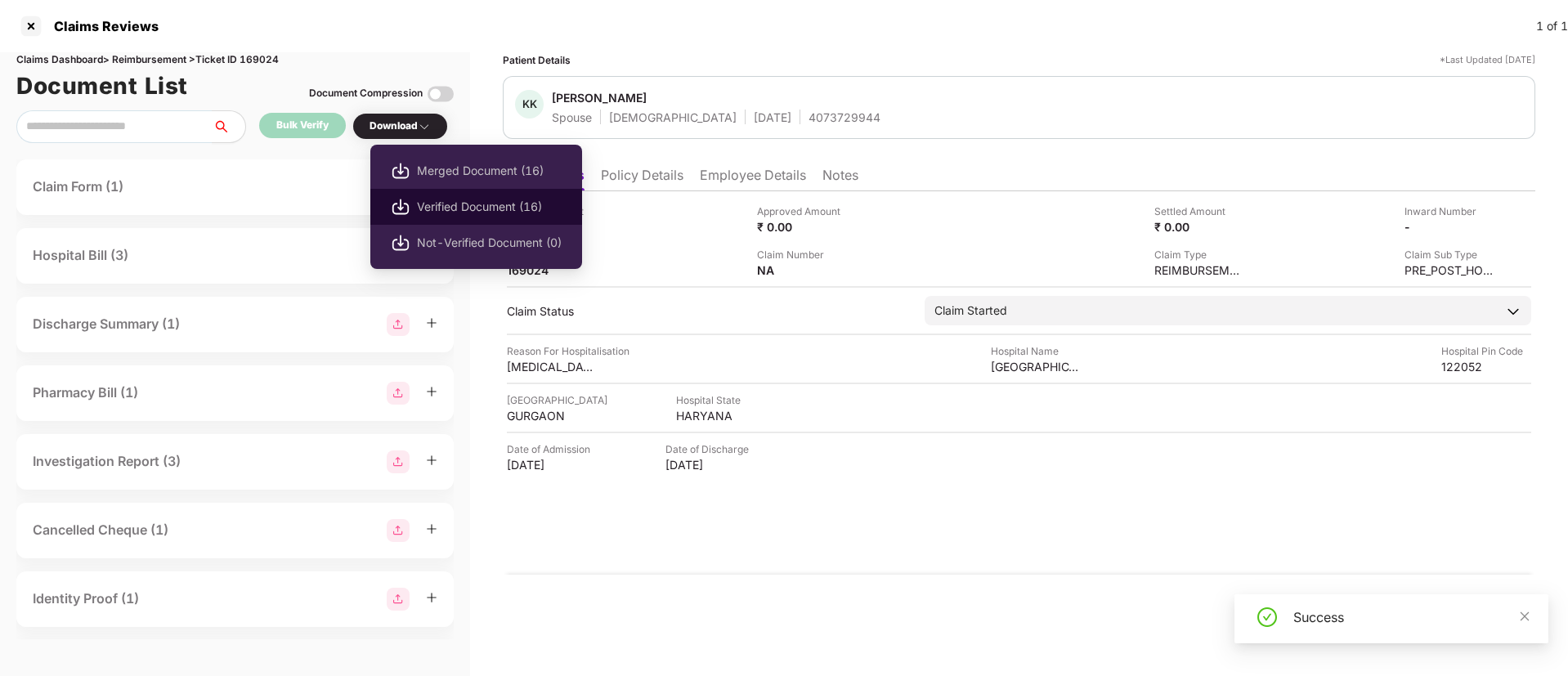
click at [470, 206] on span "Verified Document (16)" at bounding box center [490, 206] width 145 height 18
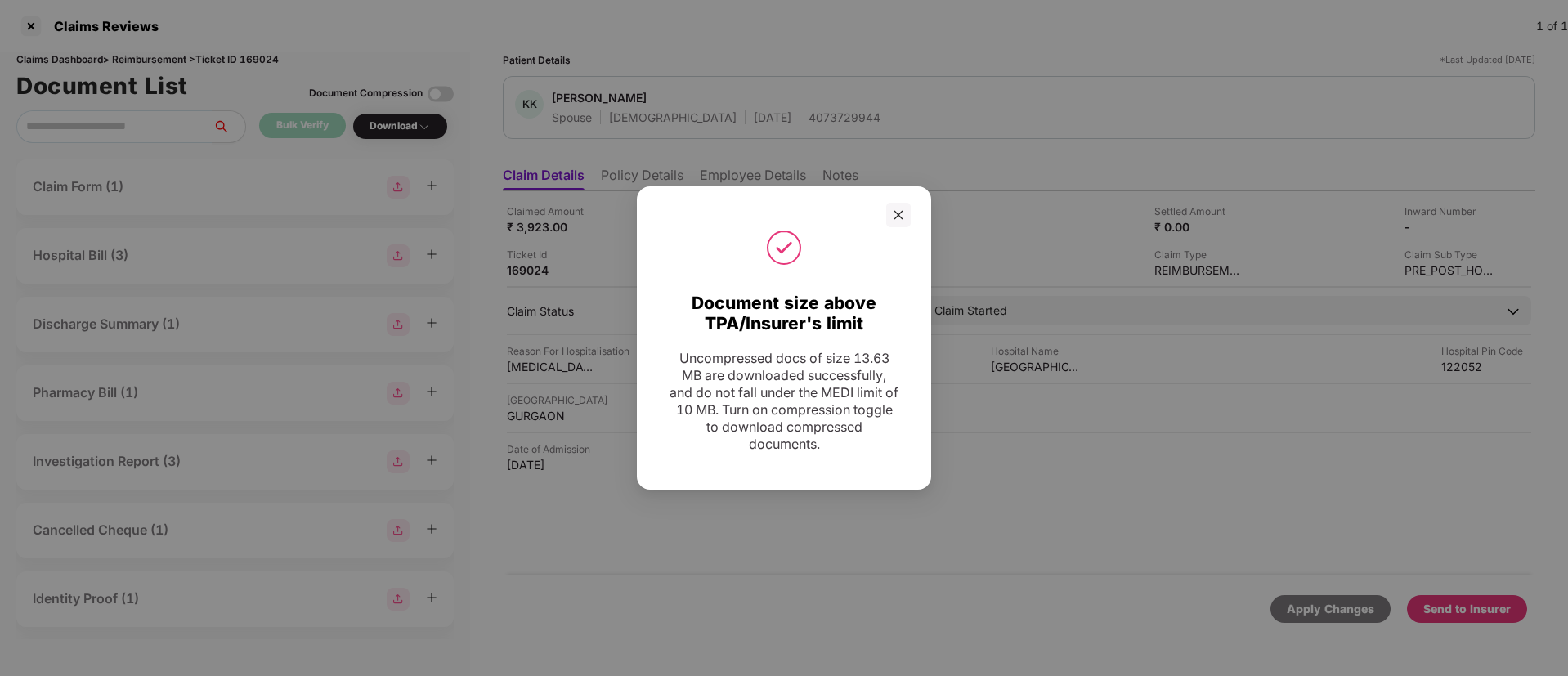
click at [799, 543] on div "Document size above TPA/Insurer's limit Uncompressed docs of size 13.63 MB are …" at bounding box center [784, 338] width 1568 height 676
click at [901, 214] on icon "close" at bounding box center [899, 215] width 11 height 11
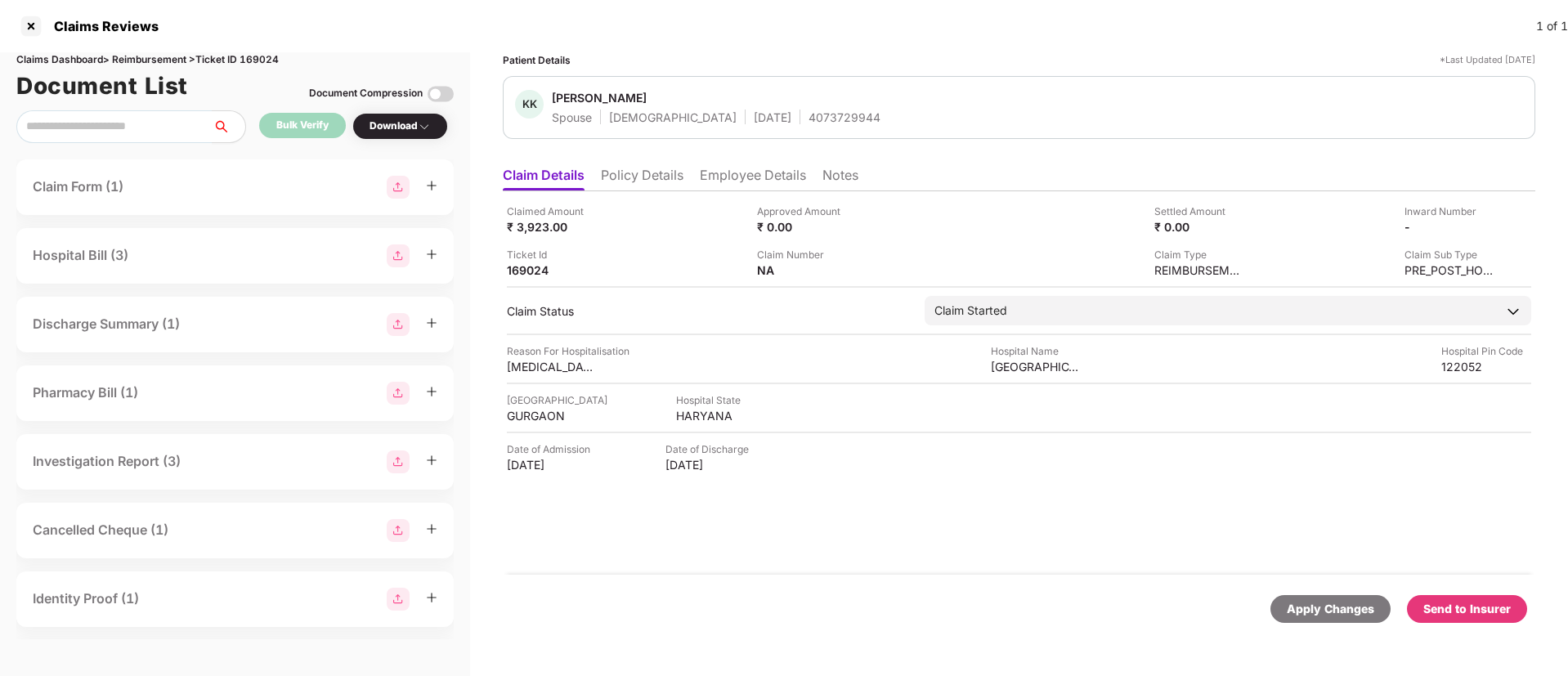
click at [1444, 615] on div "Send to Insurer" at bounding box center [1467, 608] width 87 height 18
click at [757, 177] on li "Employee Details" at bounding box center [753, 178] width 106 height 24
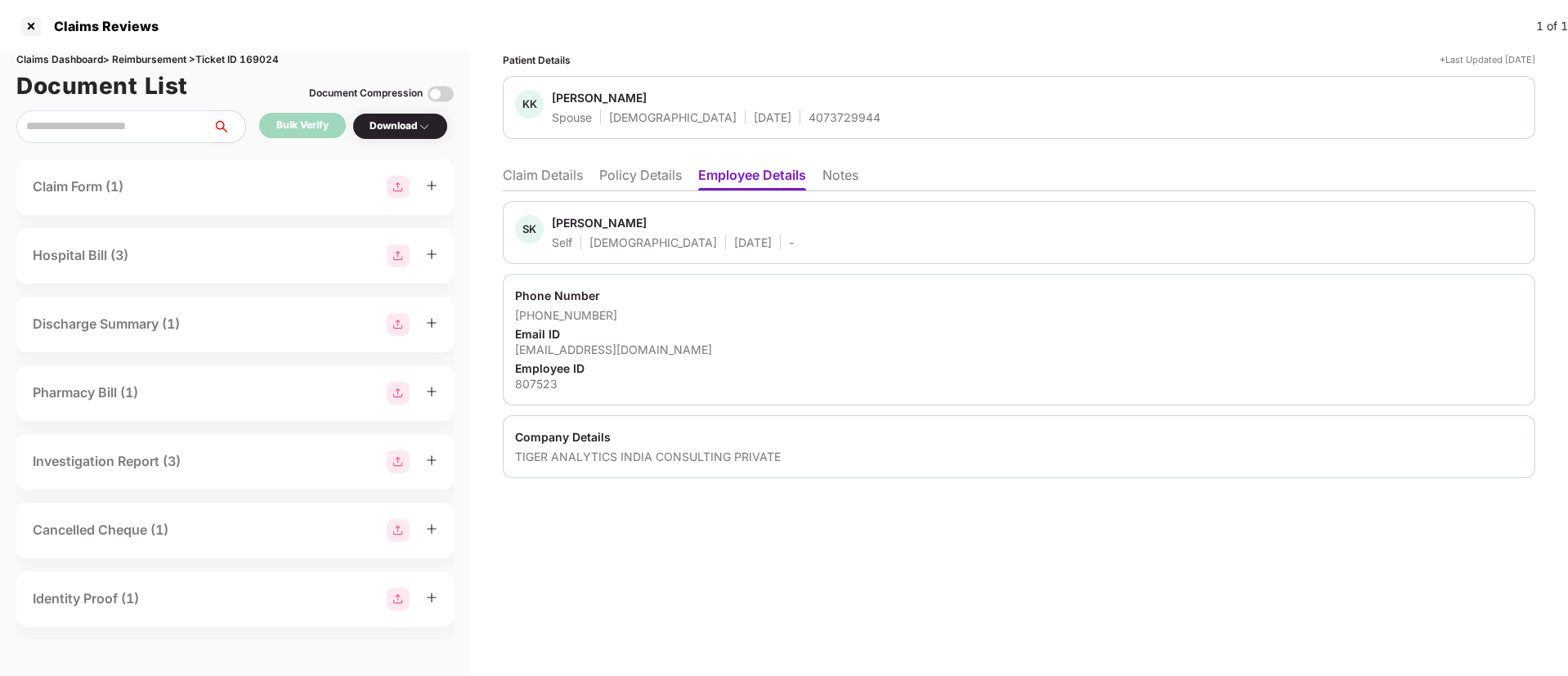
click at [581, 224] on div "Sandeep Kumar" at bounding box center [599, 222] width 95 height 15
click at [547, 176] on li "Claim Details" at bounding box center [543, 178] width 80 height 24
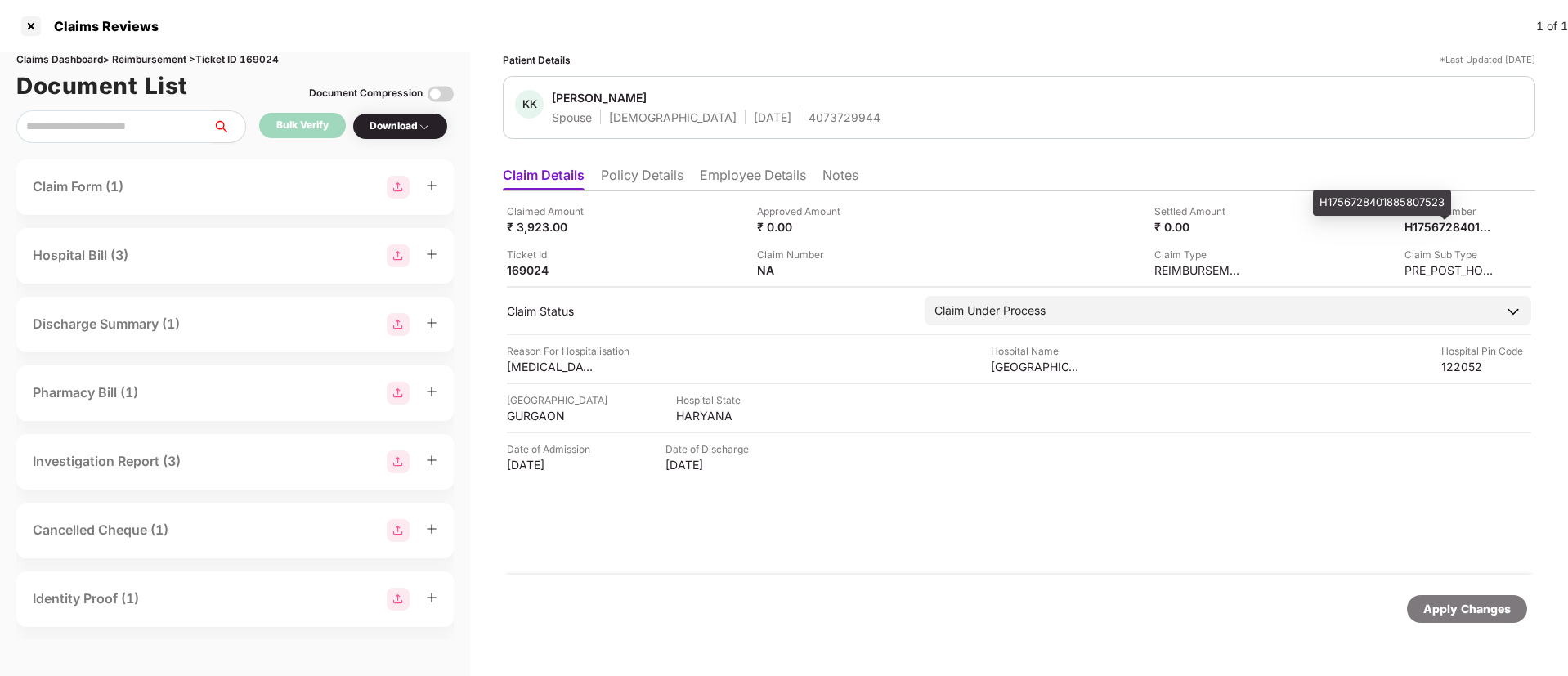
click at [1406, 200] on div "H1756728401885807523" at bounding box center [1382, 203] width 138 height 27
click at [735, 166] on li "Employee Details" at bounding box center [753, 178] width 106 height 24
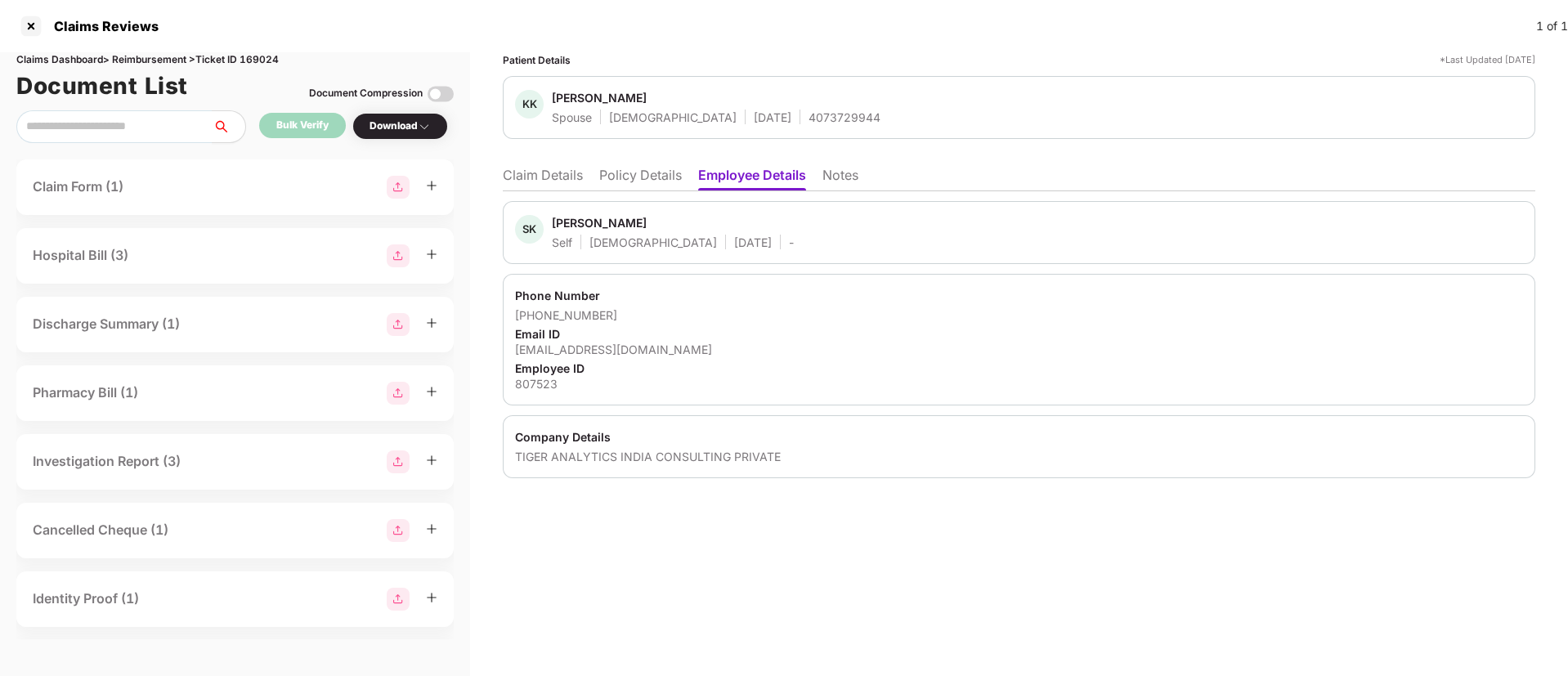
click at [571, 176] on li "Claim Details" at bounding box center [543, 178] width 80 height 24
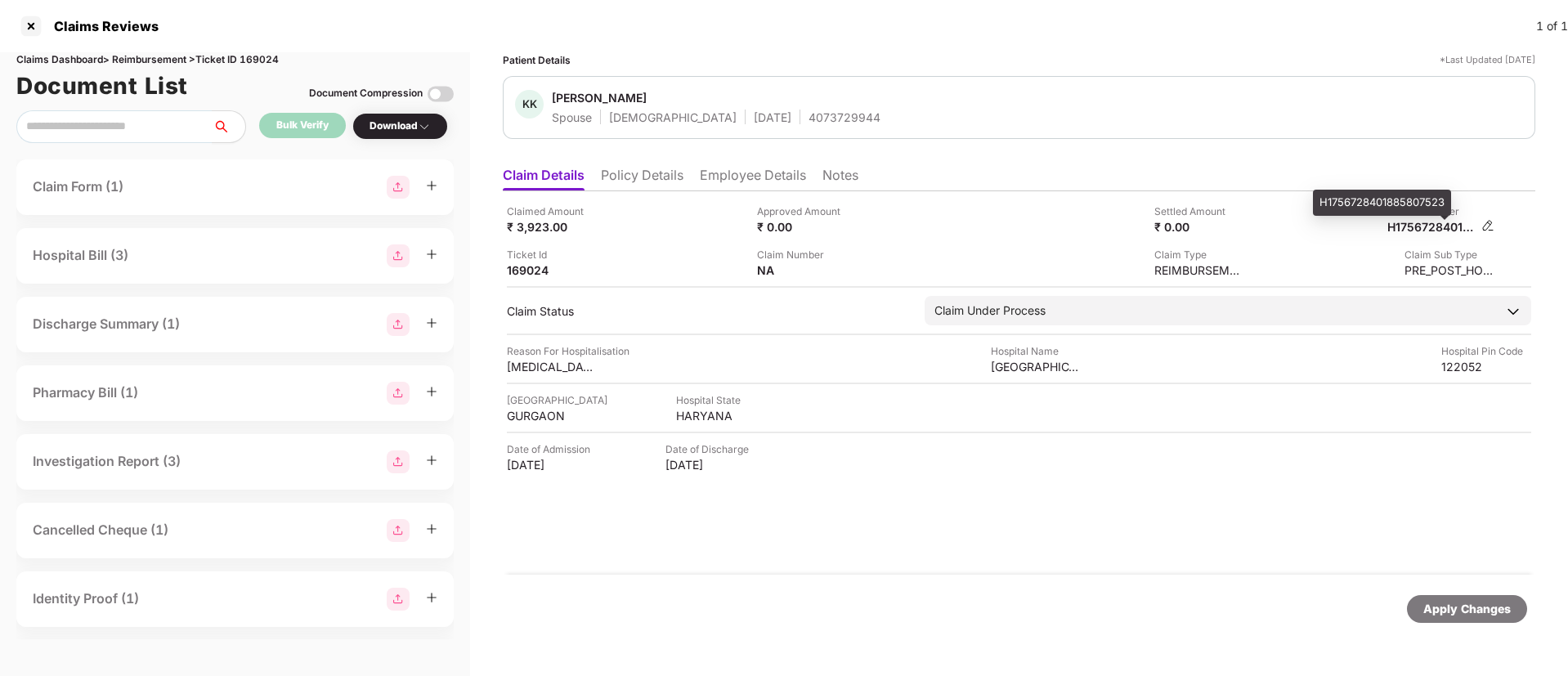
click at [1444, 224] on div "H1756728401885807523" at bounding box center [1432, 226] width 90 height 15
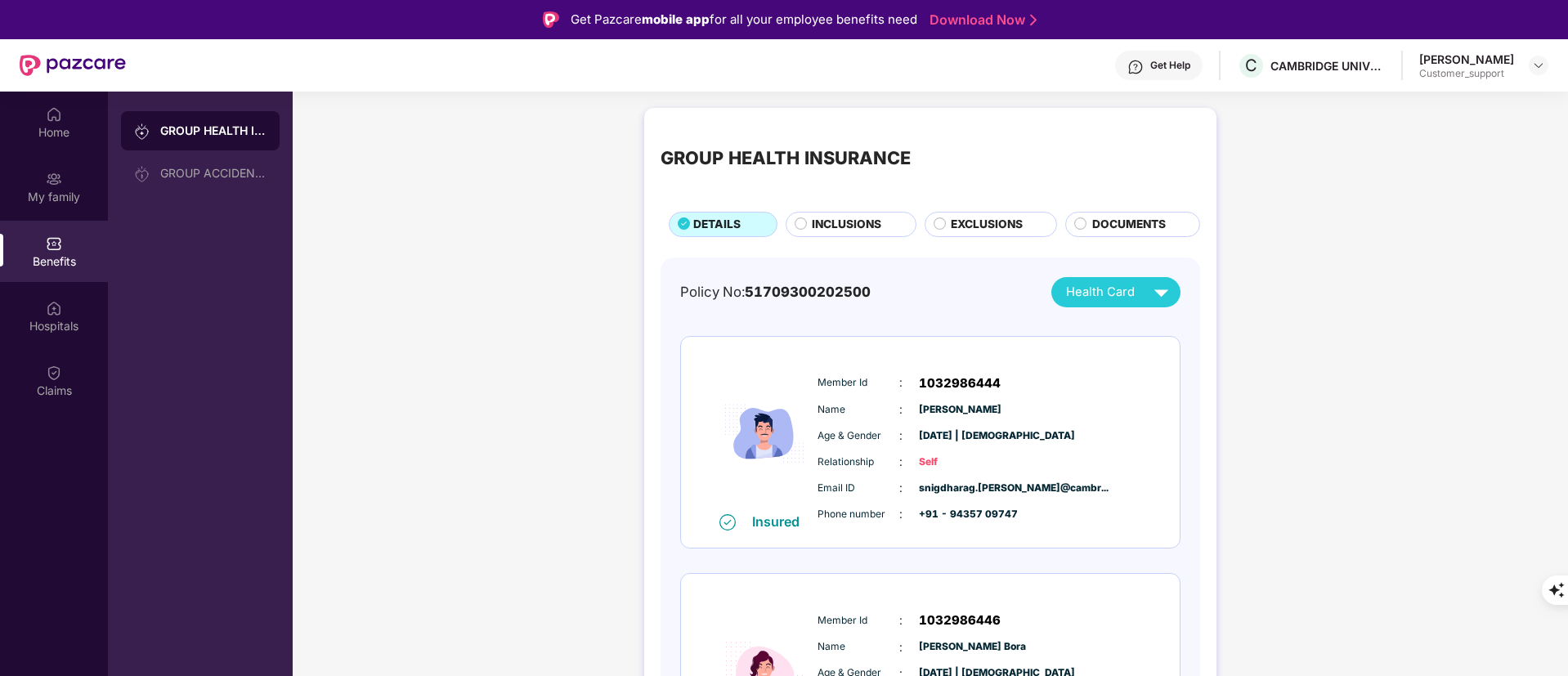
scroll to position [91, 0]
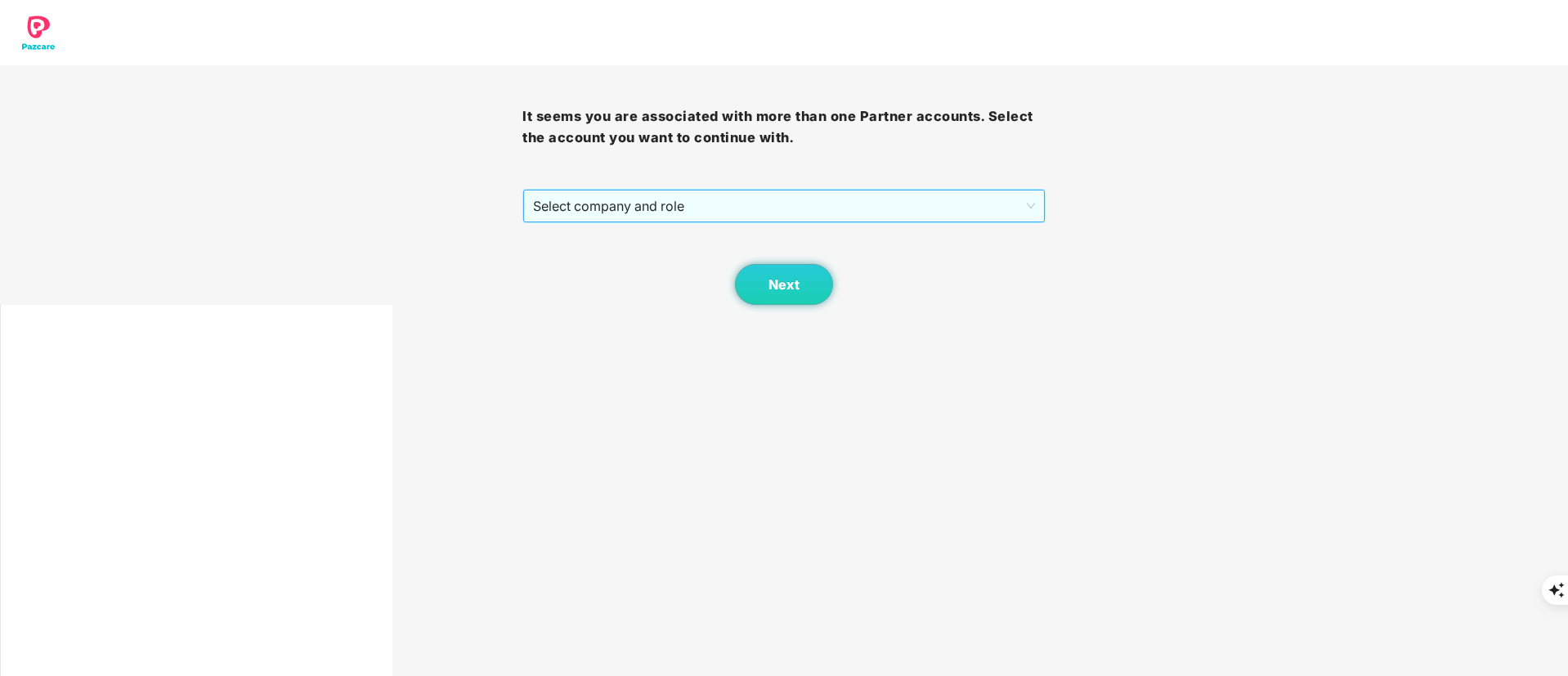
click at [745, 204] on span "Select company and role" at bounding box center [784, 205] width 501 height 31
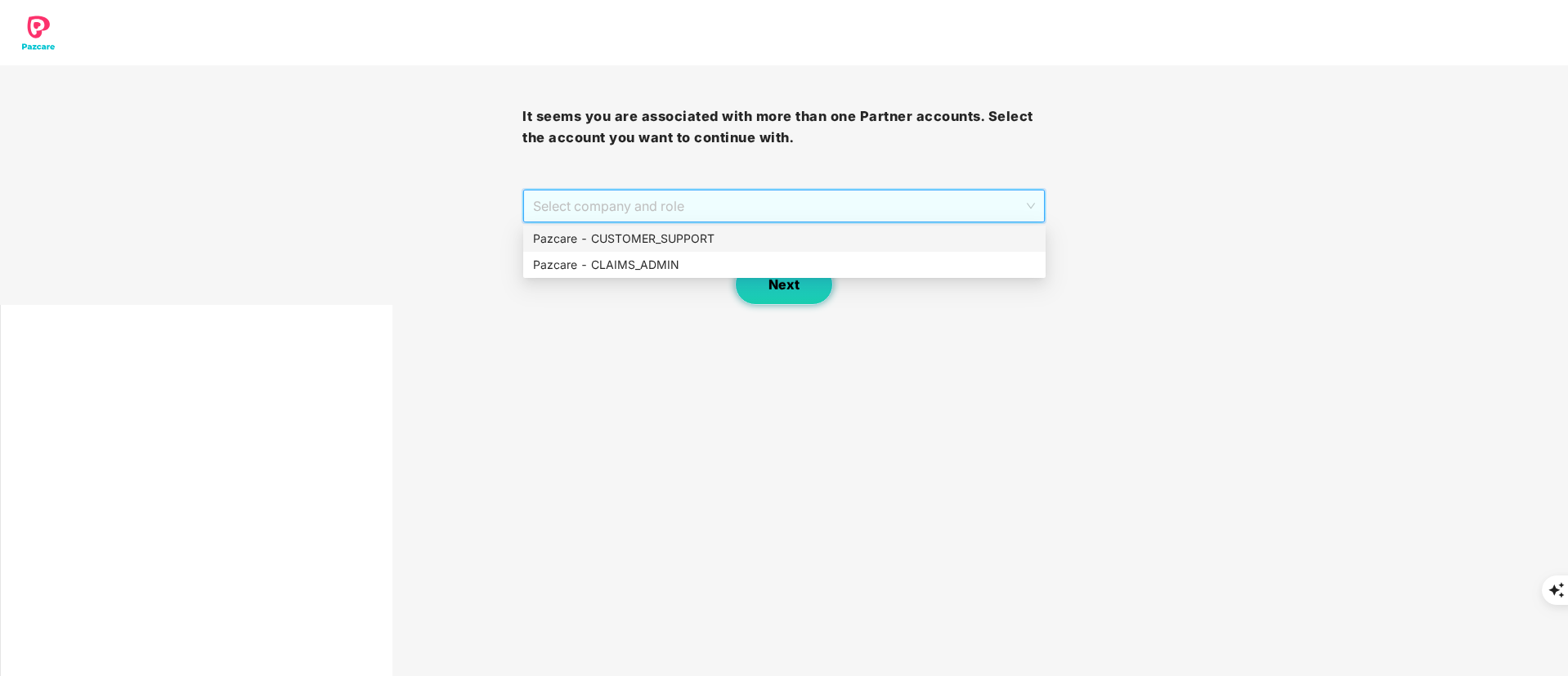
drag, startPoint x: 675, startPoint y: 236, endPoint x: 793, endPoint y: 281, distance: 126.3
click at [676, 233] on div "Pazcare - CUSTOMER_SUPPORT" at bounding box center [784, 239] width 503 height 18
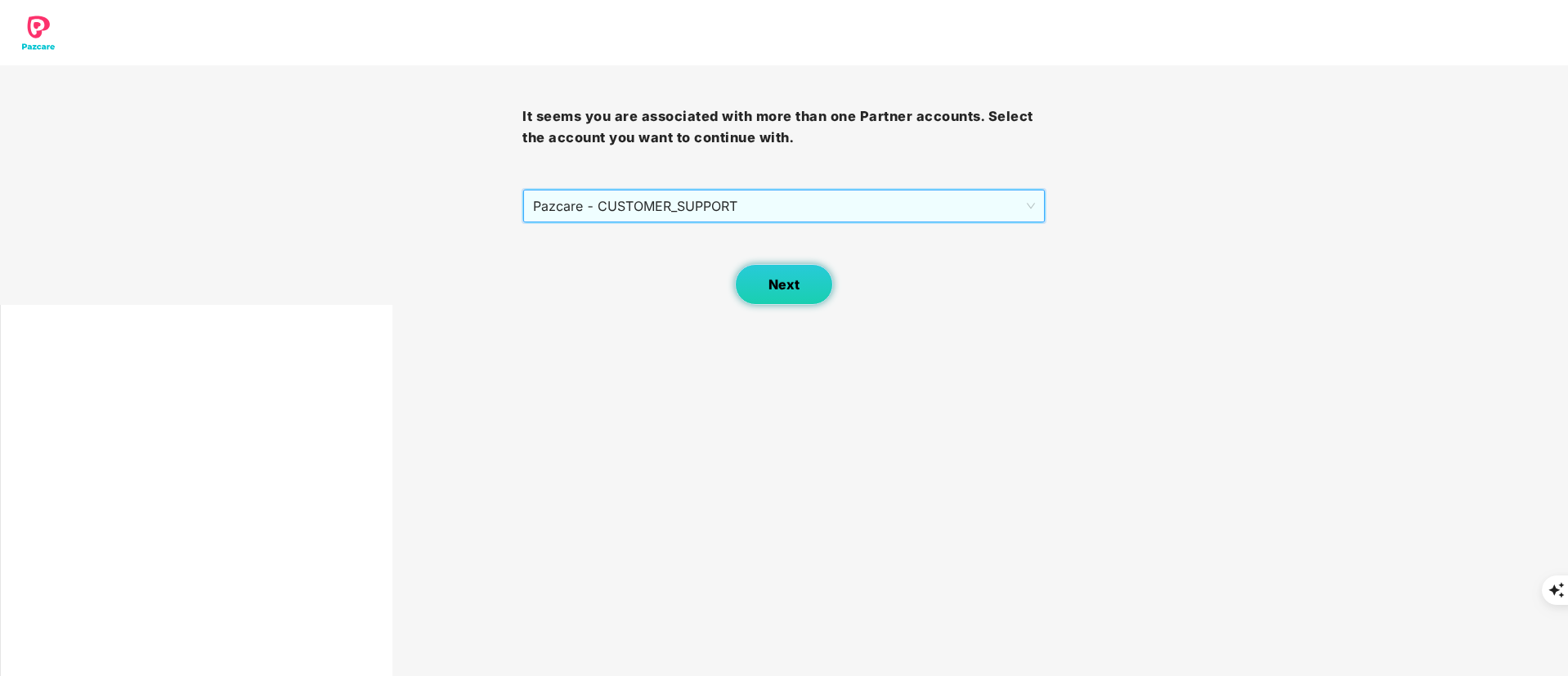
click at [801, 295] on button "Next" at bounding box center [784, 284] width 98 height 41
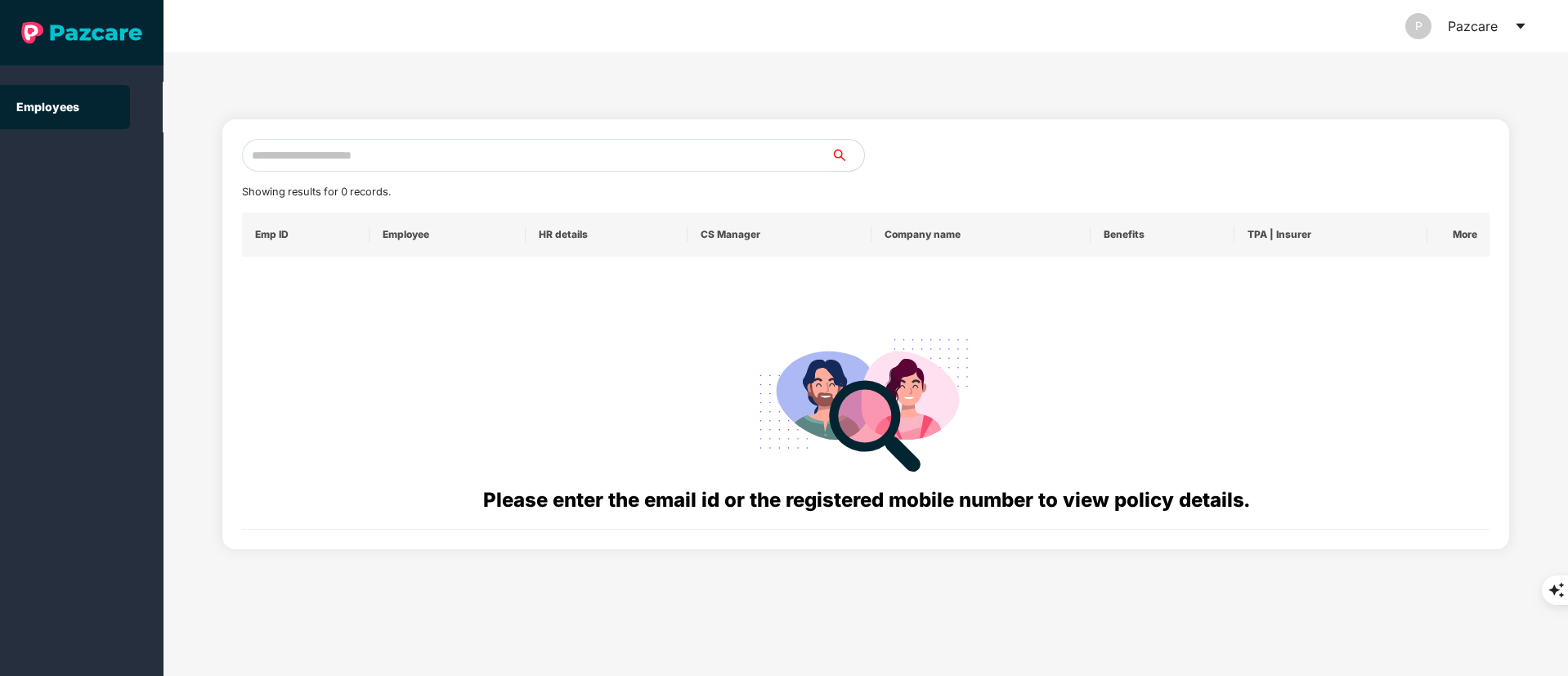
click at [324, 155] on input "text" at bounding box center [537, 155] width 590 height 32
paste input "**********"
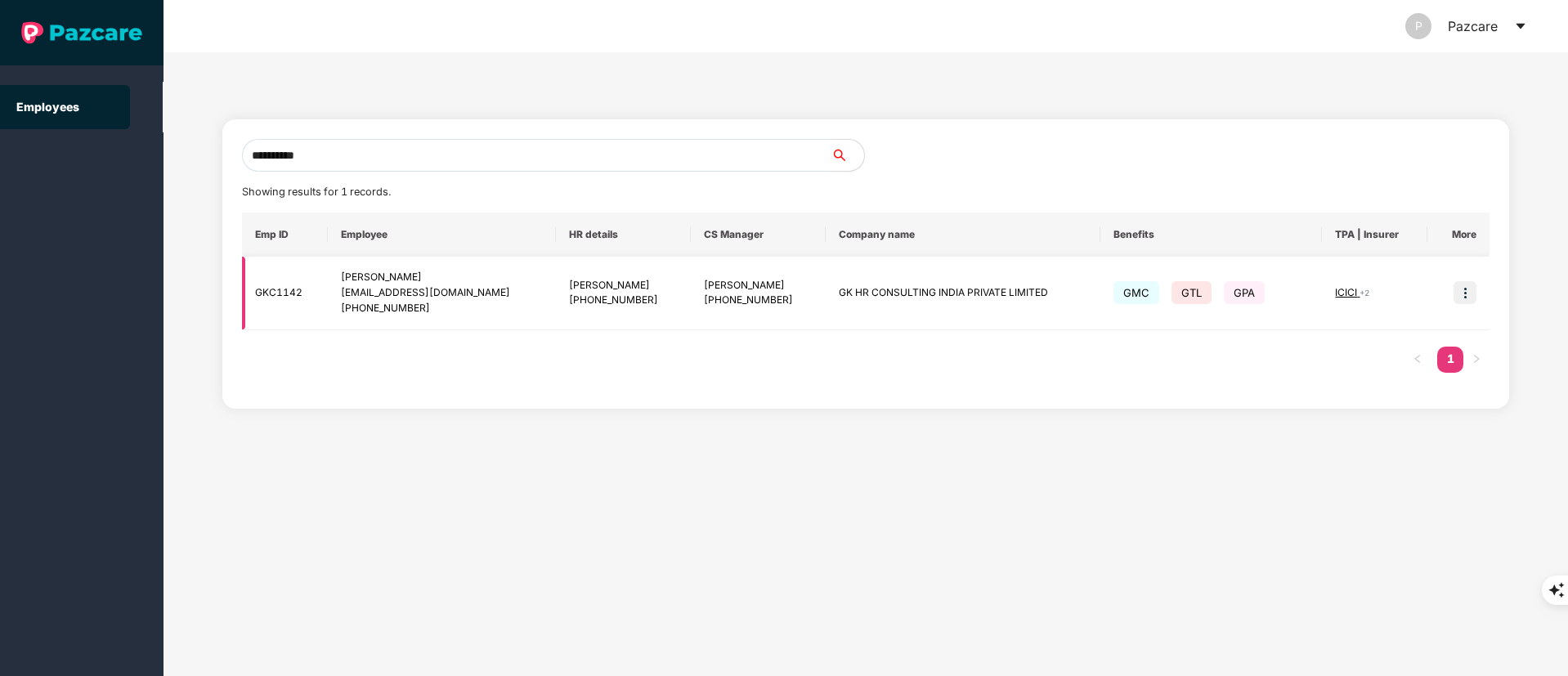
type input "**********"
click at [1467, 296] on img at bounding box center [1465, 293] width 23 height 23
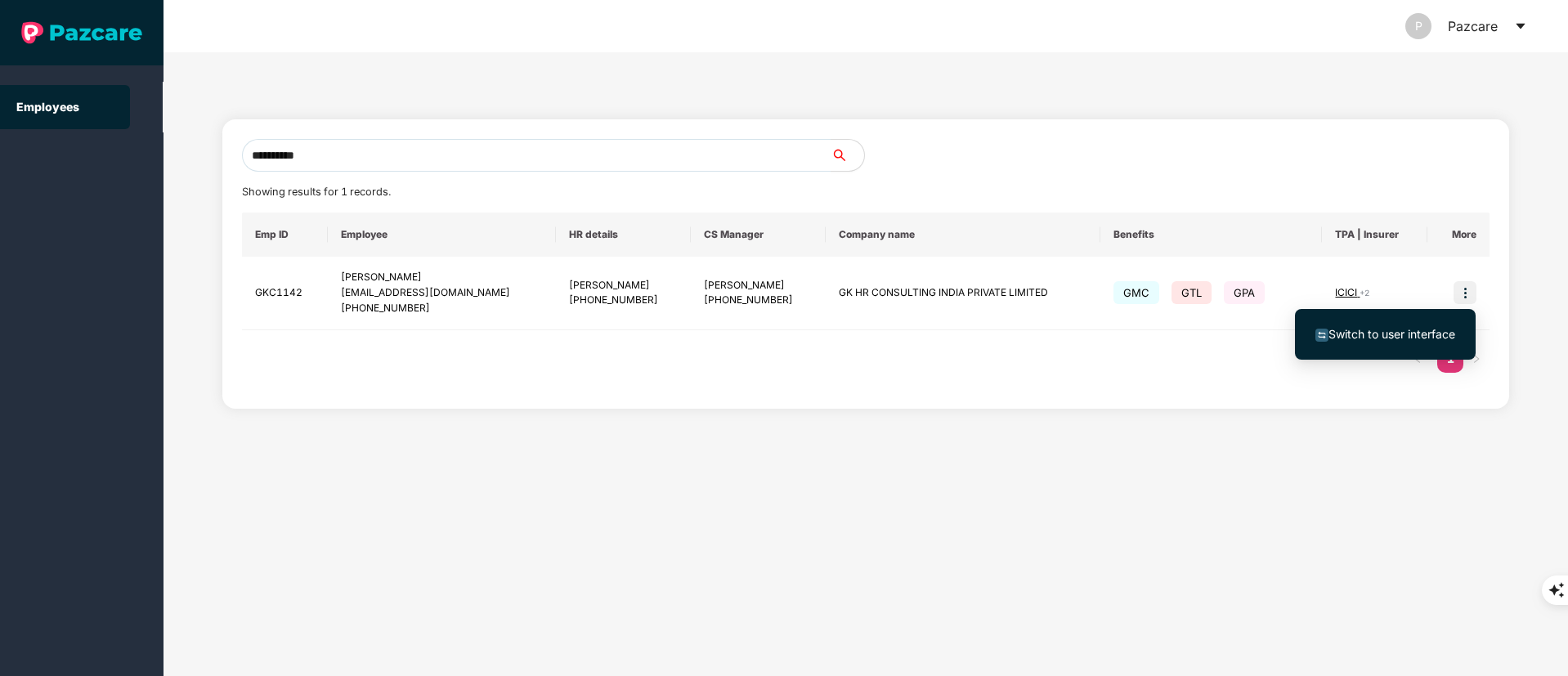
click at [1342, 339] on span "Switch to user interface" at bounding box center [1391, 334] width 126 height 14
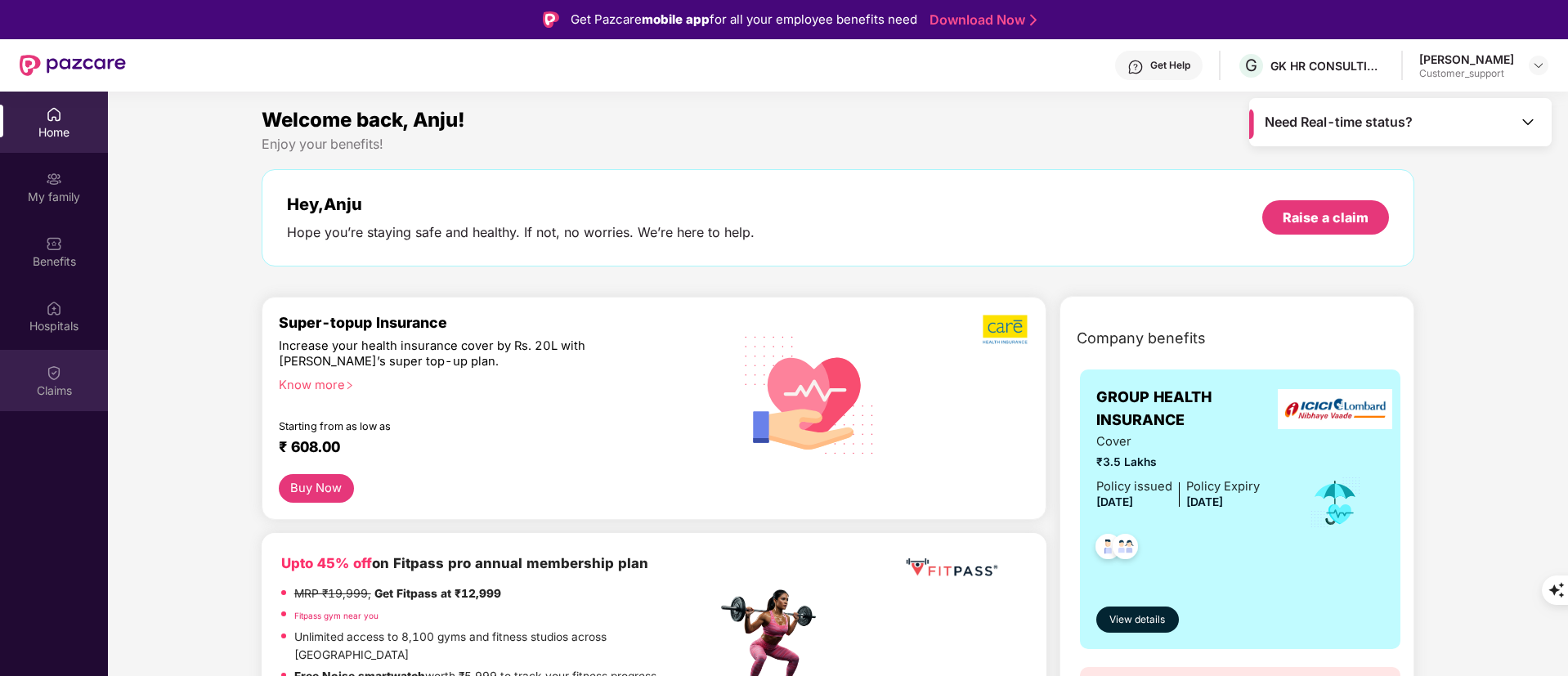
click at [68, 390] on div "Claims" at bounding box center [54, 390] width 108 height 16
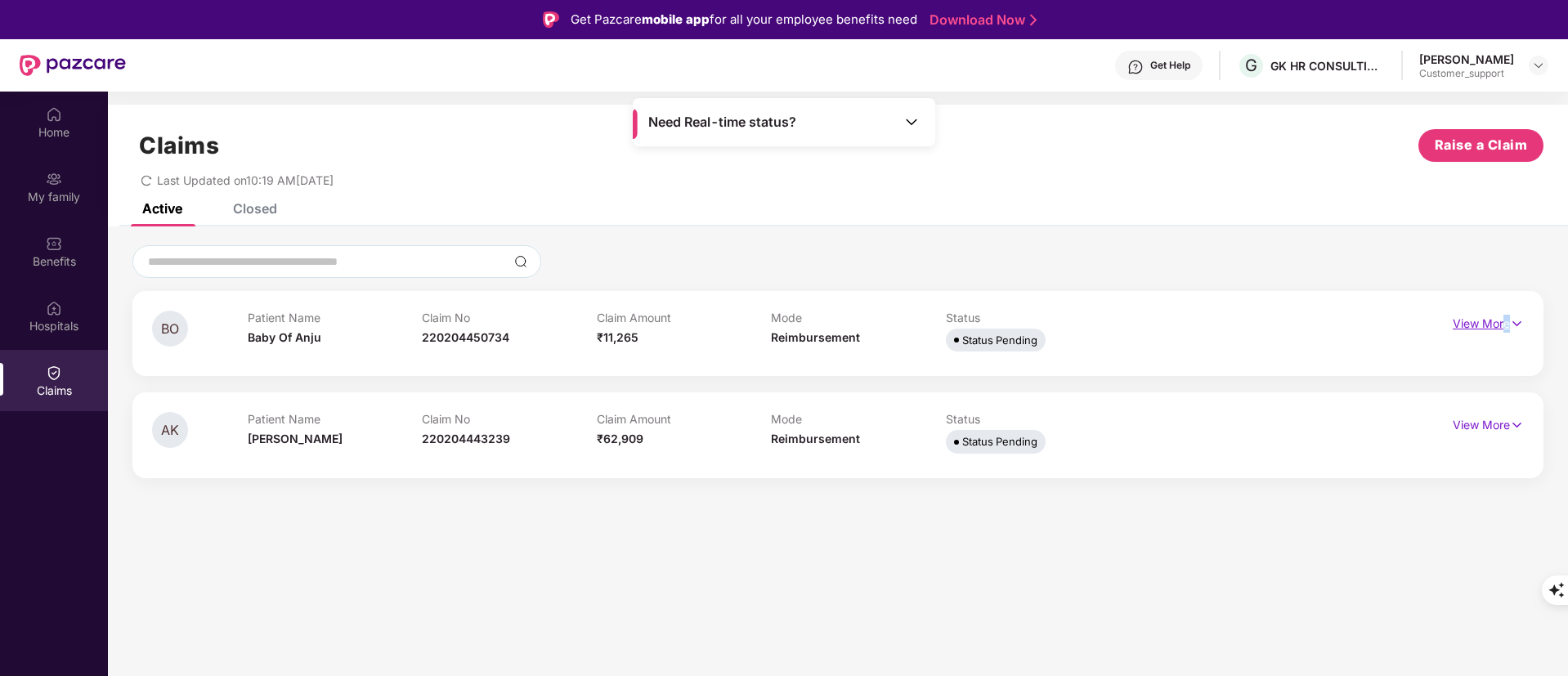
click at [1509, 316] on p "View More" at bounding box center [1488, 321] width 71 height 22
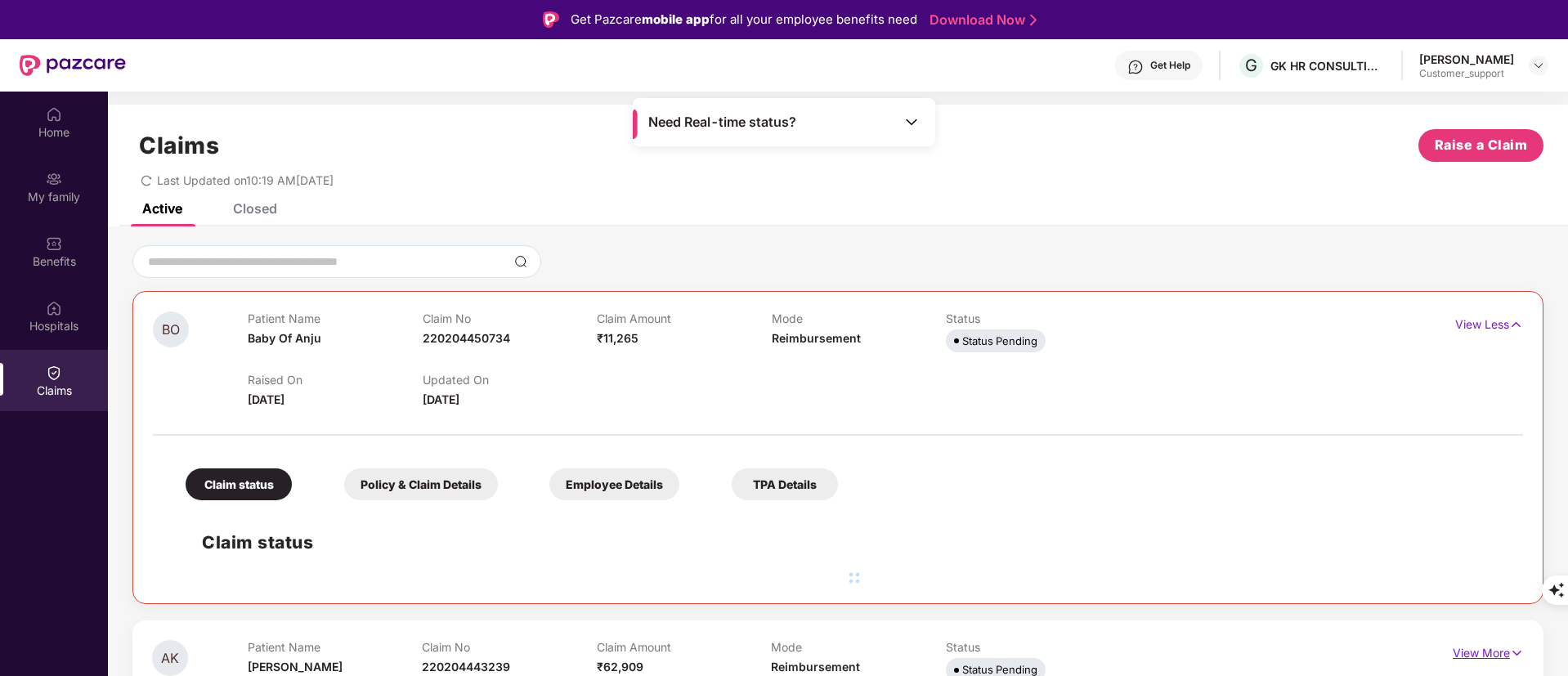
click at [1459, 558] on div "Claim status" at bounding box center [838, 546] width 1338 height 75
click at [1481, 640] on p "View More" at bounding box center [1488, 650] width 71 height 22
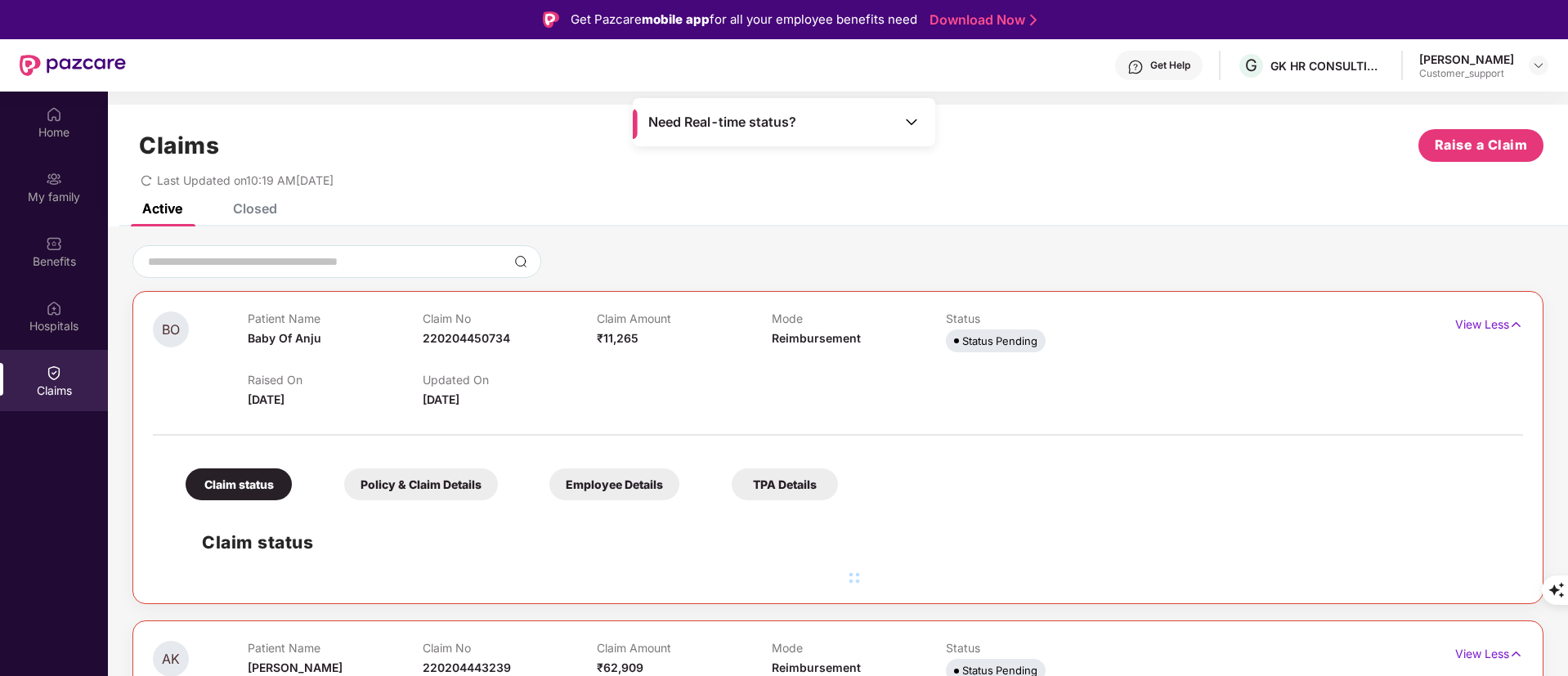
scroll to position [123, 0]
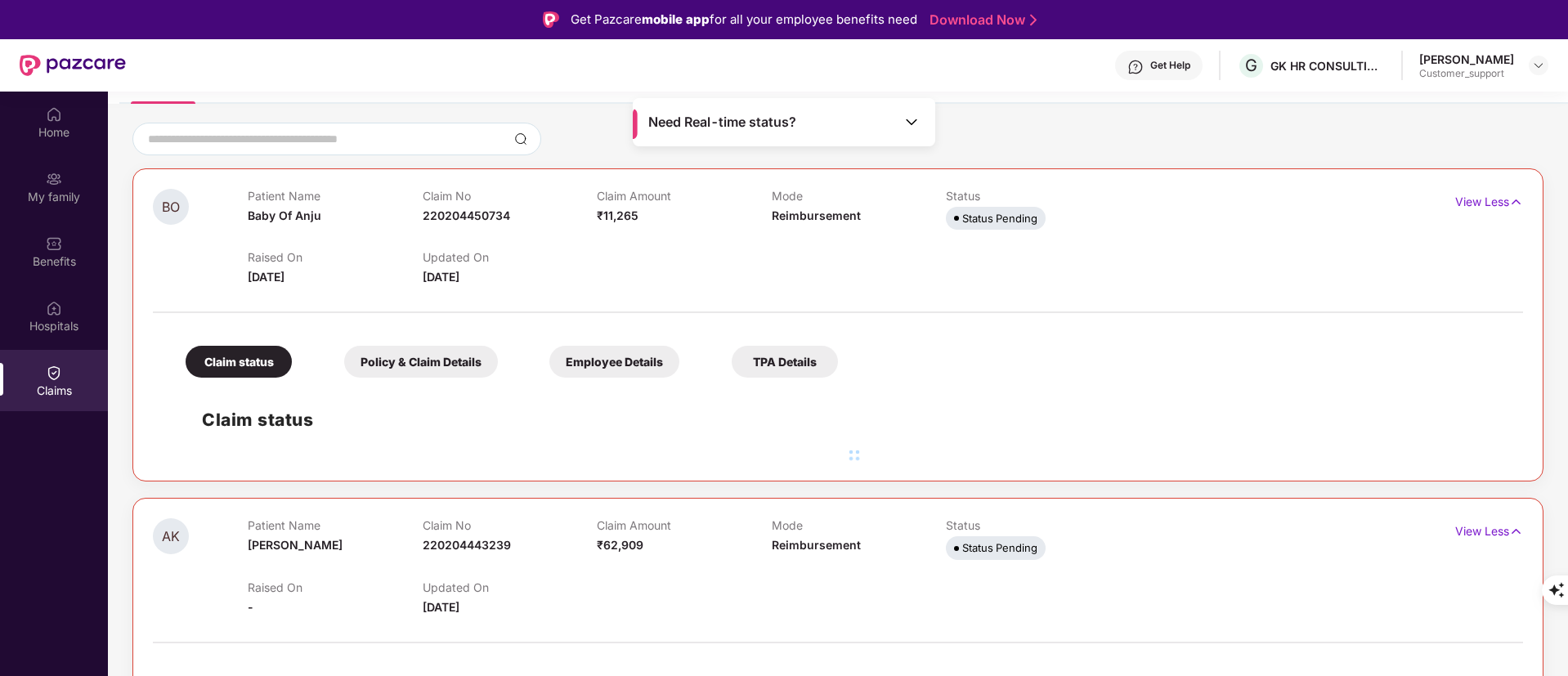
click at [461, 215] on span "220204450734" at bounding box center [467, 215] width 87 height 14
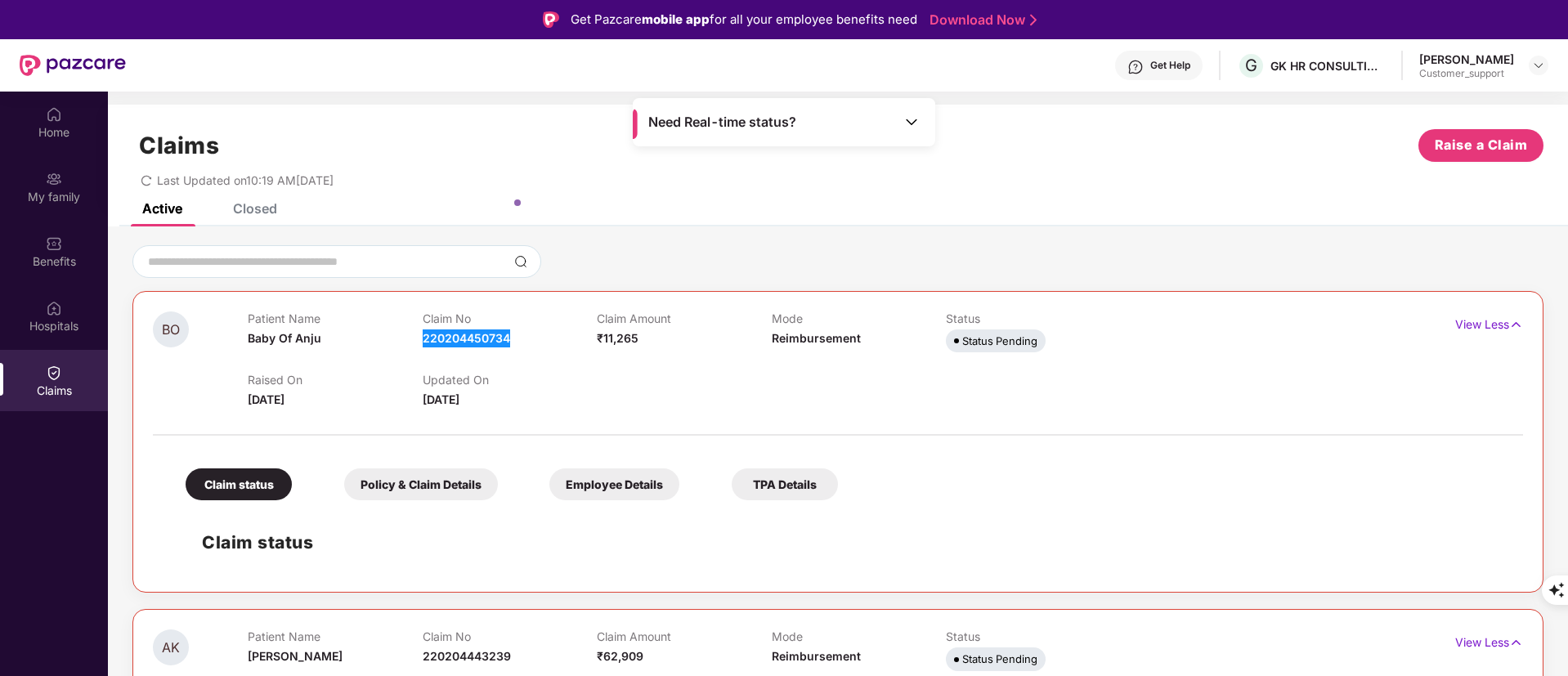
scroll to position [123, 0]
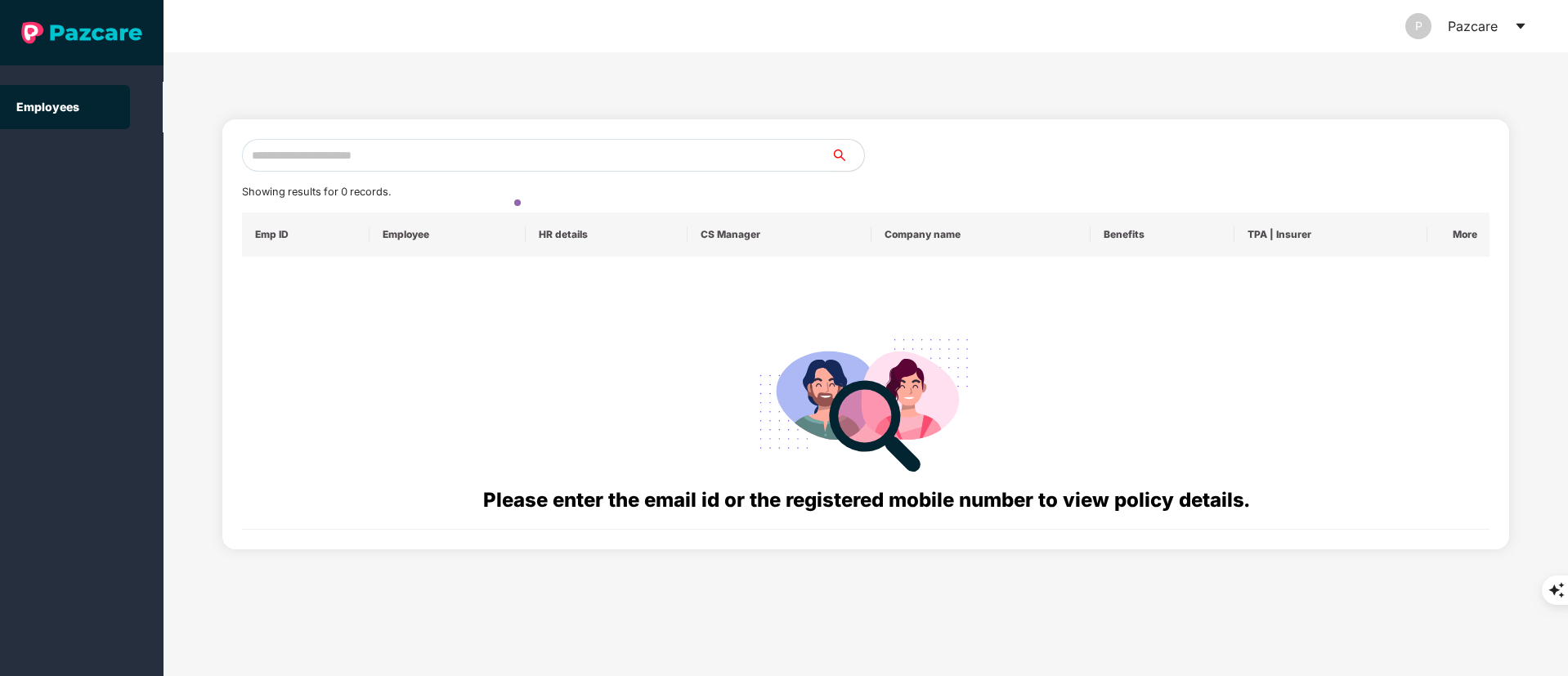
click at [343, 150] on input "text" at bounding box center [537, 155] width 590 height 32
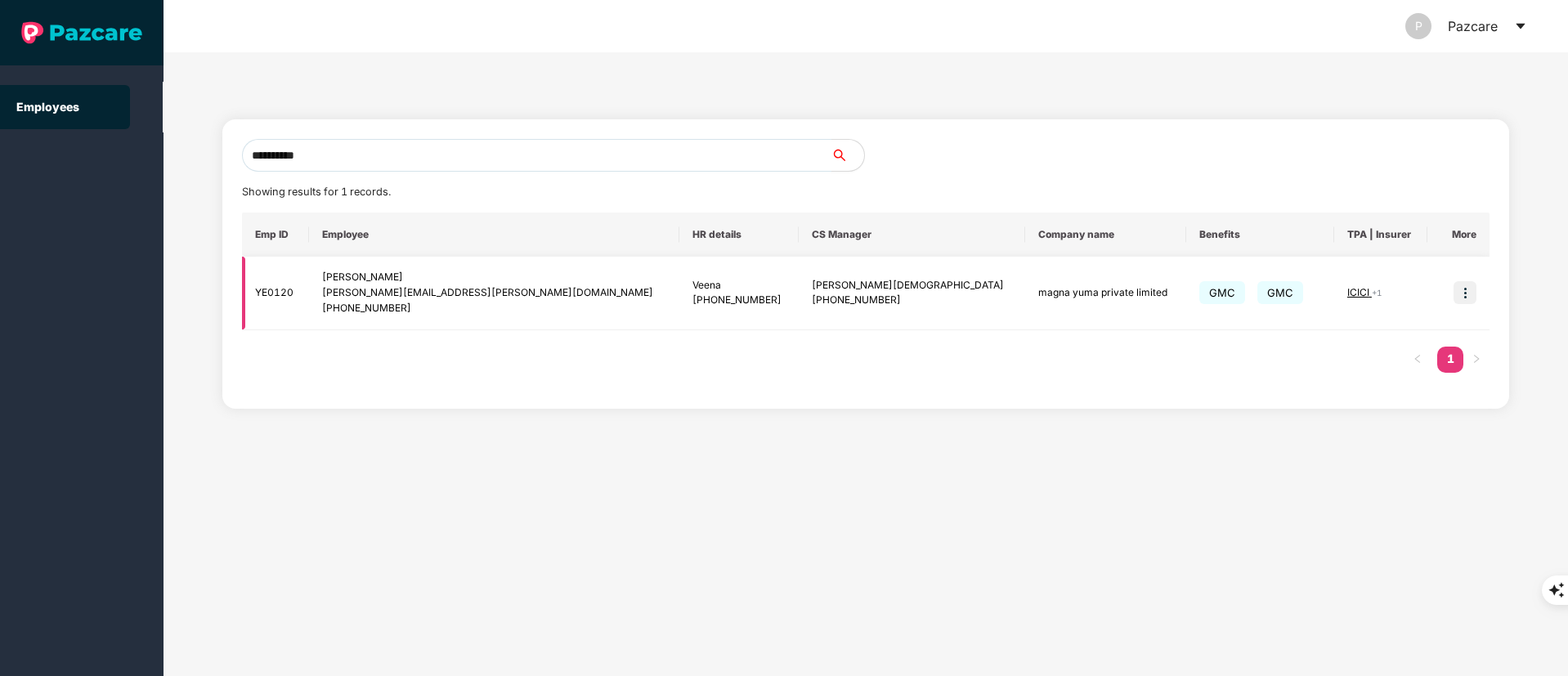
type input "**********"
click at [435, 299] on div "kavya.chittiboyina@yuma.energy" at bounding box center [494, 293] width 344 height 15
click at [1465, 292] on img at bounding box center [1465, 293] width 23 height 23
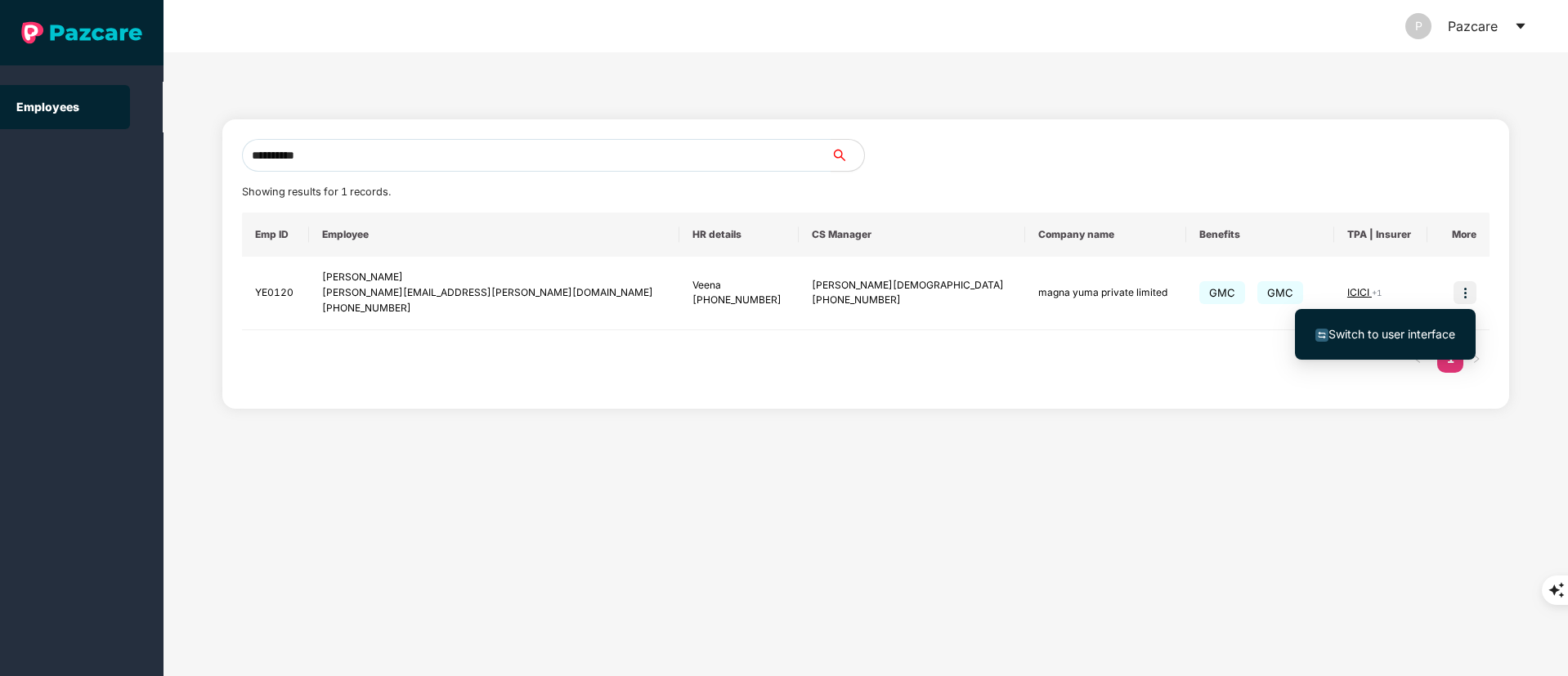
click at [1330, 343] on li "Switch to user interface" at bounding box center [1385, 335] width 181 height 34
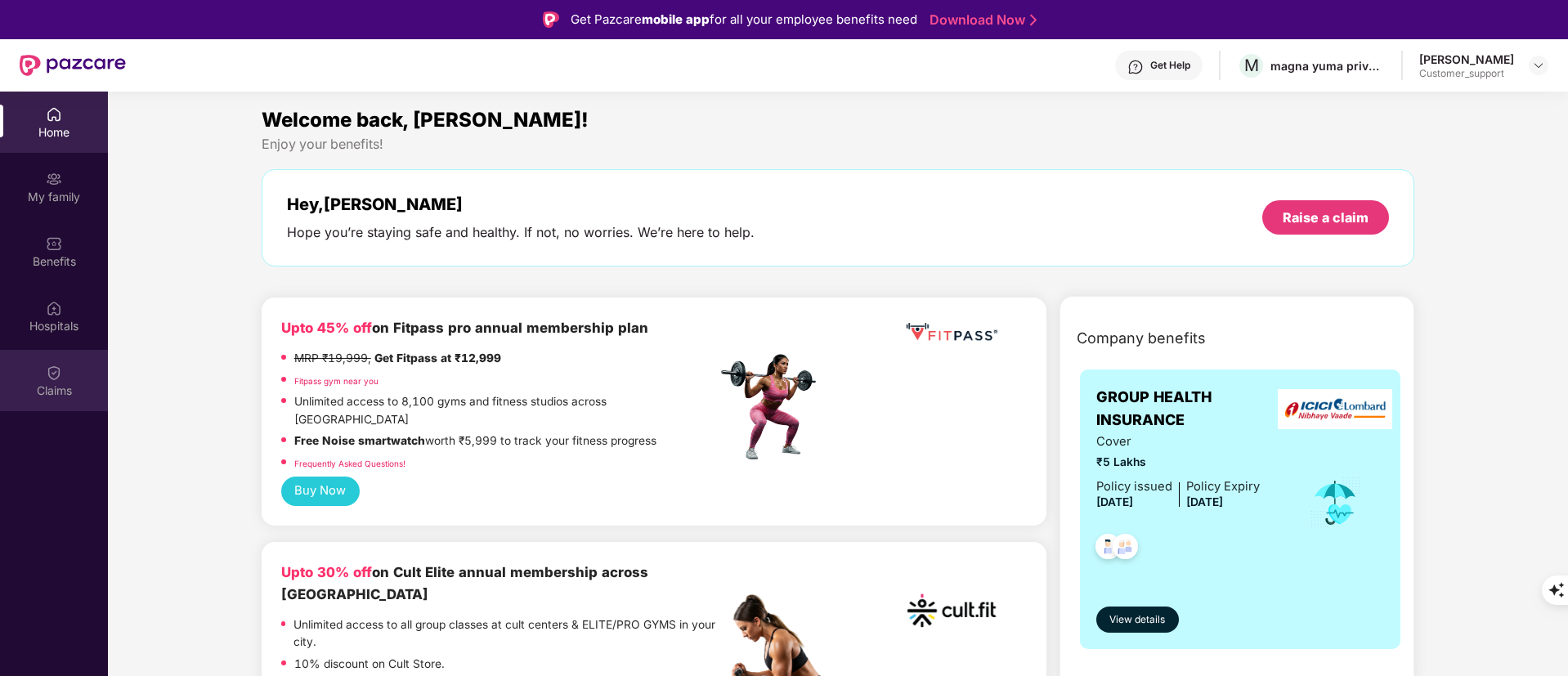
click at [58, 376] on img at bounding box center [53, 373] width 16 height 16
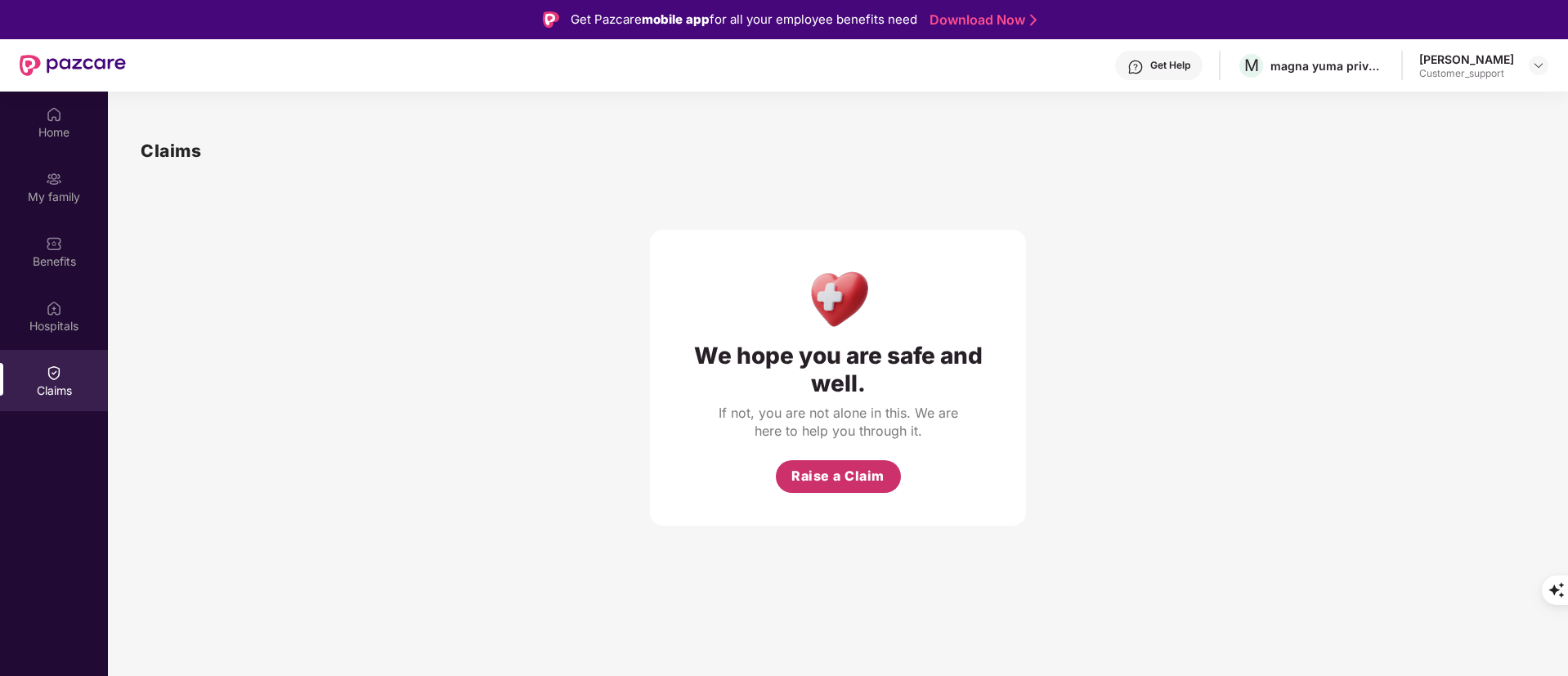
click at [824, 469] on span "Raise a Claim" at bounding box center [838, 475] width 93 height 20
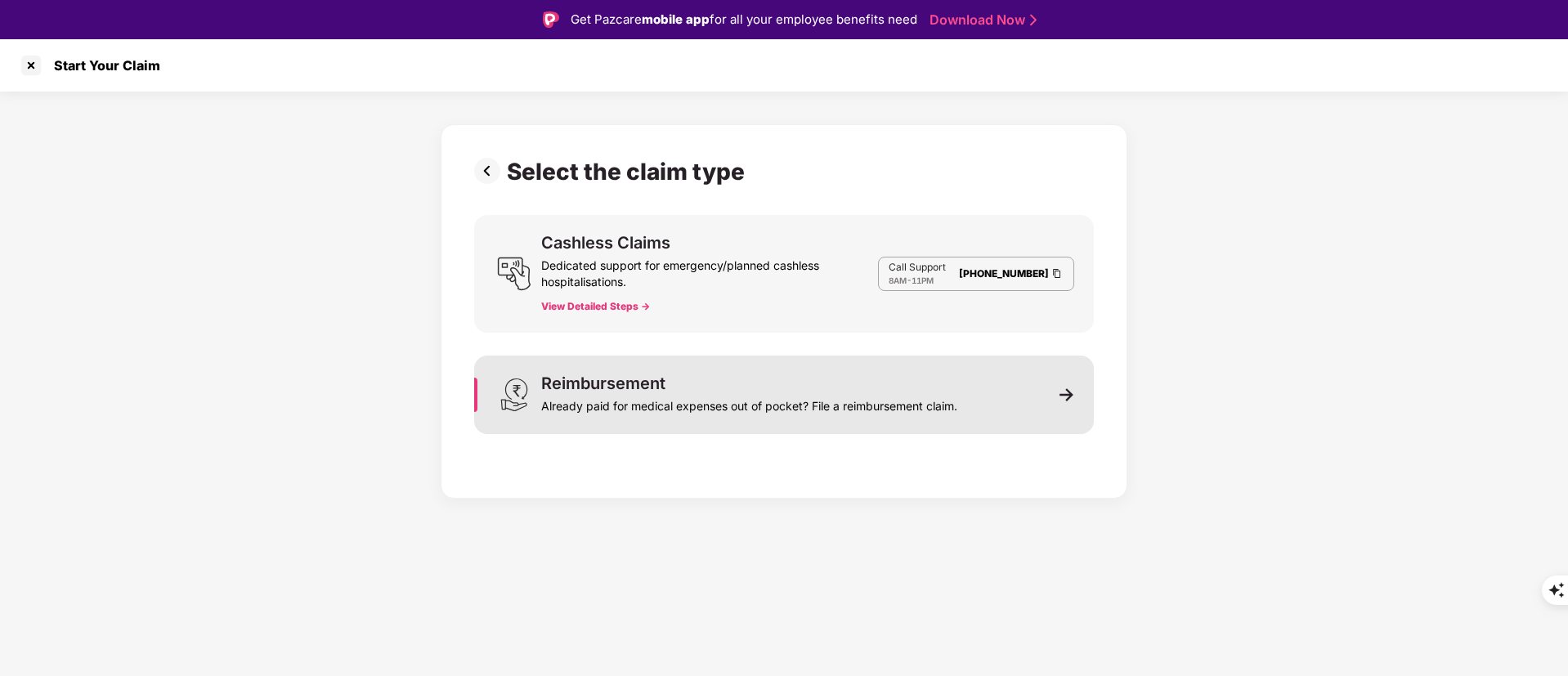
click at [848, 393] on div "Already paid for medical expenses out of pocket? File a reimbursement claim." at bounding box center [749, 403] width 416 height 23
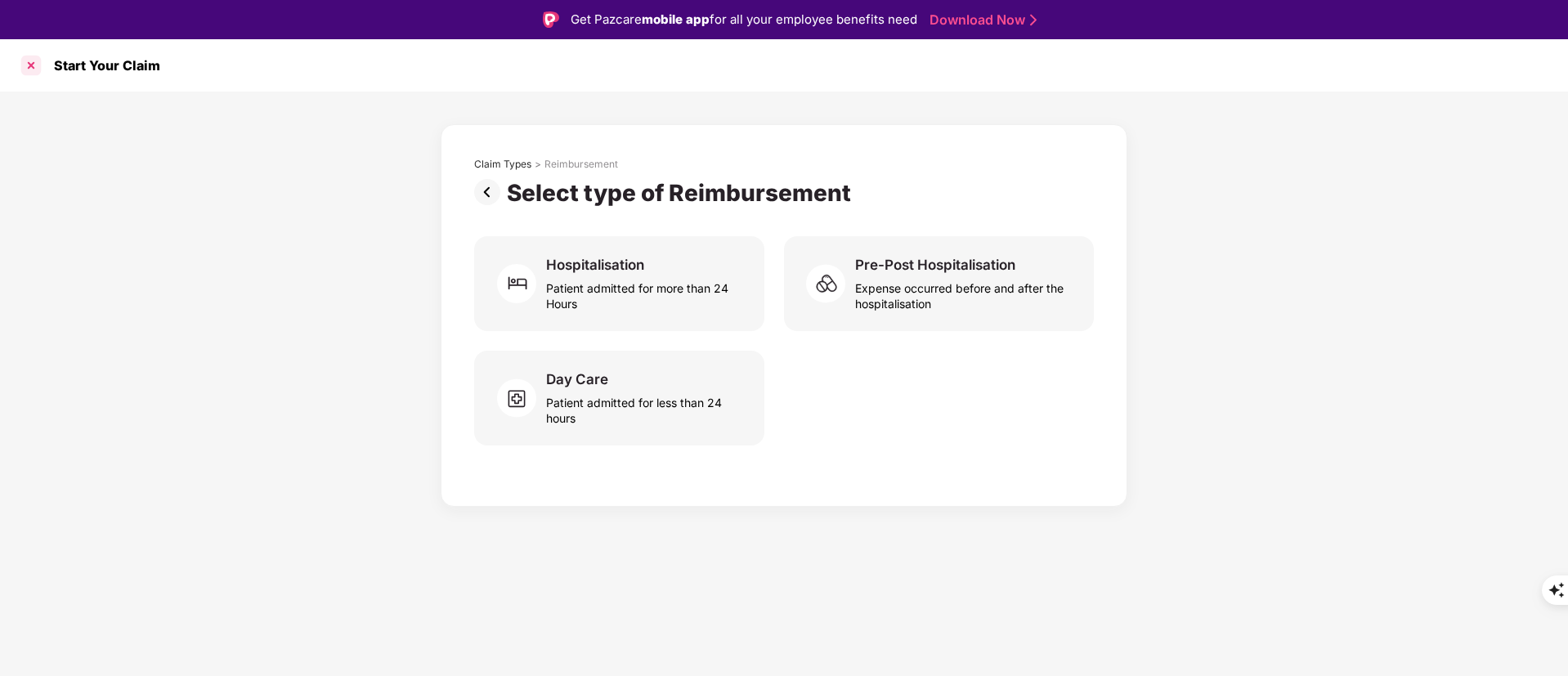
click at [24, 59] on div at bounding box center [31, 66] width 27 height 27
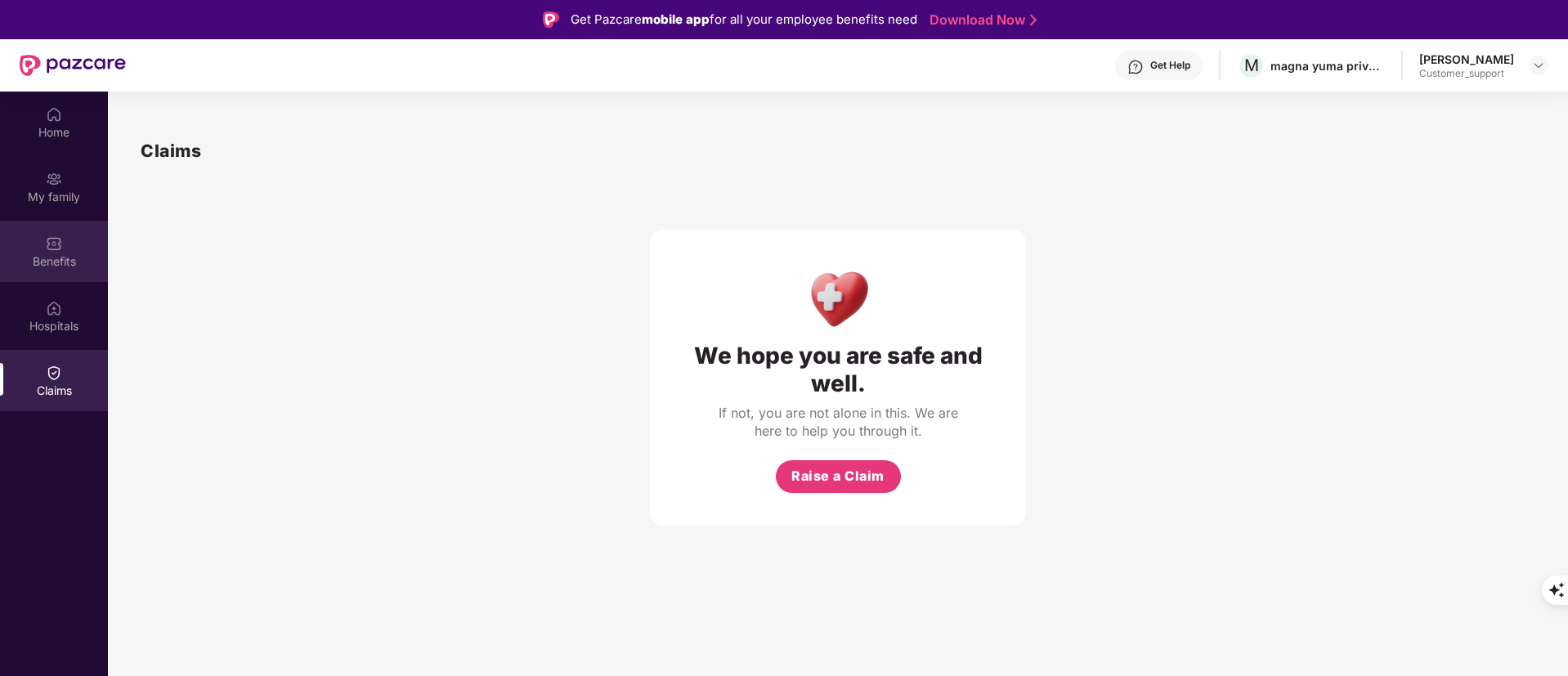
click at [61, 242] on img at bounding box center [53, 243] width 16 height 16
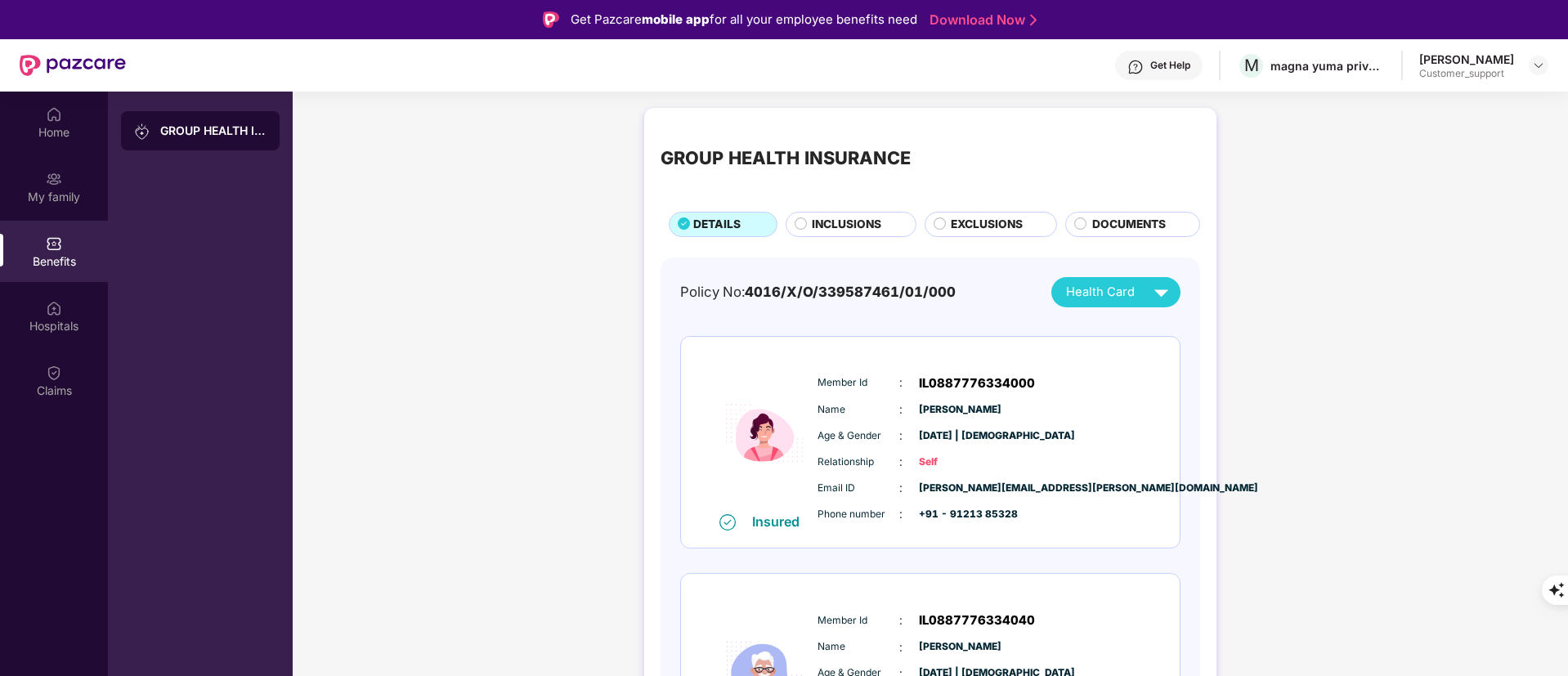
click at [851, 222] on span "INCLUSIONS" at bounding box center [846, 224] width 69 height 18
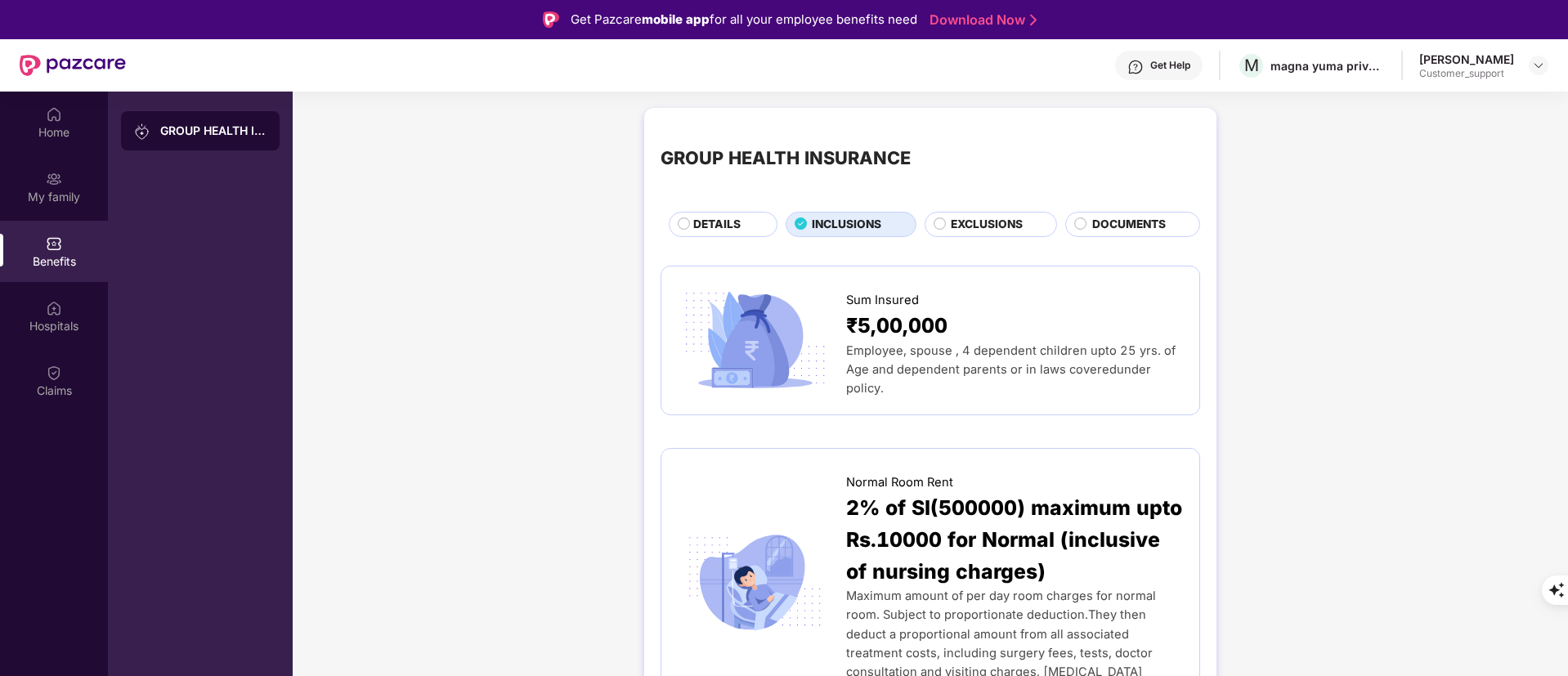
click at [974, 218] on span "EXCLUSIONS" at bounding box center [987, 224] width 72 height 18
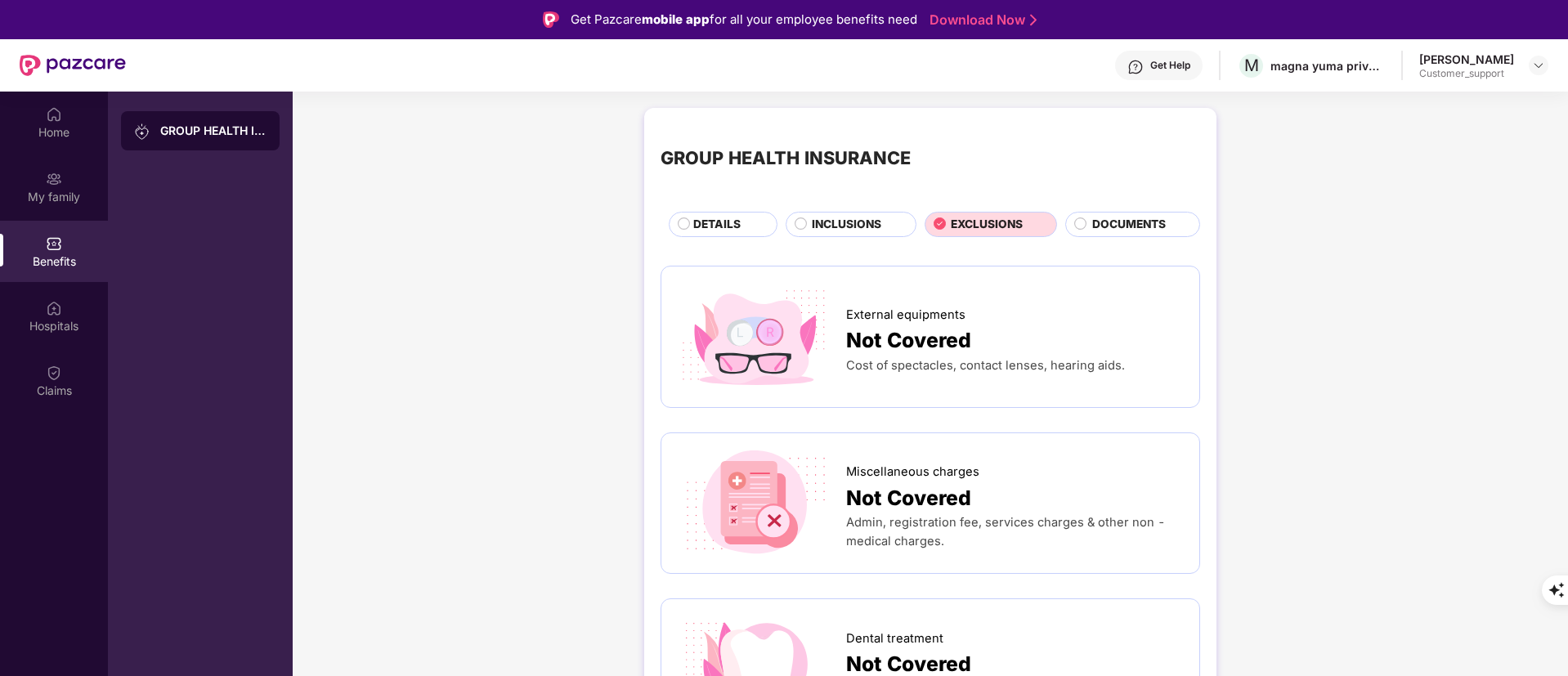
click at [830, 229] on span "INCLUSIONS" at bounding box center [846, 224] width 69 height 18
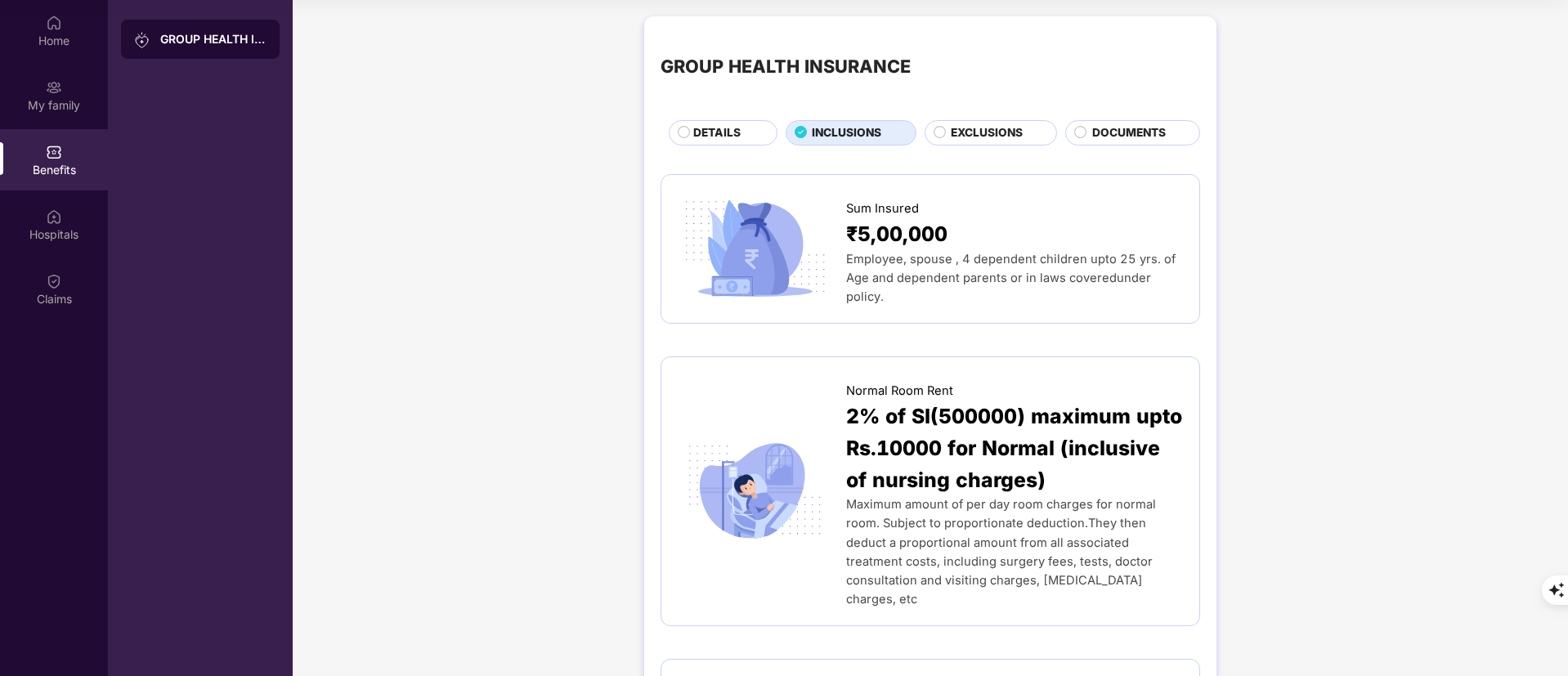
click at [942, 122] on div "EXCLUSIONS" at bounding box center [992, 132] width 133 height 26
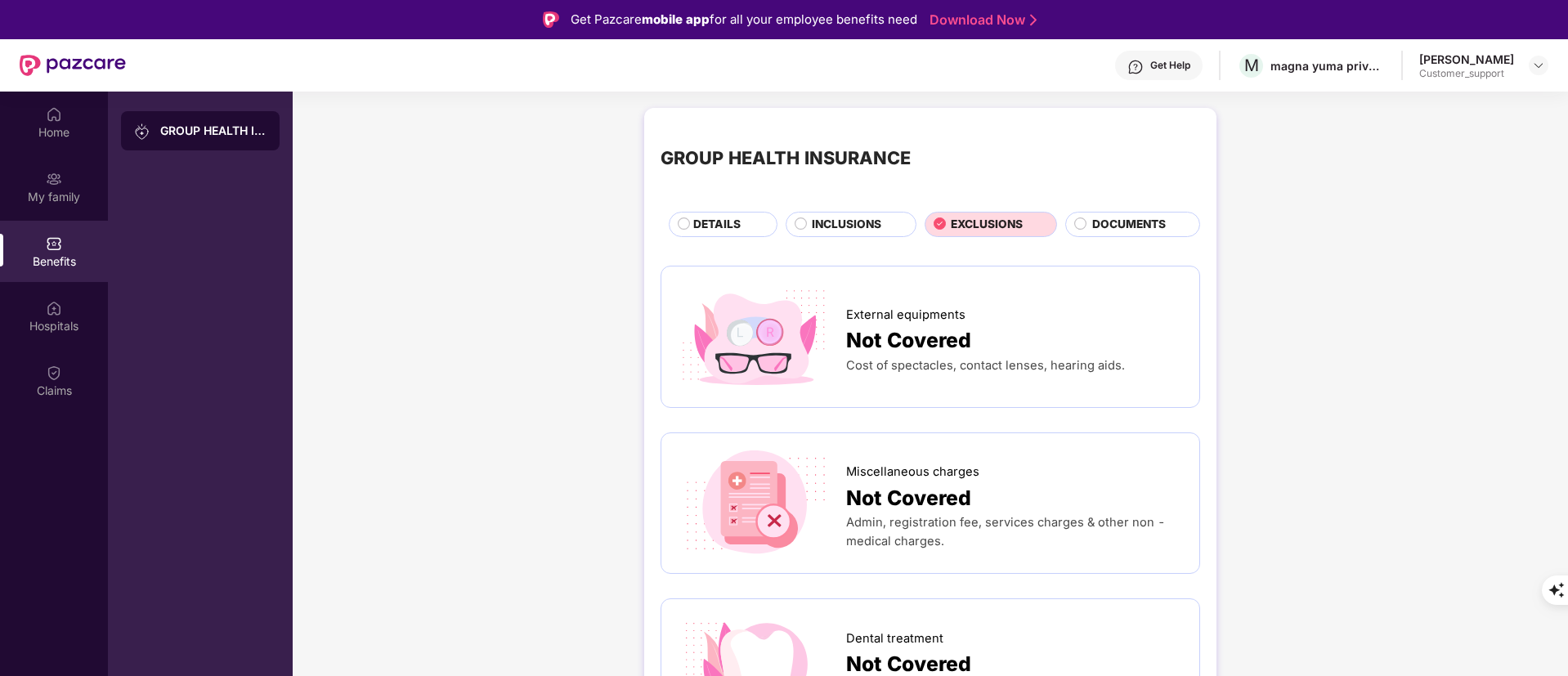
drag, startPoint x: 845, startPoint y: 237, endPoint x: 840, endPoint y: 224, distance: 13.9
click at [839, 222] on span "INCLUSIONS" at bounding box center [846, 224] width 69 height 18
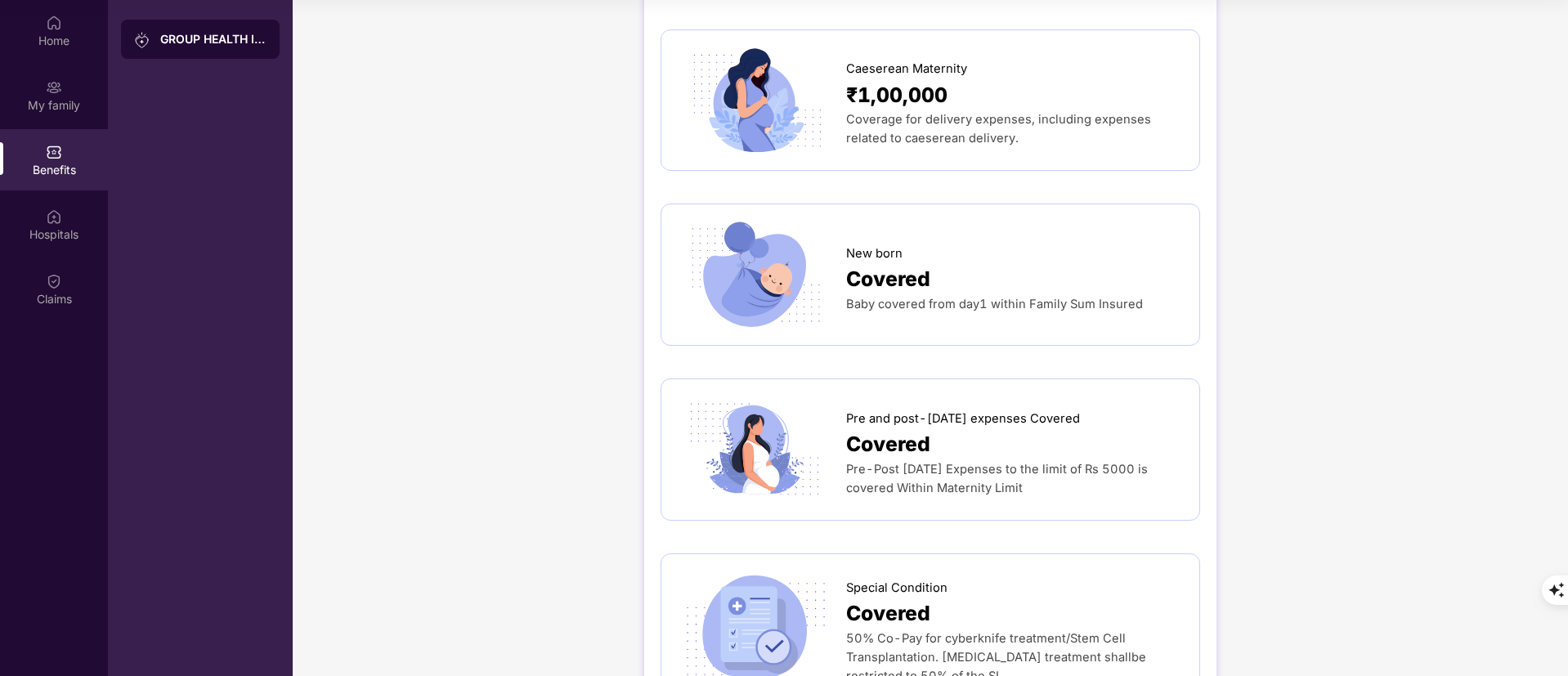
scroll to position [1792, 0]
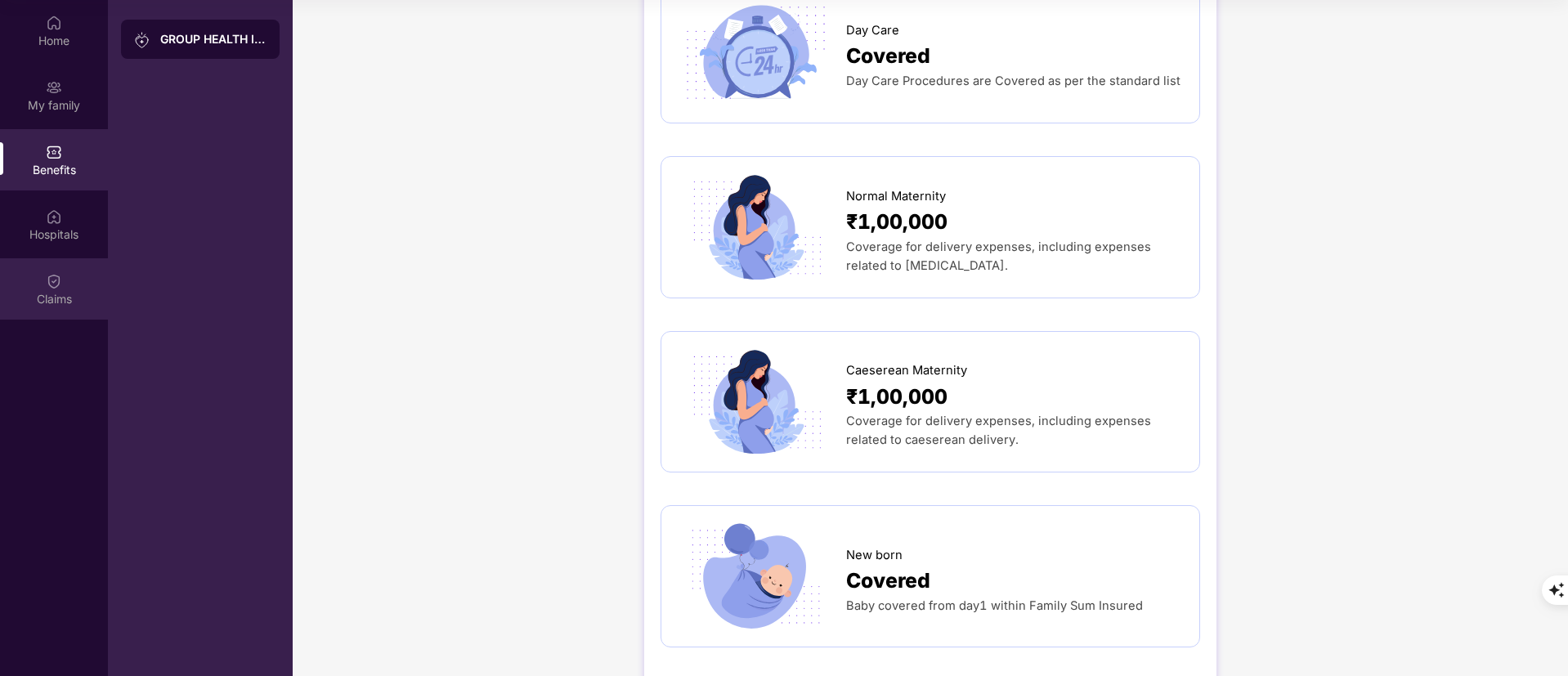
click at [97, 313] on div "Claims" at bounding box center [54, 289] width 108 height 61
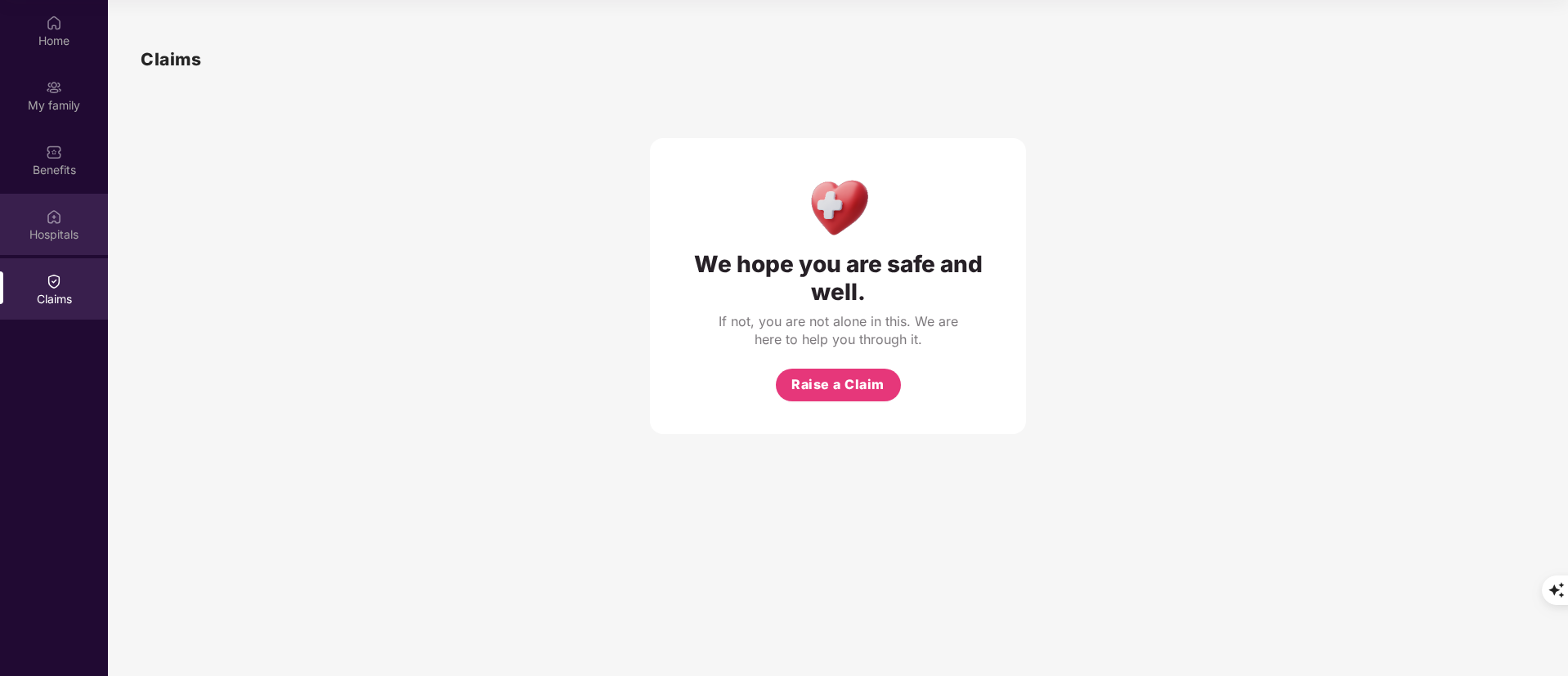
click at [47, 227] on div "Hospitals" at bounding box center [54, 234] width 108 height 16
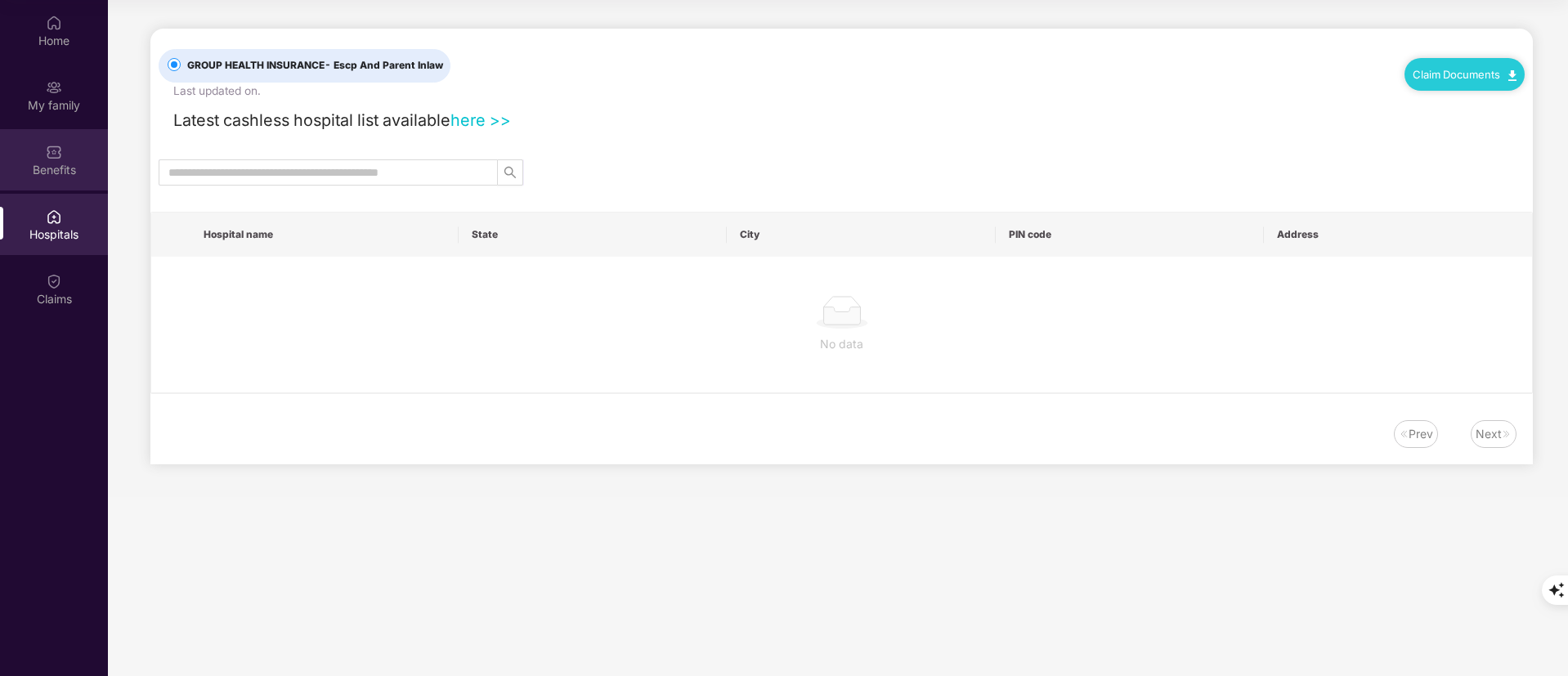
click at [55, 162] on div "Benefits" at bounding box center [54, 169] width 108 height 16
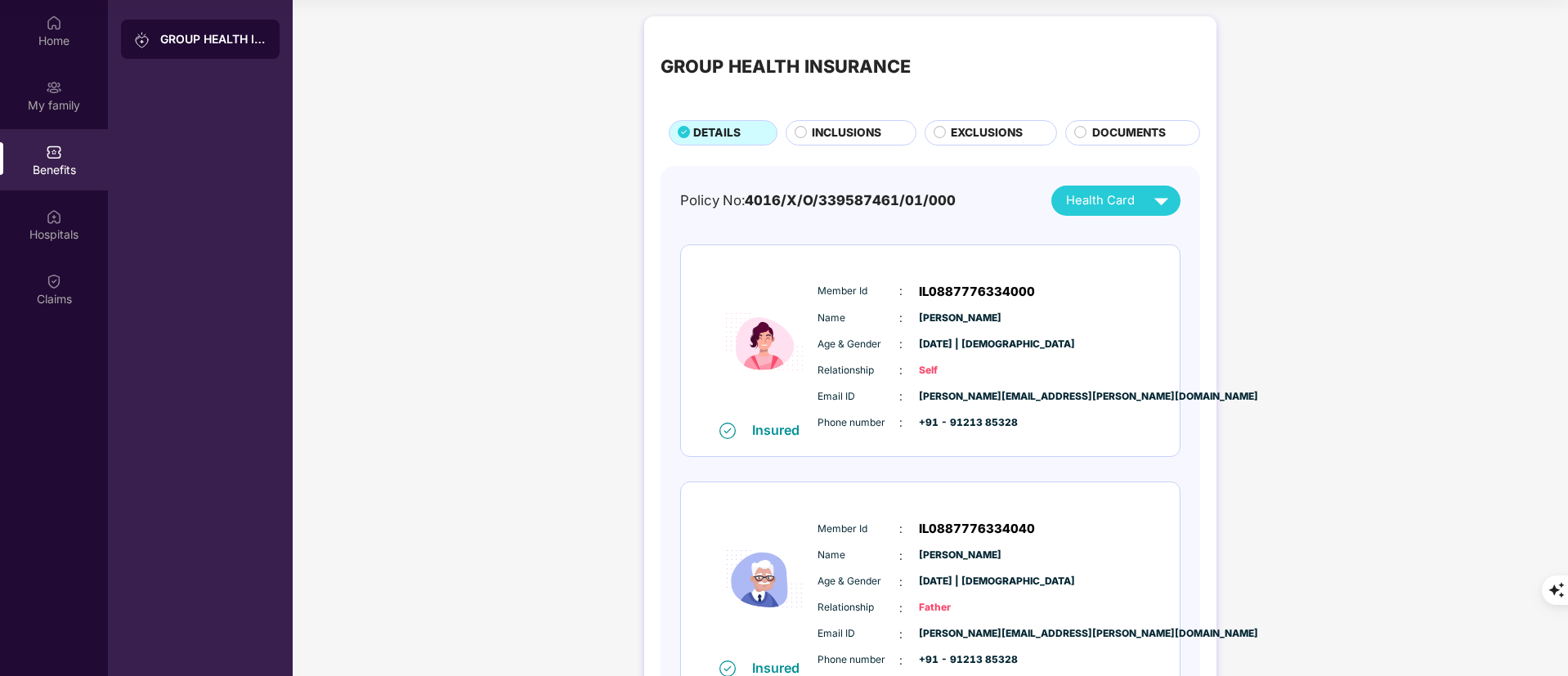
click at [1152, 122] on div "DOCUMENTS" at bounding box center [1132, 132] width 135 height 26
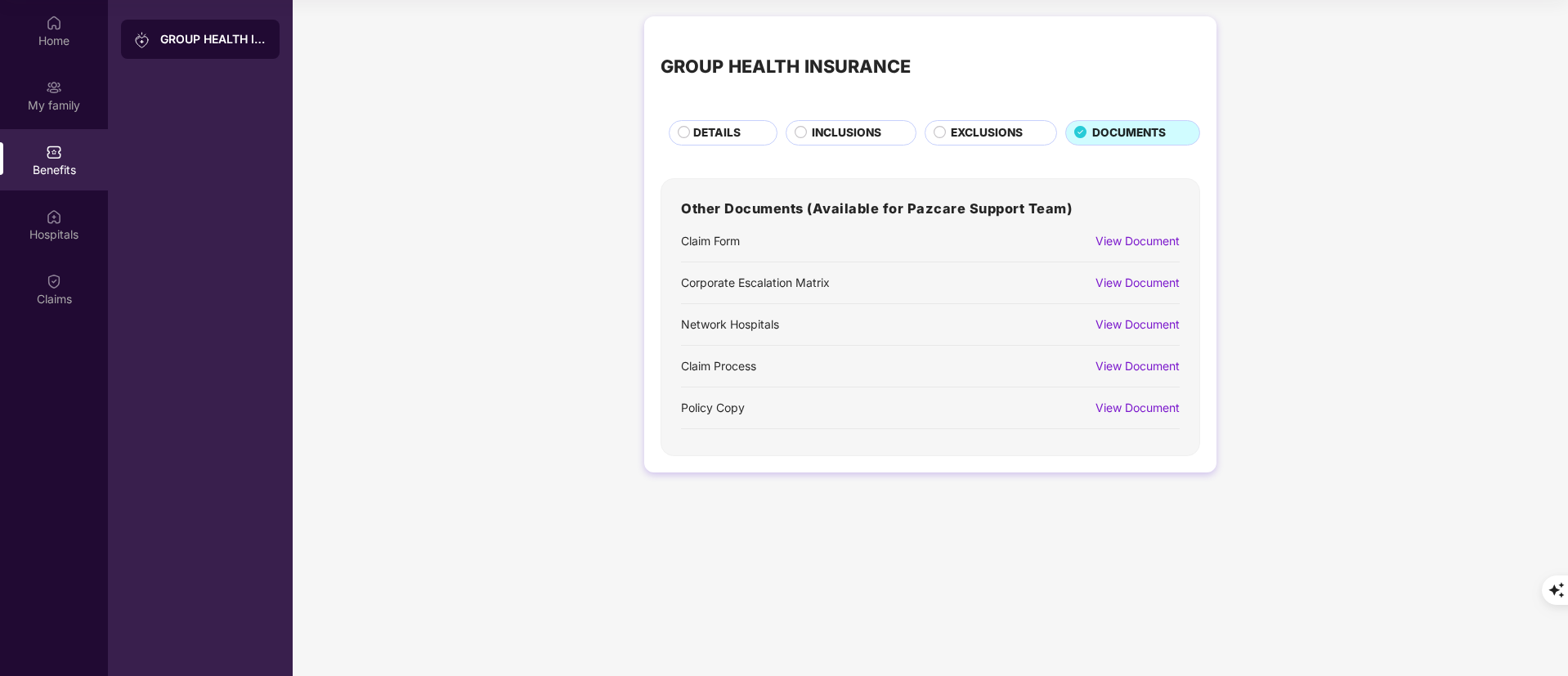
click at [1145, 406] on div "View Document" at bounding box center [1137, 408] width 85 height 18
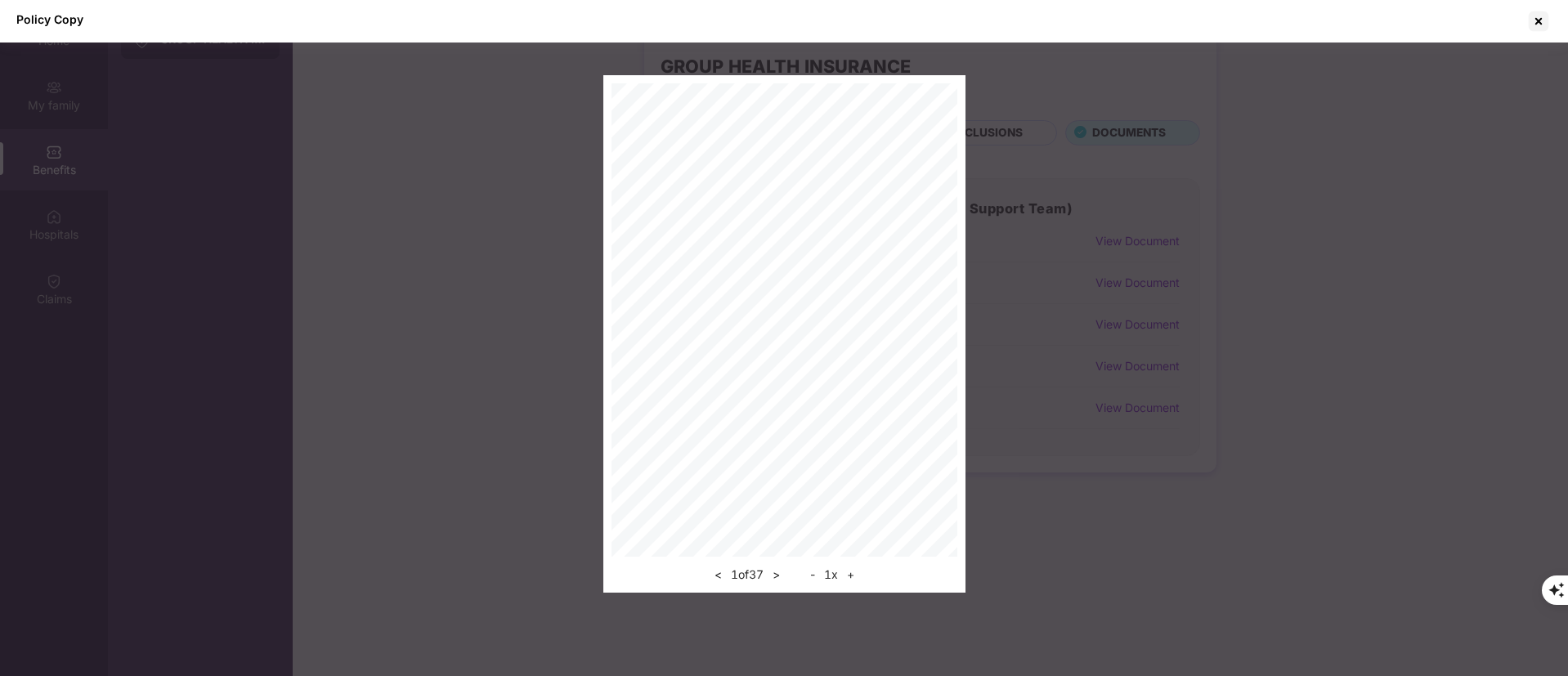
click at [855, 573] on button "+" at bounding box center [851, 574] width 17 height 20
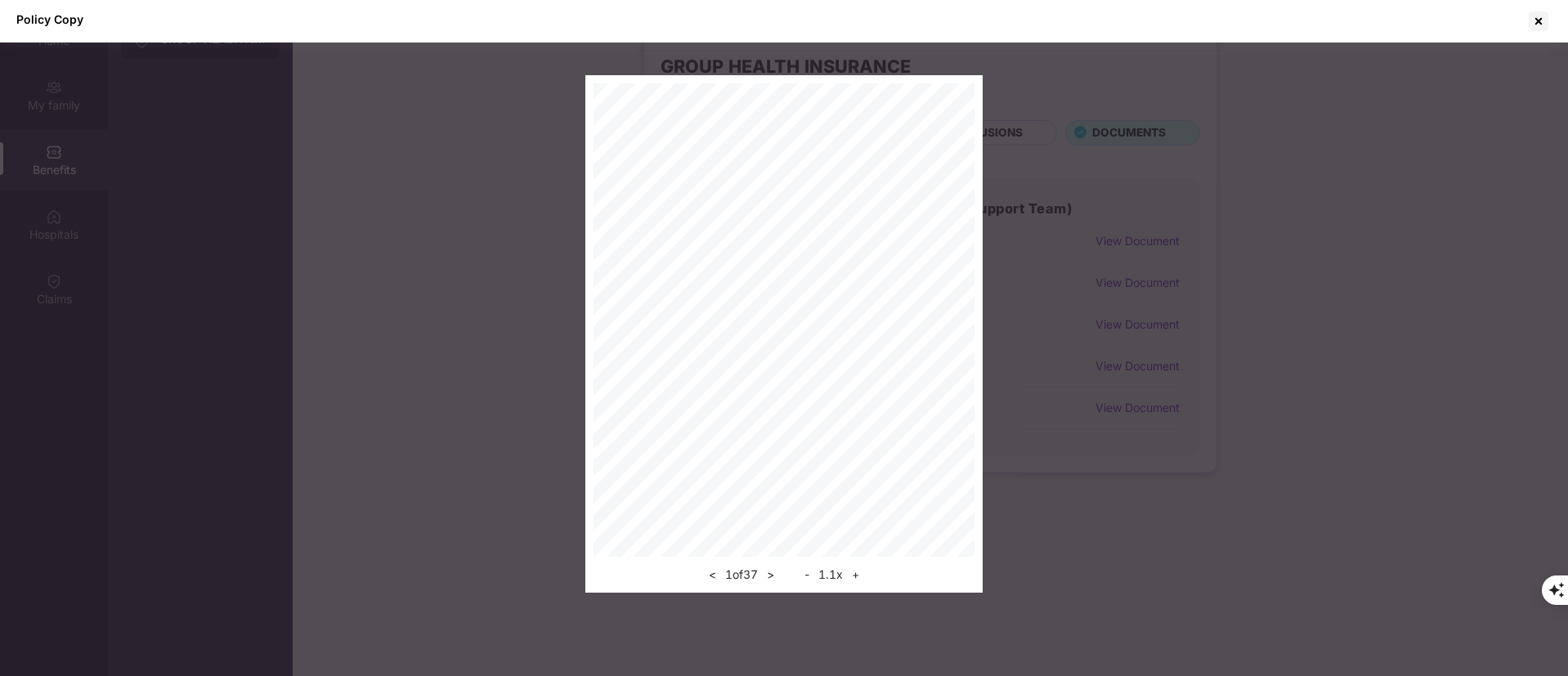
click at [855, 573] on button "+" at bounding box center [856, 574] width 17 height 20
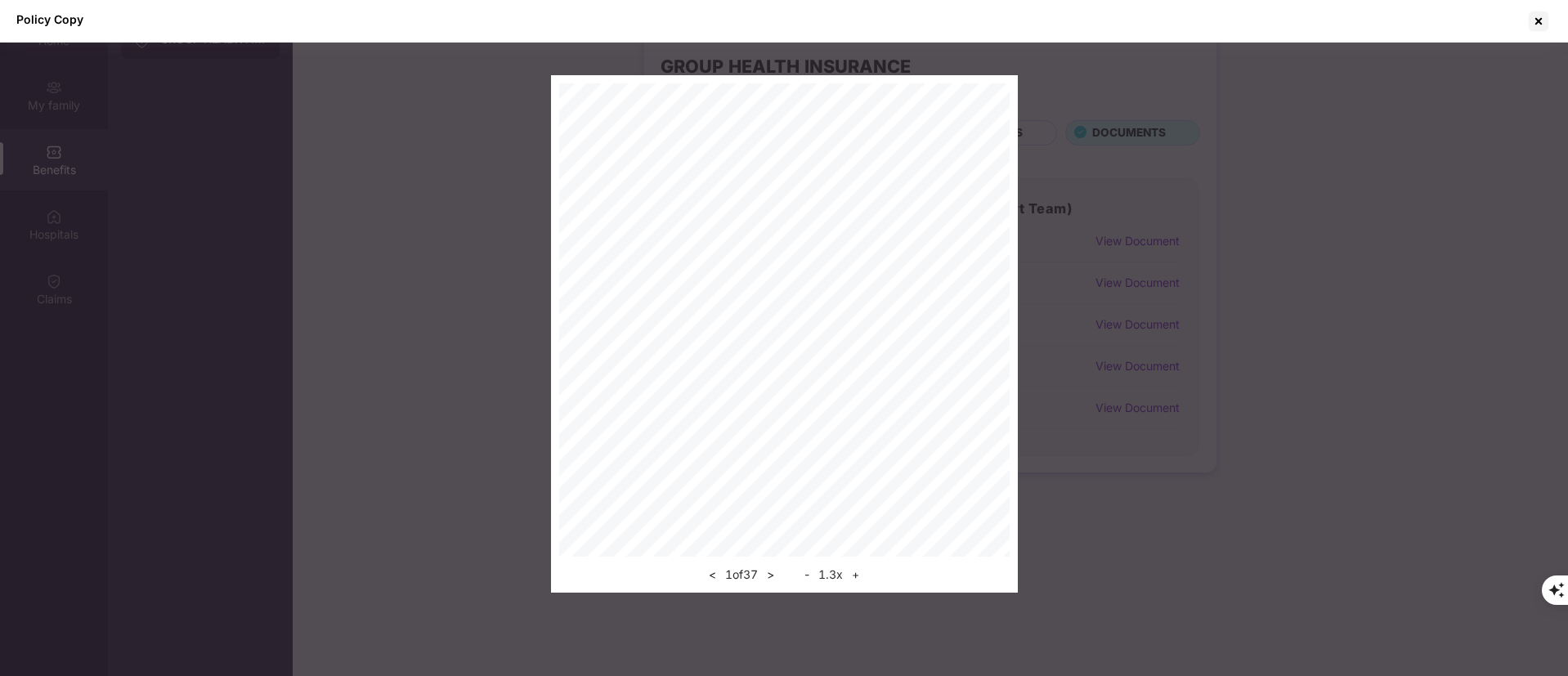
click at [856, 573] on button "+" at bounding box center [856, 574] width 17 height 20
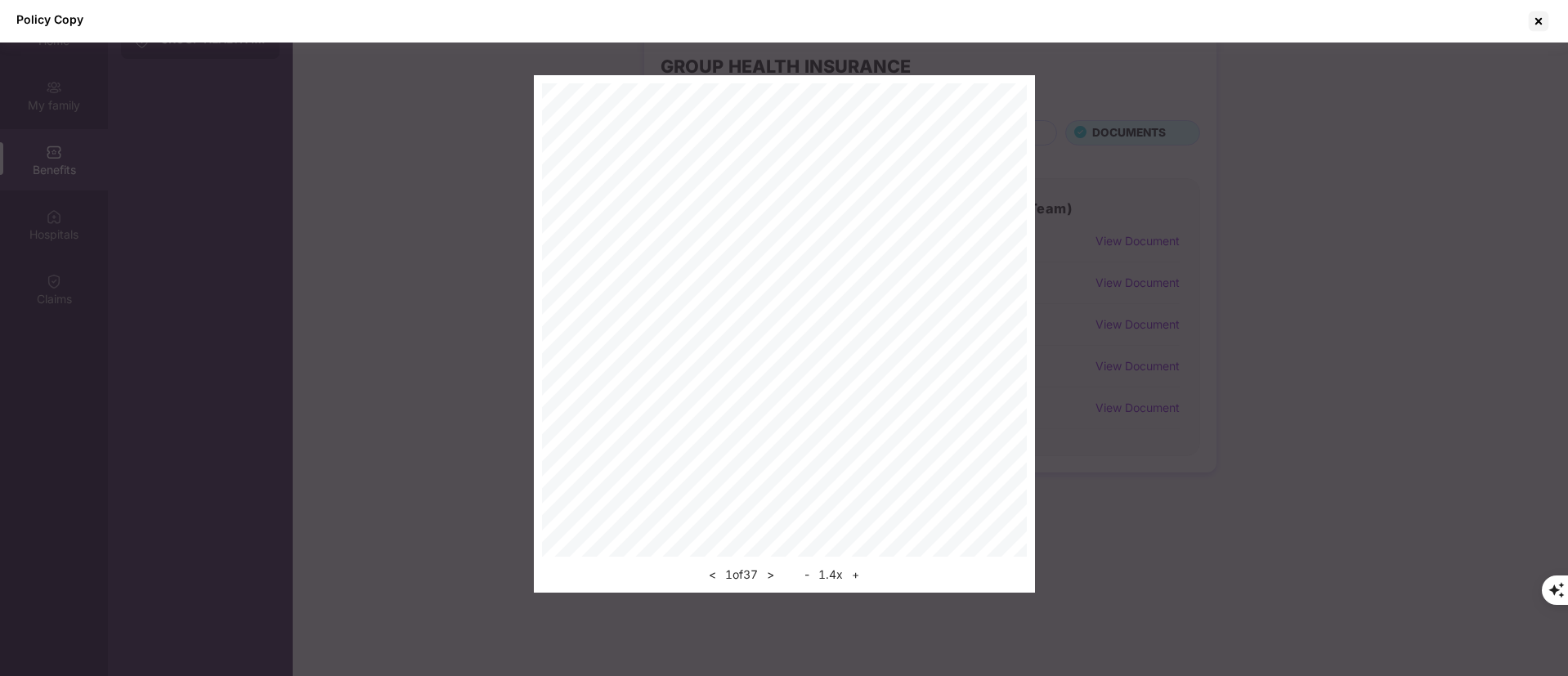
click at [856, 573] on button "+" at bounding box center [856, 574] width 17 height 20
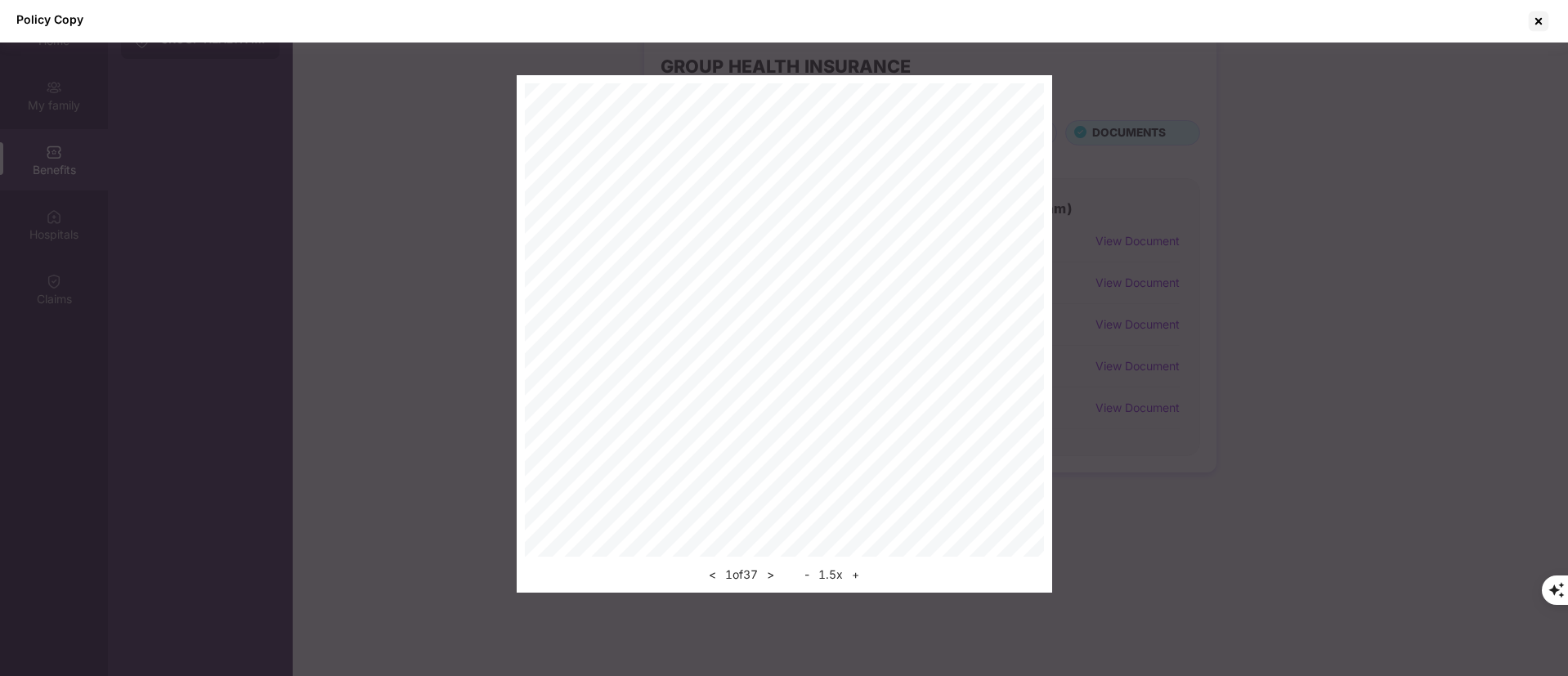
click at [858, 573] on button "+" at bounding box center [856, 574] width 17 height 20
click at [859, 573] on button "+" at bounding box center [856, 574] width 17 height 20
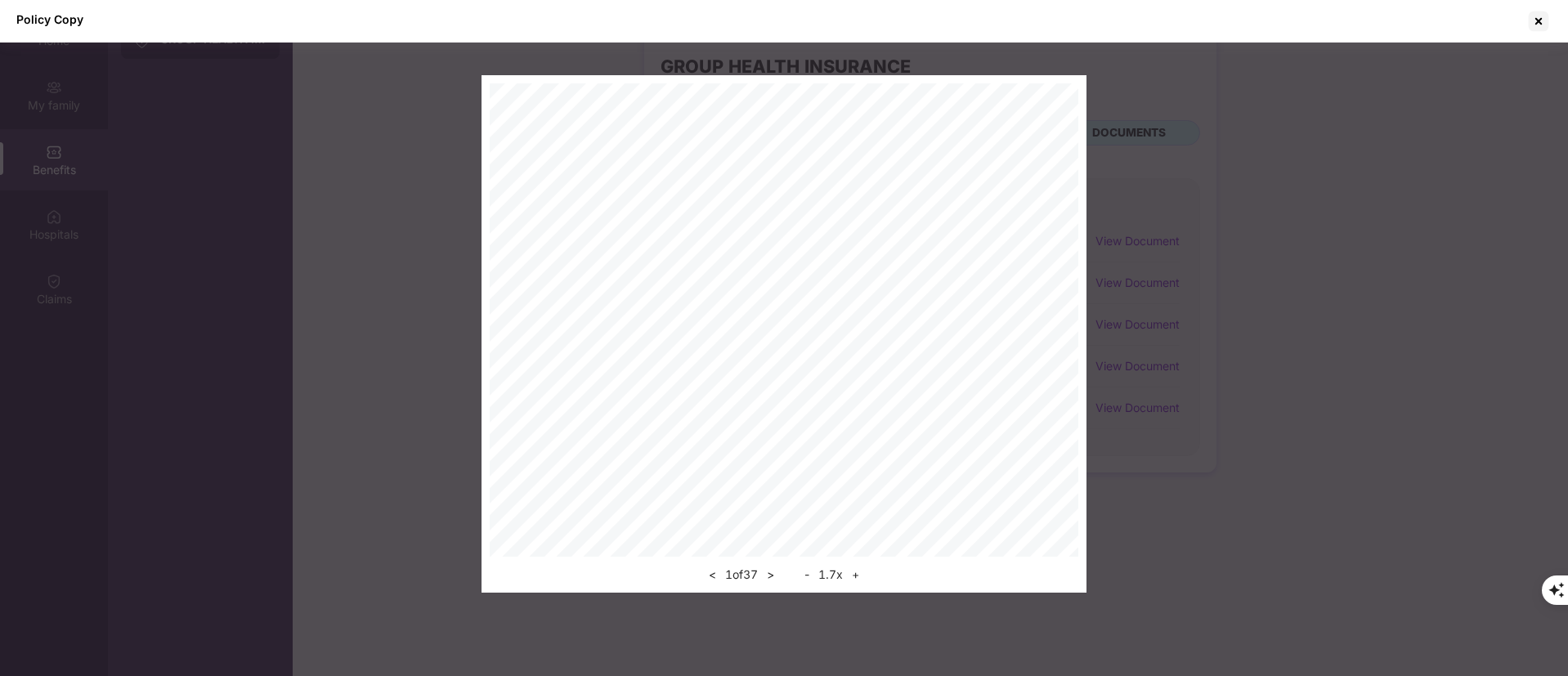
click at [859, 573] on button "+" at bounding box center [856, 574] width 17 height 20
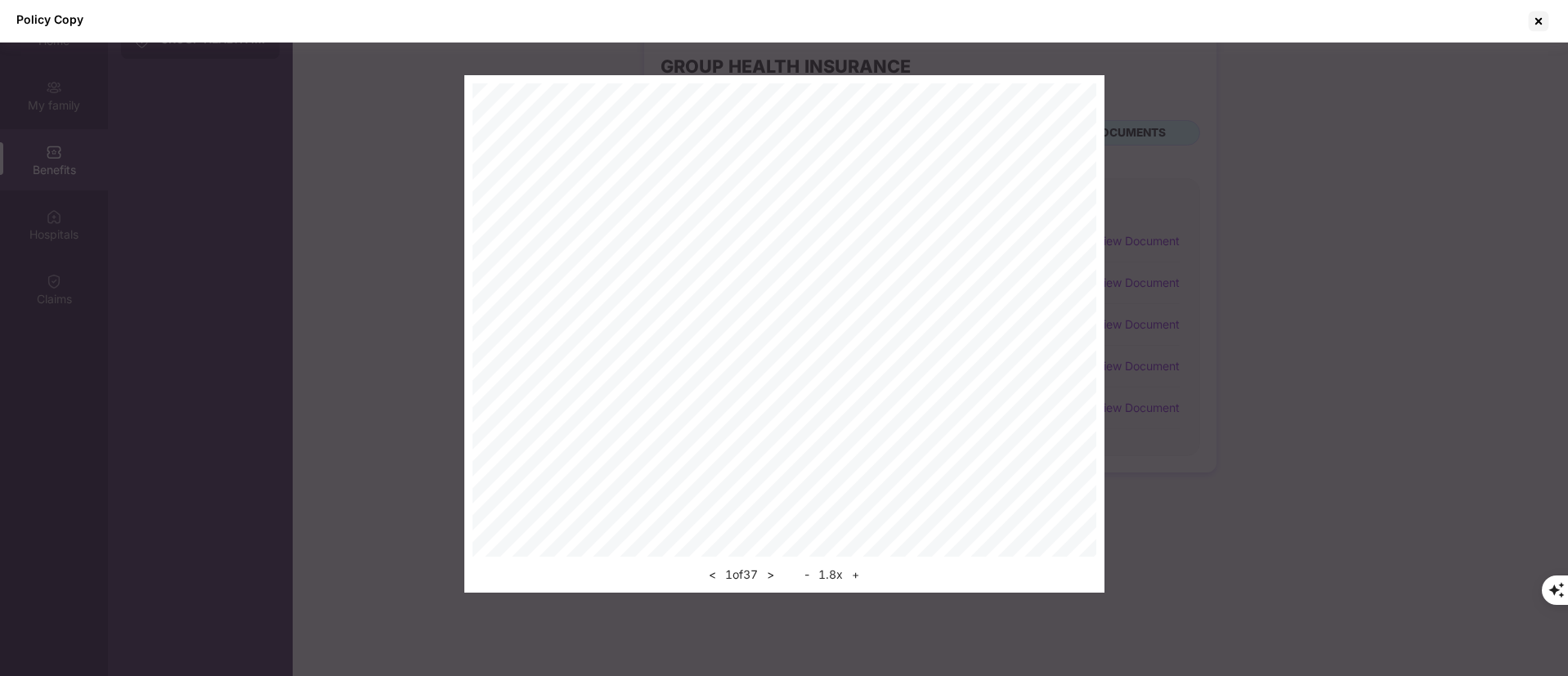
click at [859, 573] on button "+" at bounding box center [856, 574] width 17 height 20
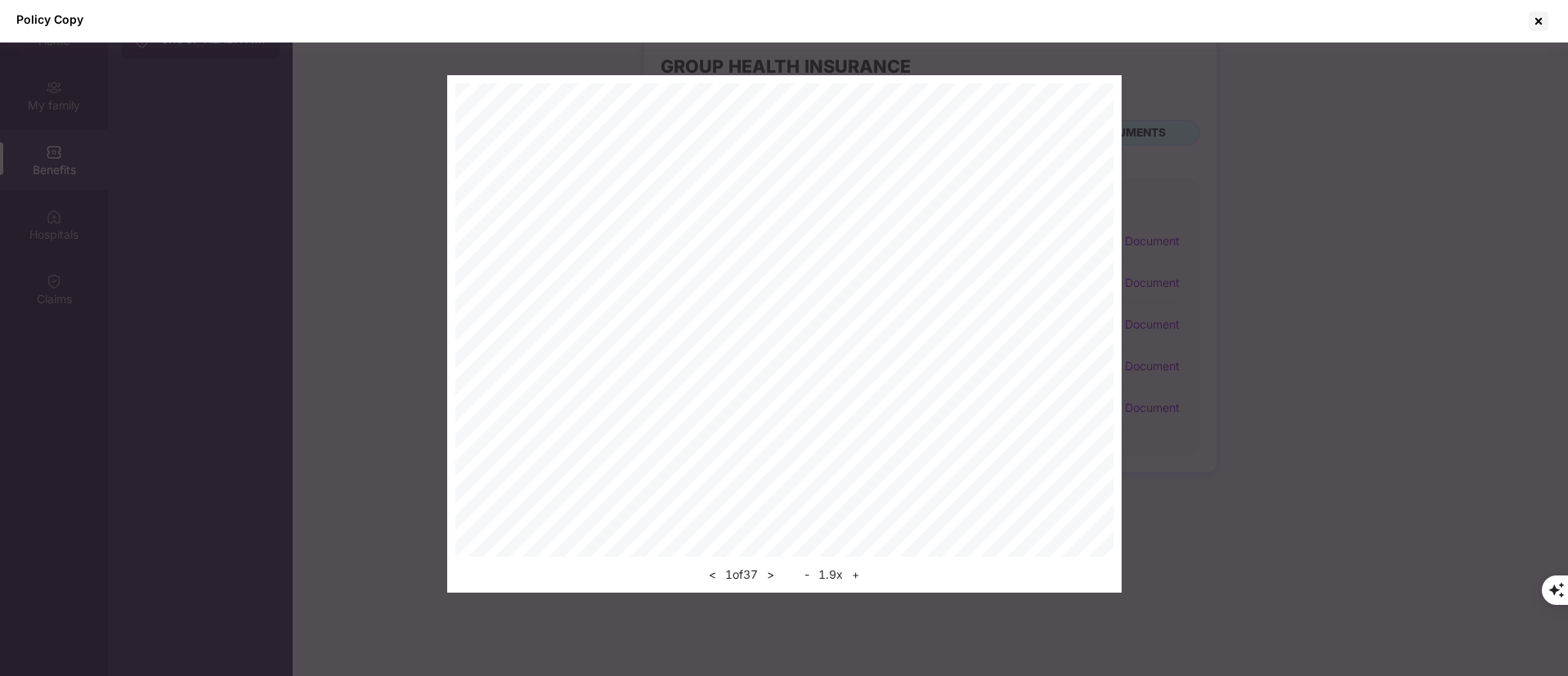
click at [859, 573] on button "+" at bounding box center [856, 574] width 17 height 20
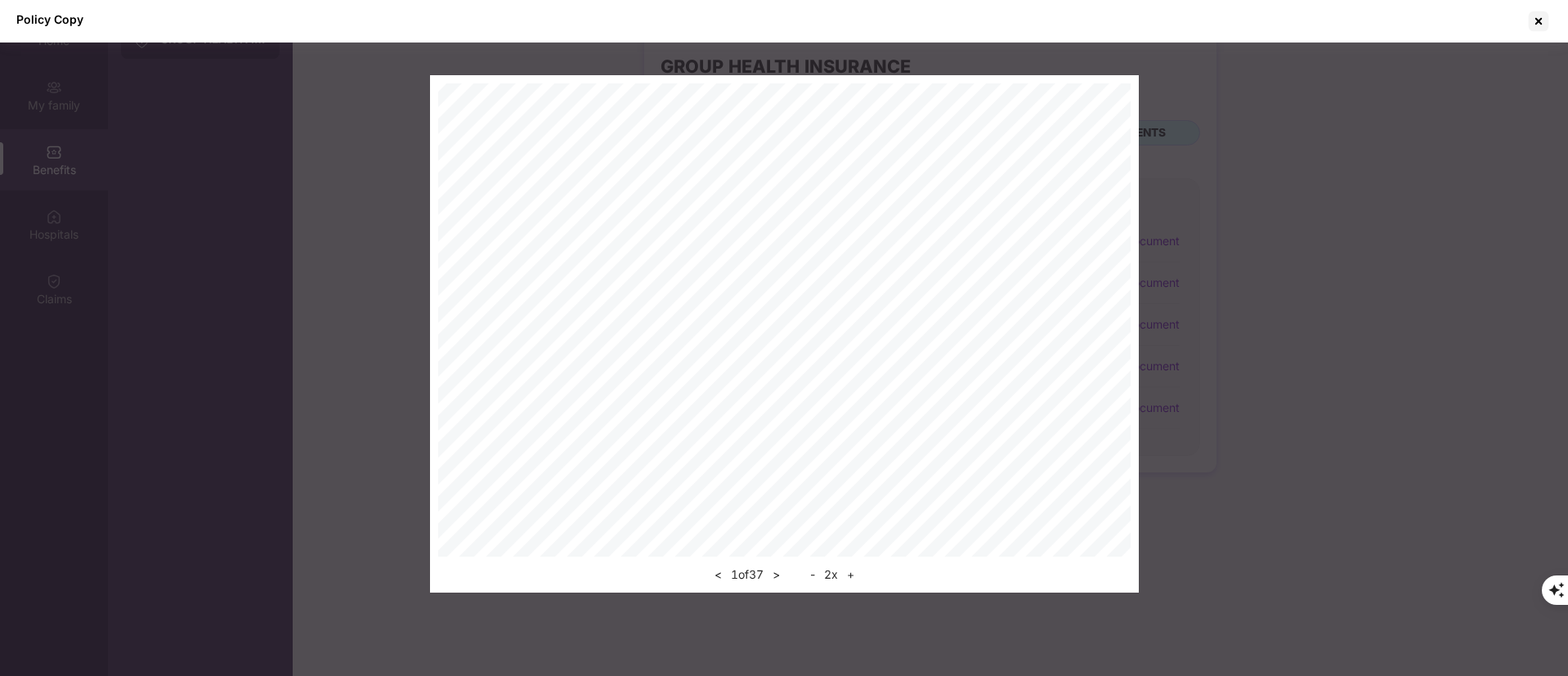
scroll to position [508, 0]
click at [1542, 22] on div at bounding box center [1539, 22] width 27 height 27
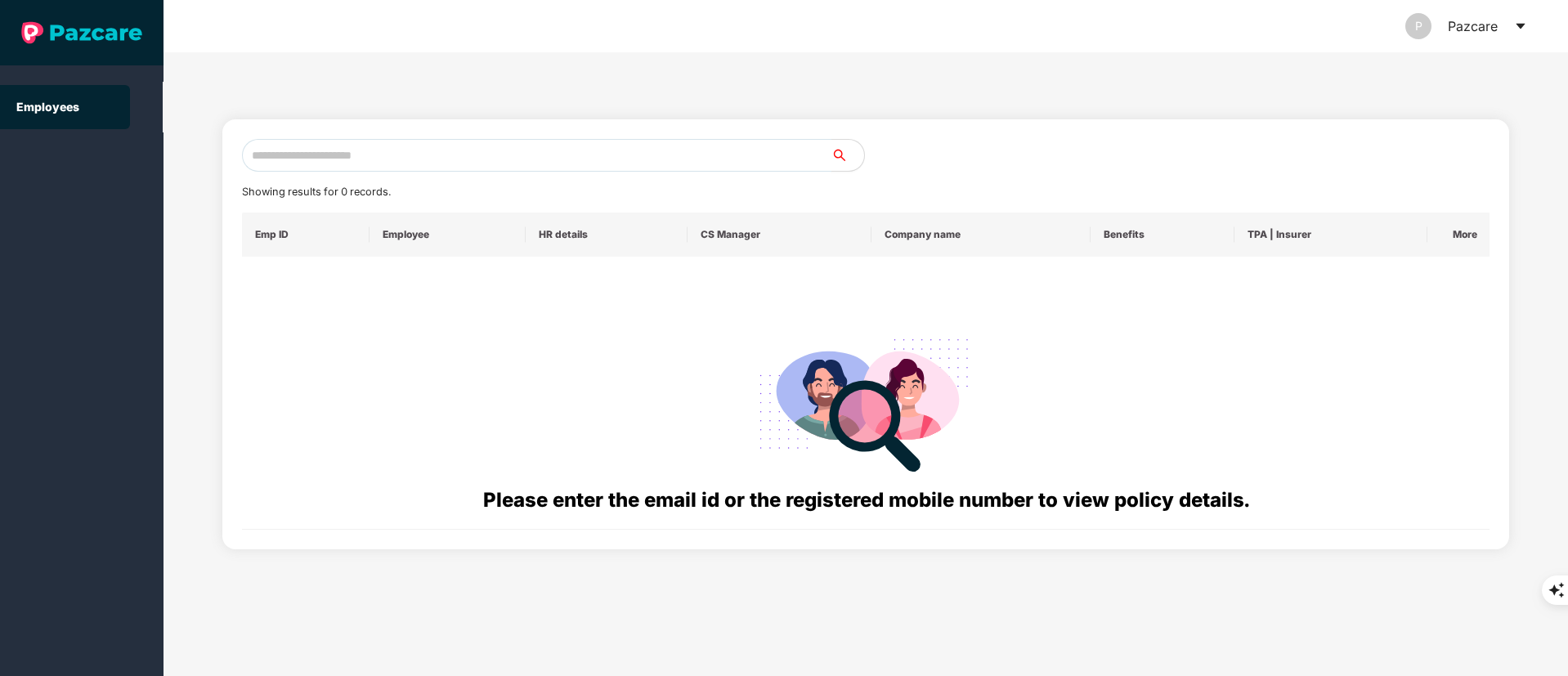
click at [395, 164] on input "text" at bounding box center [537, 155] width 590 height 32
paste input "**********"
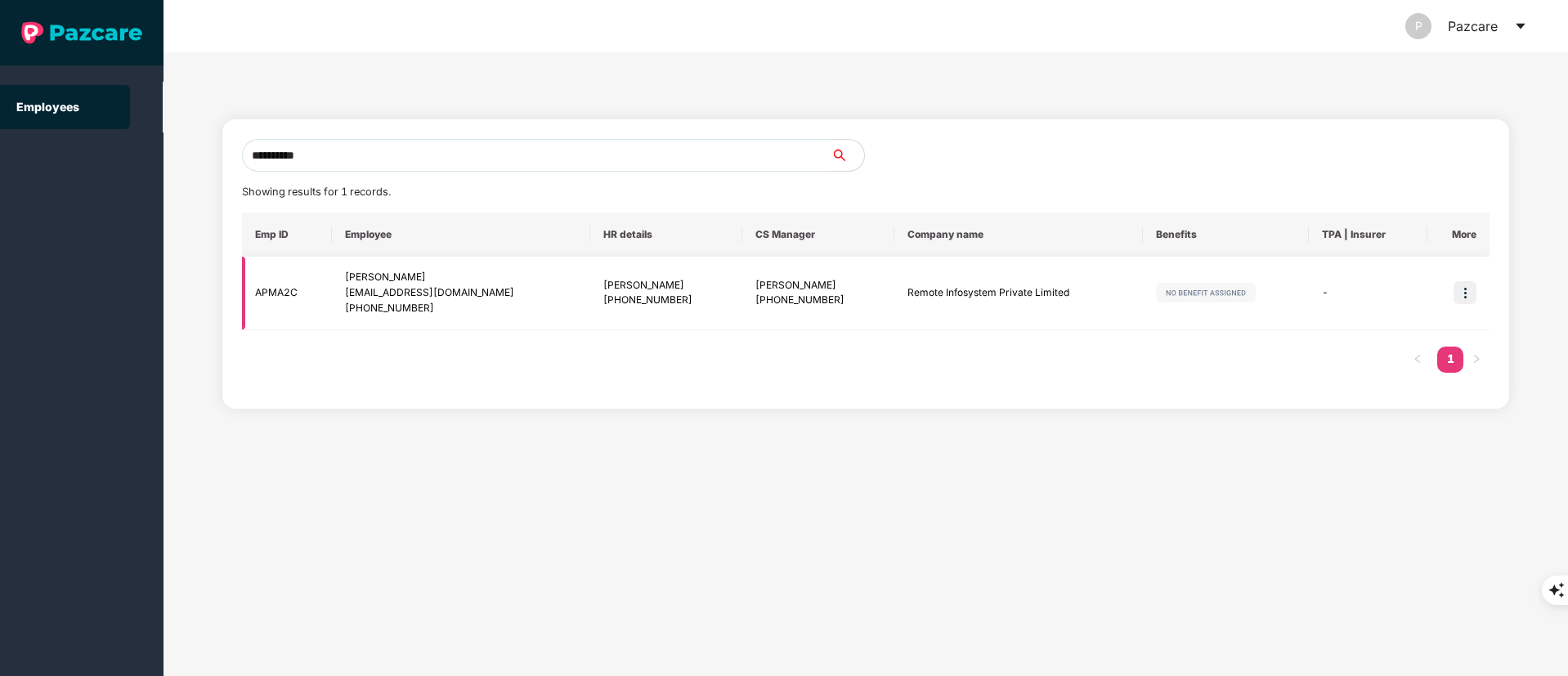
click at [452, 290] on div "jaswanthganapa@icloud.com" at bounding box center [460, 293] width 231 height 15
copy div "jaswanthganapa@icloud.com"
drag, startPoint x: 355, startPoint y: 159, endPoint x: 49, endPoint y: 159, distance: 306.0
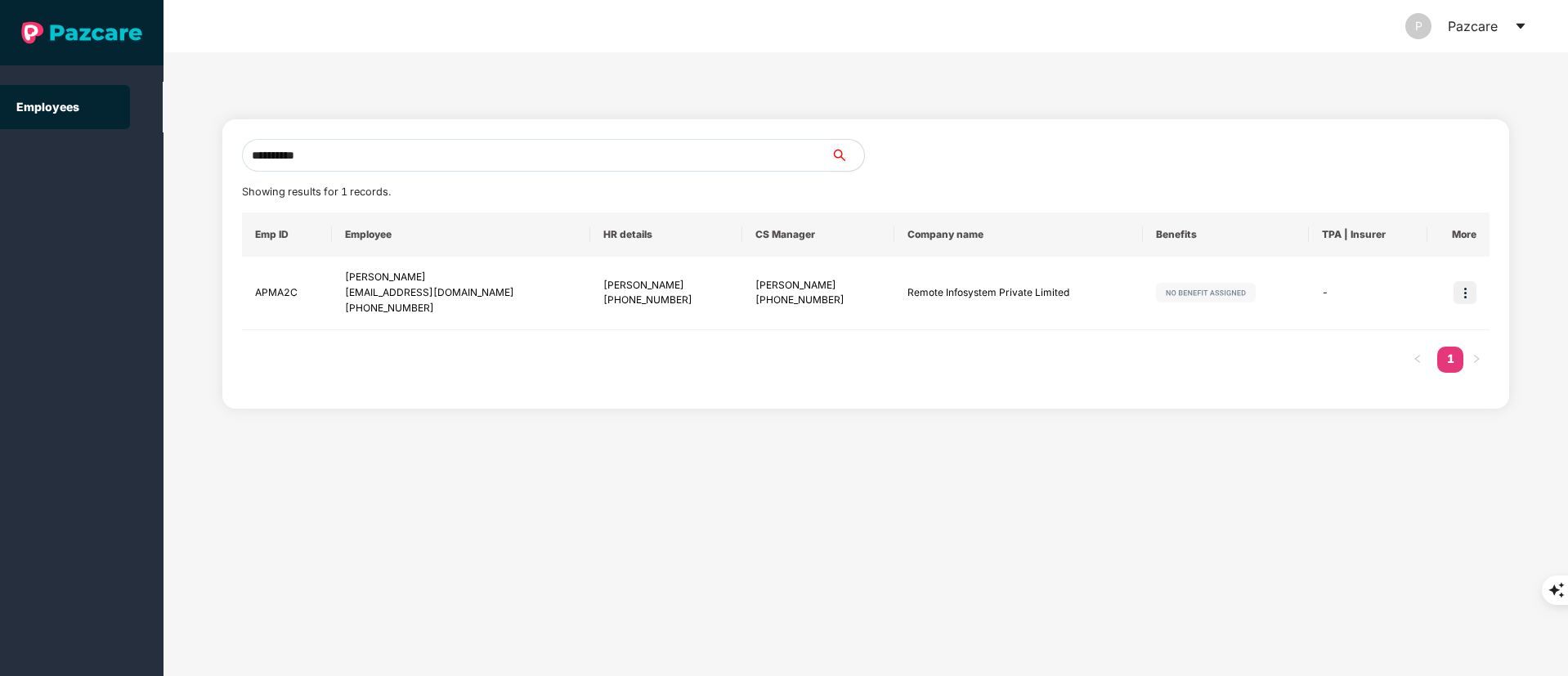
click at [49, 159] on section "**********" at bounding box center [784, 338] width 1568 height 676
paste input "text"
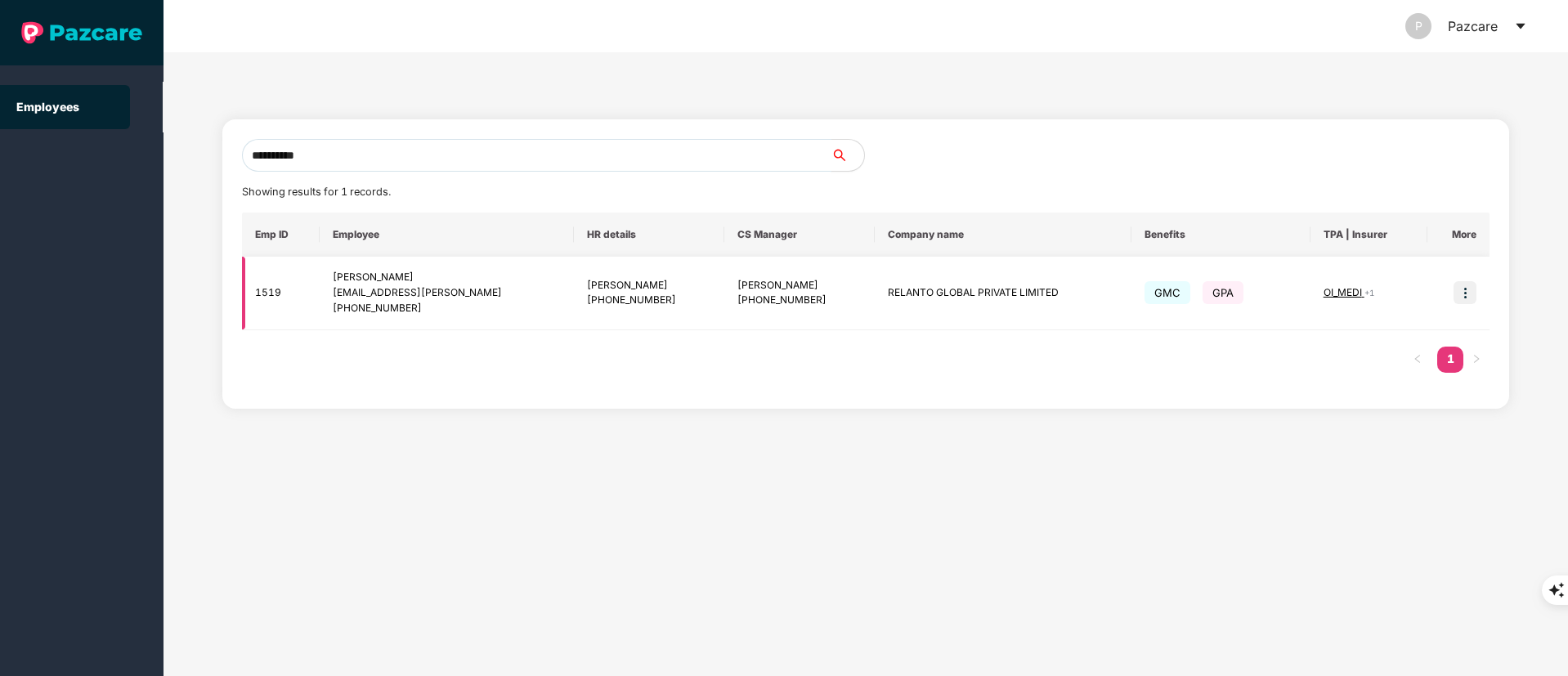
type input "**********"
click at [416, 306] on div "+919604141942" at bounding box center [447, 308] width 228 height 15
click at [1469, 297] on img at bounding box center [1465, 293] width 23 height 23
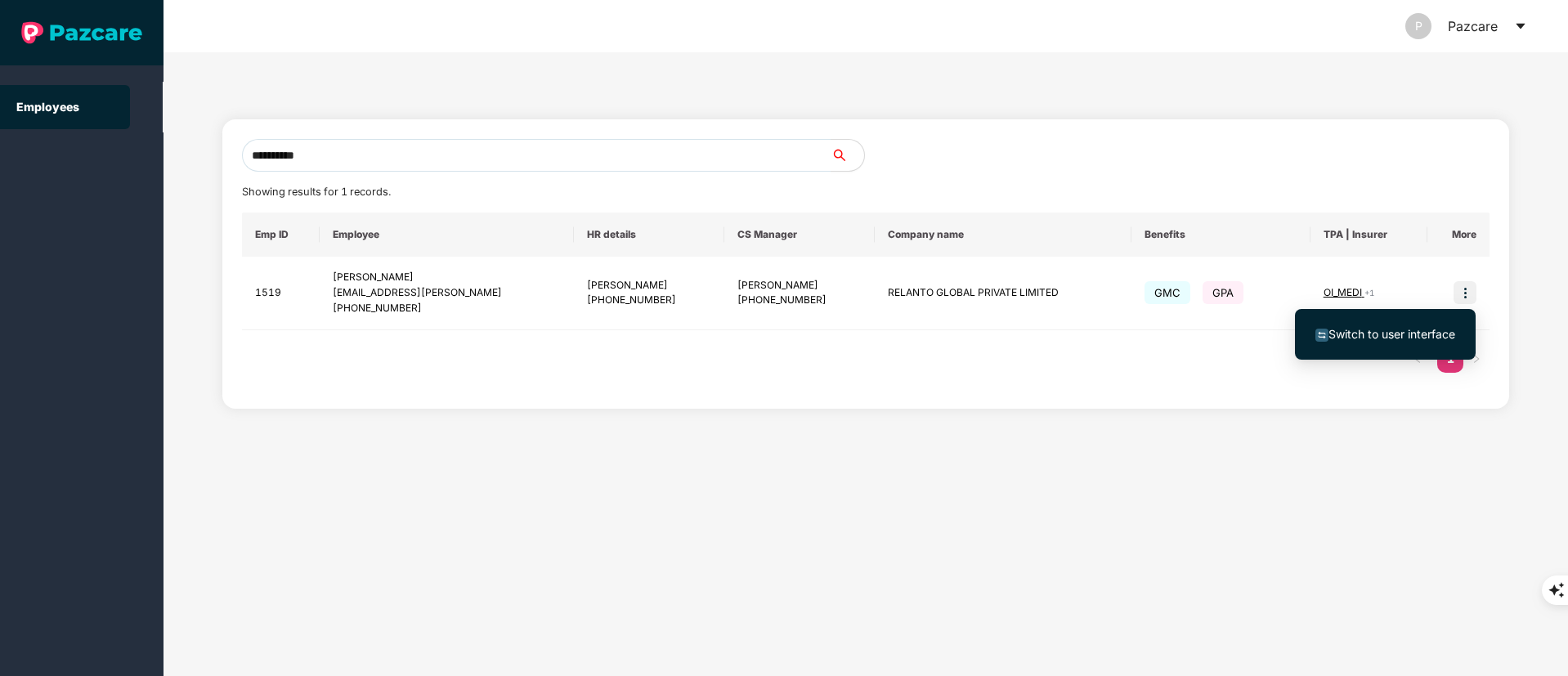
click at [1422, 321] on li "Switch to user interface" at bounding box center [1385, 335] width 181 height 34
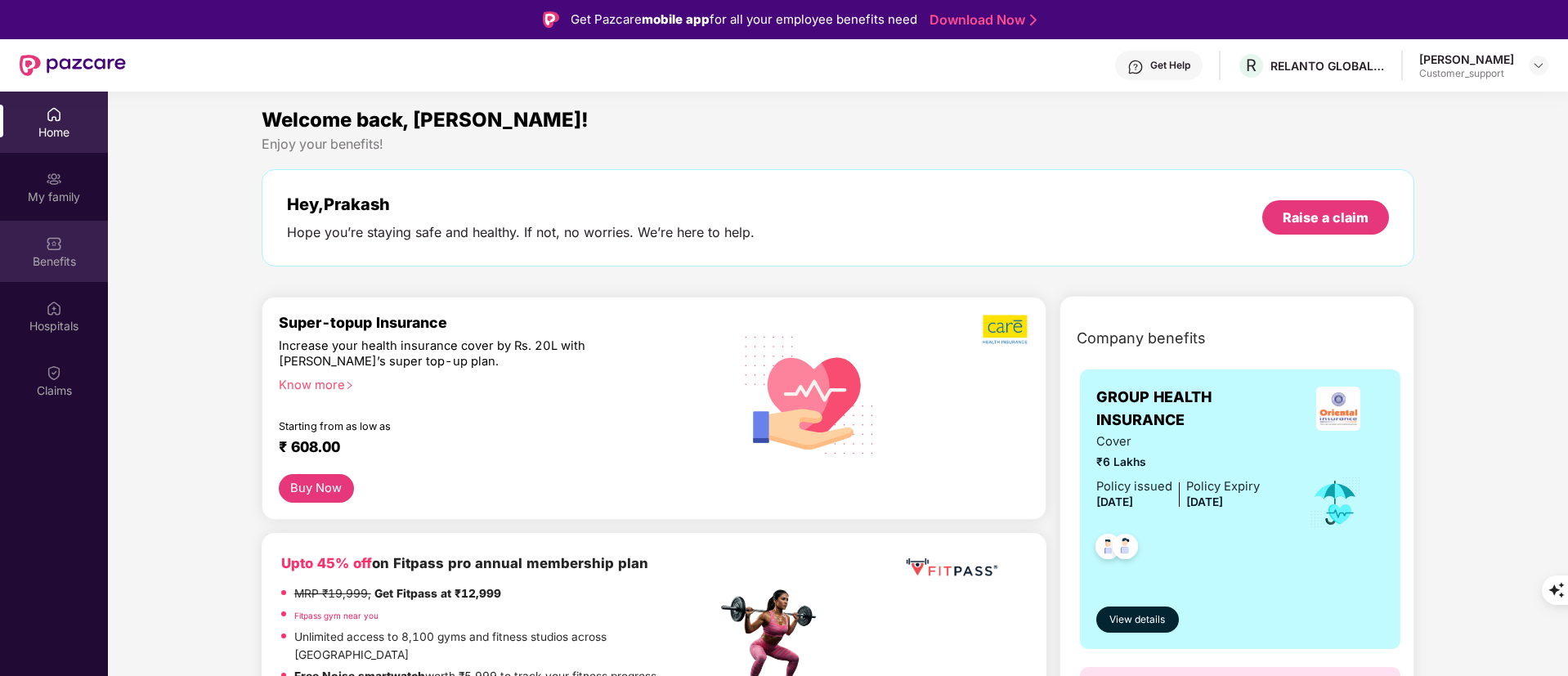
click at [32, 245] on div "Benefits" at bounding box center [54, 251] width 108 height 61
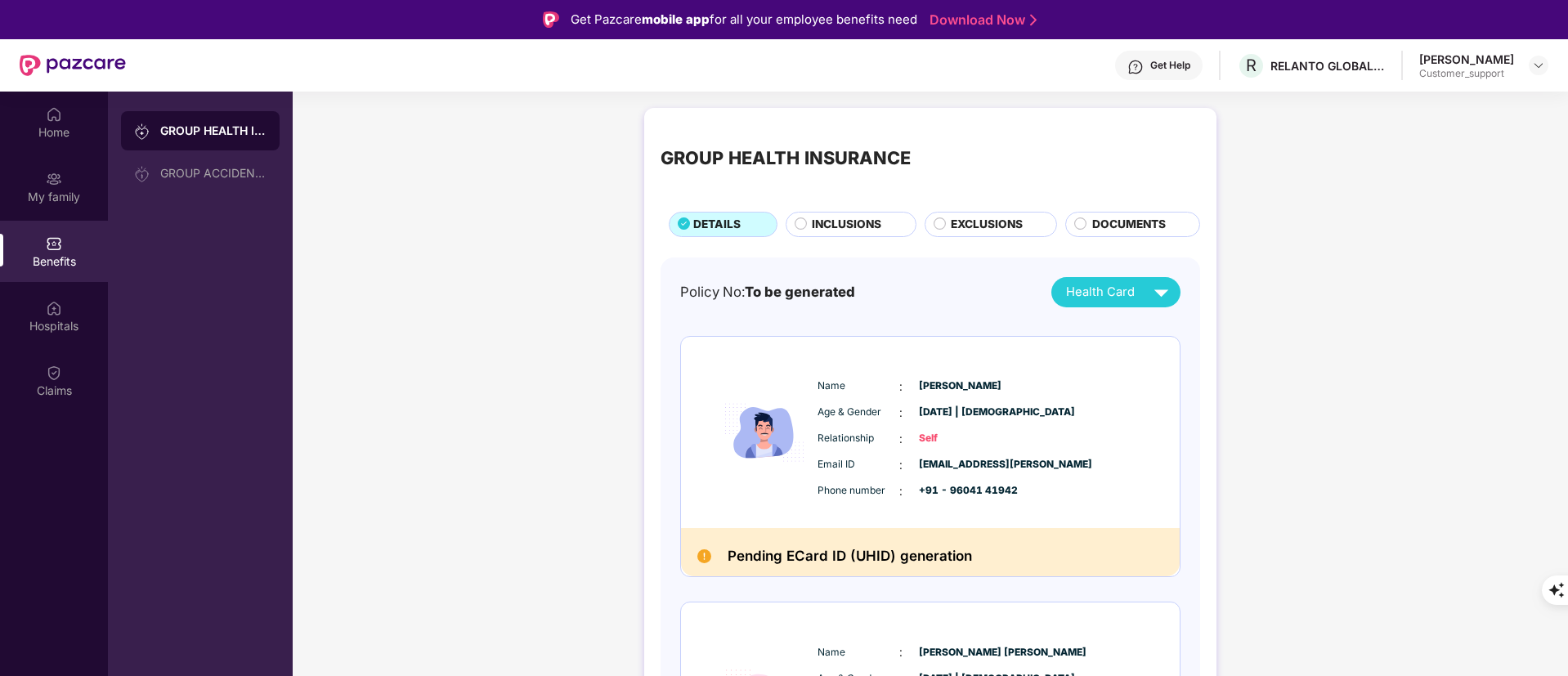
click at [826, 231] on span "INCLUSIONS" at bounding box center [846, 224] width 69 height 18
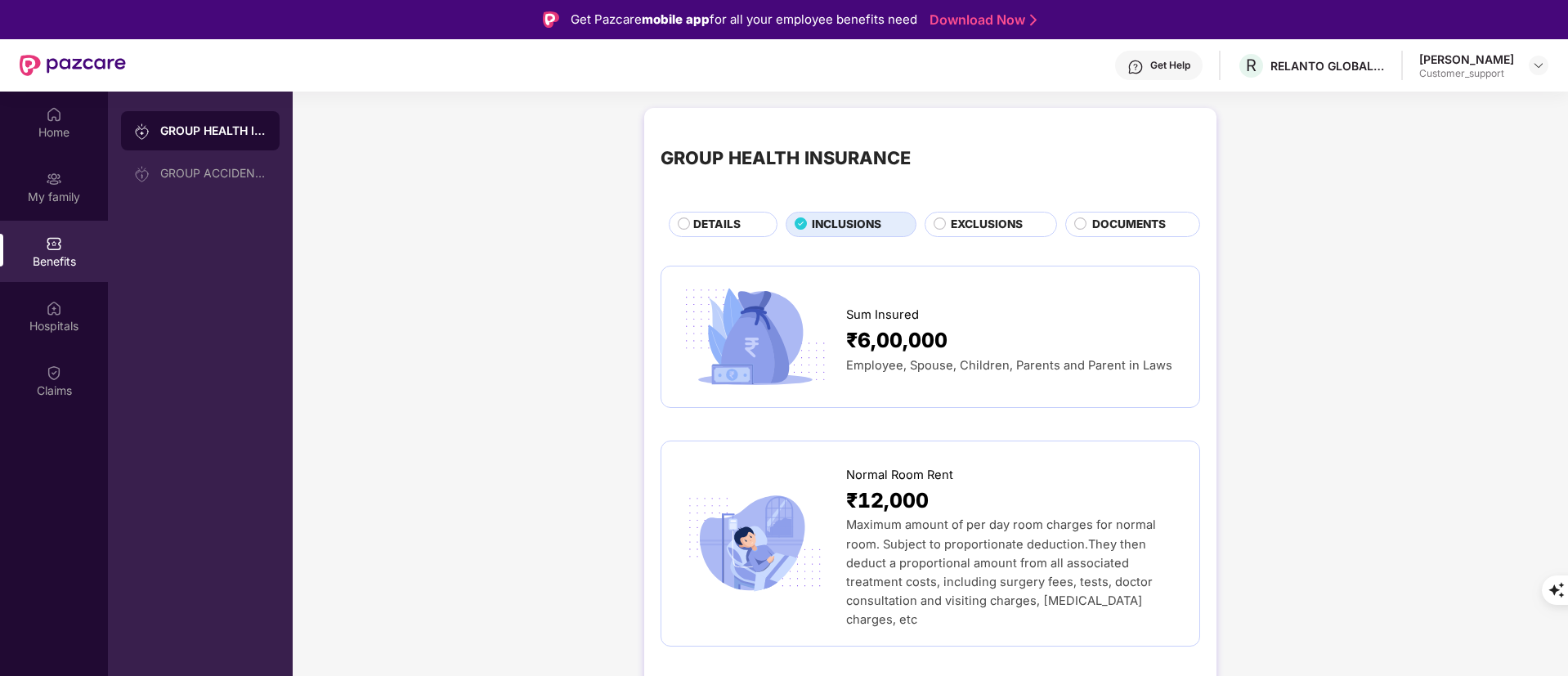
click at [678, 230] on div at bounding box center [682, 226] width 8 height 18
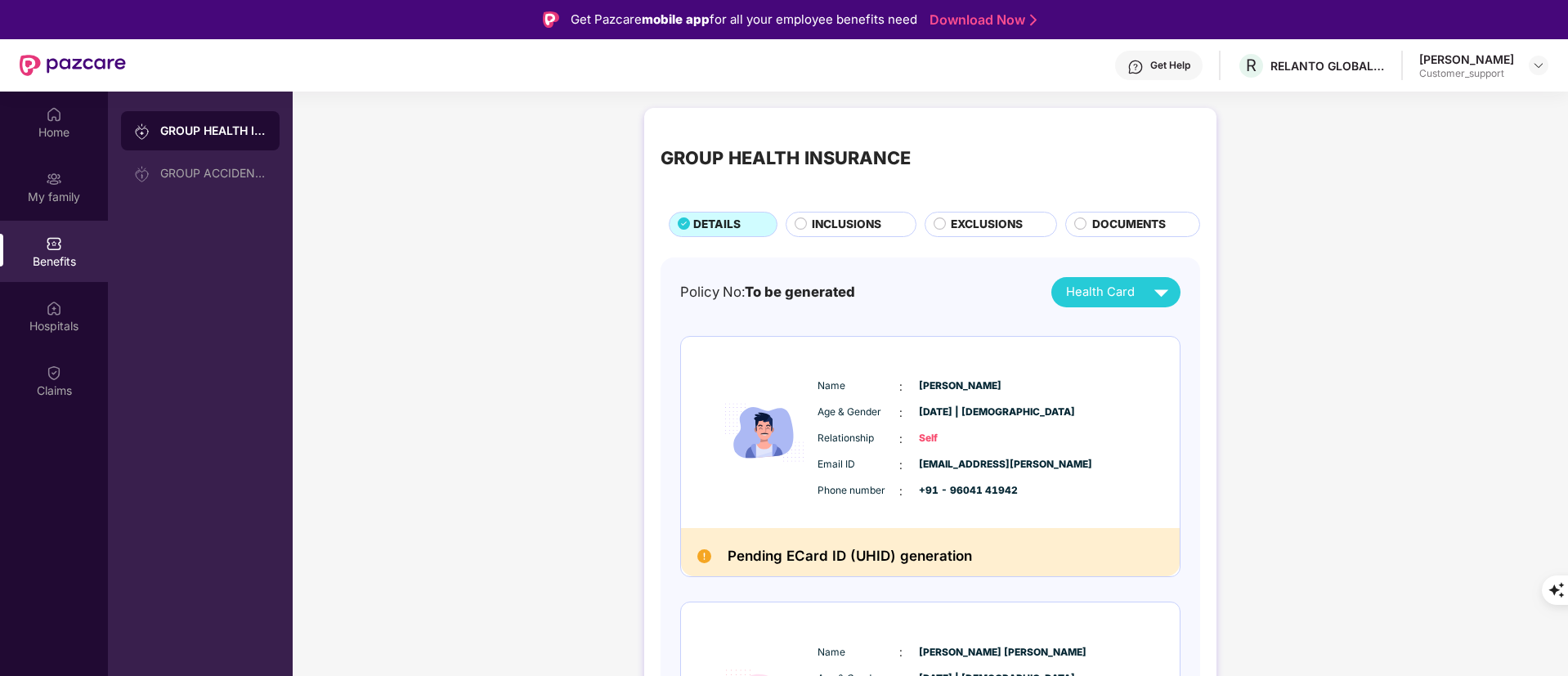
click at [1151, 63] on div "Get Help" at bounding box center [1171, 66] width 40 height 13
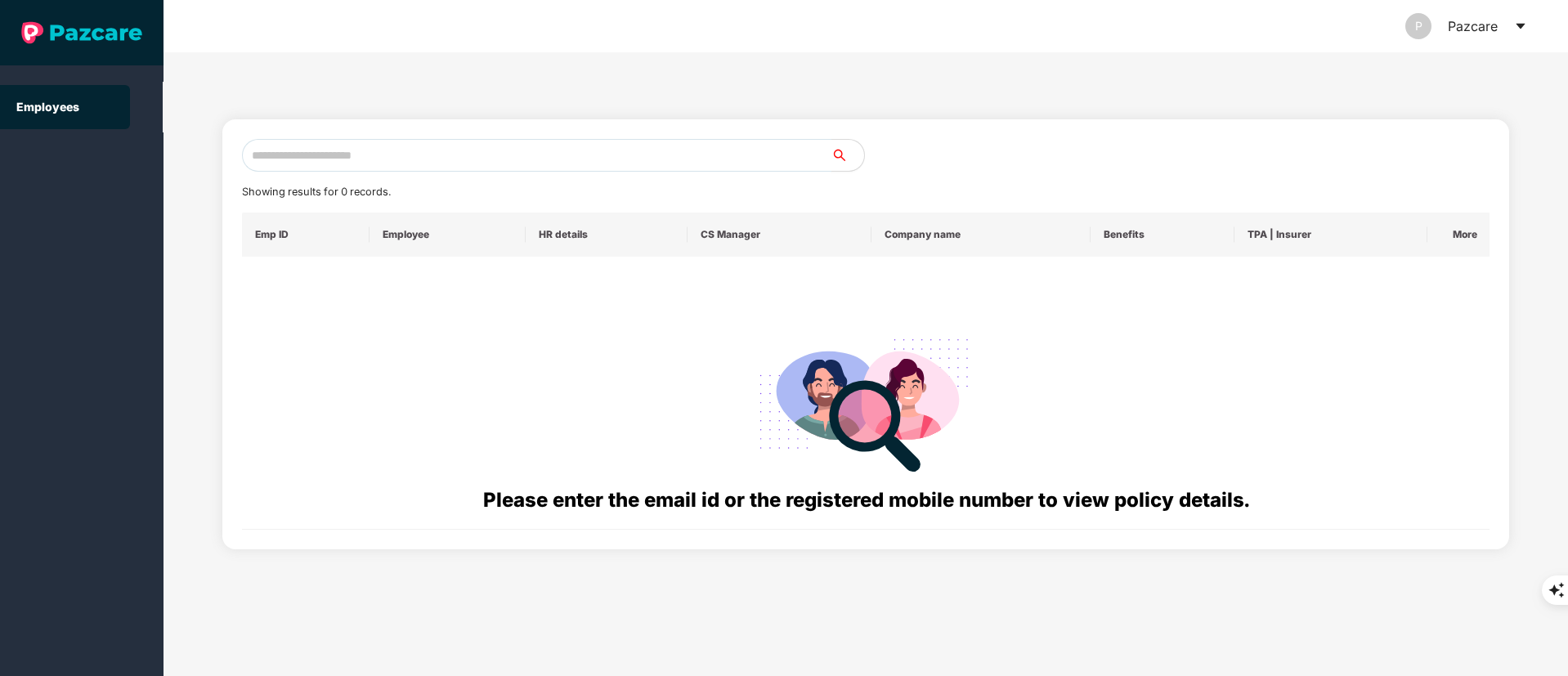
click at [363, 148] on input "text" at bounding box center [537, 155] width 590 height 32
paste input "**********"
click at [264, 149] on input "**********" at bounding box center [537, 155] width 590 height 32
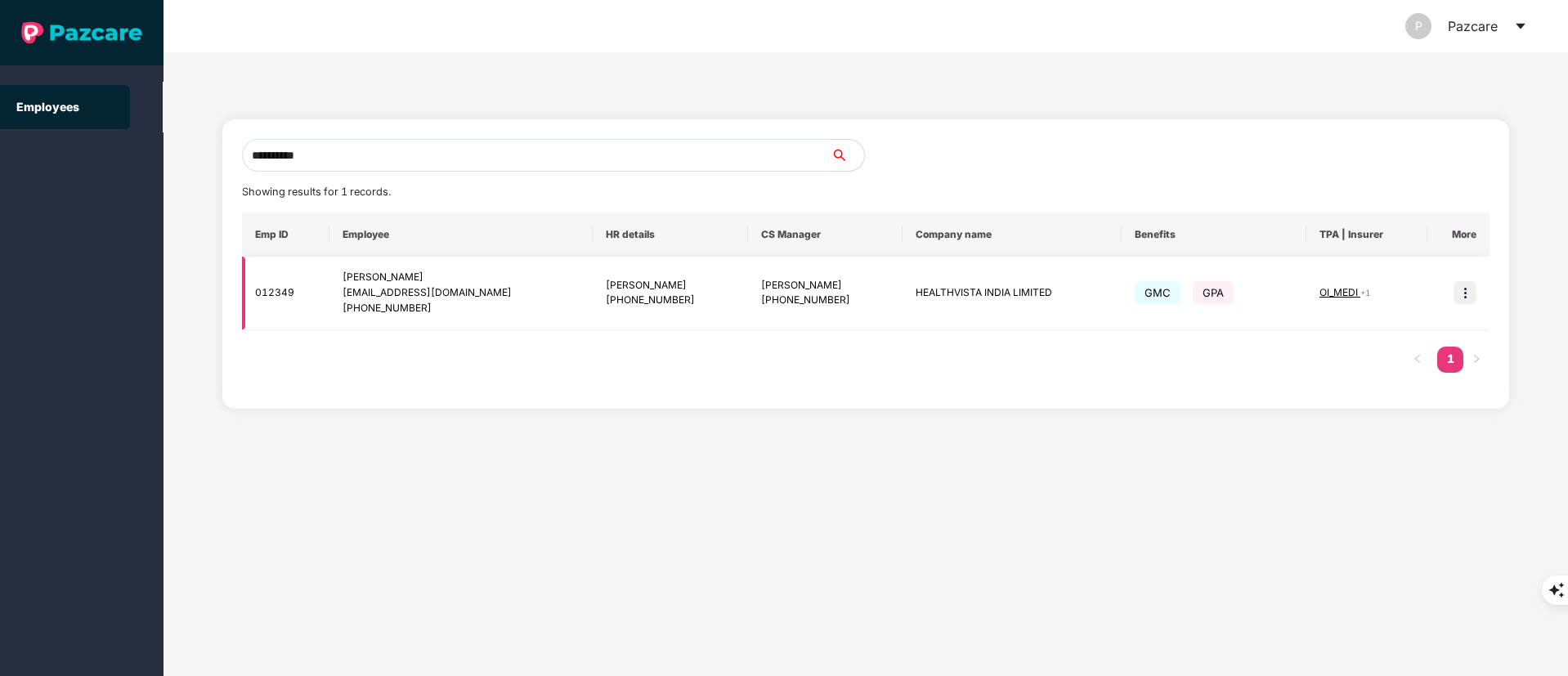
type input "**********"
click at [1467, 287] on img at bounding box center [1465, 293] width 23 height 23
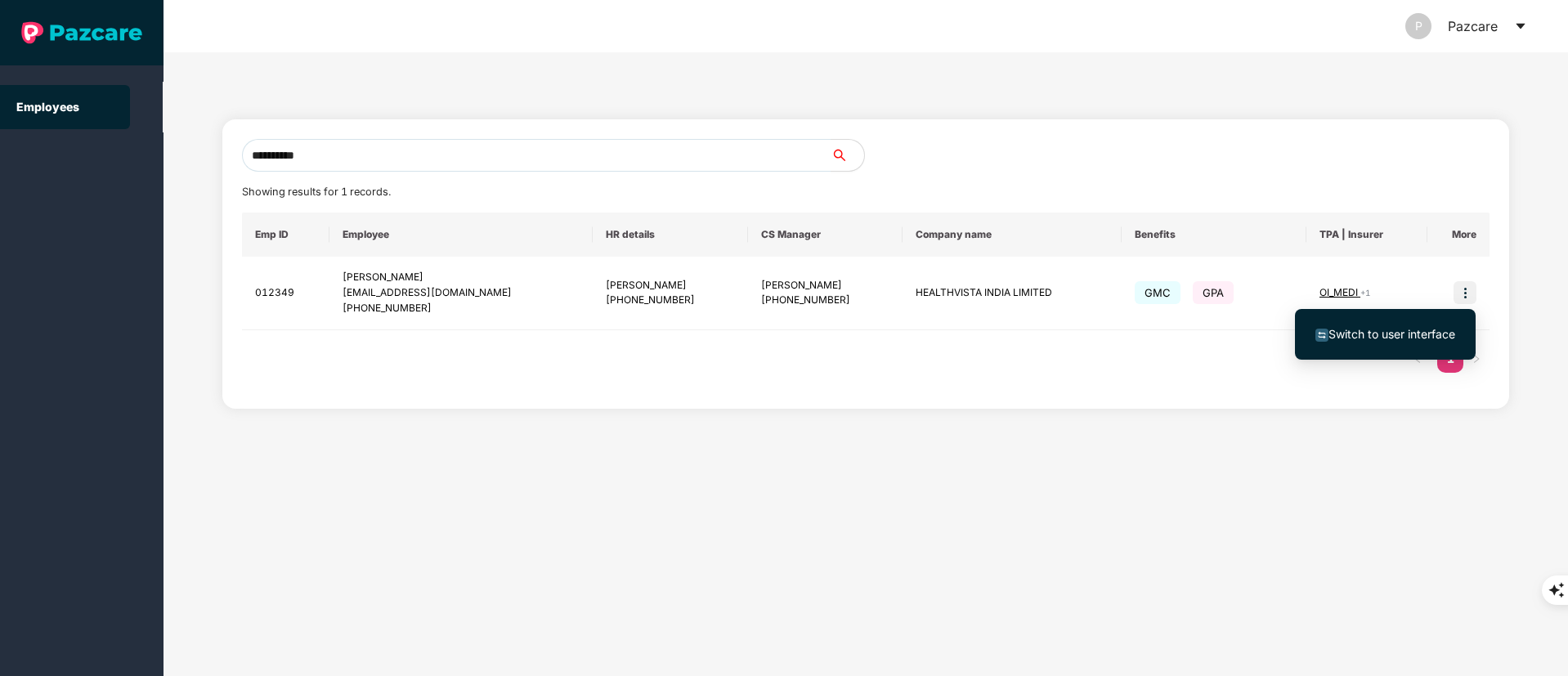
click at [1430, 327] on span "Switch to user interface" at bounding box center [1391, 334] width 126 height 14
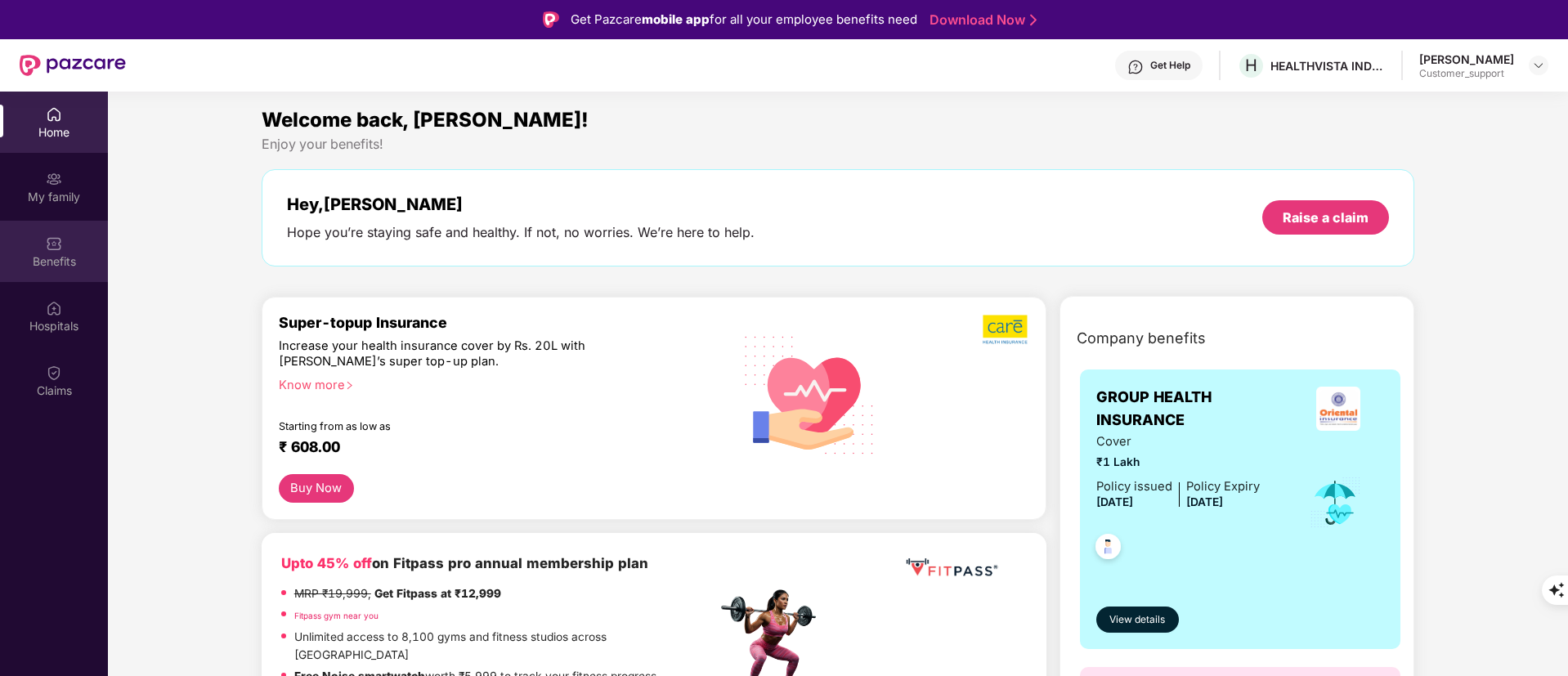
click at [59, 246] on img at bounding box center [53, 243] width 16 height 16
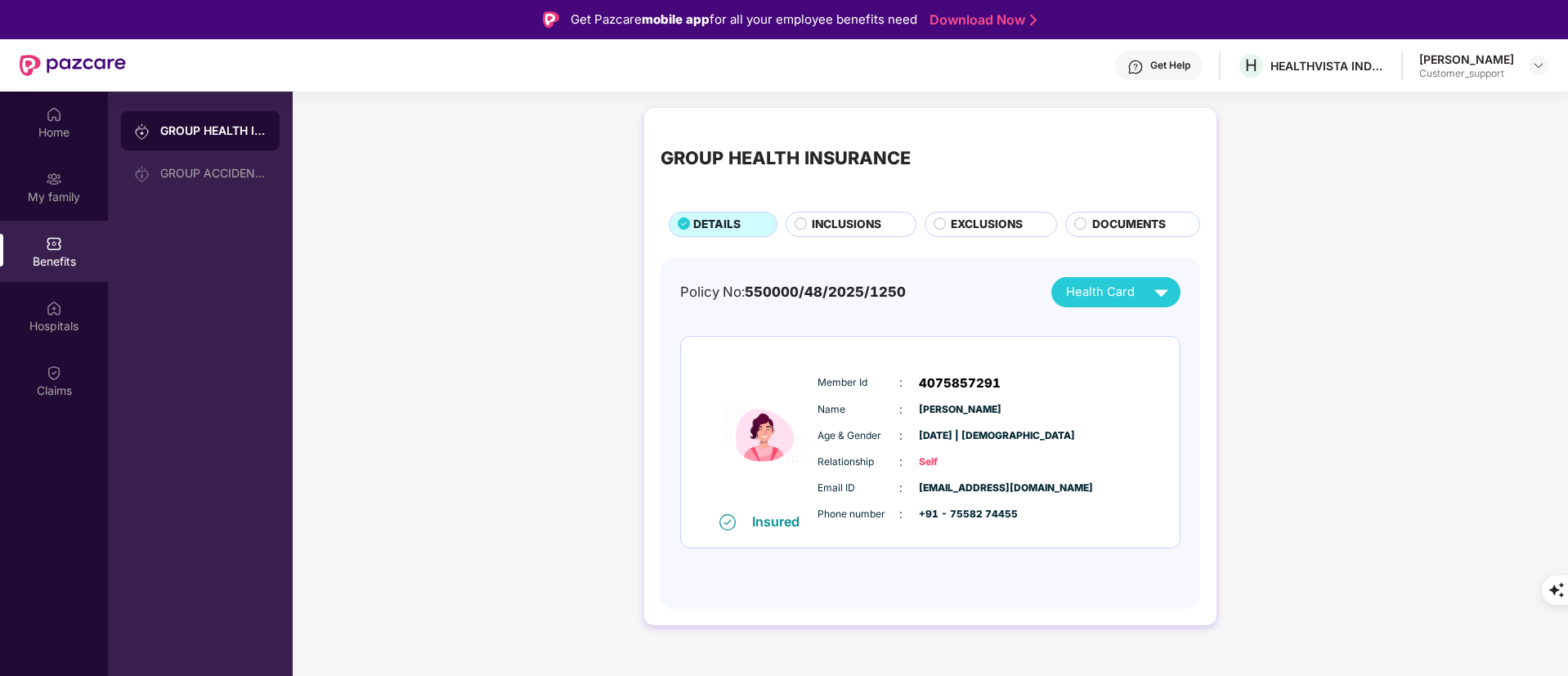
click at [823, 233] on span "INCLUSIONS" at bounding box center [846, 224] width 69 height 18
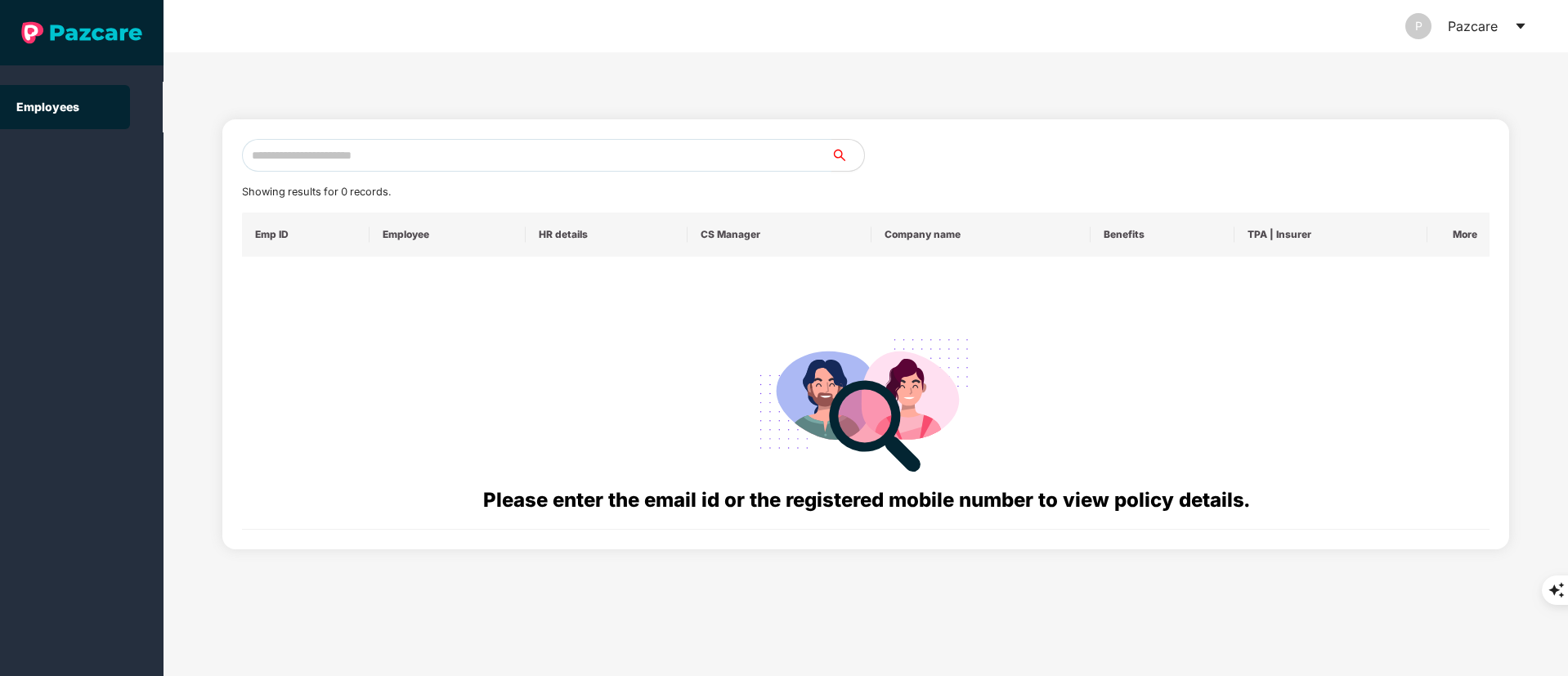
click at [312, 153] on input "text" at bounding box center [537, 155] width 590 height 32
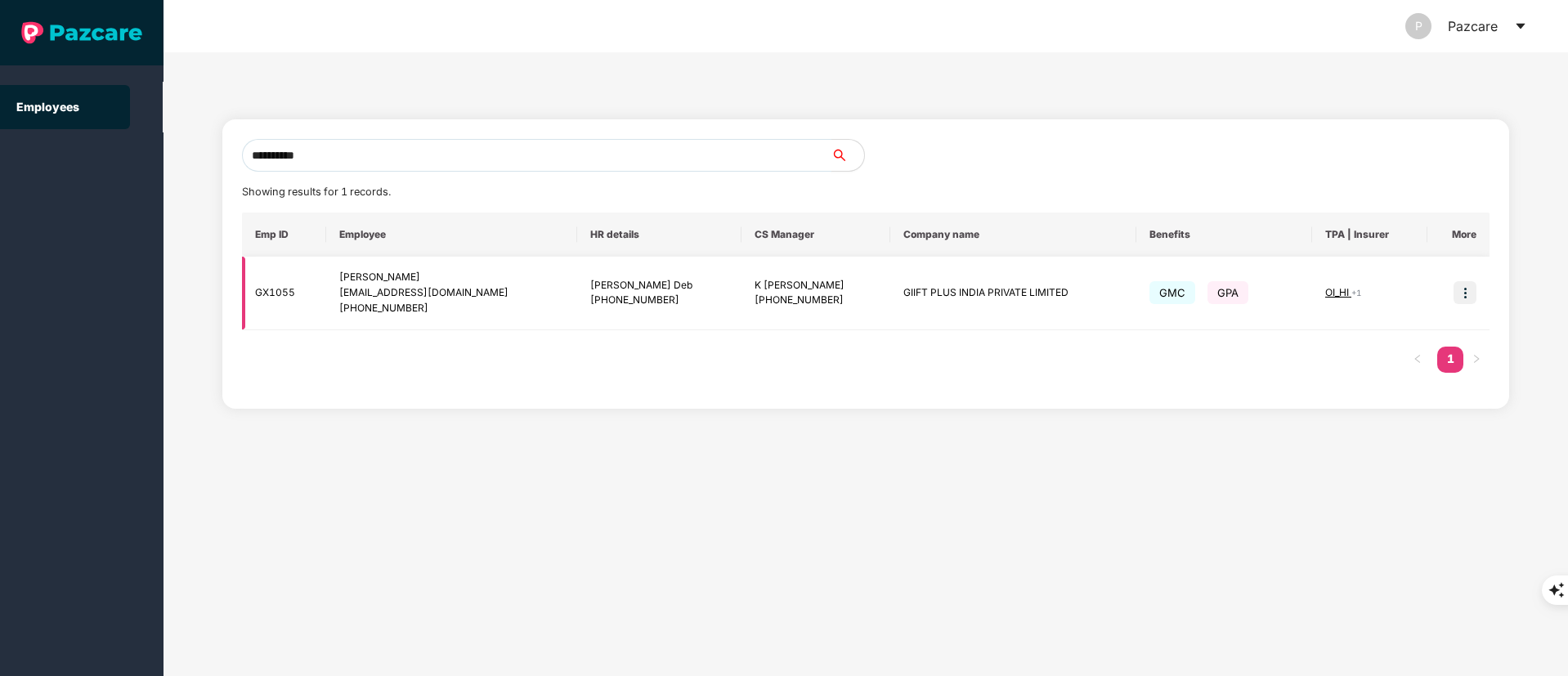
type input "**********"
click at [455, 307] on div "+917411639065" at bounding box center [452, 308] width 224 height 15
click at [455, 302] on div "+917411639065" at bounding box center [452, 308] width 224 height 15
click at [1463, 291] on img at bounding box center [1465, 293] width 23 height 23
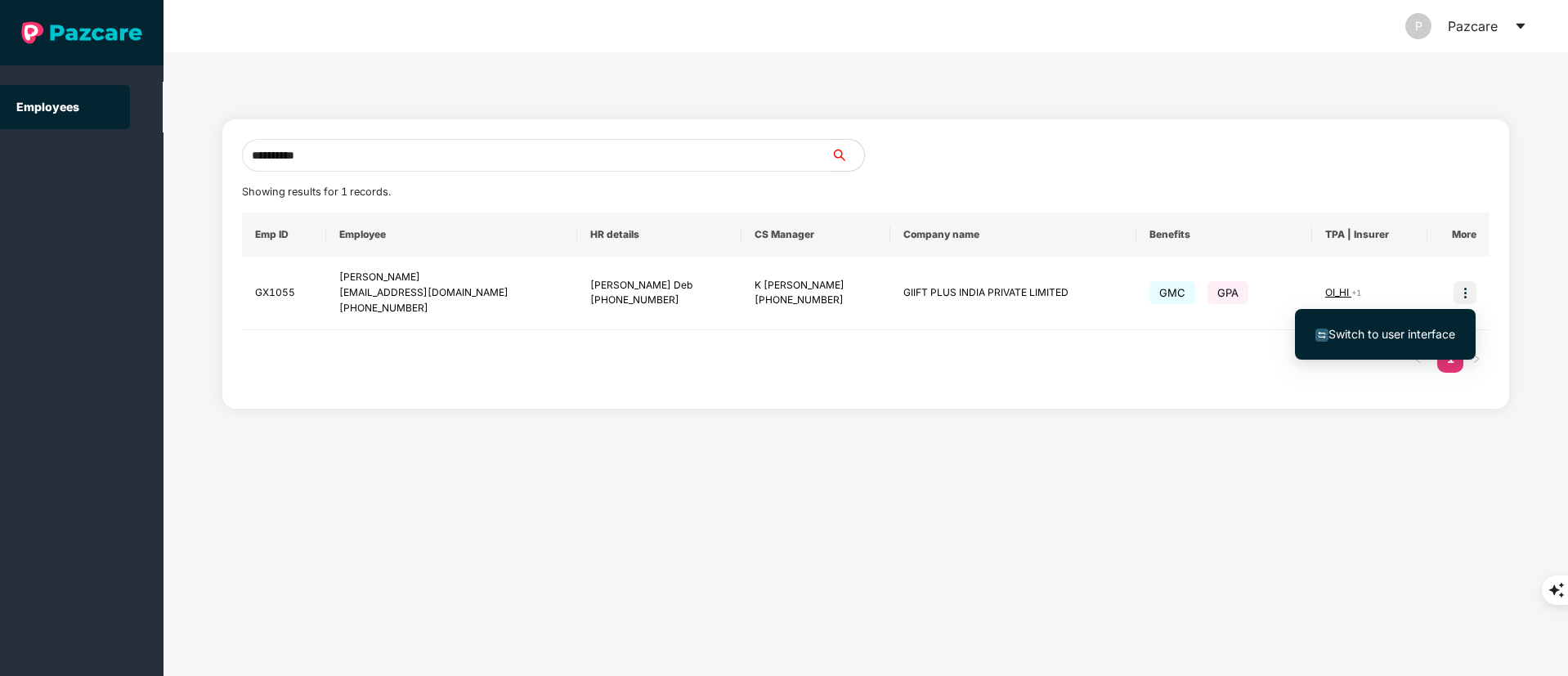
click at [1428, 318] on li "Switch to user interface" at bounding box center [1385, 335] width 181 height 34
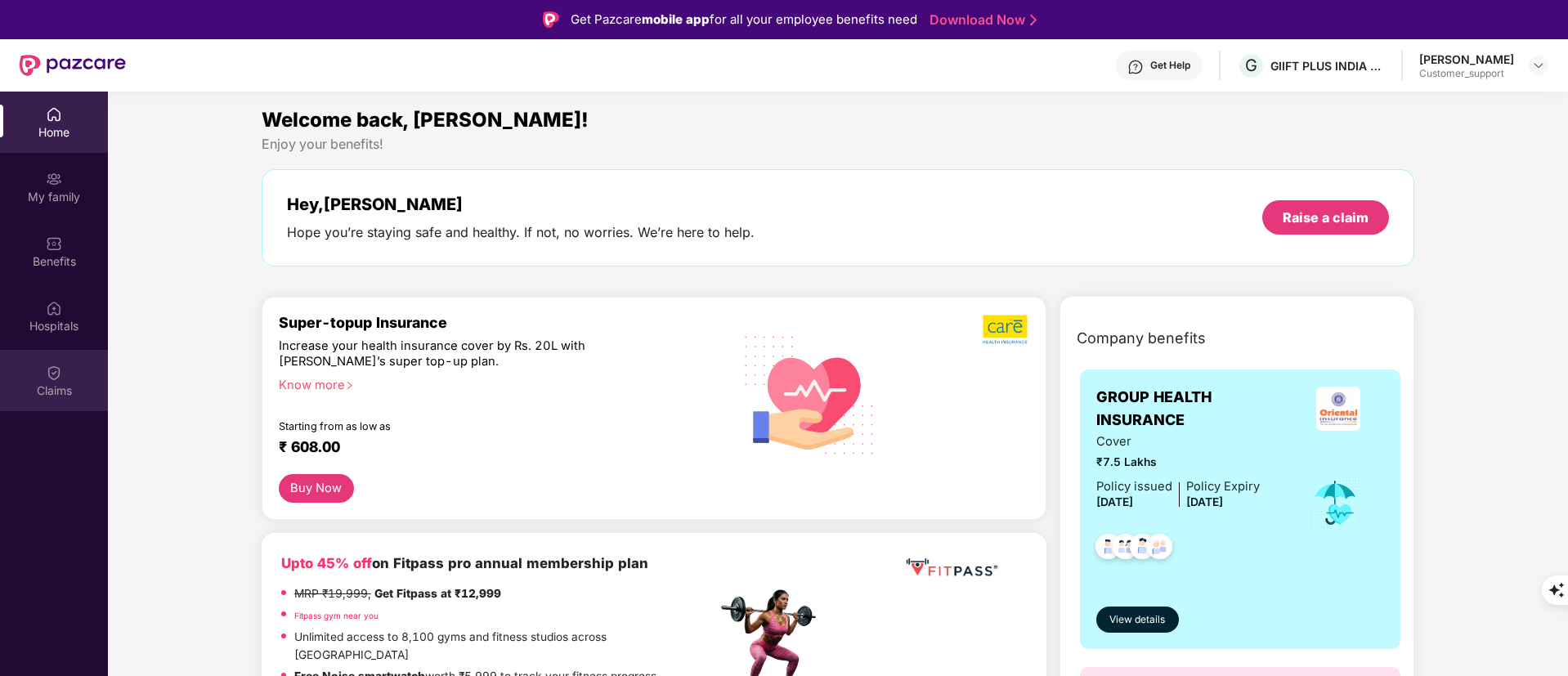
click at [76, 377] on div "Claims" at bounding box center [54, 380] width 108 height 61
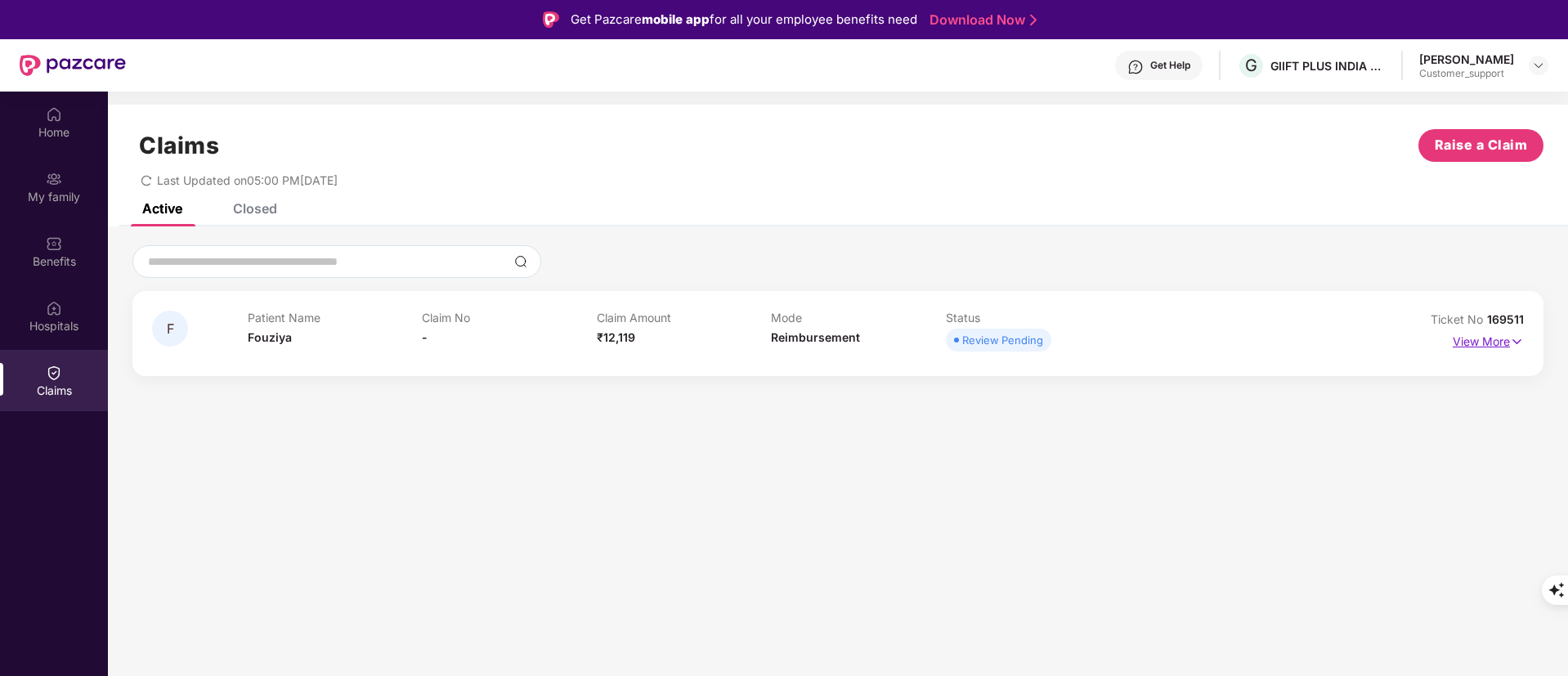
click at [1491, 340] on p "View More" at bounding box center [1488, 339] width 71 height 22
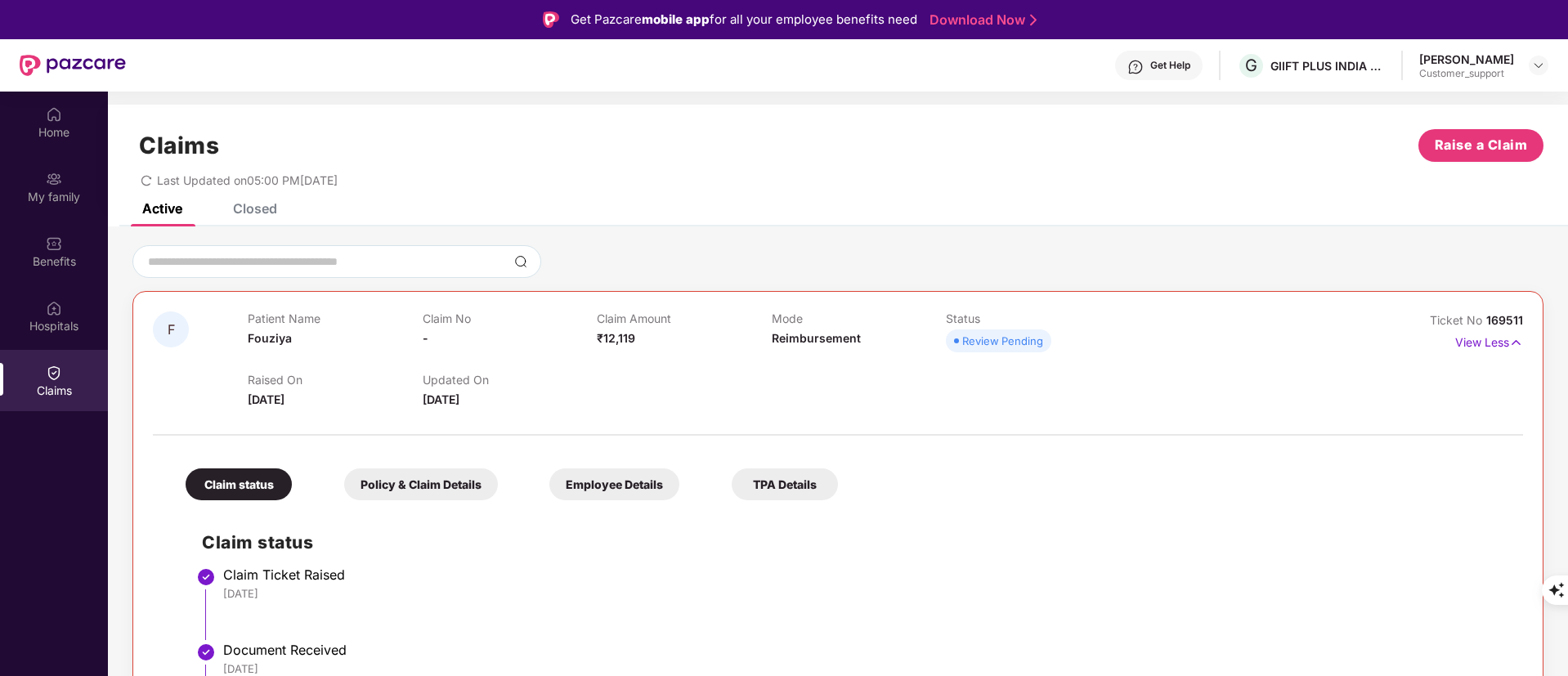
click at [267, 200] on div "Claims Raise a Claim Last Updated on 05:00 PM, 30 Aug 2025" at bounding box center [839, 154] width 1461 height 99
click at [242, 212] on div "Closed" at bounding box center [255, 208] width 44 height 16
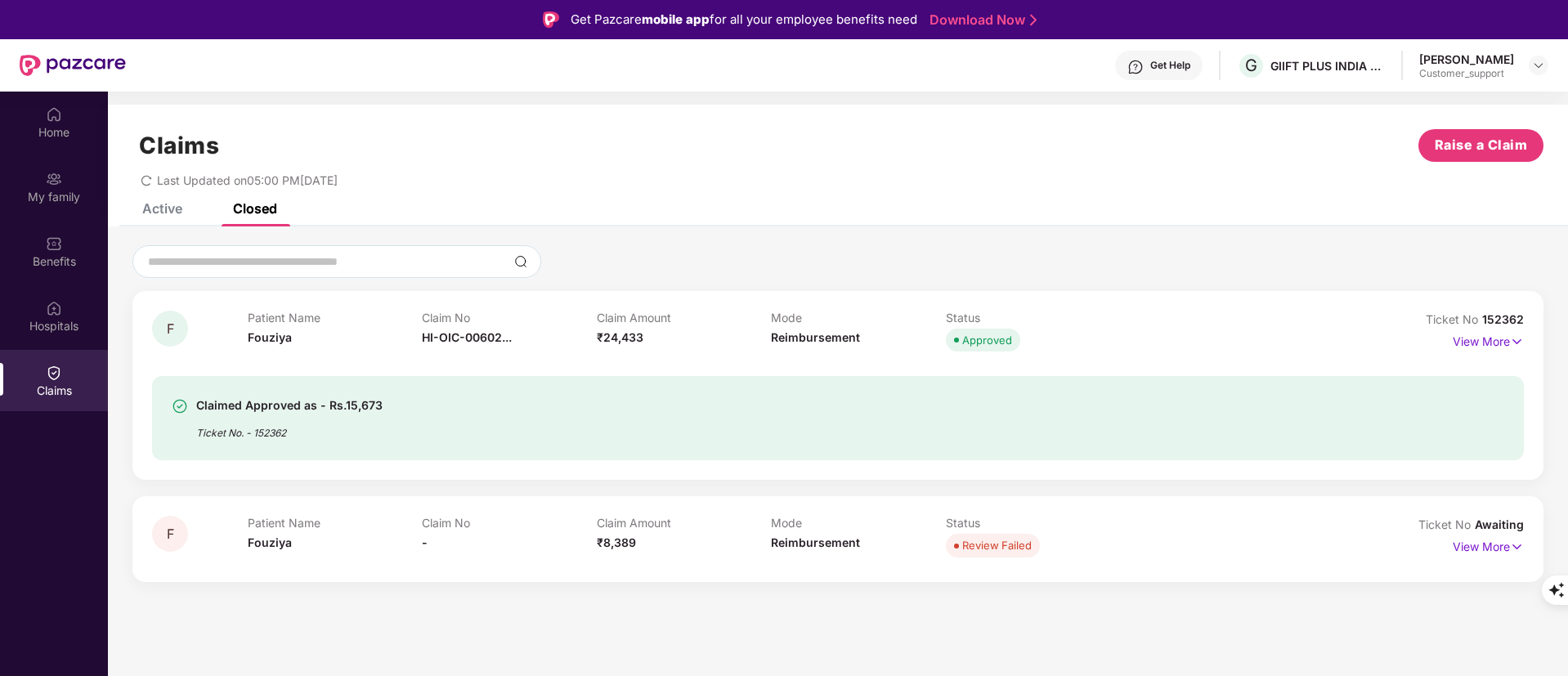
click at [182, 211] on div "Active" at bounding box center [163, 208] width 40 height 16
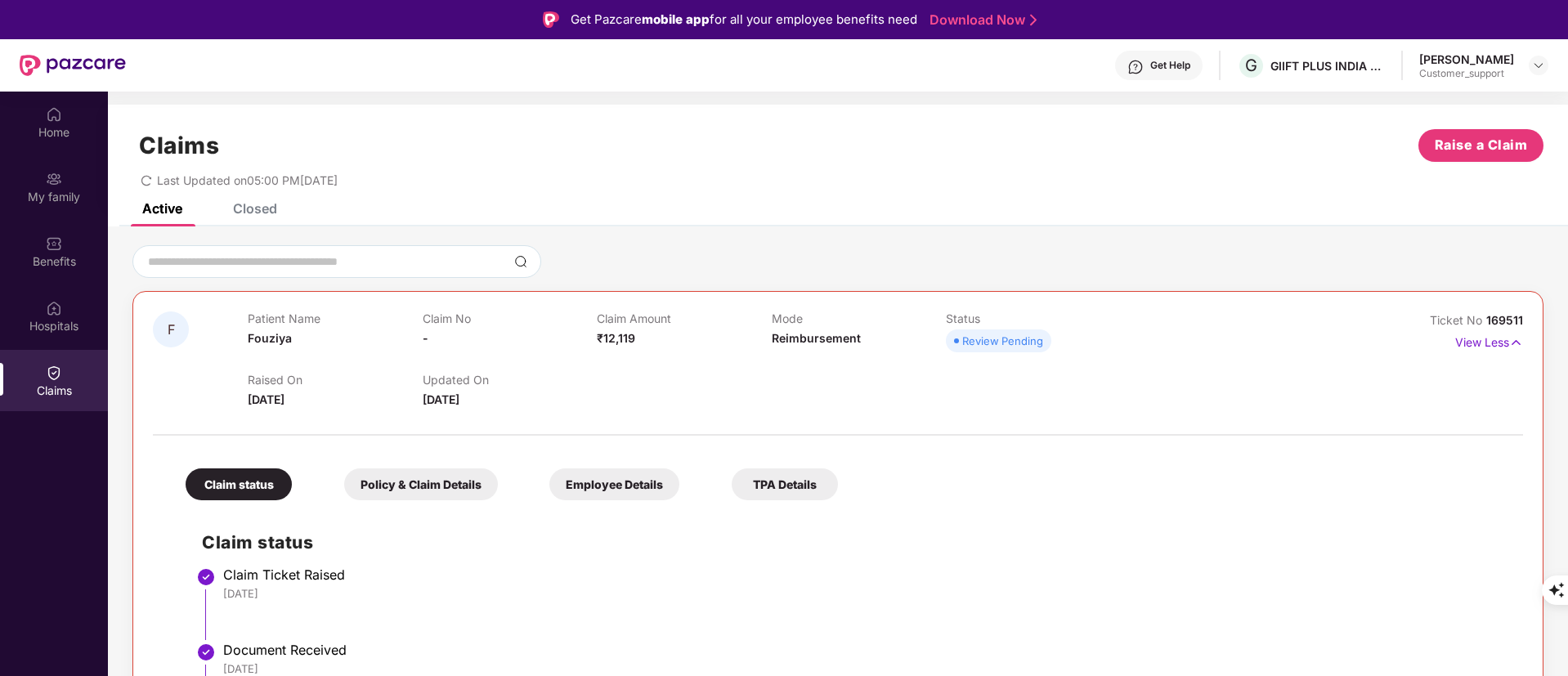
click at [272, 206] on div "Closed" at bounding box center [255, 208] width 44 height 16
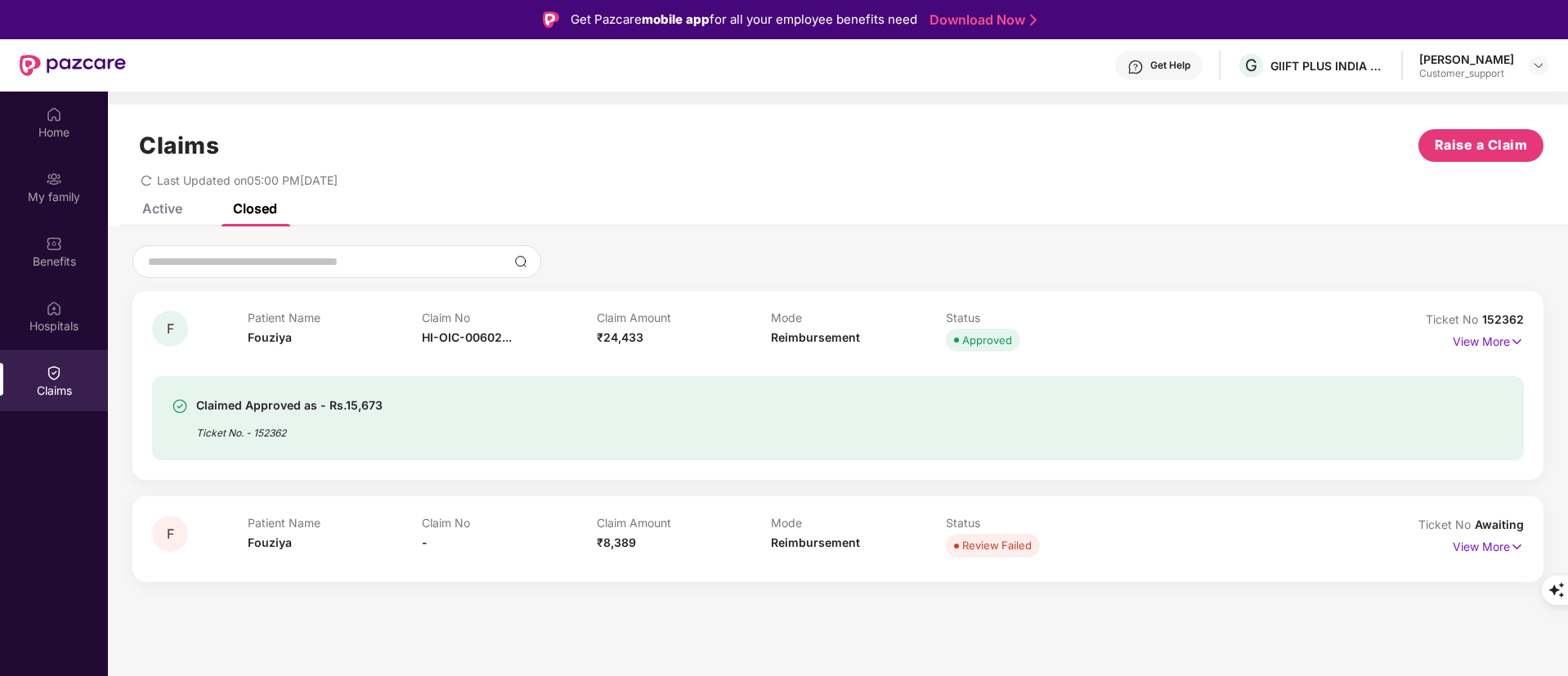
click at [172, 216] on div "Active" at bounding box center [163, 208] width 40 height 16
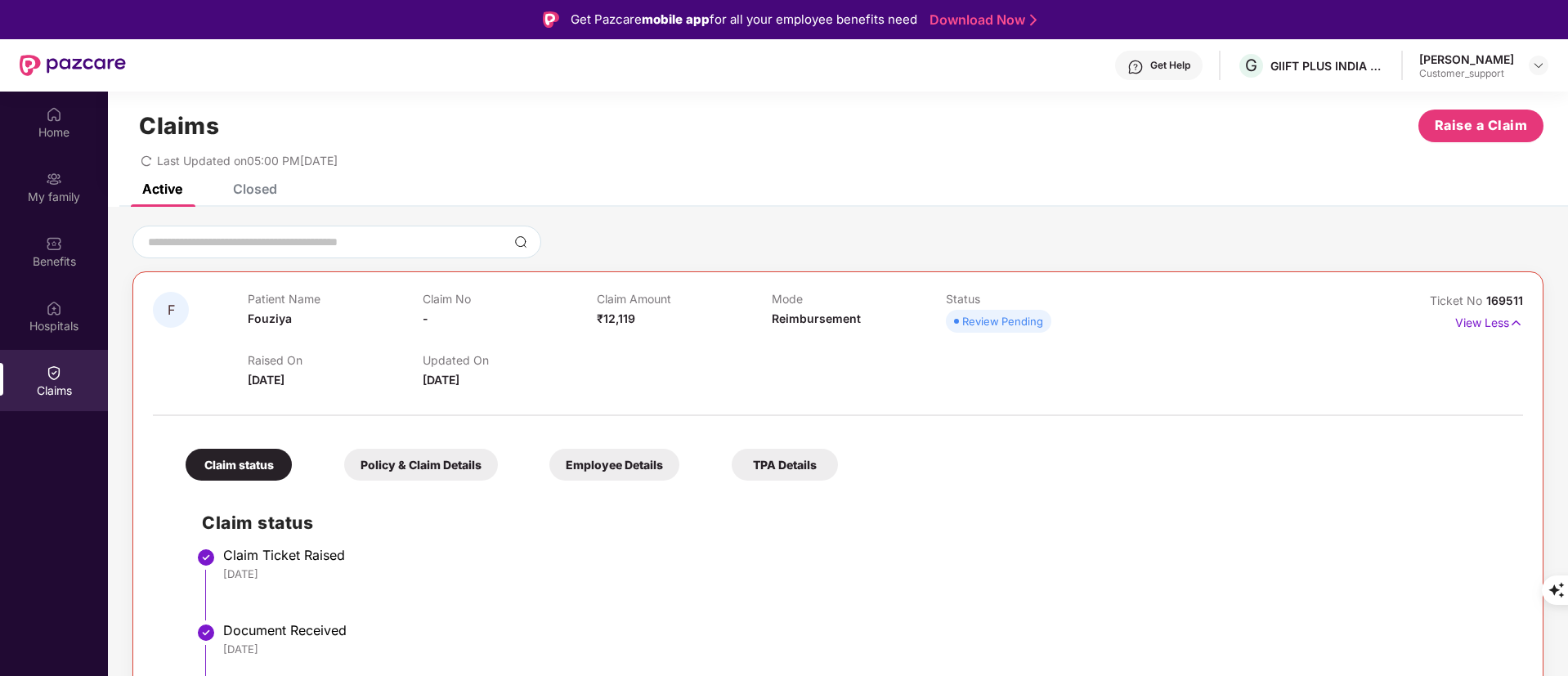
scroll to position [31, 0]
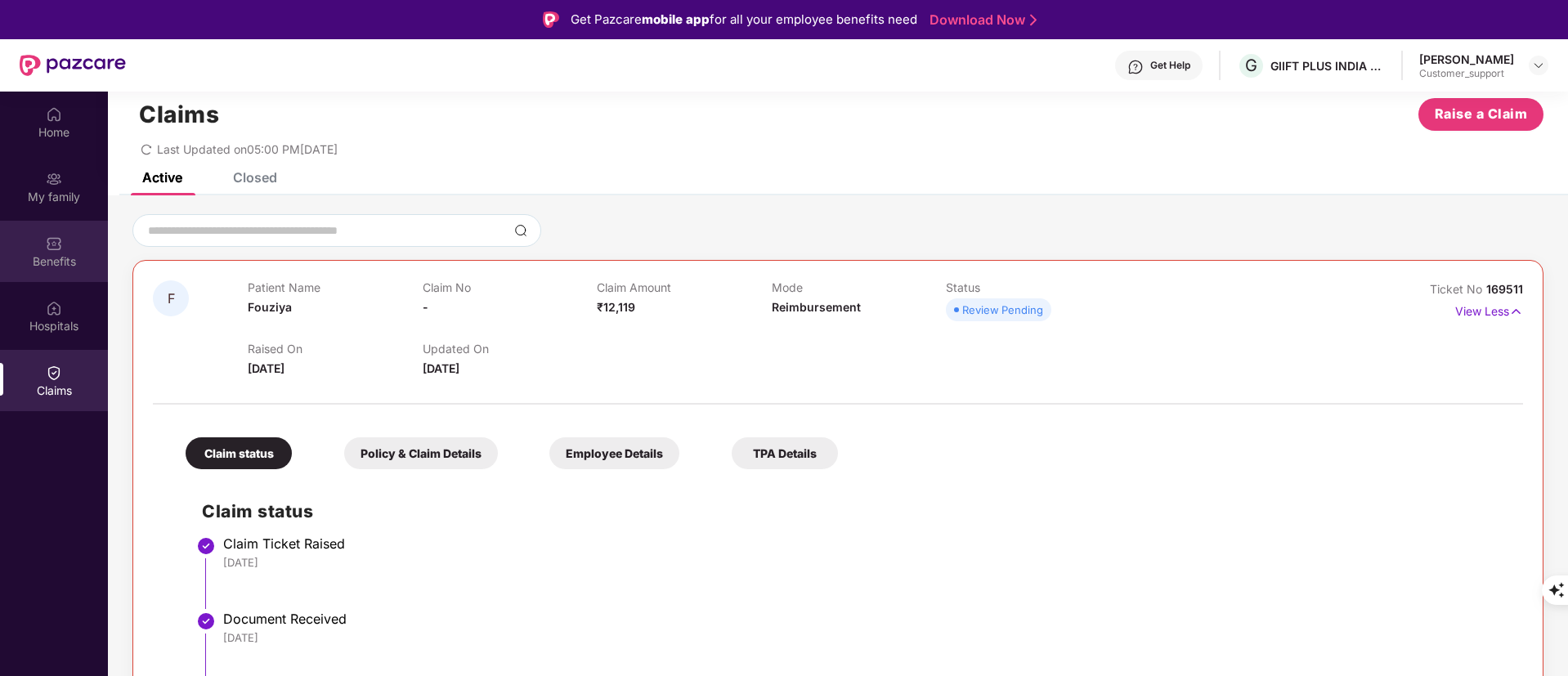
click at [61, 268] on div "Benefits" at bounding box center [54, 251] width 108 height 61
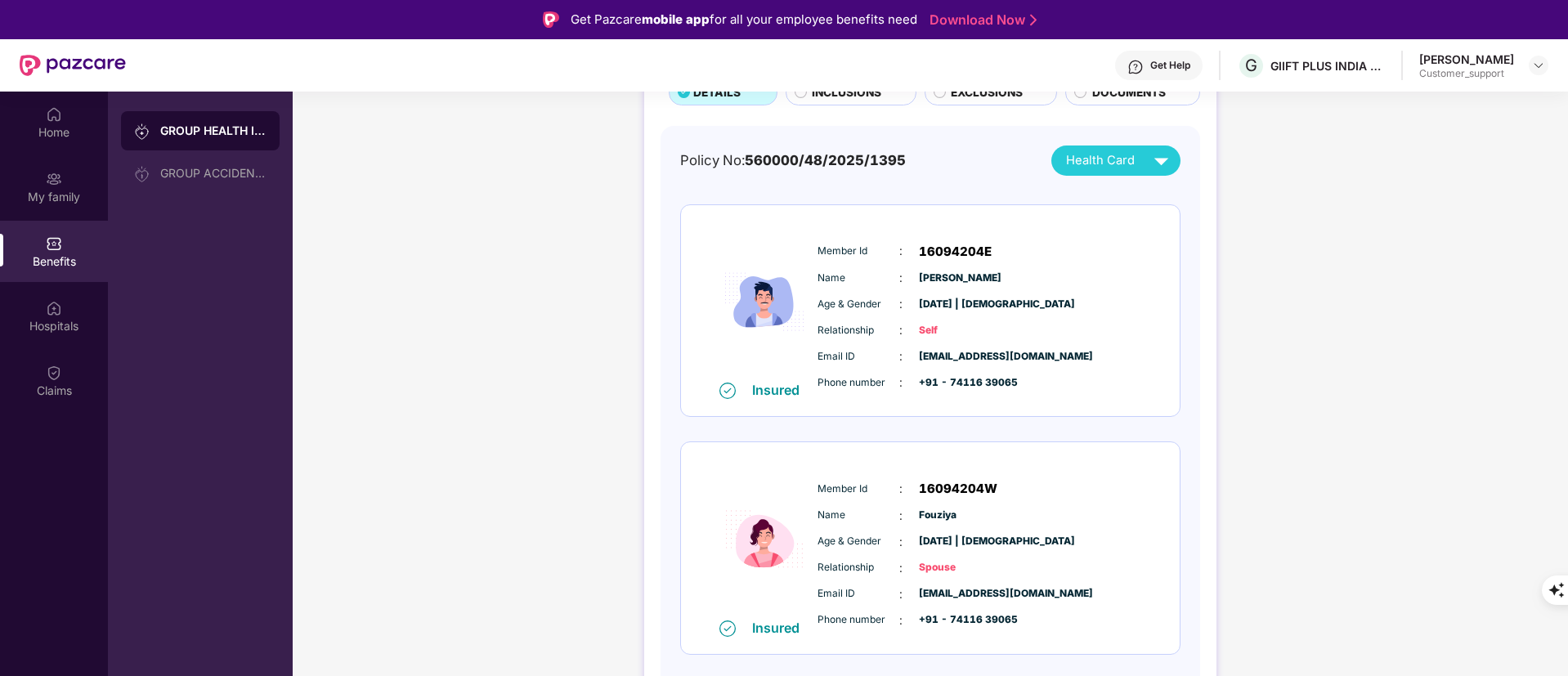
scroll to position [0, 0]
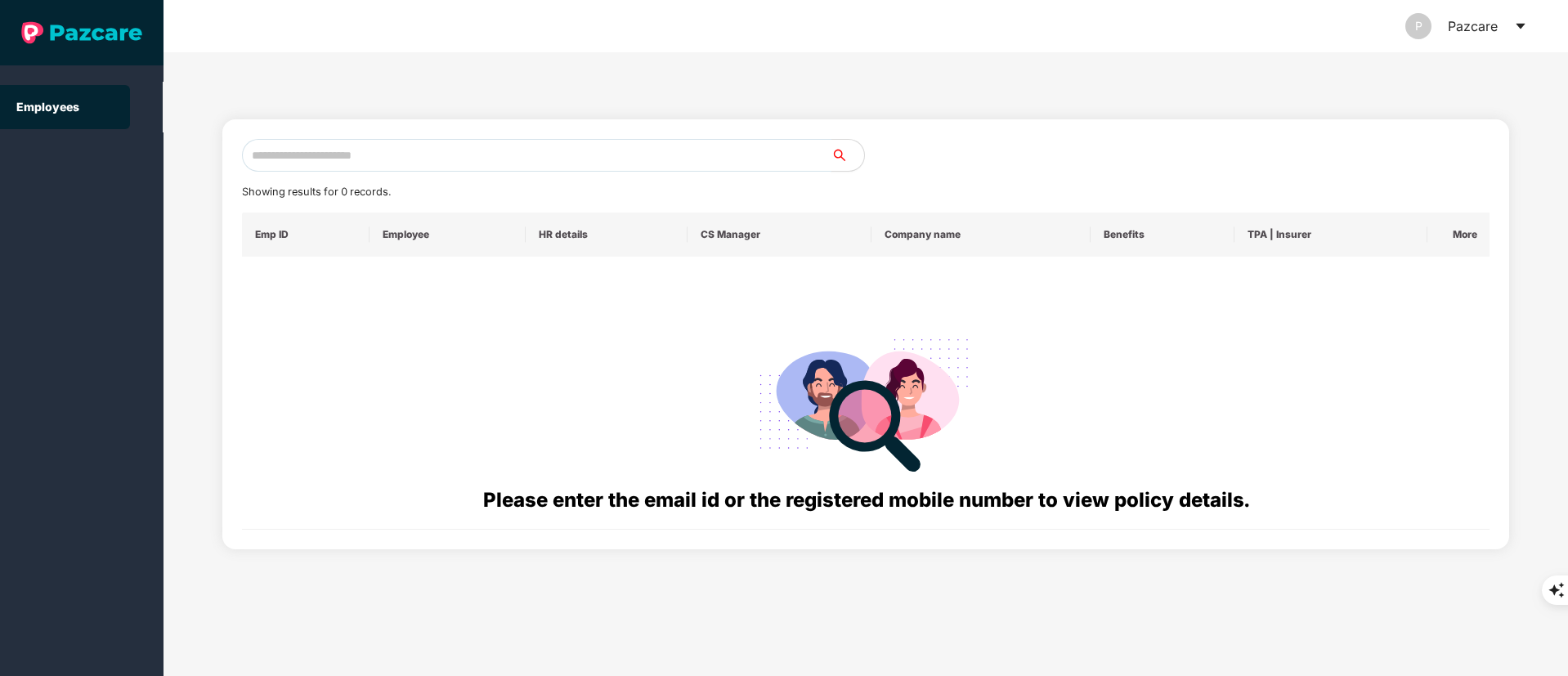
click at [330, 166] on input "text" at bounding box center [537, 155] width 590 height 32
paste input "**********"
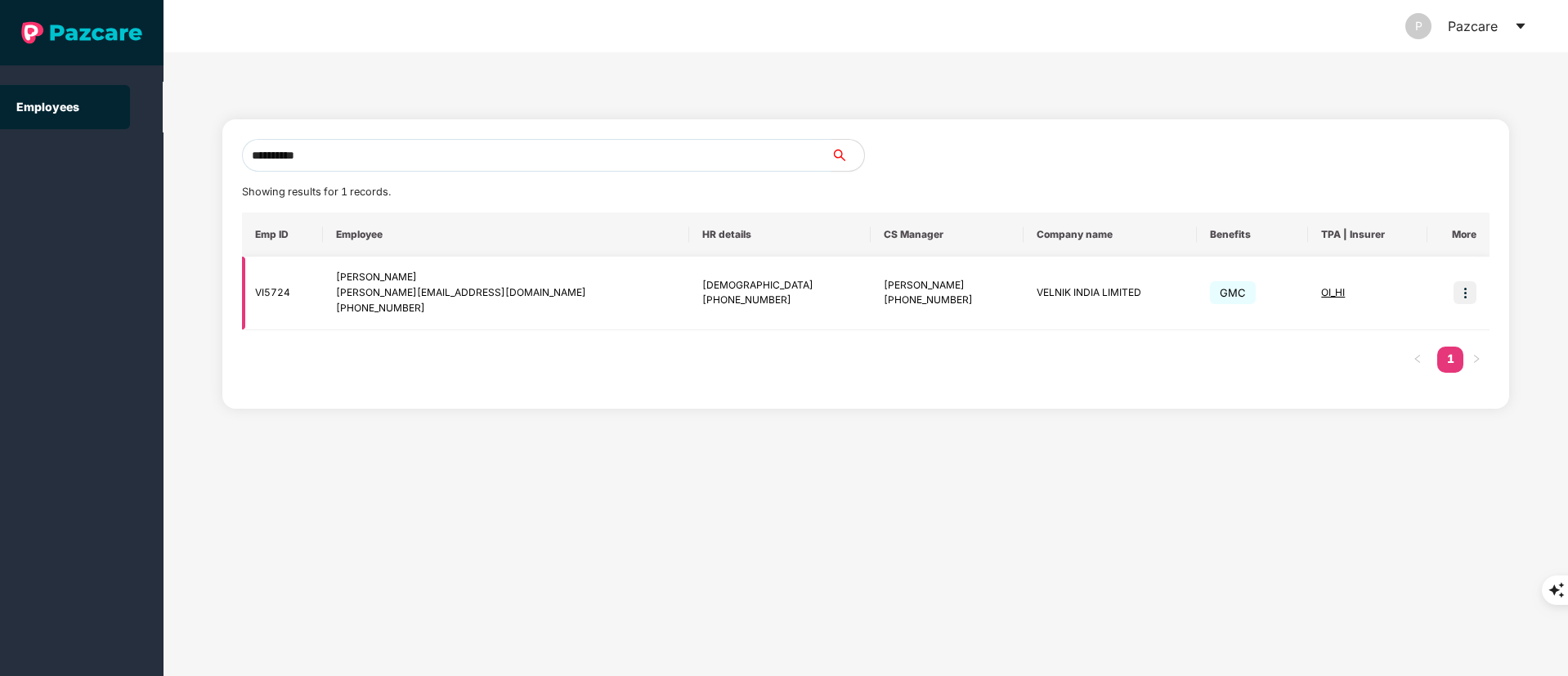
type input "**********"
click at [1462, 295] on img at bounding box center [1465, 293] width 23 height 23
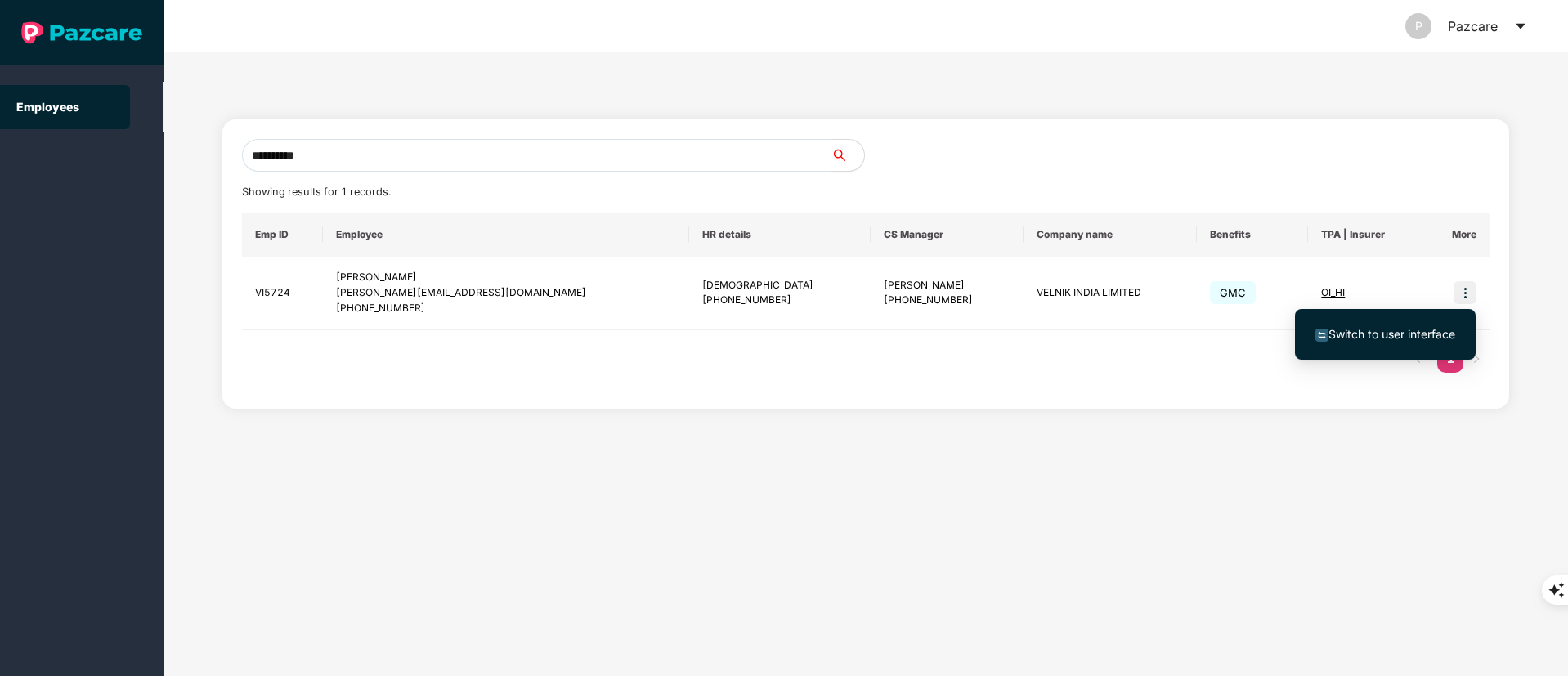
click at [1416, 330] on span "Switch to user interface" at bounding box center [1391, 334] width 126 height 14
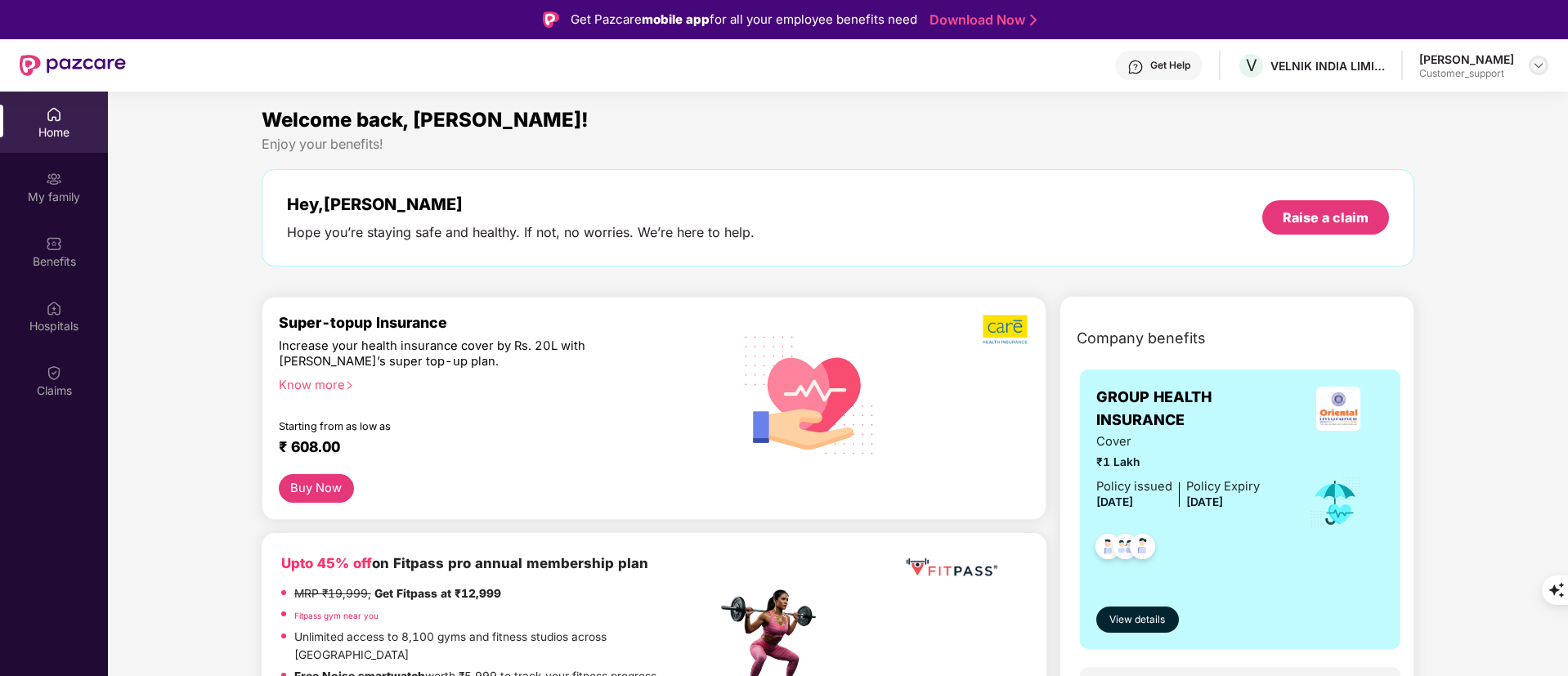
click at [1544, 69] on img at bounding box center [1539, 66] width 13 height 13
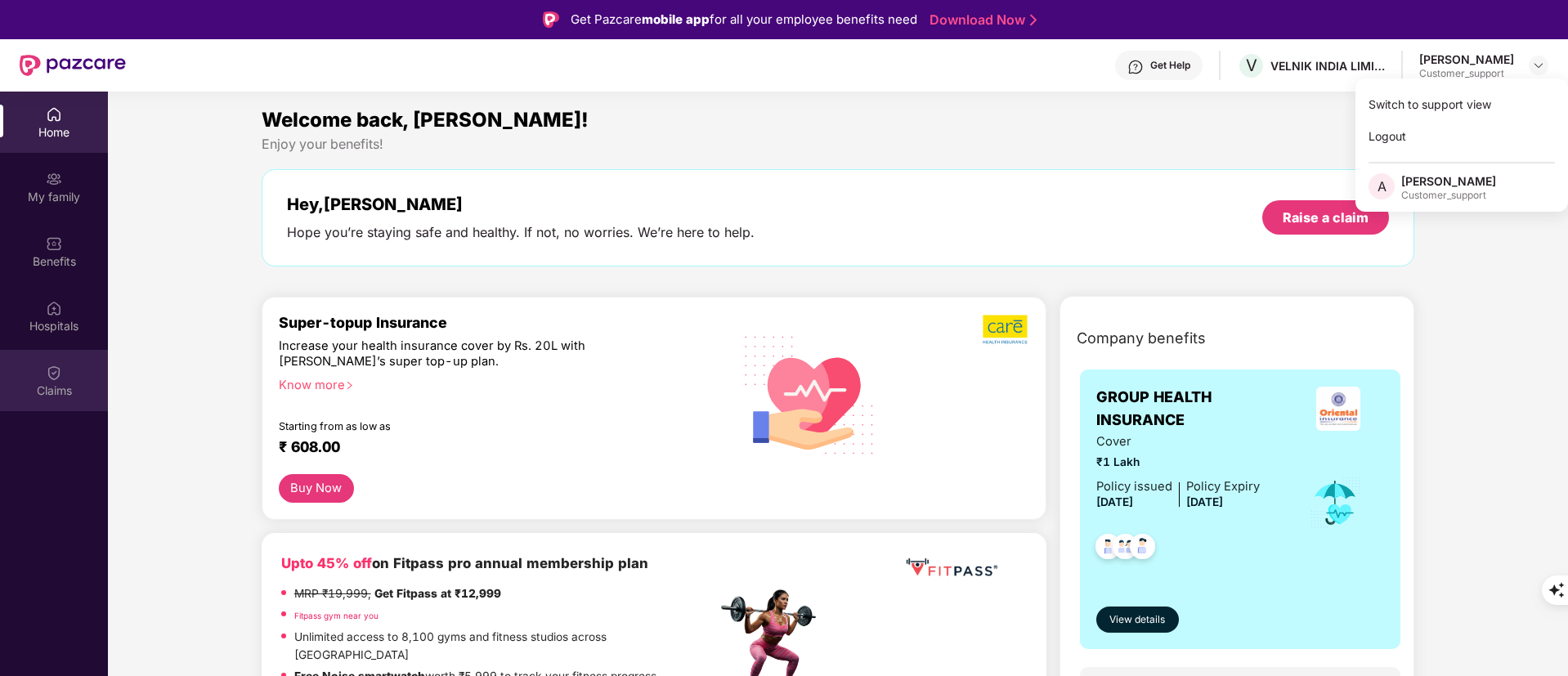
click at [32, 371] on div "Claims" at bounding box center [54, 380] width 108 height 61
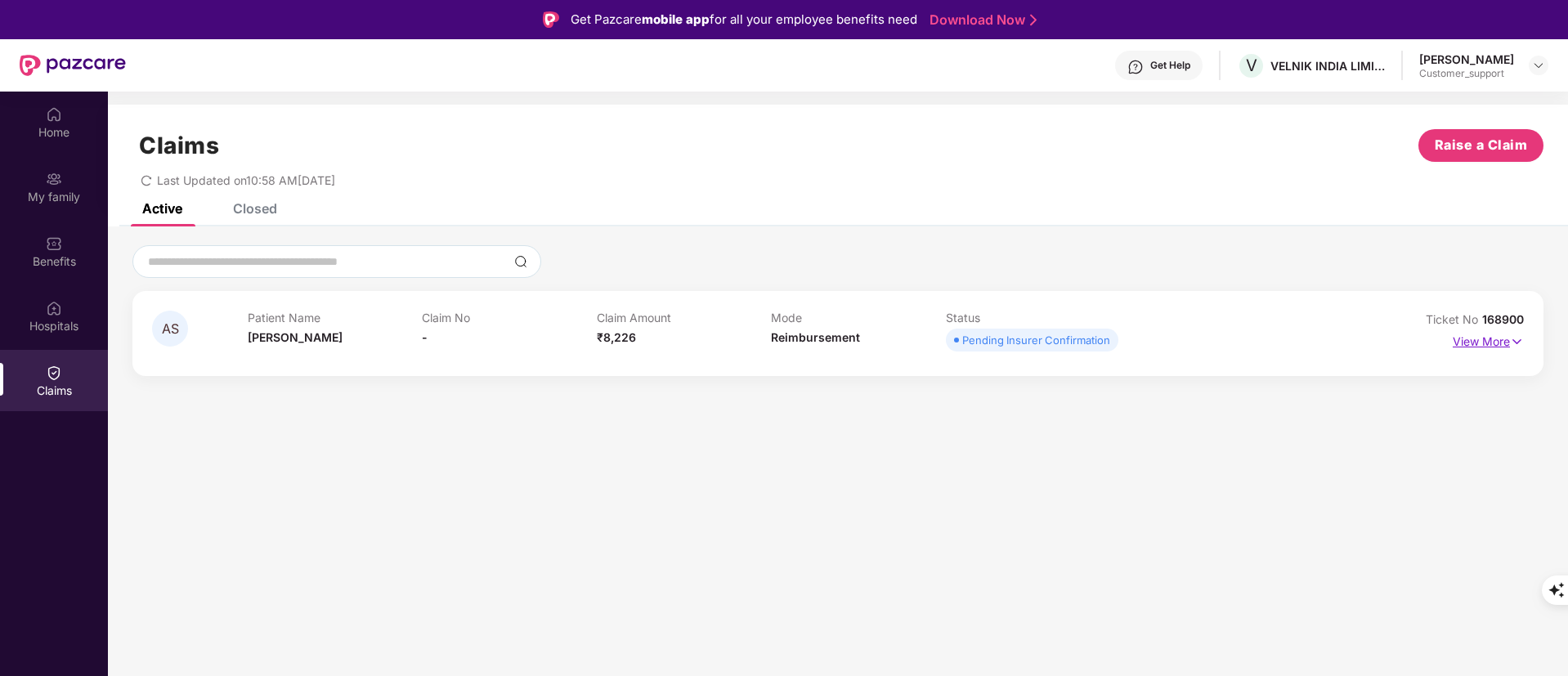
click at [1483, 349] on p "View More" at bounding box center [1488, 339] width 71 height 22
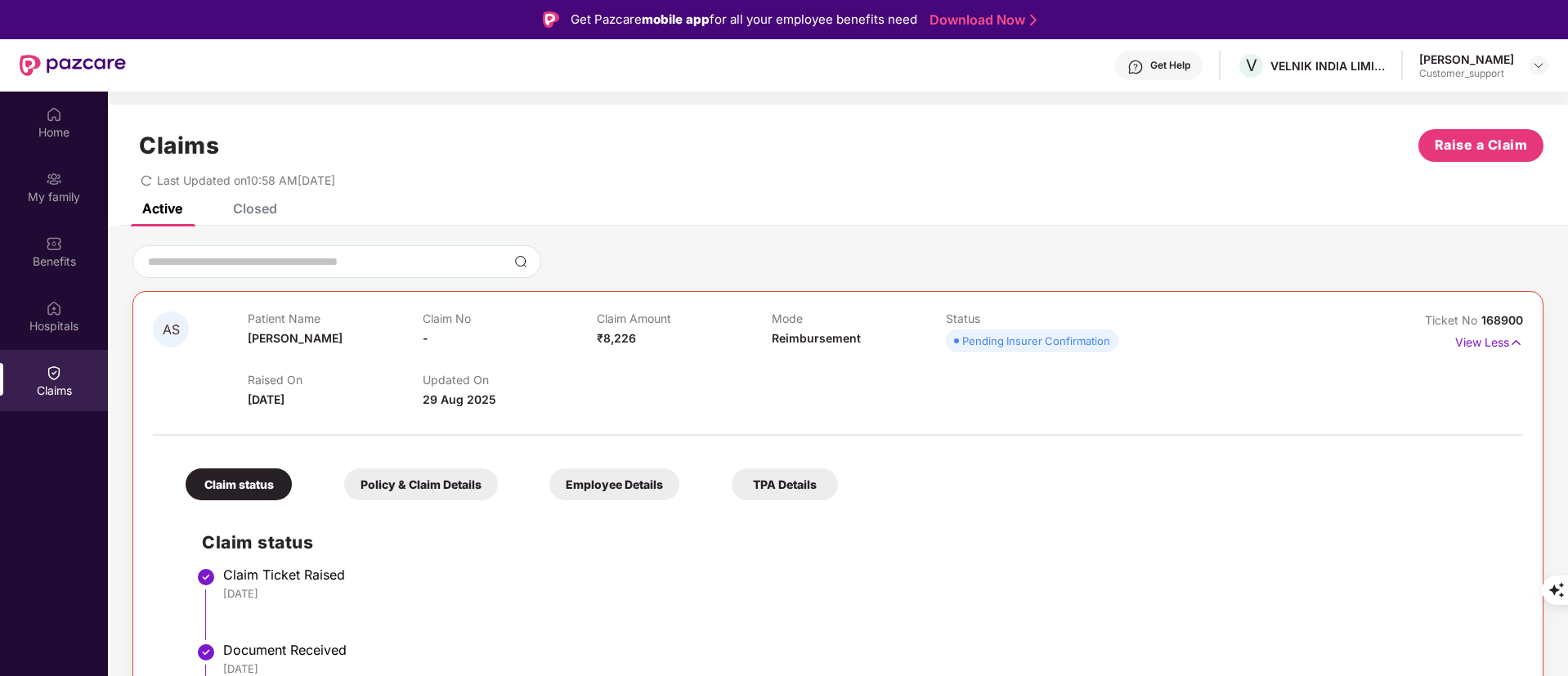
click at [258, 215] on div "Closed" at bounding box center [255, 208] width 44 height 16
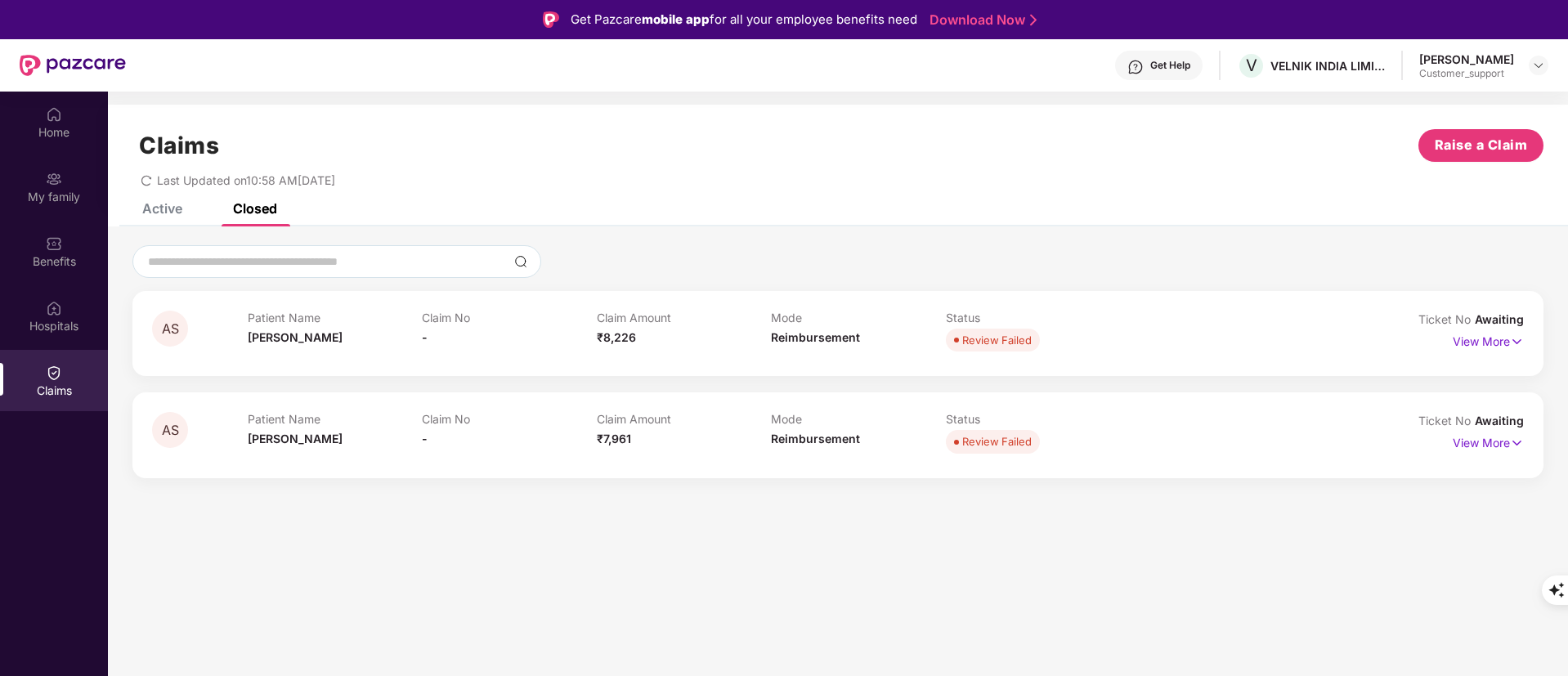
click at [149, 206] on div "Active" at bounding box center [163, 208] width 40 height 16
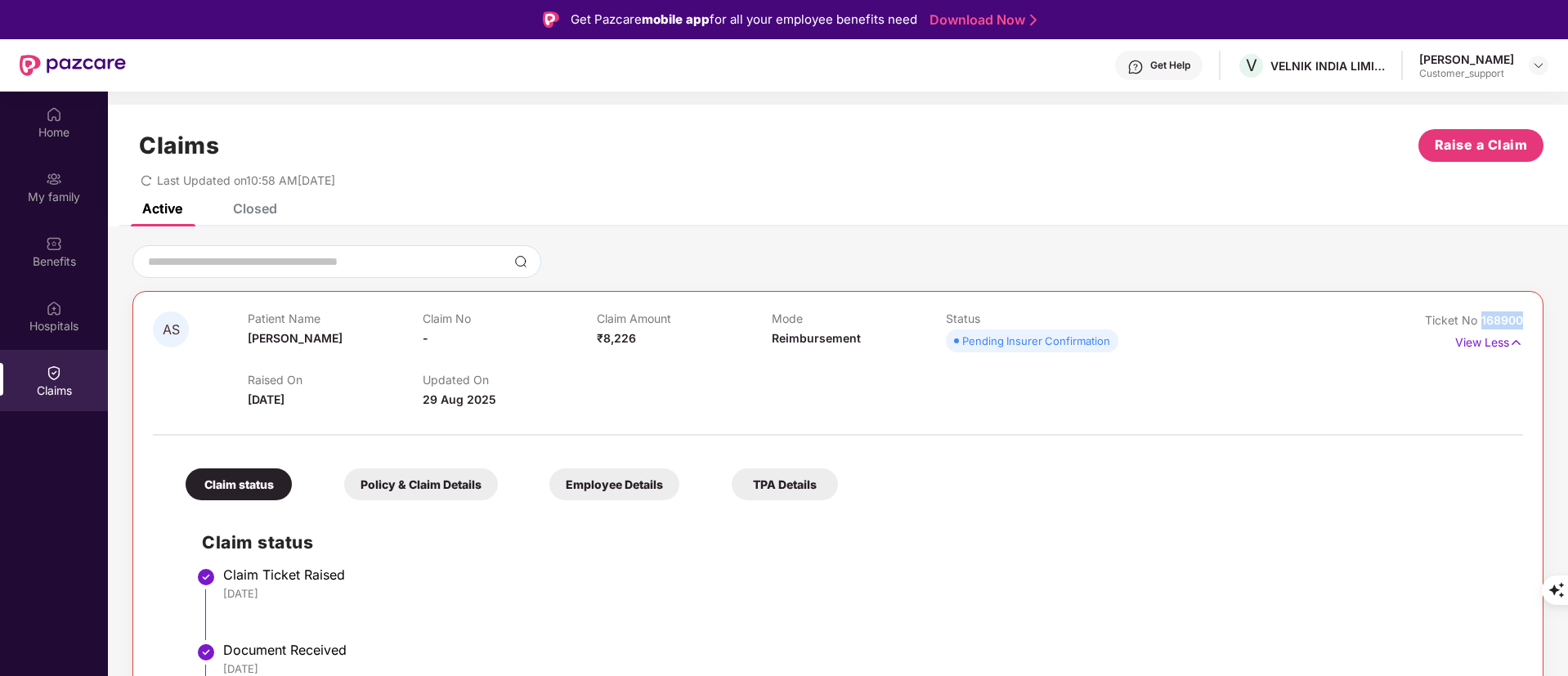
drag, startPoint x: 1476, startPoint y: 322, endPoint x: 1526, endPoint y: 322, distance: 50.0
click at [1526, 322] on div "AS Patient Name Advik Sharma Claim No - Claim Amount ₹8,226 Mode Reimbursement …" at bounding box center [838, 574] width 1411 height 567
copy span "168900"
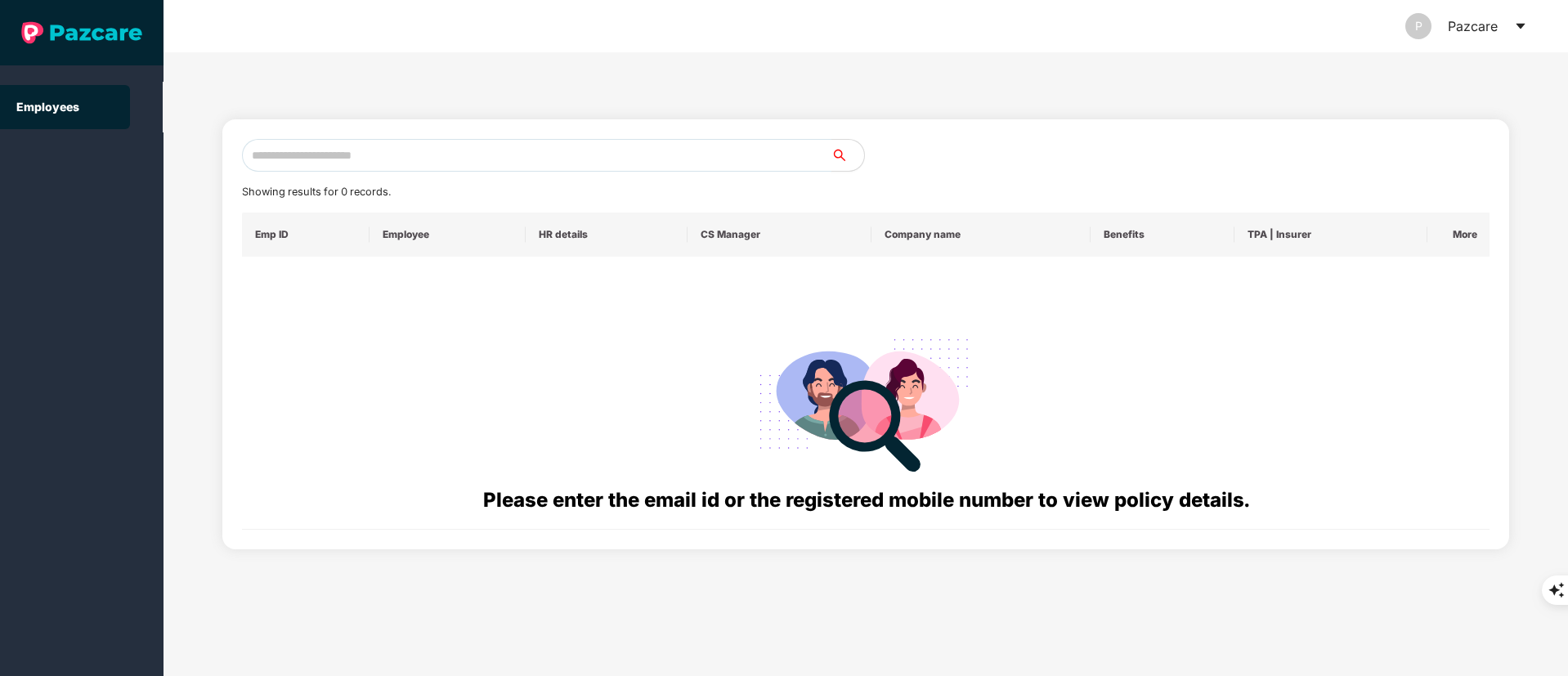
click at [321, 166] on input "text" at bounding box center [537, 155] width 590 height 32
paste input "**********"
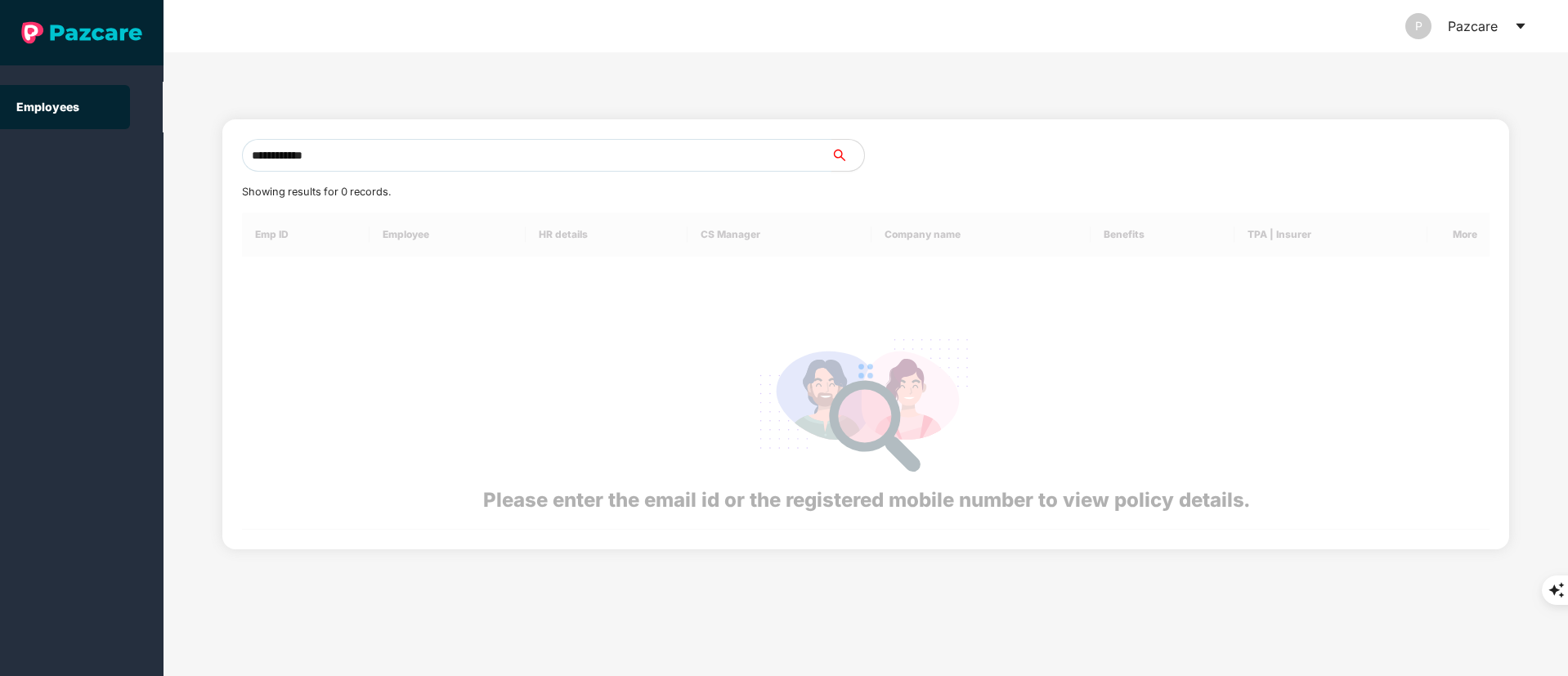
drag, startPoint x: 265, startPoint y: 155, endPoint x: 96, endPoint y: 158, distance: 169.0
click at [96, 158] on section "**********" at bounding box center [784, 338] width 1568 height 676
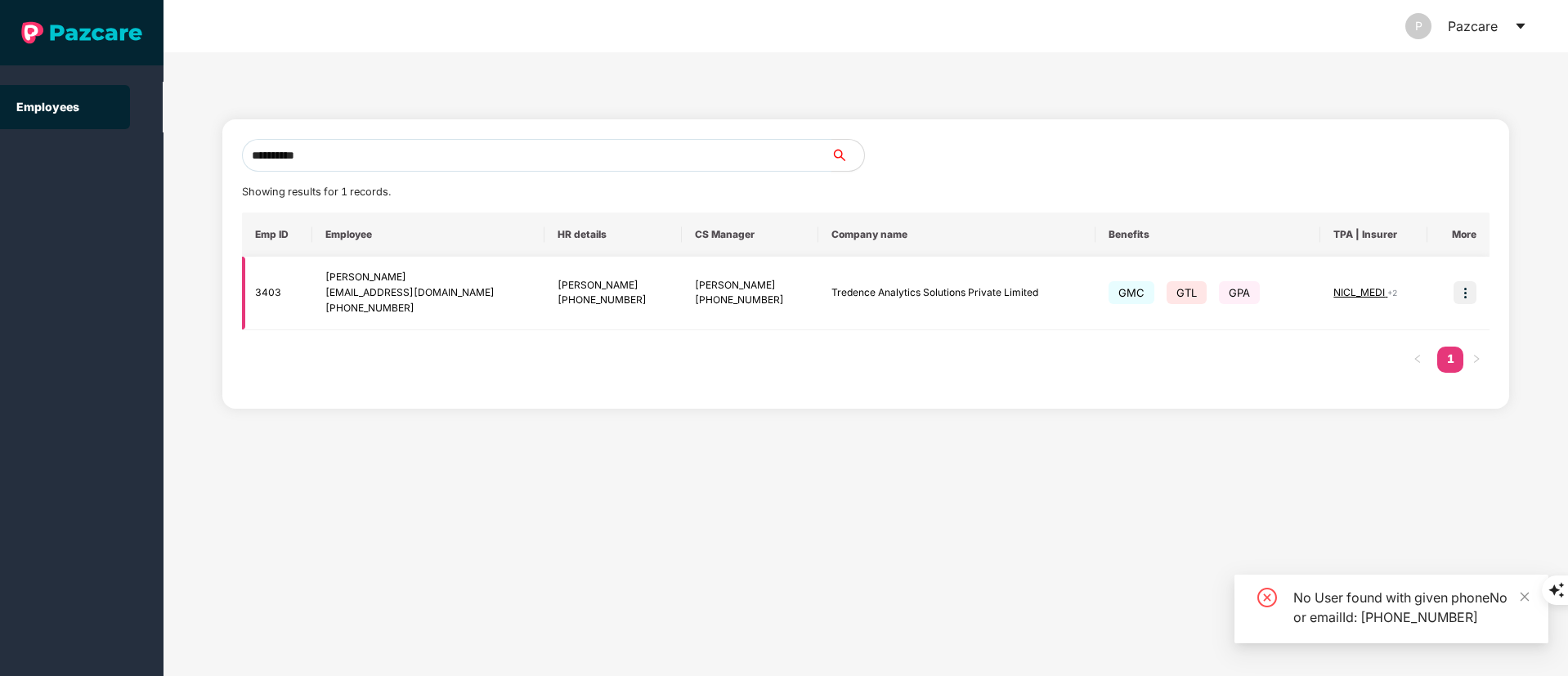
type input "**********"
click at [1462, 294] on img at bounding box center [1465, 293] width 23 height 23
click at [1323, 342] on li "Switch to user interface" at bounding box center [1385, 335] width 181 height 34
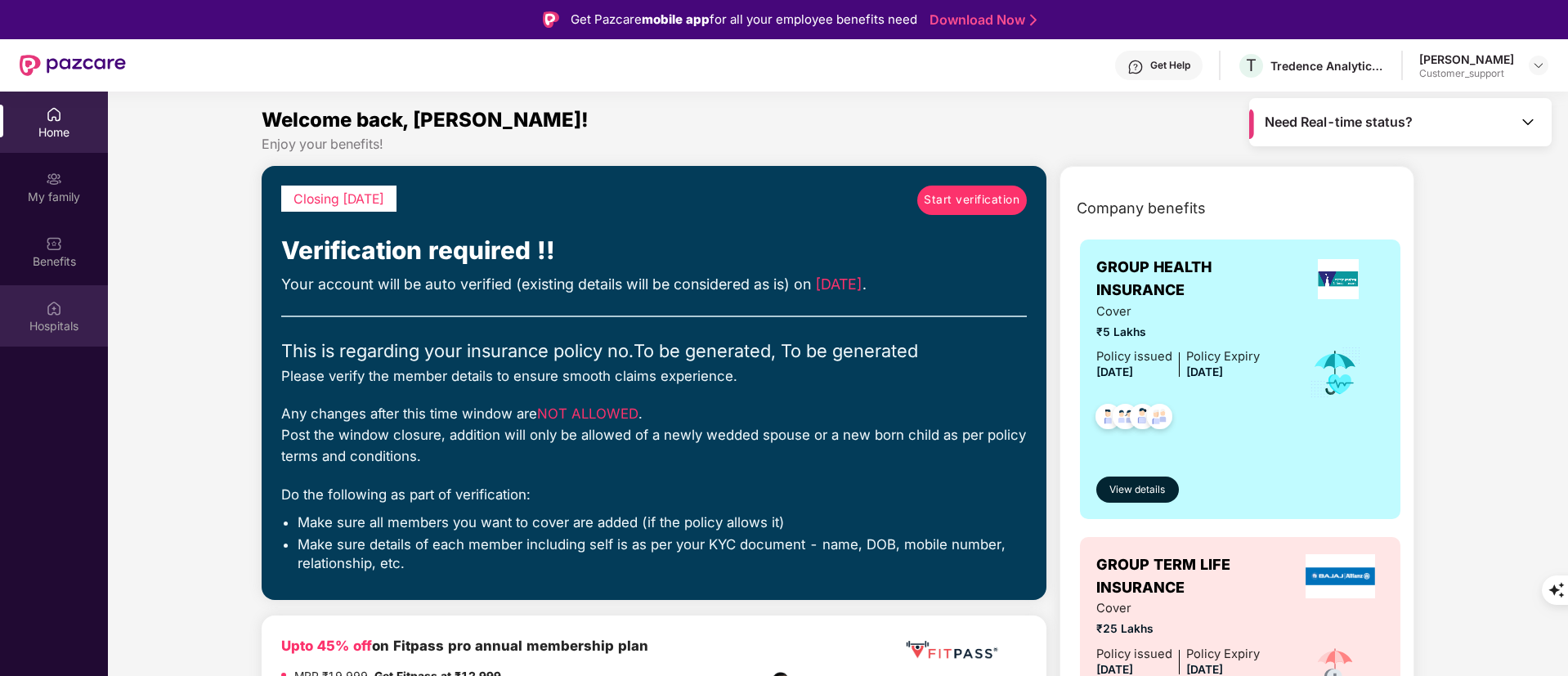
click at [35, 312] on div "Hospitals" at bounding box center [54, 316] width 108 height 61
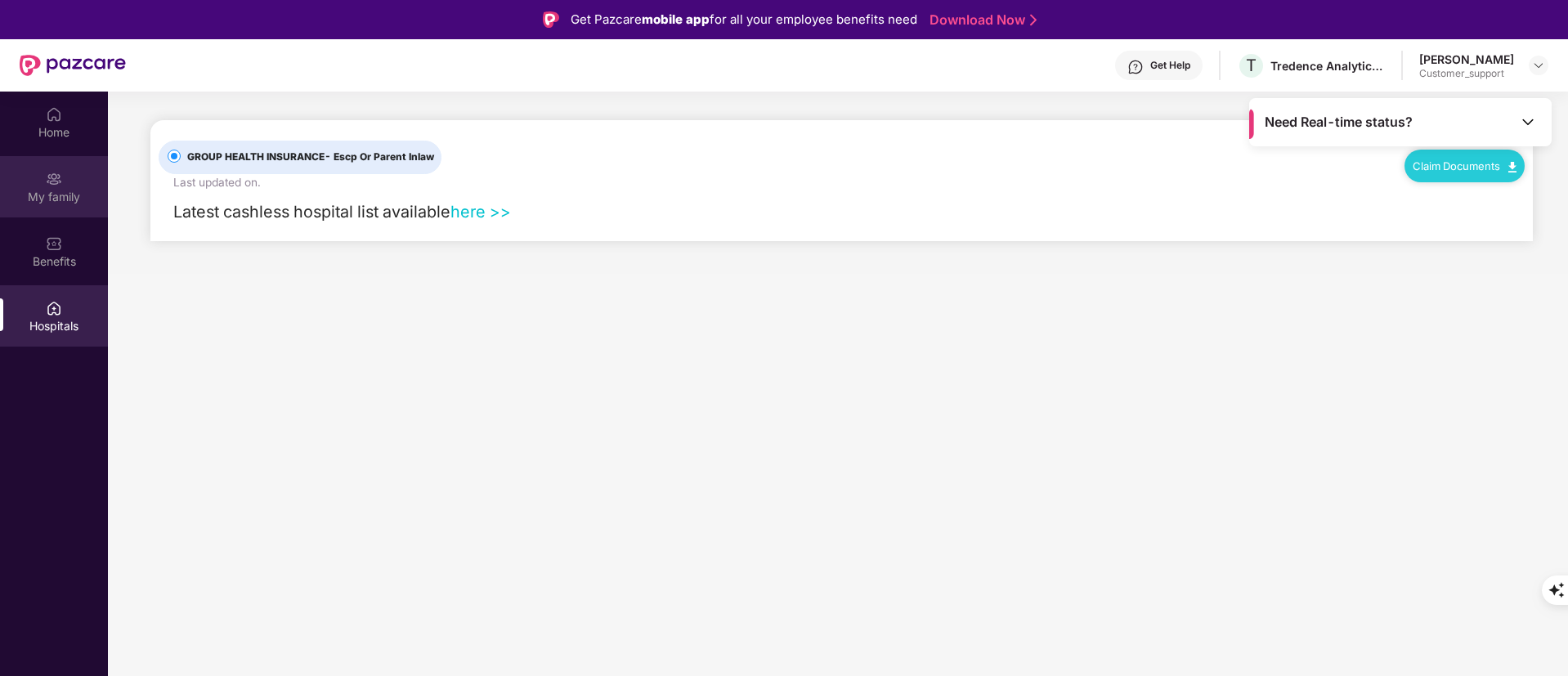
click at [84, 178] on div "My family" at bounding box center [54, 186] width 108 height 61
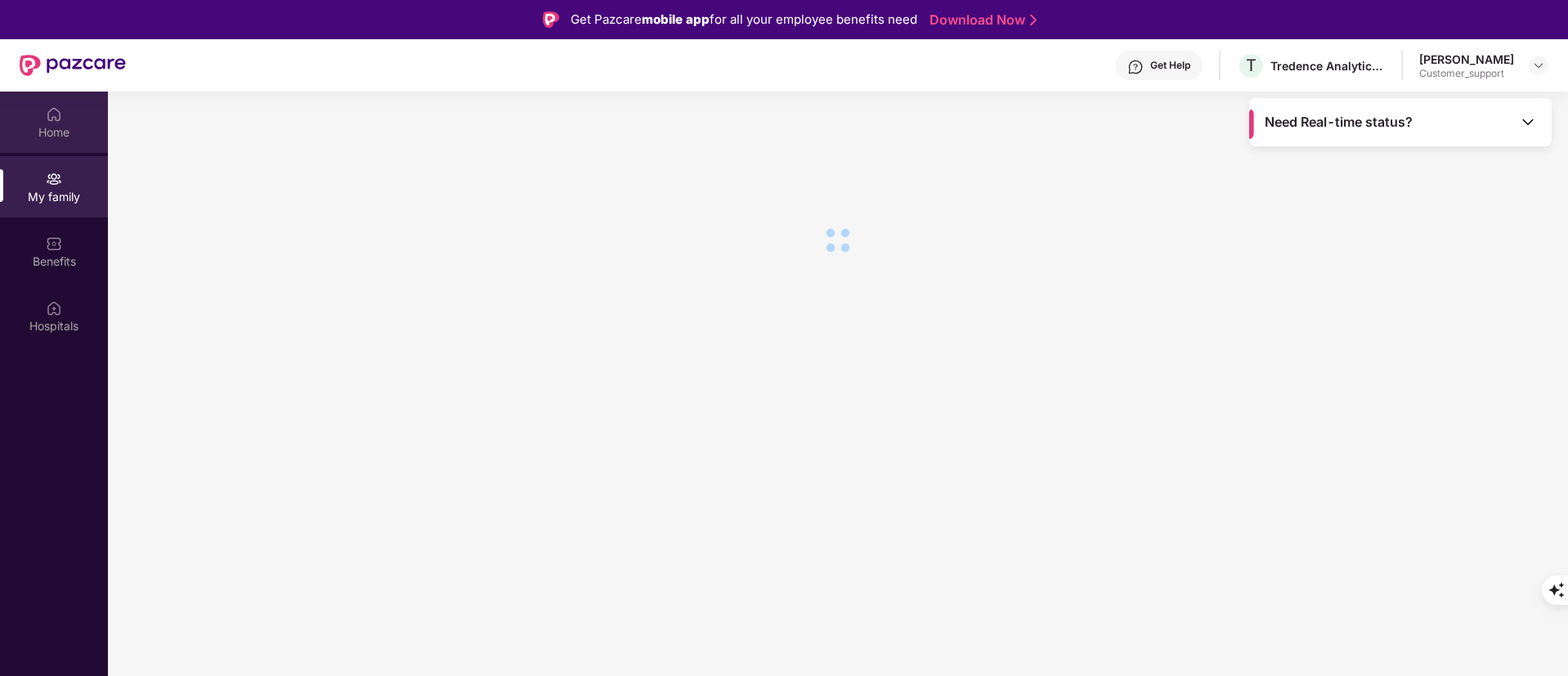
click at [73, 125] on div "Home" at bounding box center [54, 132] width 108 height 16
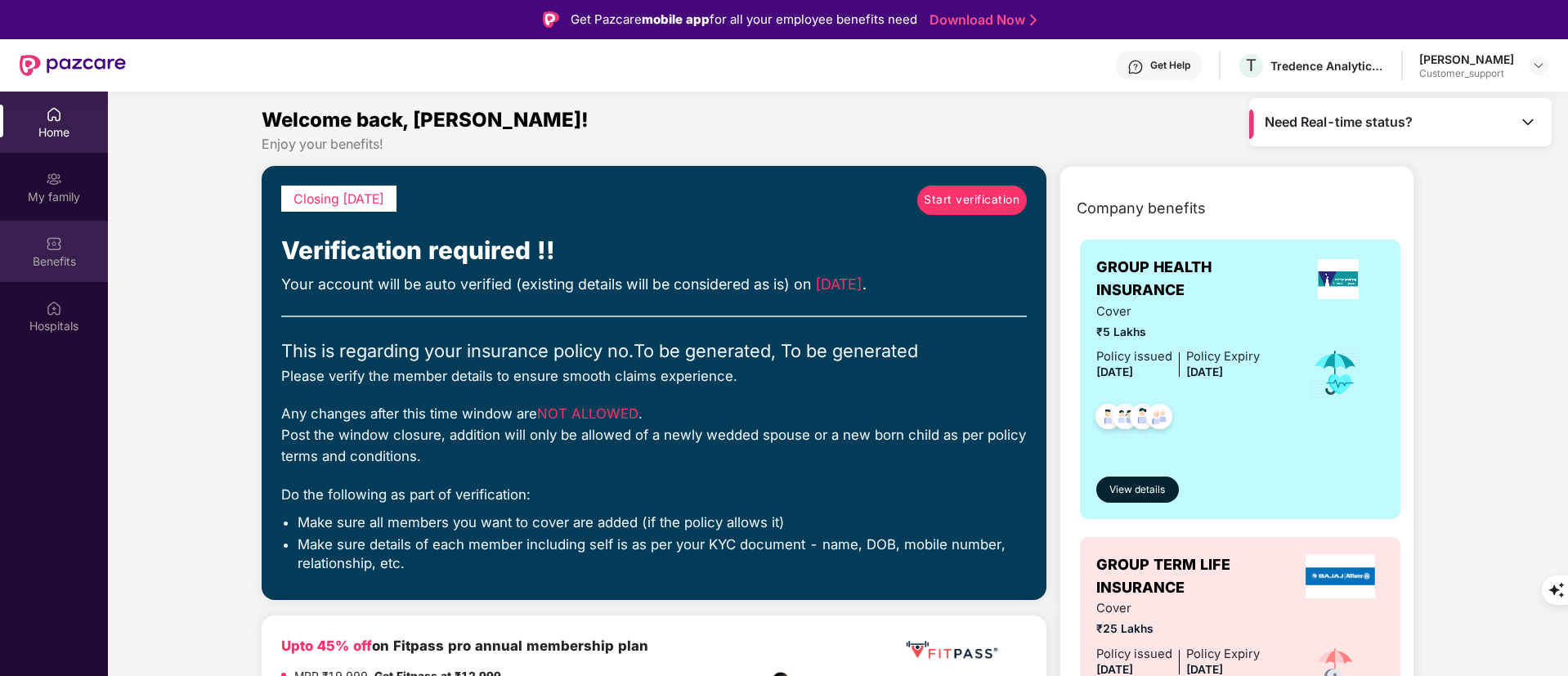
click at [61, 249] on img at bounding box center [53, 243] width 16 height 16
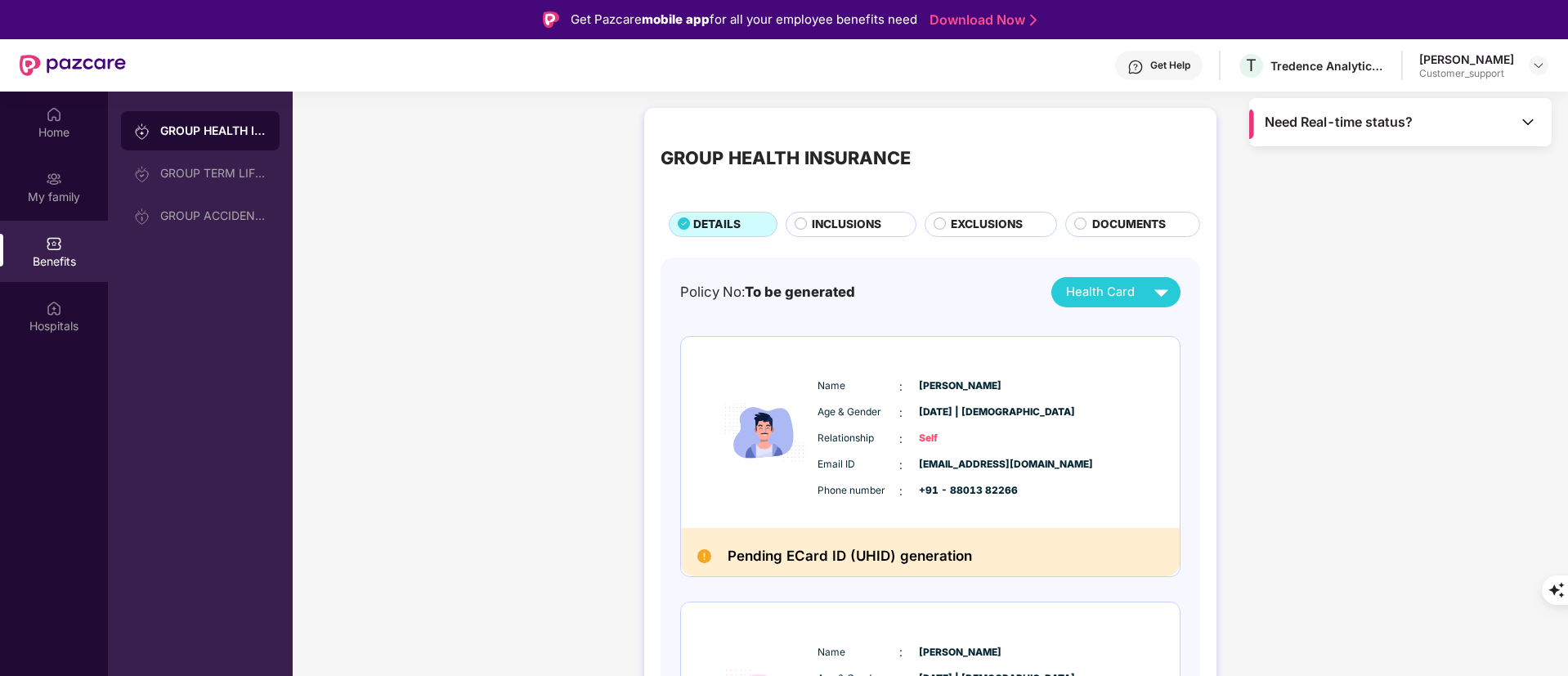
click at [968, 472] on div "Email ID : manoj.kumar1@tredence.com" at bounding box center [979, 465] width 324 height 18
click at [971, 468] on span "manoj.kumar1@tredence.com" at bounding box center [960, 465] width 82 height 15
copy span "manoj.kumar1@tredence.com"
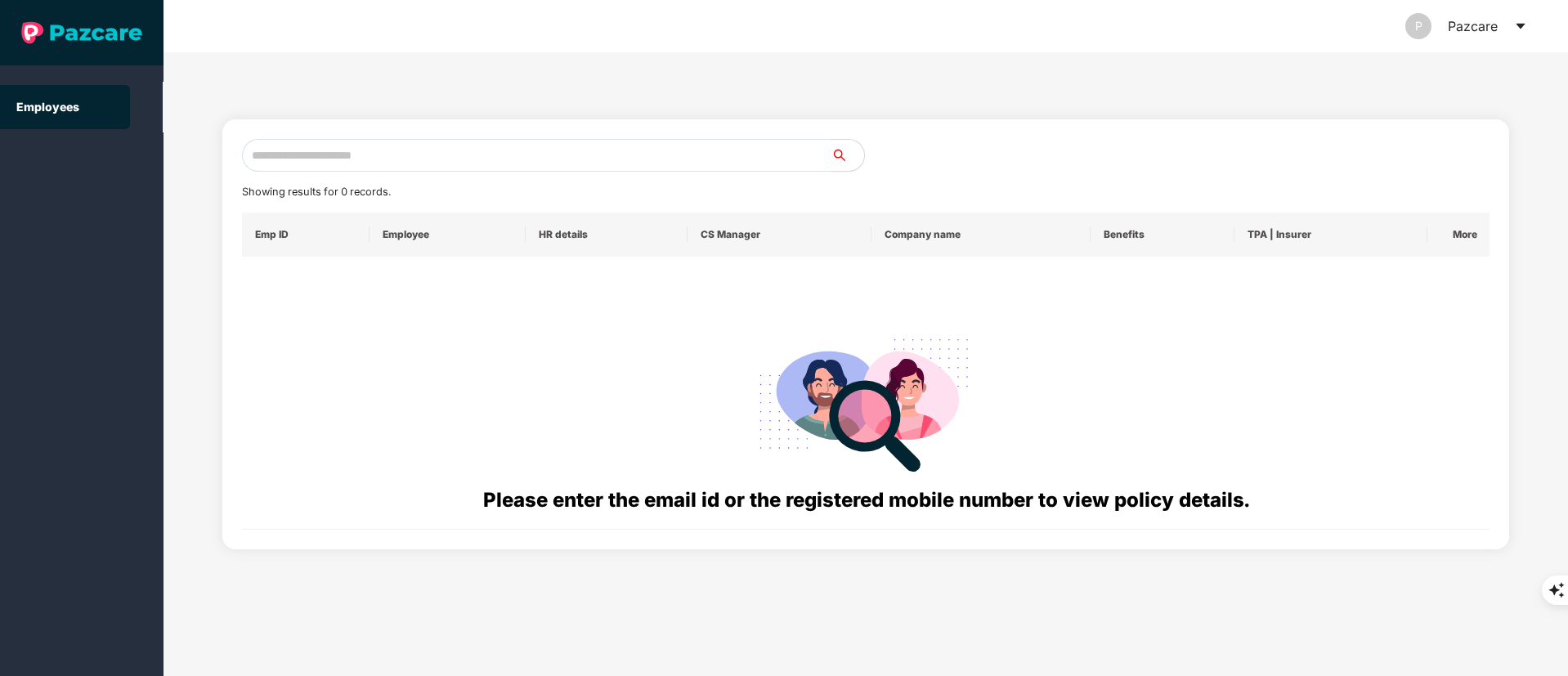
click at [374, 161] on input "text" at bounding box center [537, 155] width 590 height 32
paste input "**********"
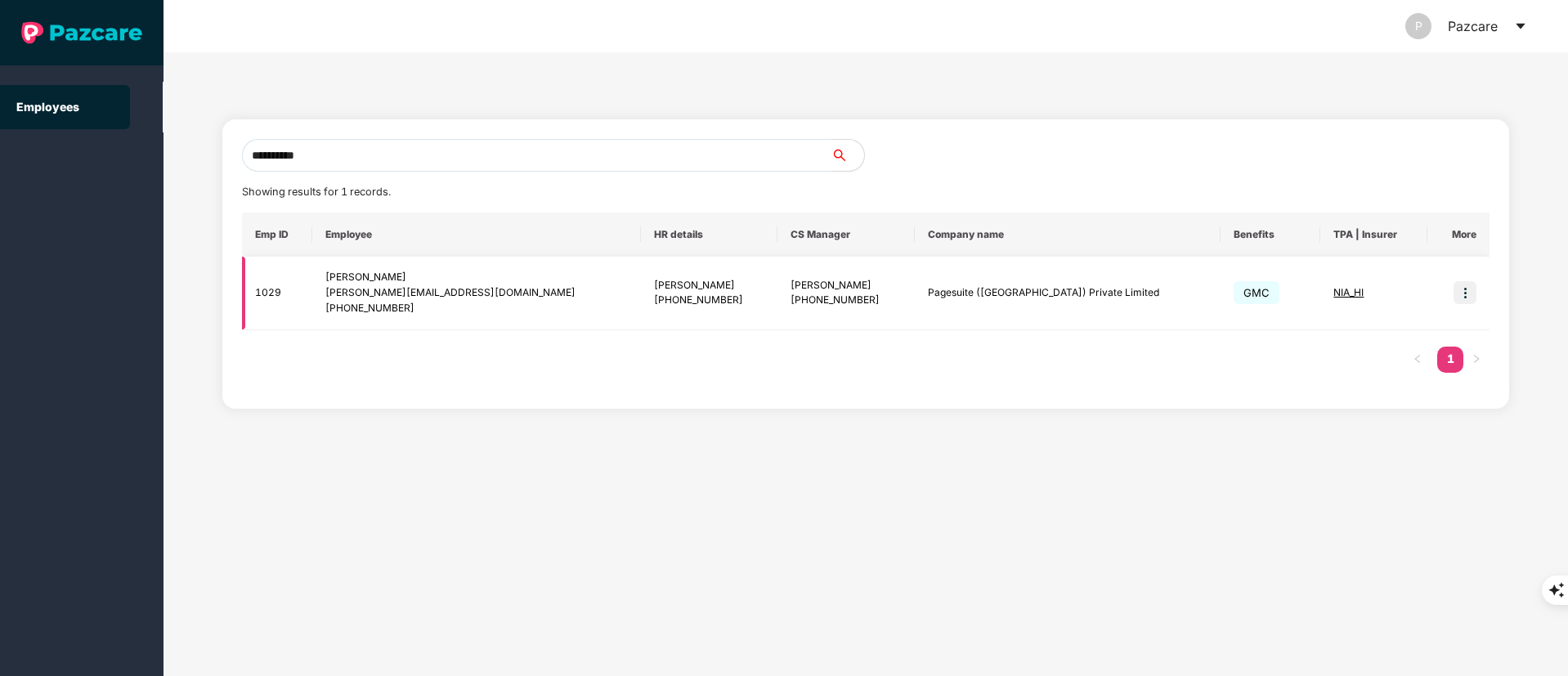
type input "**********"
click at [448, 288] on div "mayank.pandey@pagesuite.com" at bounding box center [476, 293] width 302 height 15
click at [1466, 295] on img at bounding box center [1465, 293] width 23 height 23
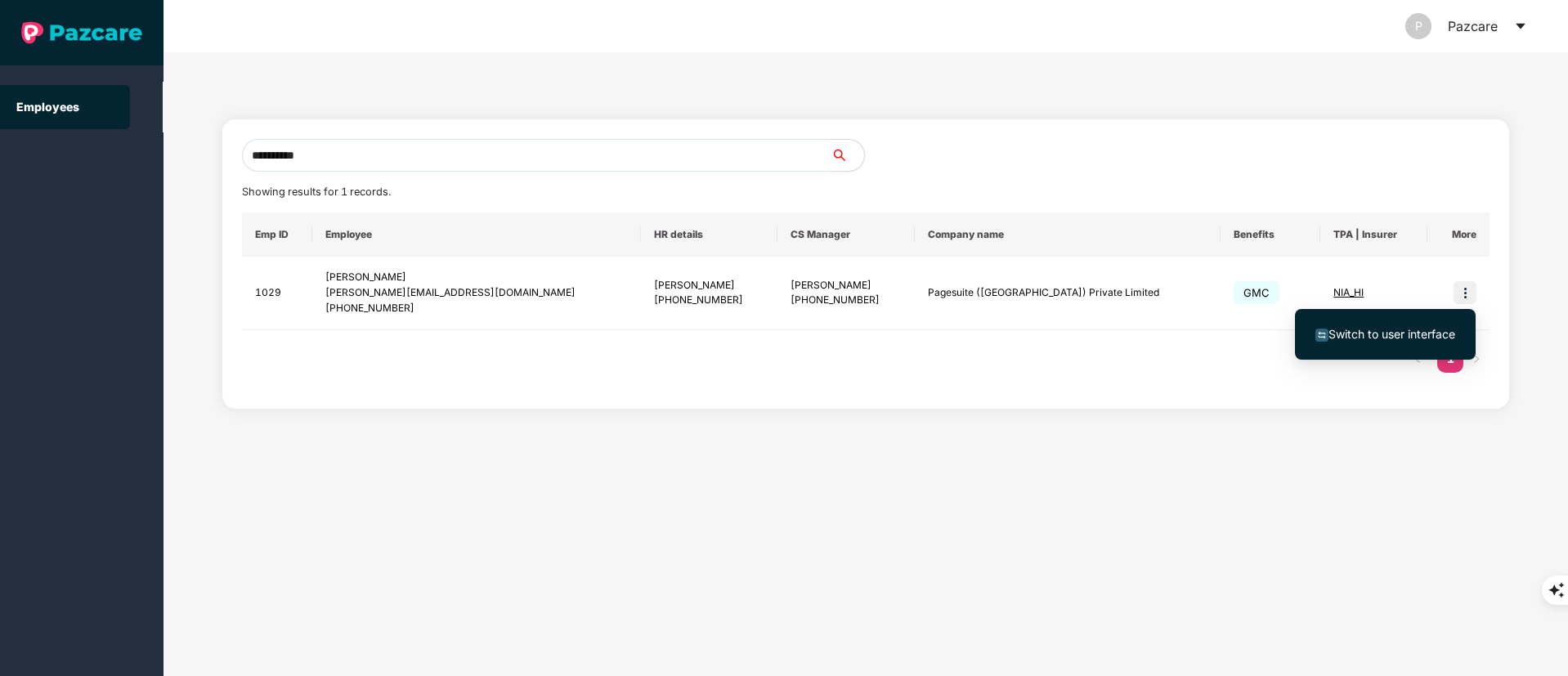
click at [1426, 313] on ul "Switch to user interface" at bounding box center [1385, 334] width 181 height 50
click at [1380, 320] on li "Switch to user interface" at bounding box center [1385, 335] width 181 height 34
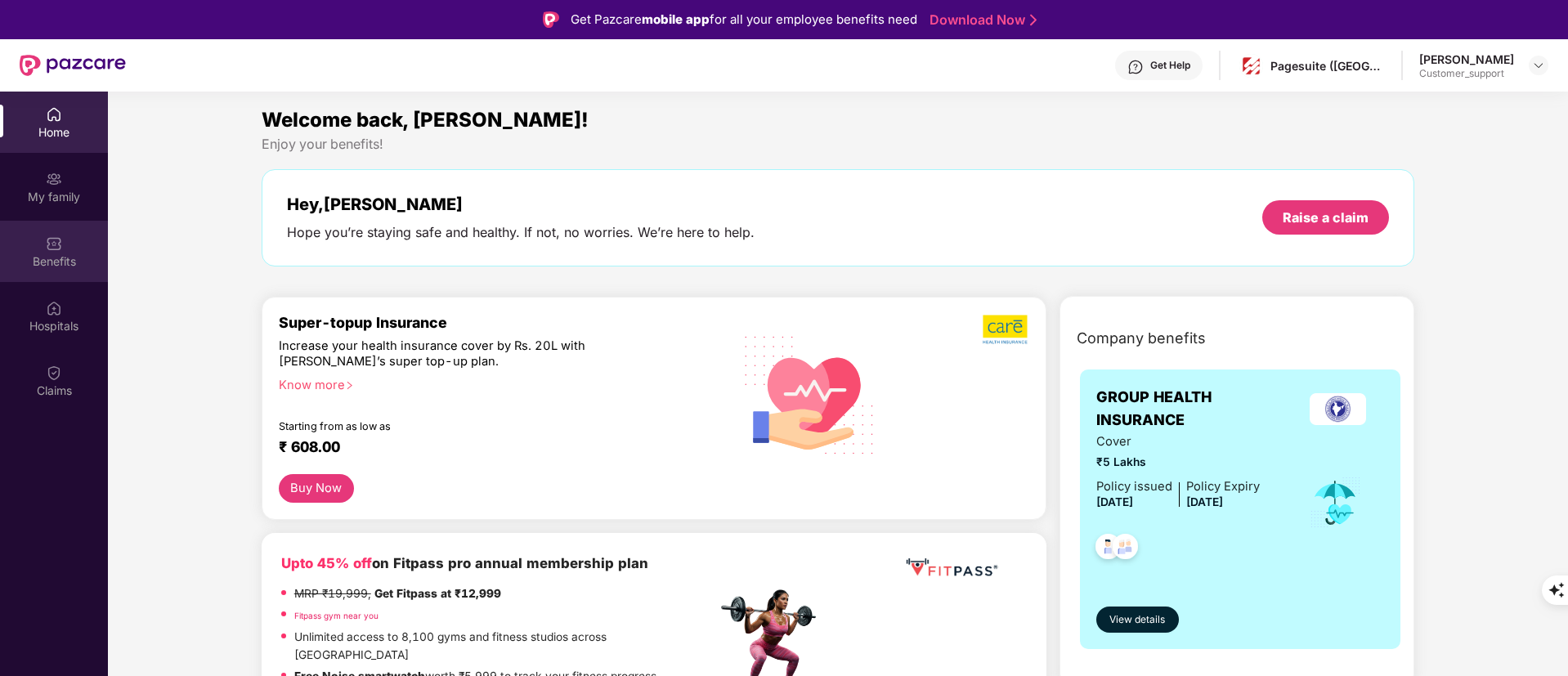
click at [68, 249] on div "Benefits" at bounding box center [54, 251] width 108 height 61
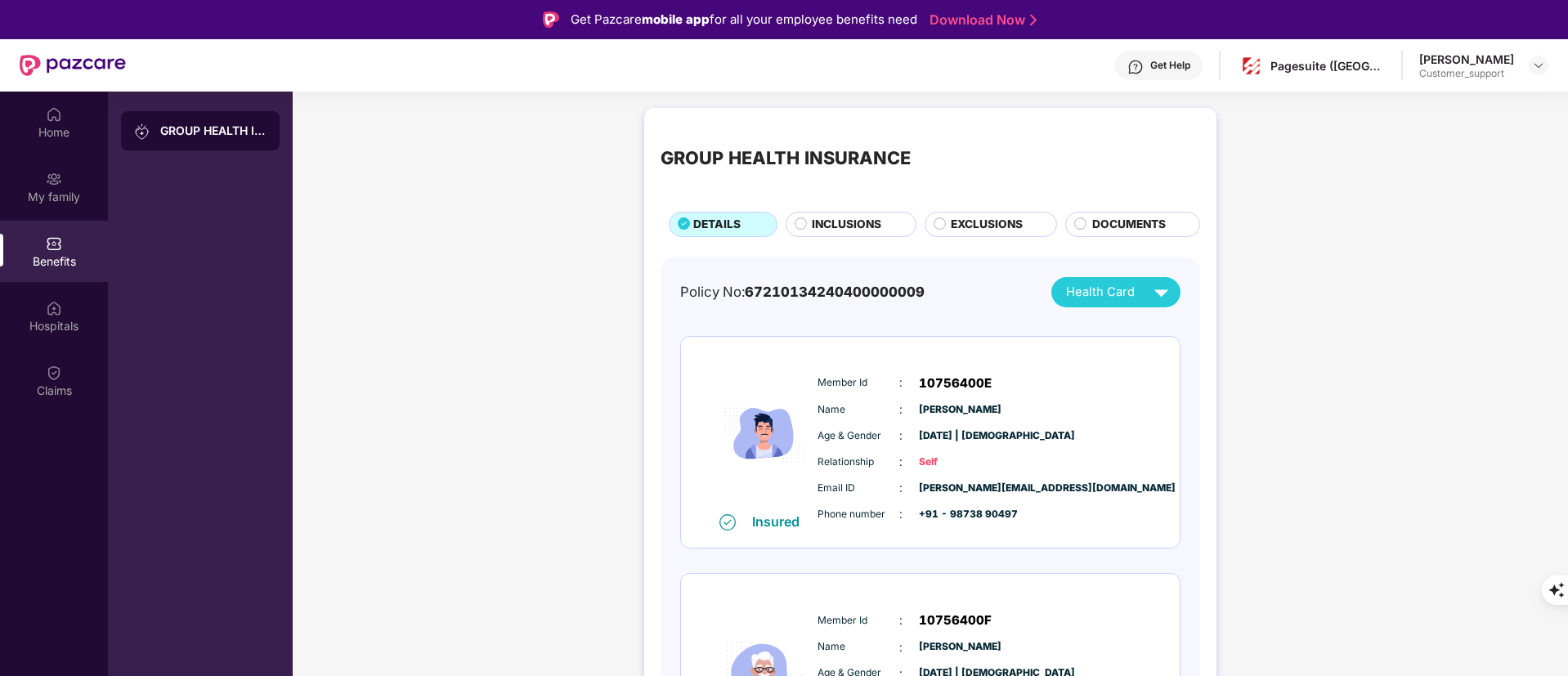
click at [842, 219] on span "INCLUSIONS" at bounding box center [846, 224] width 69 height 18
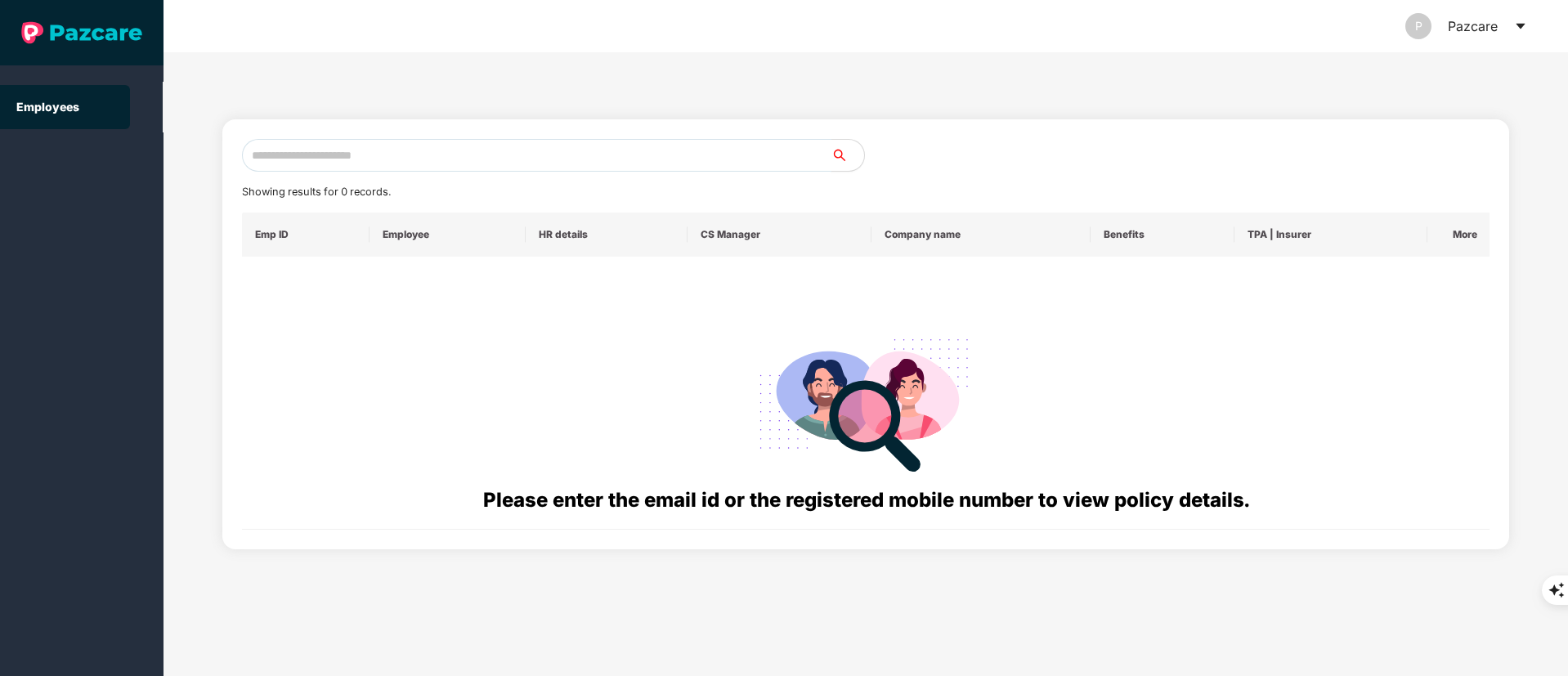
click at [350, 143] on input "text" at bounding box center [537, 155] width 590 height 32
paste input "**********"
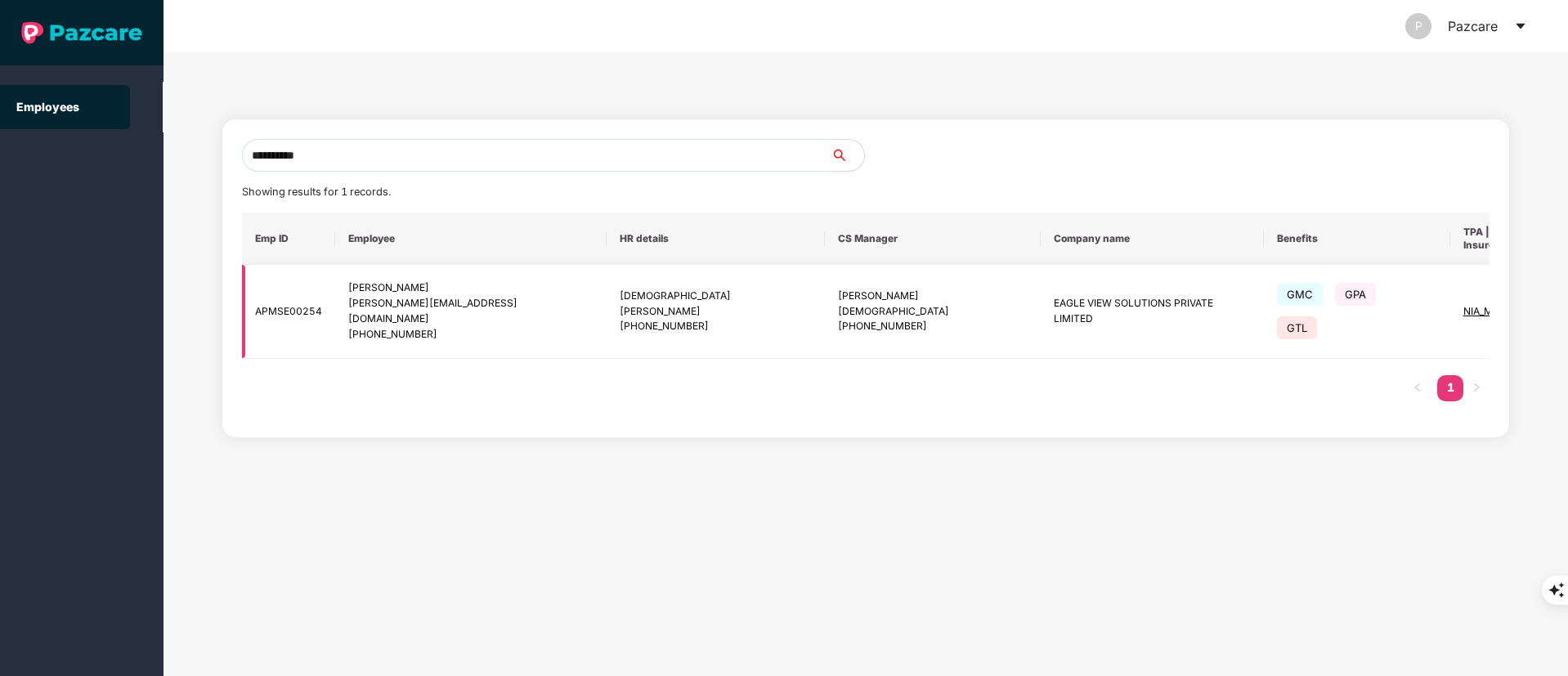
type input "**********"
click at [1567, 300] on img at bounding box center [1584, 312] width 23 height 23
click at [1406, 338] on span "Switch to user interface" at bounding box center [1391, 334] width 126 height 14
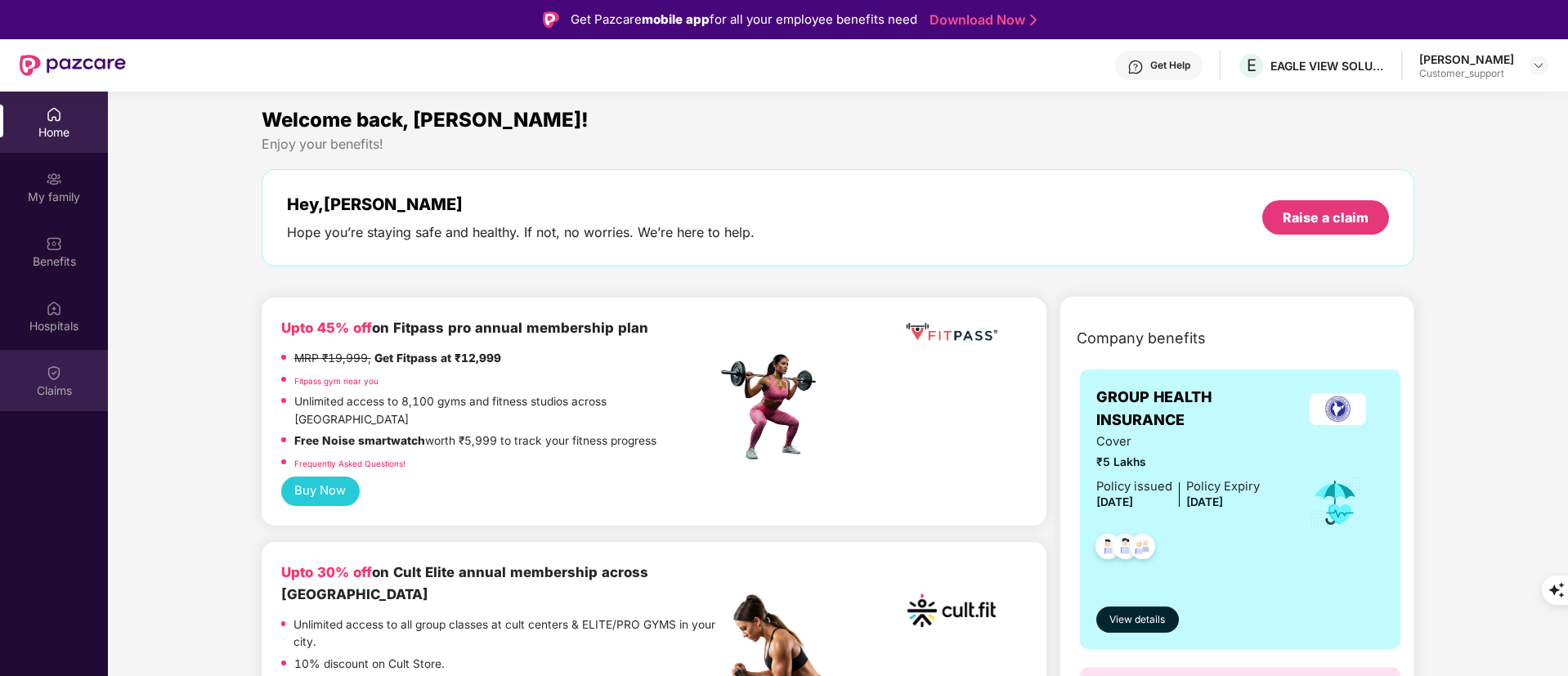
click at [61, 386] on div "Claims" at bounding box center [54, 390] width 108 height 16
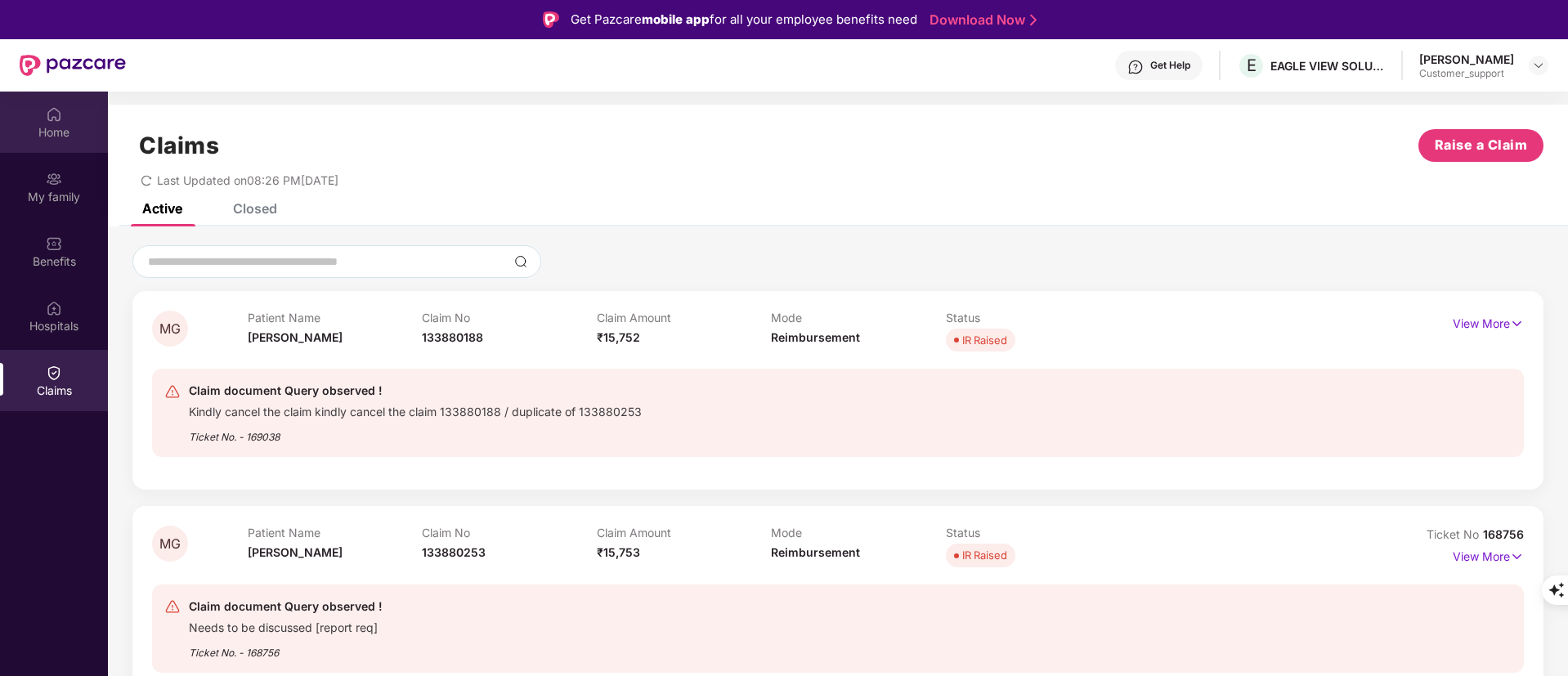
click at [66, 134] on div "Home" at bounding box center [54, 132] width 108 height 16
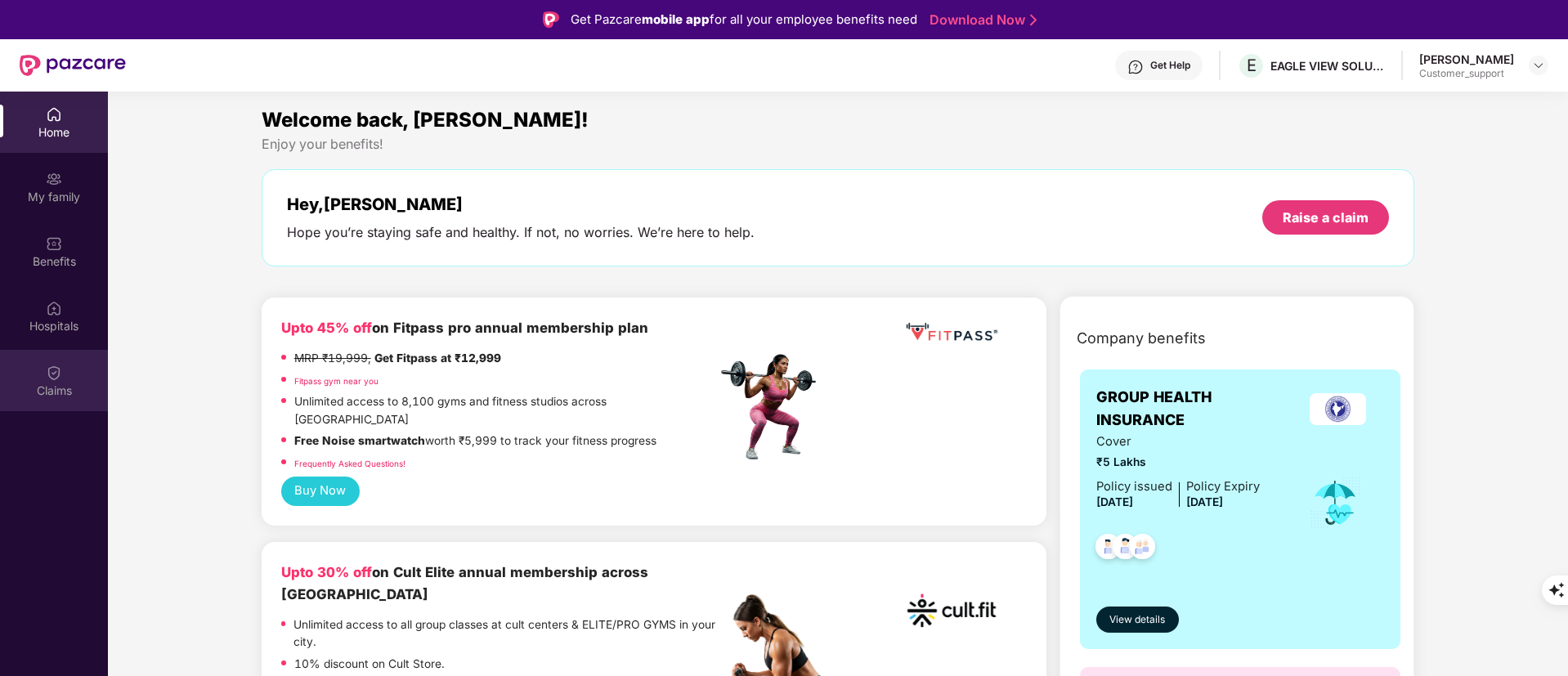
click at [57, 380] on img at bounding box center [53, 373] width 16 height 16
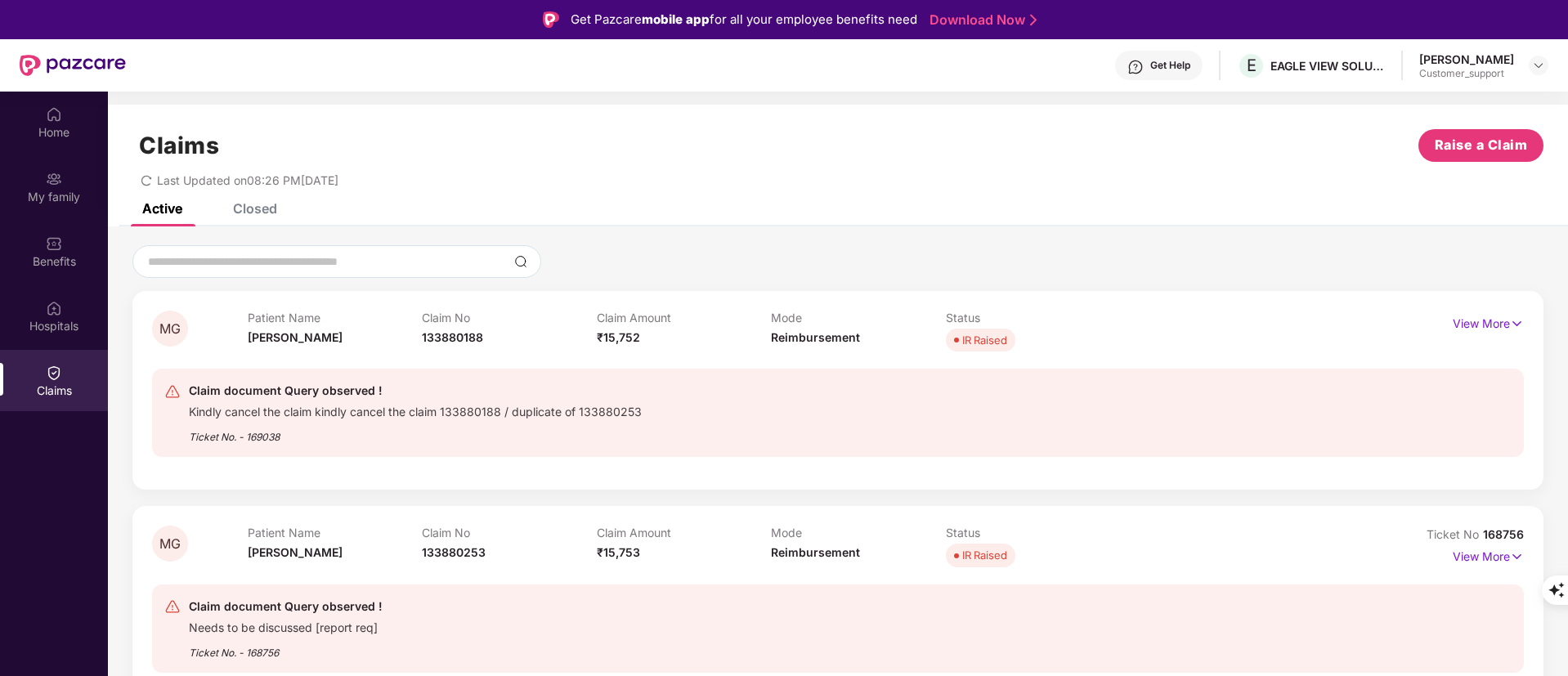
scroll to position [91, 0]
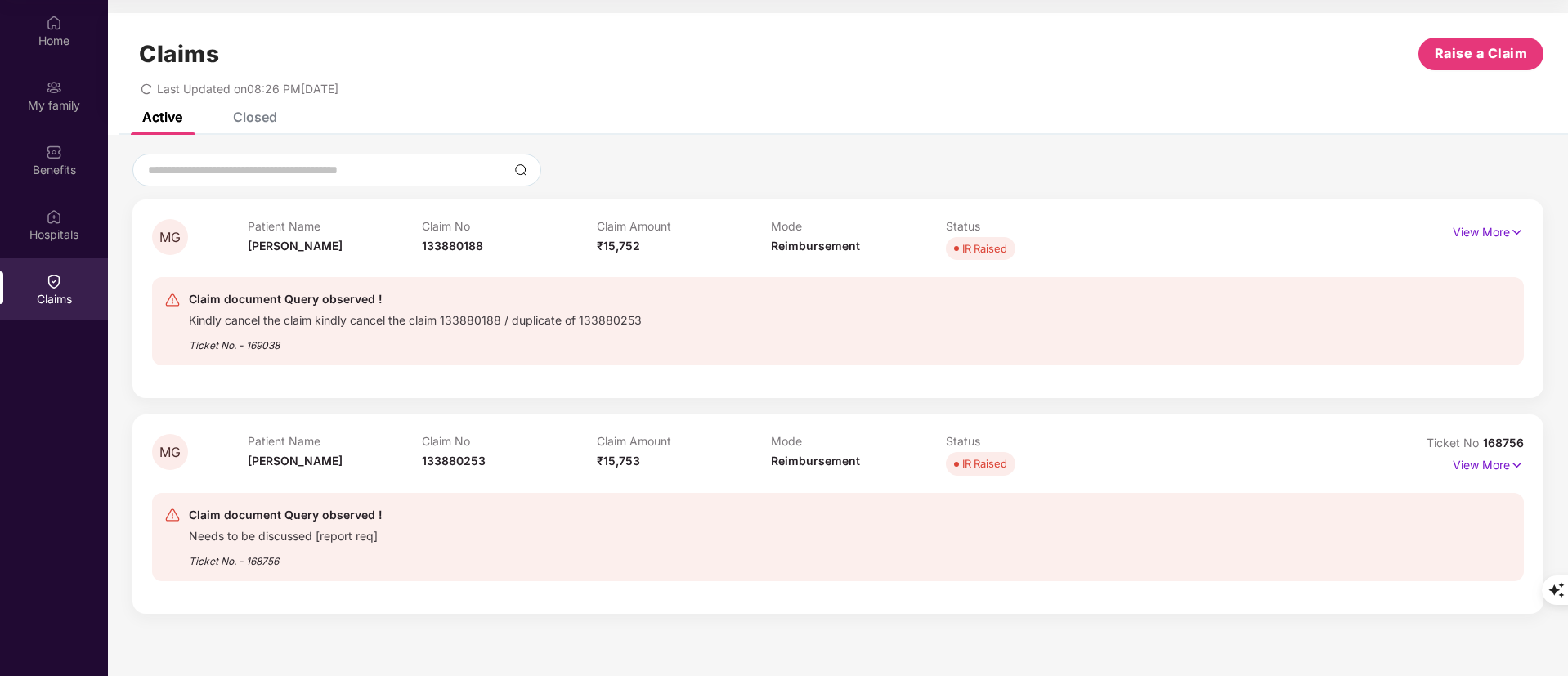
click at [490, 457] on div "Claim No 133880253" at bounding box center [510, 456] width 175 height 45
click at [473, 461] on span "133880253" at bounding box center [454, 460] width 64 height 14
copy span "133880253"
drag, startPoint x: 1482, startPoint y: 443, endPoint x: 1536, endPoint y: 443, distance: 54.0
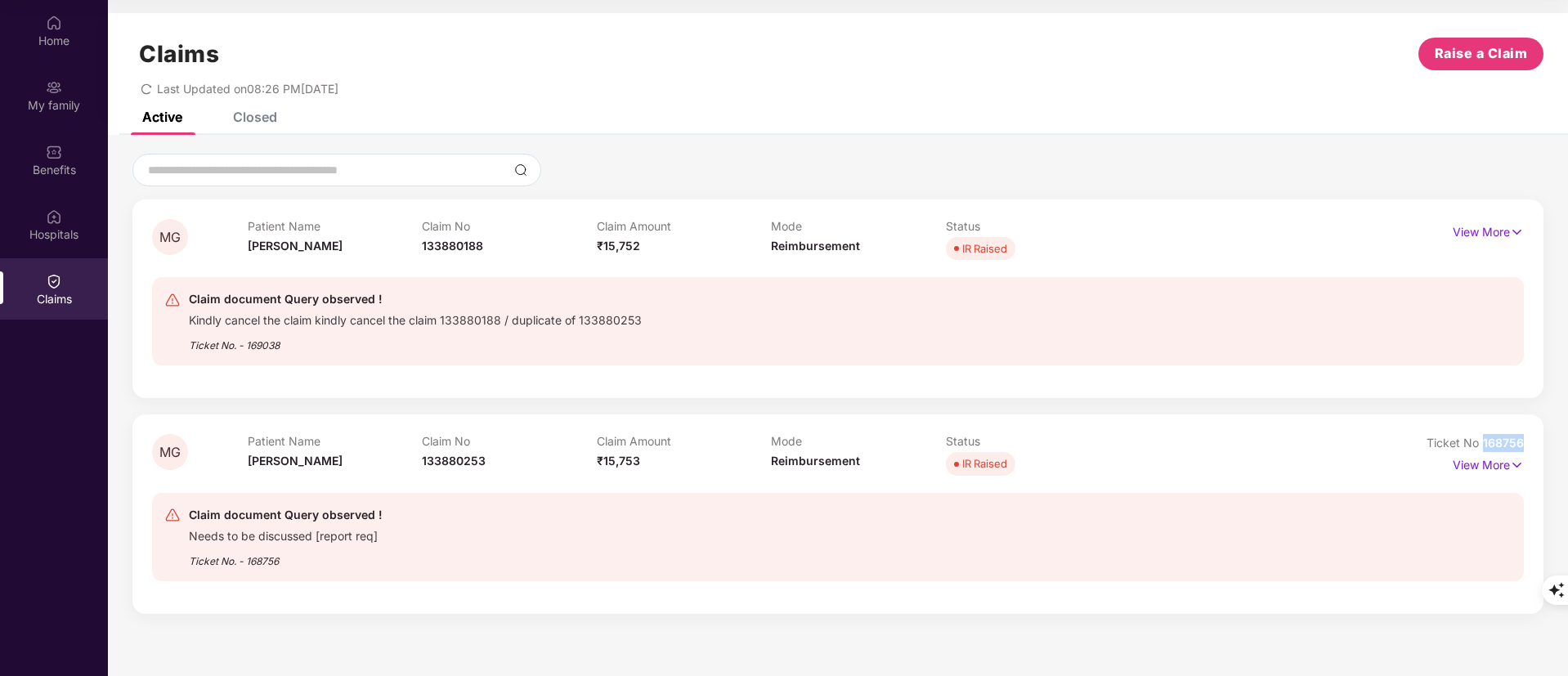
click at [1536, 443] on div "MG Patient Name Manju Gupta Claim No 133880253 Claim Amount ₹15,753 Mode Reimbu…" at bounding box center [838, 513] width 1411 height 199
copy span "168756"
click at [434, 463] on span "133880253" at bounding box center [454, 460] width 64 height 14
copy span "133880253"
